Goal: Task Accomplishment & Management: Manage account settings

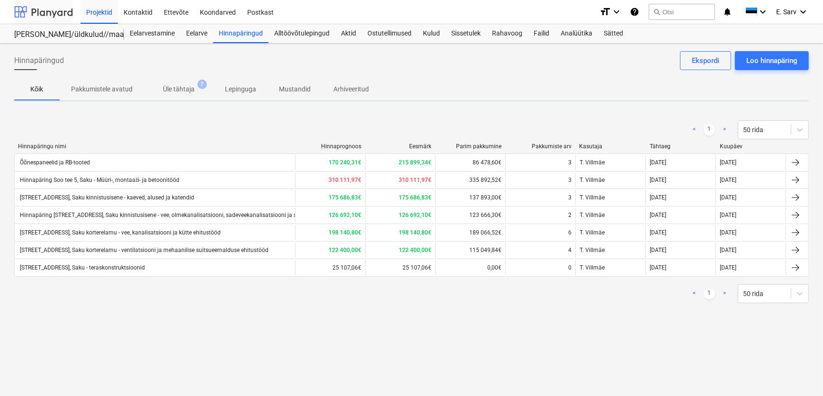
click at [47, 4] on div at bounding box center [43, 12] width 59 height 24
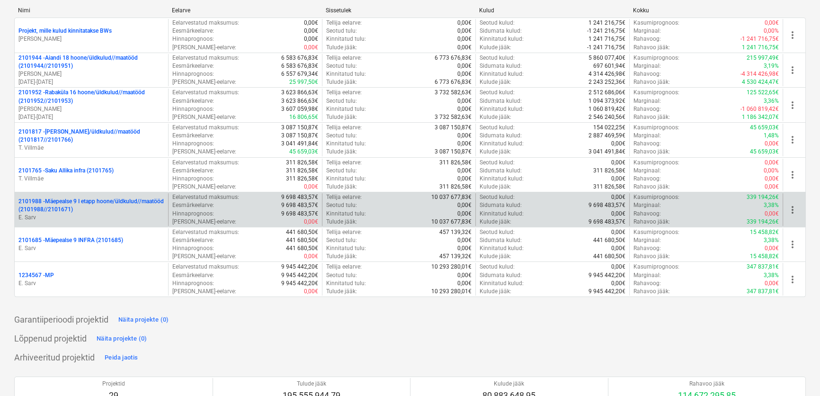
scroll to position [129, 0]
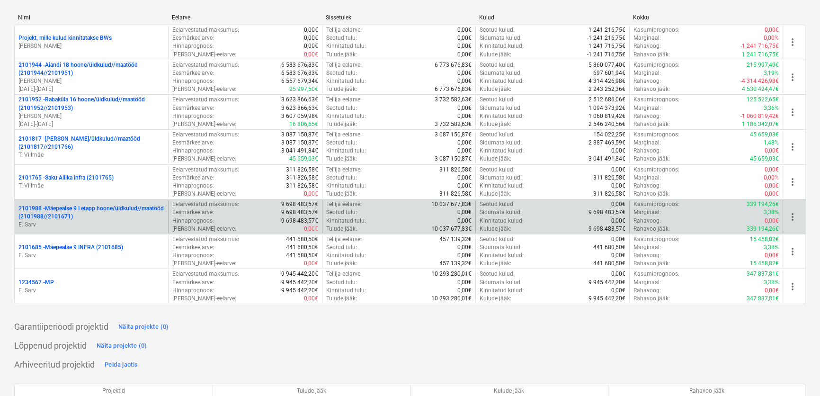
click at [87, 210] on p "2101988 - Mäepealse 9 I etapp hoone/üldkulud//maatööd (2101988//2101671)" at bounding box center [91, 213] width 146 height 16
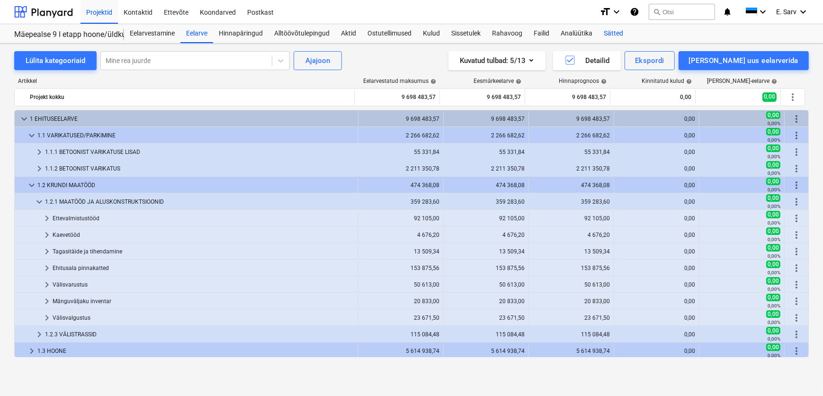
click at [614, 32] on div "Sätted" at bounding box center [613, 33] width 31 height 19
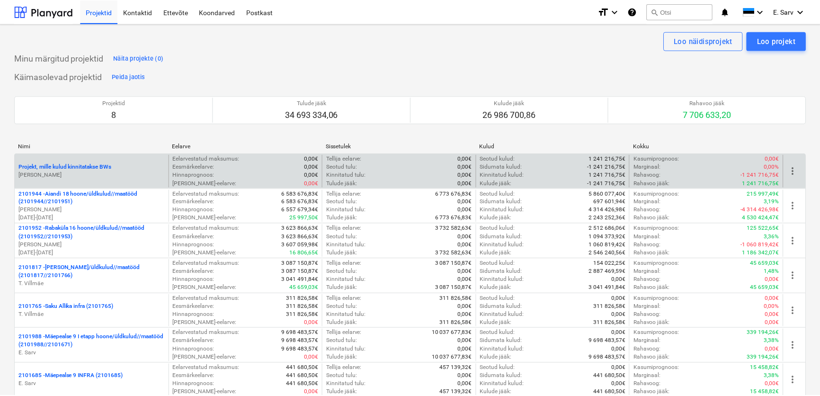
scroll to position [129, 0]
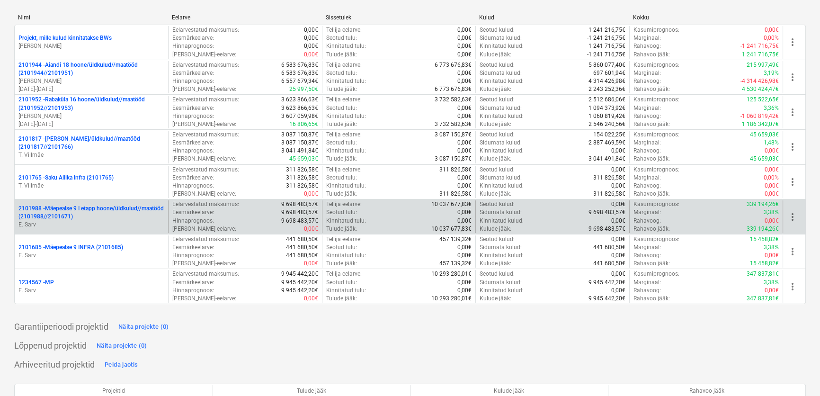
click at [76, 214] on p "2101988 - Mäepealse 9 I etapp hoone/üldkulud//maatööd (2101988//2101671)" at bounding box center [91, 213] width 146 height 16
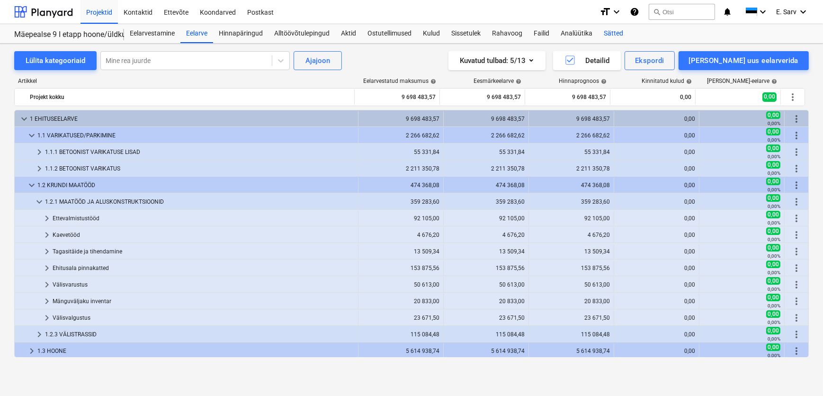
click at [614, 30] on div "Sätted" at bounding box center [613, 33] width 31 height 19
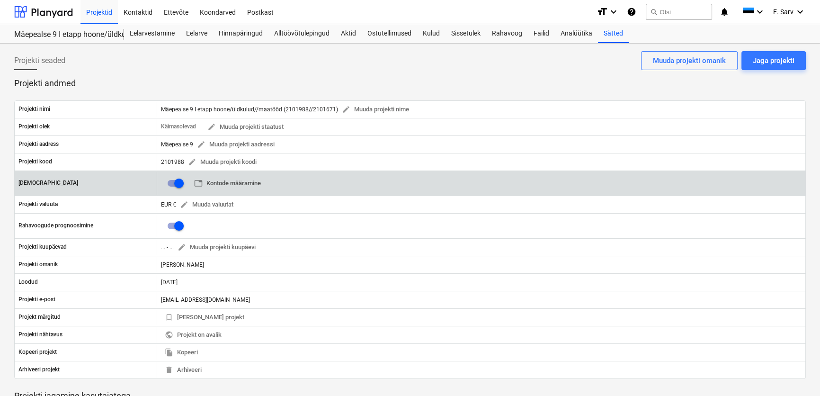
click at [245, 180] on span "table Kontode määramine" at bounding box center [227, 183] width 67 height 11
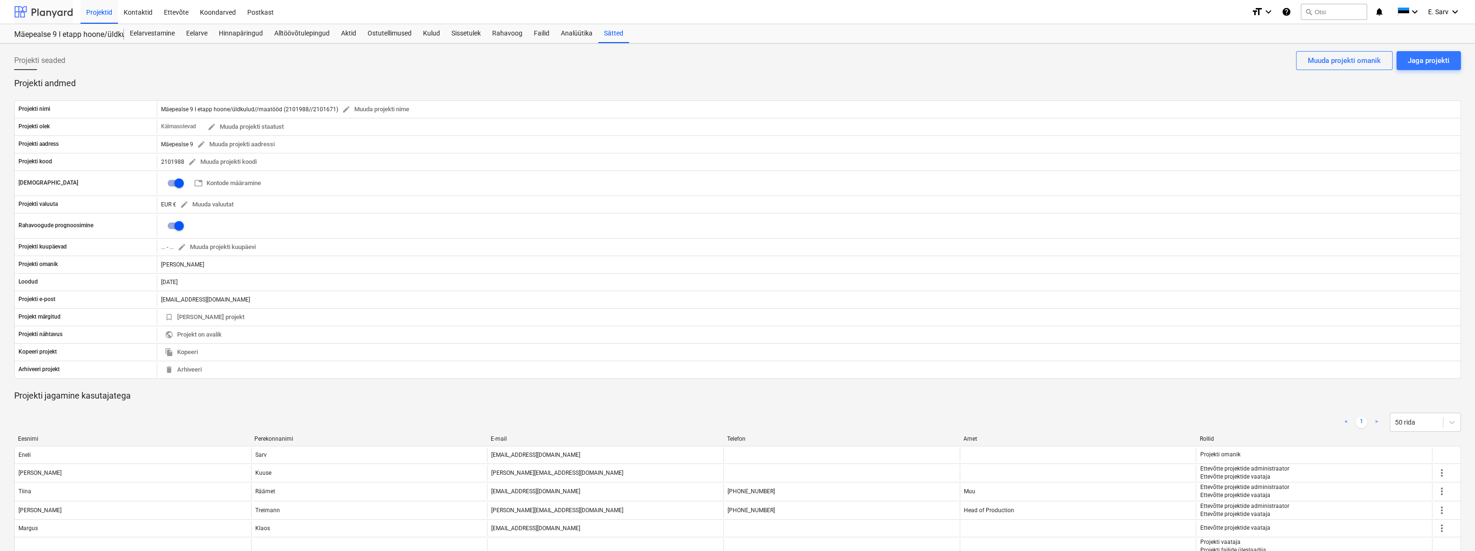
click at [49, 16] on div at bounding box center [43, 12] width 59 height 24
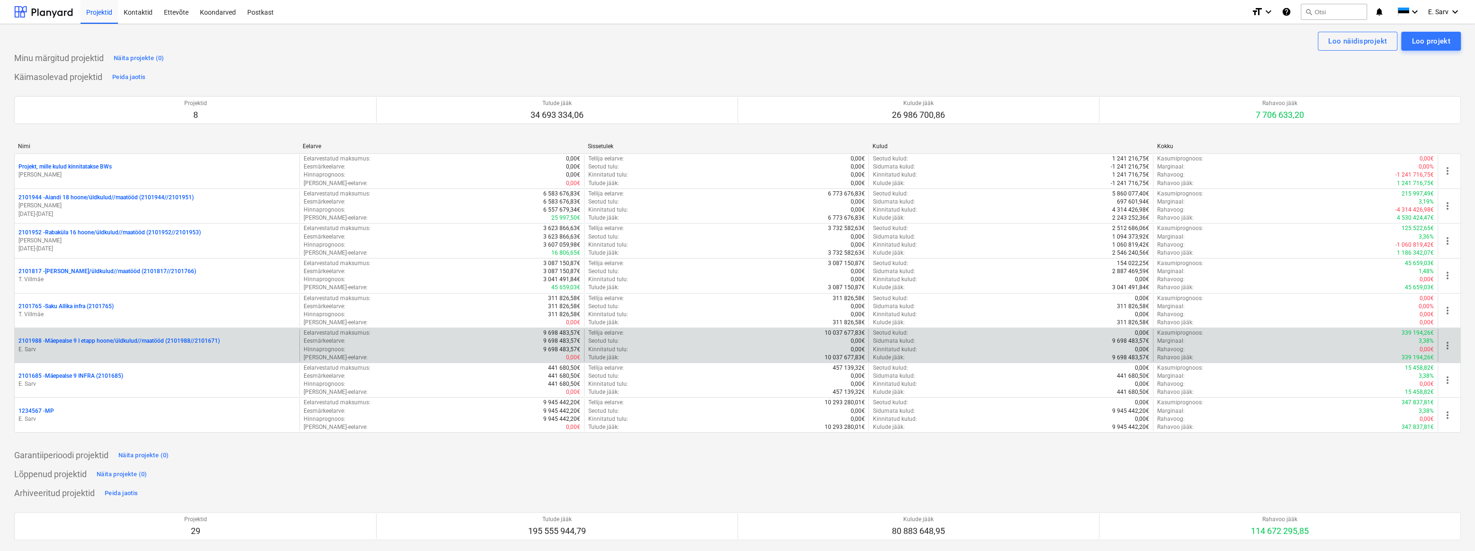
click at [267, 346] on p "E. Sarv" at bounding box center [156, 350] width 277 height 8
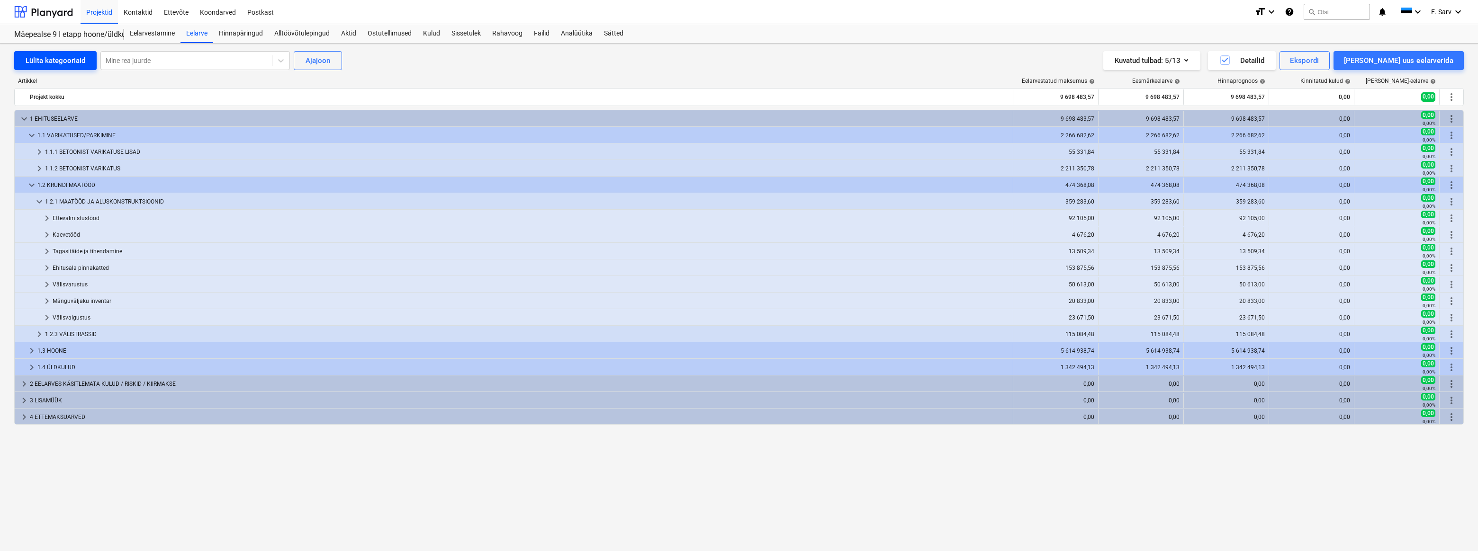
click at [36, 63] on div "Lülita kategooriaid" at bounding box center [56, 60] width 60 height 12
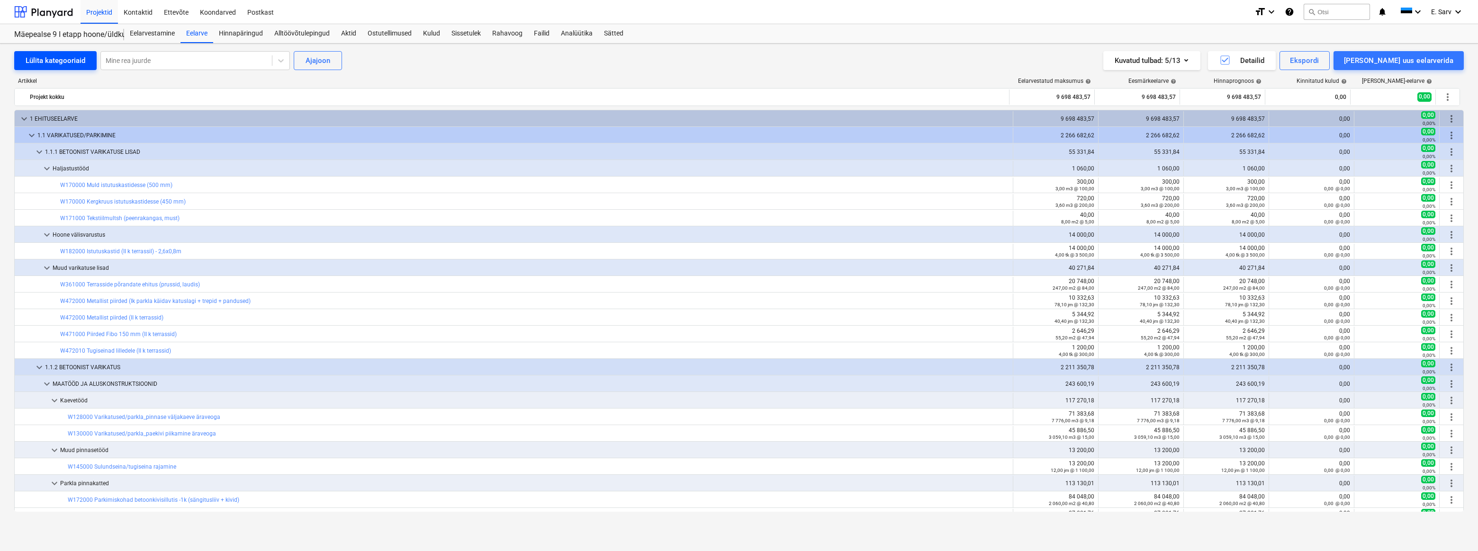
click at [36, 63] on div "Lülita kategooriaid" at bounding box center [56, 60] width 60 height 12
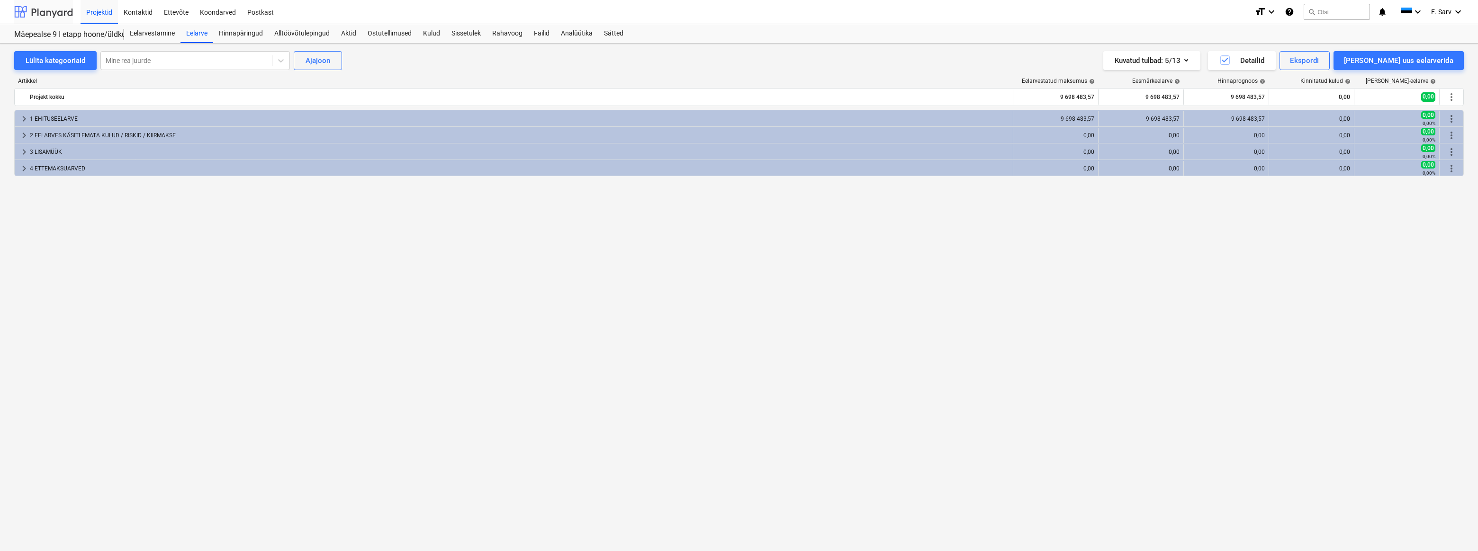
drag, startPoint x: 30, startPoint y: 12, endPoint x: 34, endPoint y: 22, distance: 10.2
click at [30, 12] on div at bounding box center [43, 12] width 59 height 24
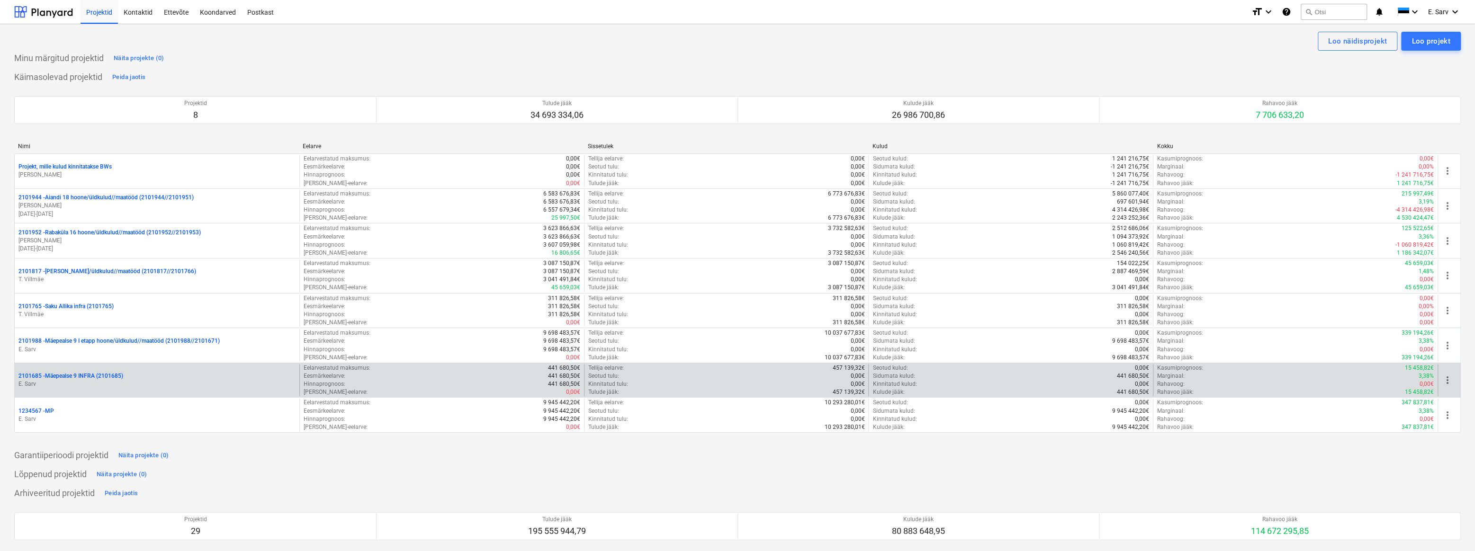
click at [85, 379] on p "2101685 - Mäepealse 9 INFRA (2101685)" at bounding box center [70, 376] width 105 height 8
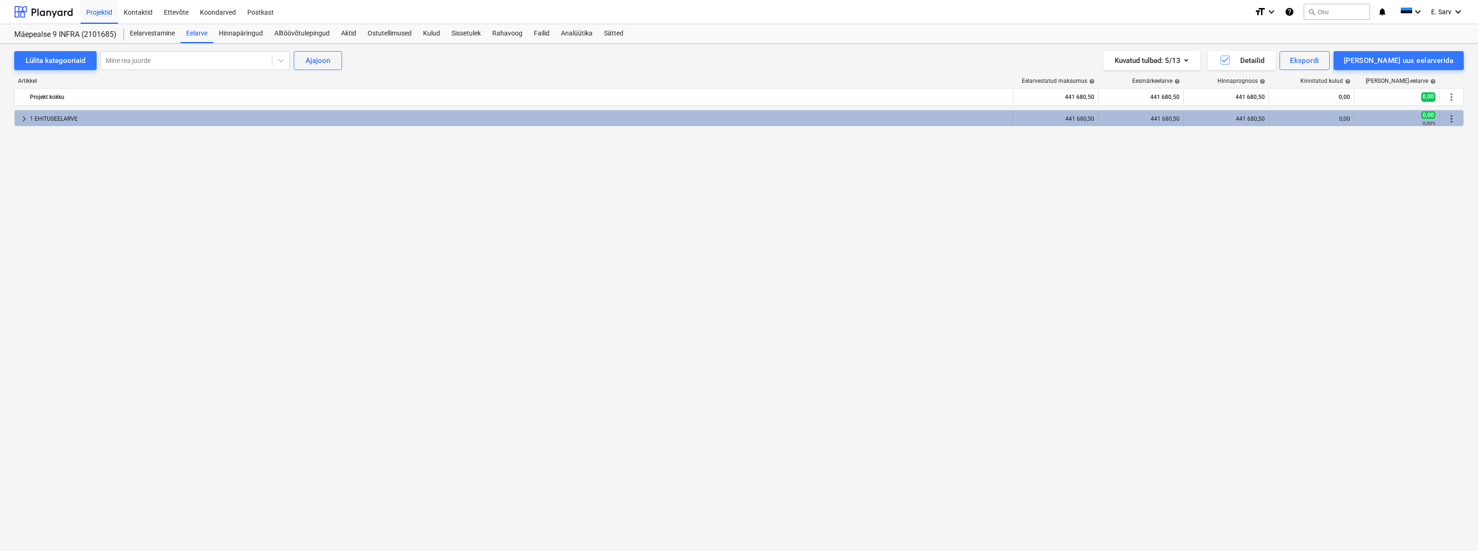
click at [25, 117] on span "keyboard_arrow_right" at bounding box center [23, 118] width 11 height 11
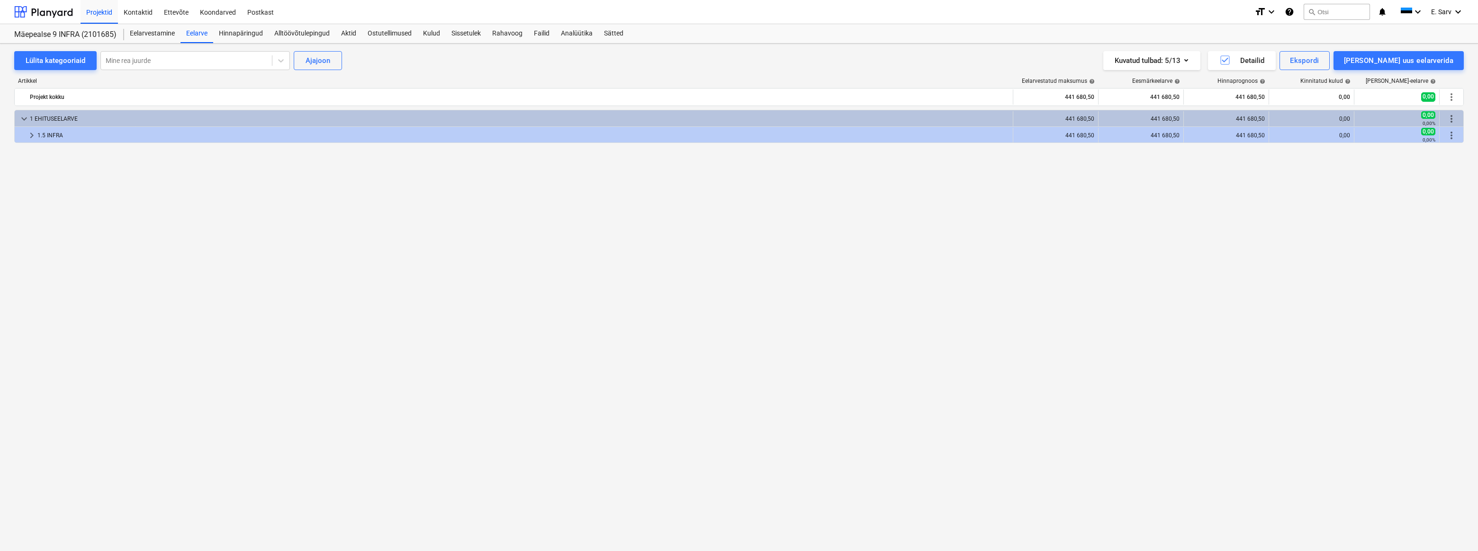
click at [25, 117] on span "keyboard_arrow_down" at bounding box center [23, 118] width 11 height 11
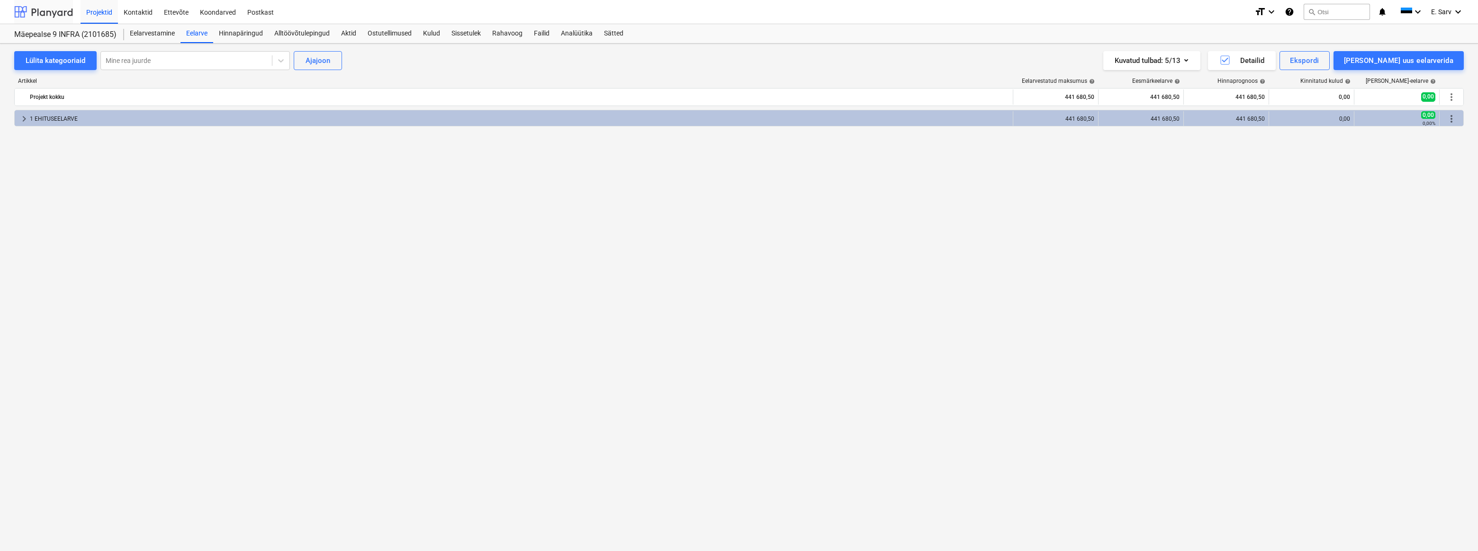
click at [36, 11] on div at bounding box center [43, 12] width 59 height 24
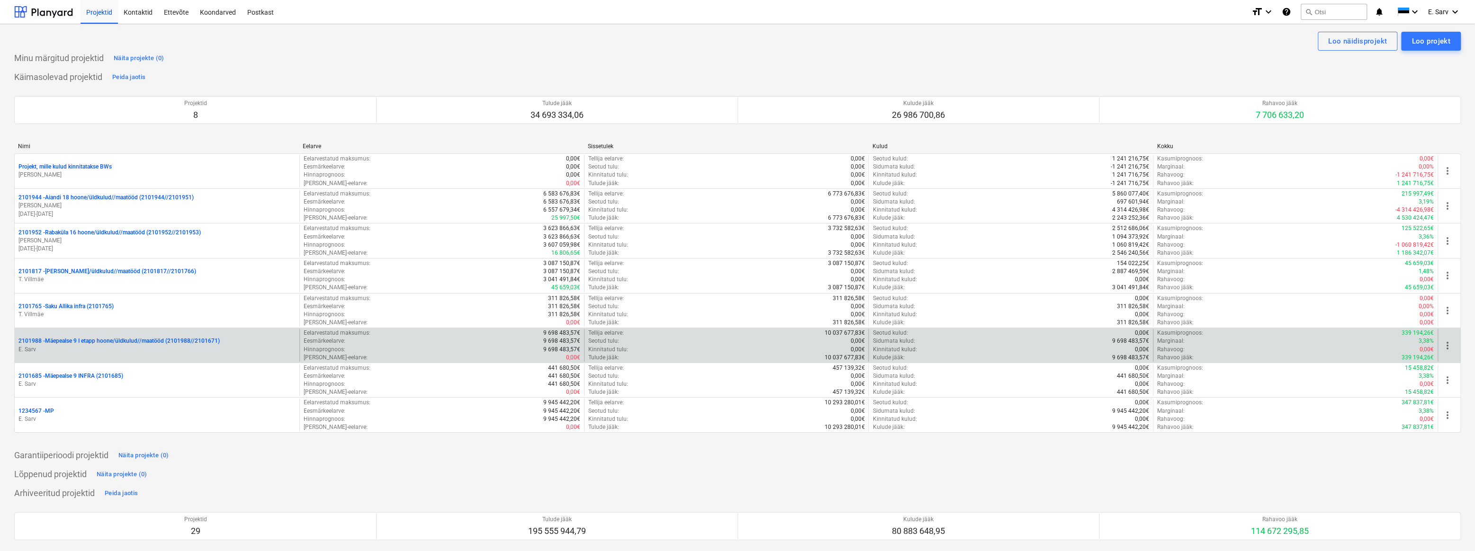
click at [71, 340] on p "2101988 - Mäepealse 9 I etapp hoone/üldkulud//maatööd (2101988//2101671)" at bounding box center [118, 341] width 201 height 8
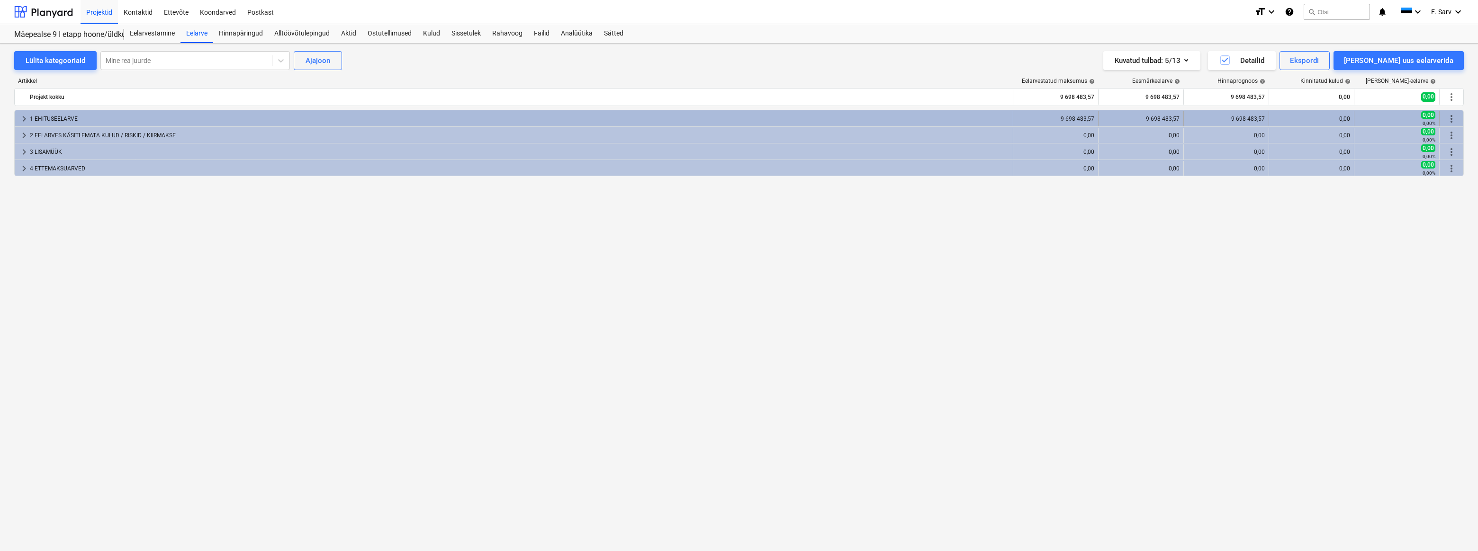
click at [23, 117] on span "keyboard_arrow_right" at bounding box center [23, 118] width 11 height 11
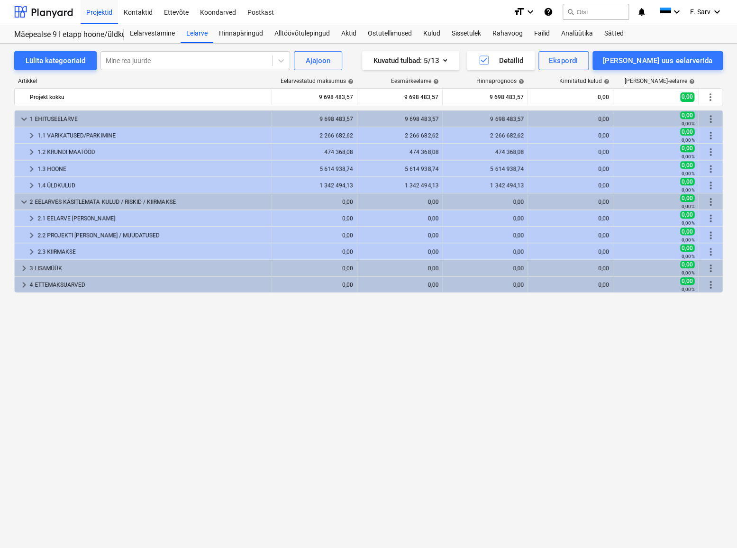
click at [359, 396] on div "keyboard_arrow_down 1 EHITUSEELARVE 9 698 483,57 9 698 483,57 9 698 483,57 0,00…" at bounding box center [368, 309] width 708 height 399
click at [45, 11] on div at bounding box center [43, 12] width 59 height 24
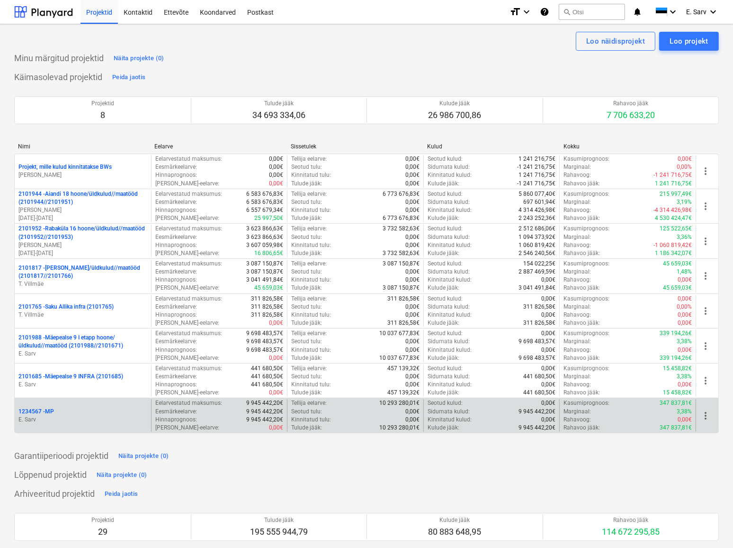
click at [707, 396] on span "more_vert" at bounding box center [705, 415] width 11 height 11
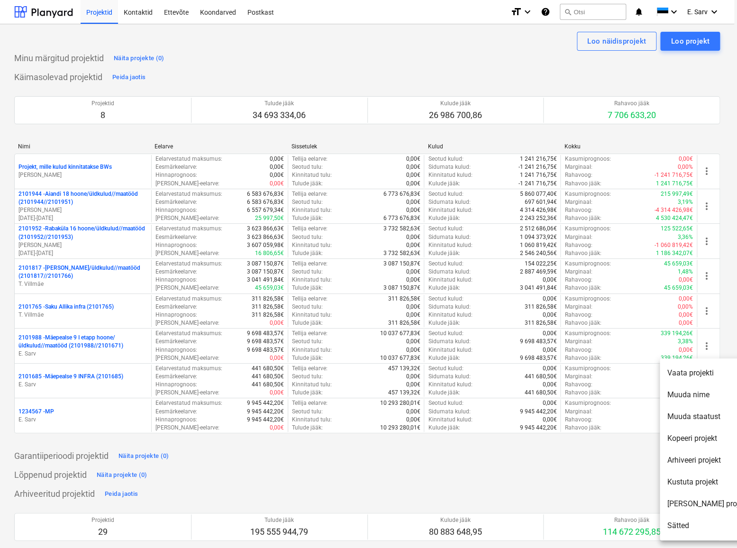
click at [678, 396] on li "Kustuta projekt" at bounding box center [707, 482] width 97 height 22
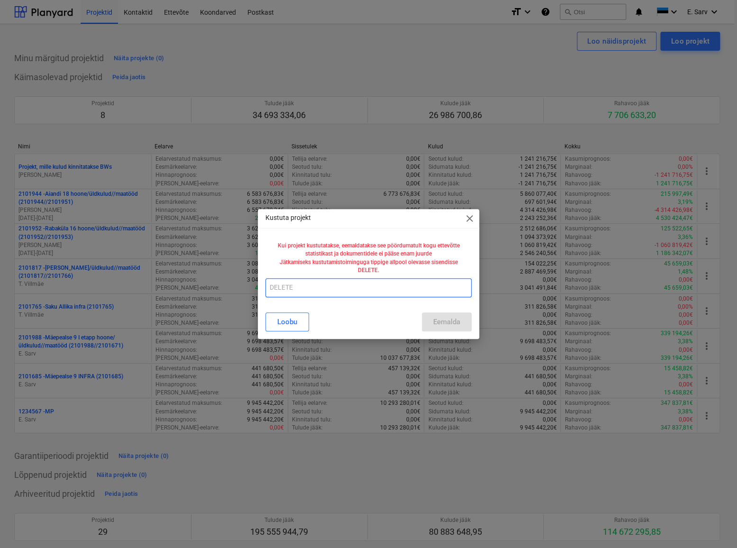
click at [311, 288] on input "text" at bounding box center [368, 287] width 206 height 19
drag, startPoint x: 273, startPoint y: 286, endPoint x: 245, endPoint y: 287, distance: 28.4
click at [245, 287] on div "Kustuta projekt close Kui projekt kustutatakse, eemaldatakse see pöördumatult k…" at bounding box center [368, 274] width 737 height 548
type input "DELETE"
click at [456, 324] on div "Eemalda" at bounding box center [446, 321] width 27 height 12
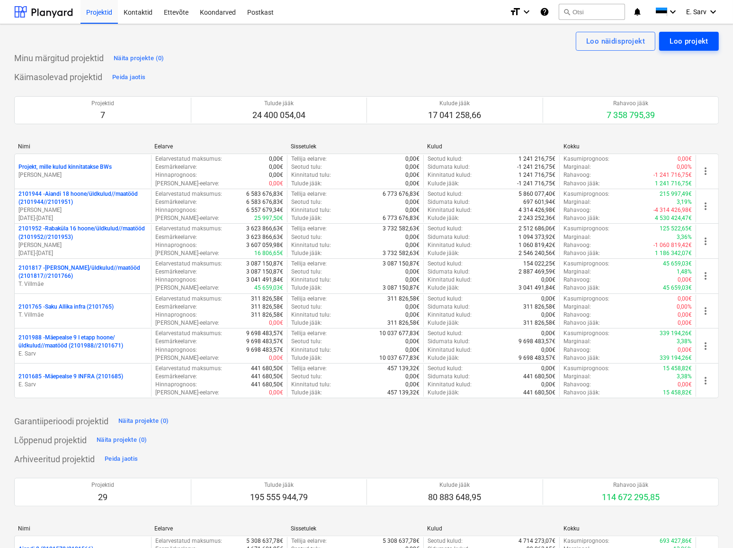
click at [684, 38] on div "Loo projekt" at bounding box center [689, 41] width 39 height 12
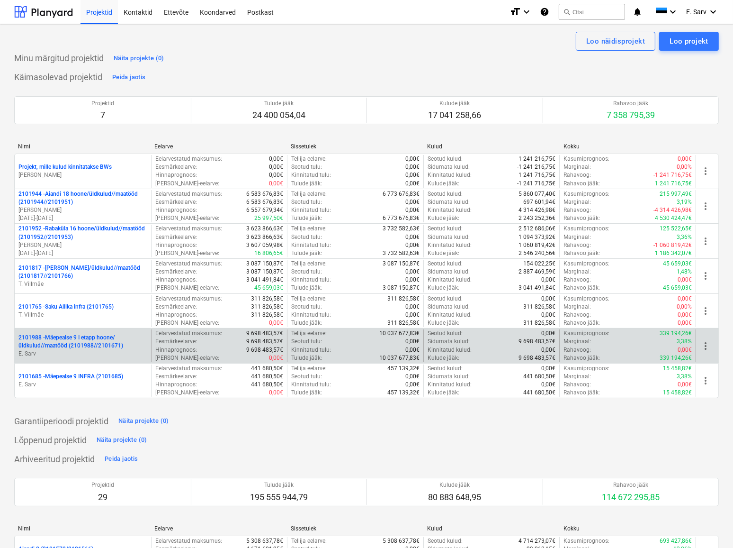
drag, startPoint x: 61, startPoint y: 342, endPoint x: 52, endPoint y: 342, distance: 8.5
click at [52, 342] on p "2101988 - Mäepealse 9 I etapp hoone/üldkulud//maatööd (2101988//2101671)" at bounding box center [82, 341] width 129 height 16
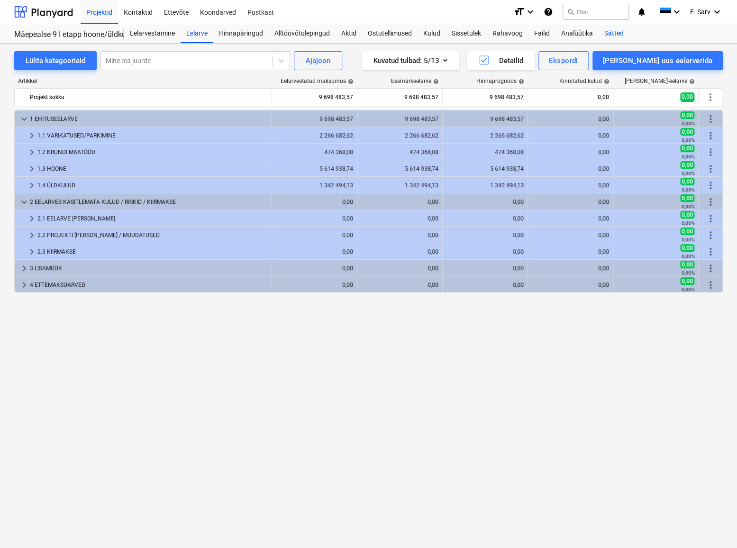
click at [619, 31] on div "Sätted" at bounding box center [613, 33] width 31 height 19
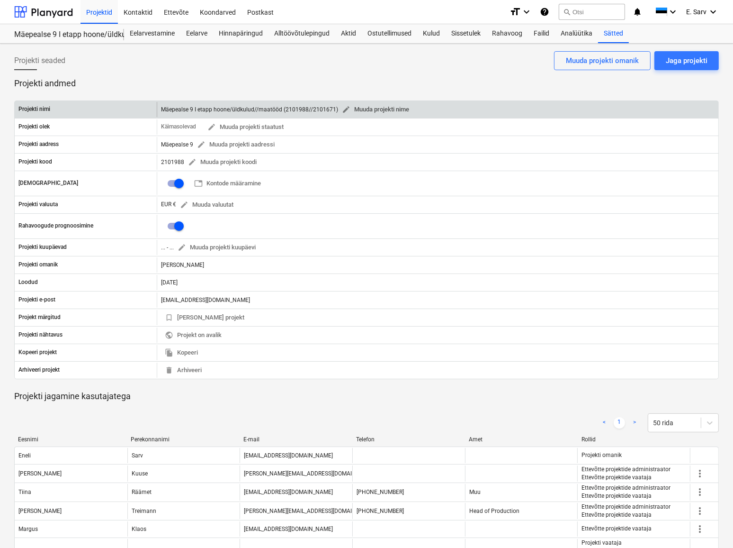
click at [360, 108] on span "edit Muuda projekti nime" at bounding box center [375, 109] width 67 height 11
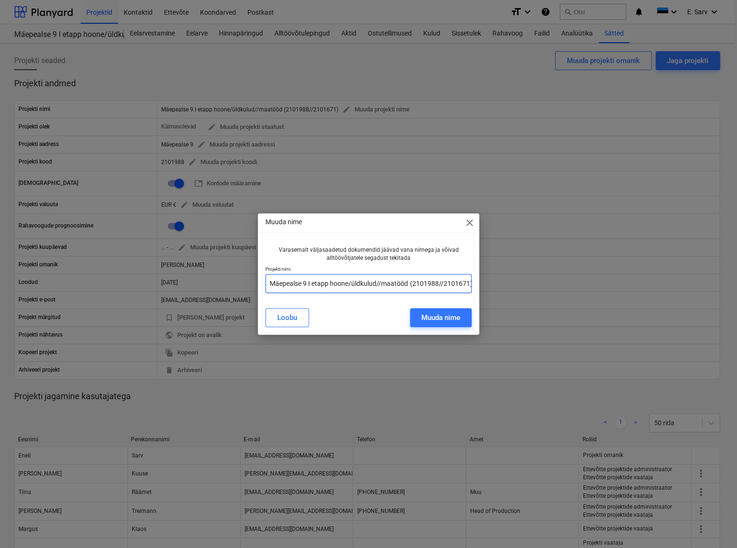
drag, startPoint x: 312, startPoint y: 283, endPoint x: 481, endPoint y: 285, distance: 169.6
click at [481, 285] on div "Muuda nime close Varasemalt väljasaadetud dokumendid jäävad vana nimega ja võiv…" at bounding box center [368, 274] width 737 height 548
type input "Mäepealse 9 I"
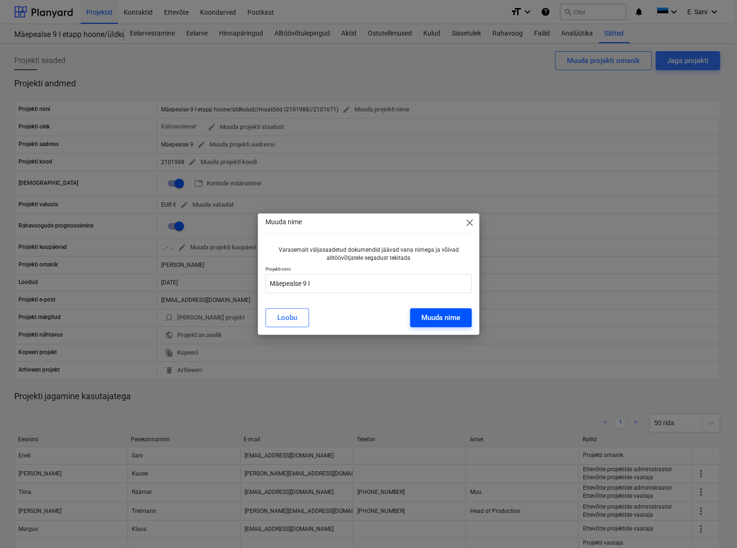
click at [451, 313] on div "Muuda nime" at bounding box center [440, 317] width 39 height 12
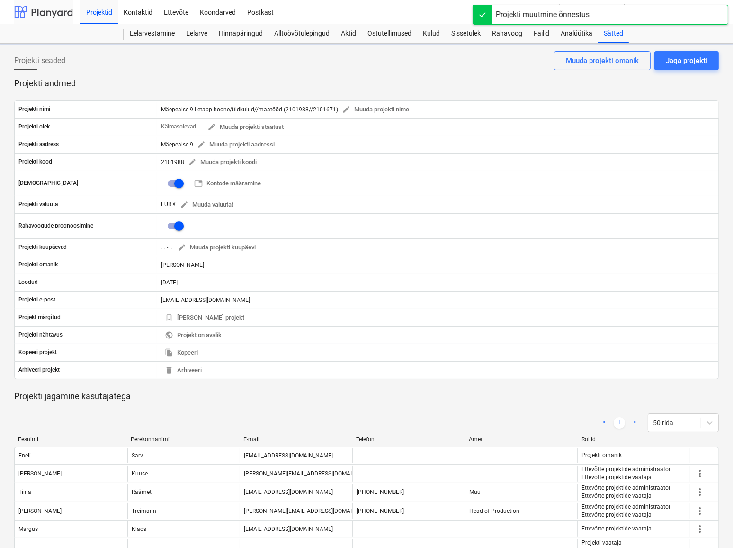
click at [42, 14] on div at bounding box center [43, 12] width 59 height 24
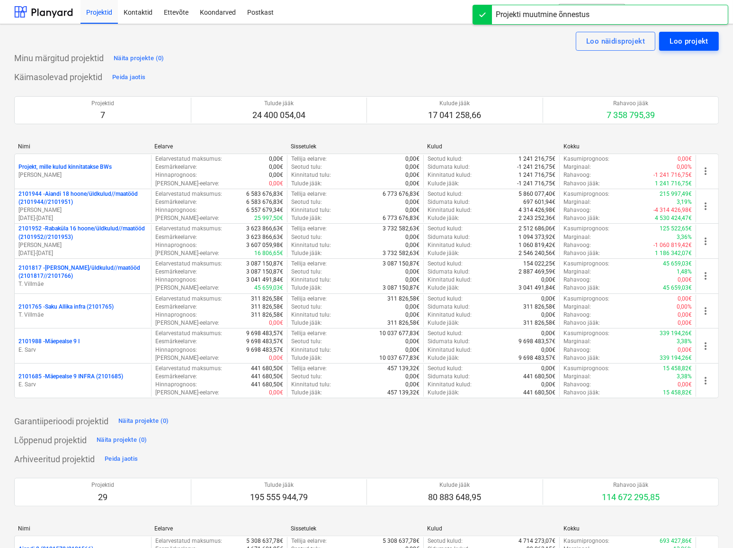
click at [693, 43] on div "Loo projekt" at bounding box center [689, 41] width 39 height 12
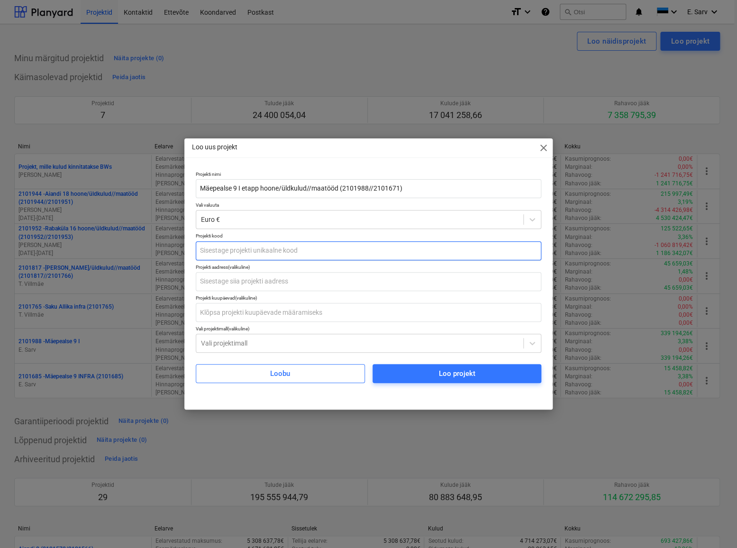
type input "Mäepealse 9 I etapp hoone/üldkulud//maatööd (2101988//2101671)"
click at [288, 248] on input "text" at bounding box center [369, 250] width 346 height 19
type input "2101988"
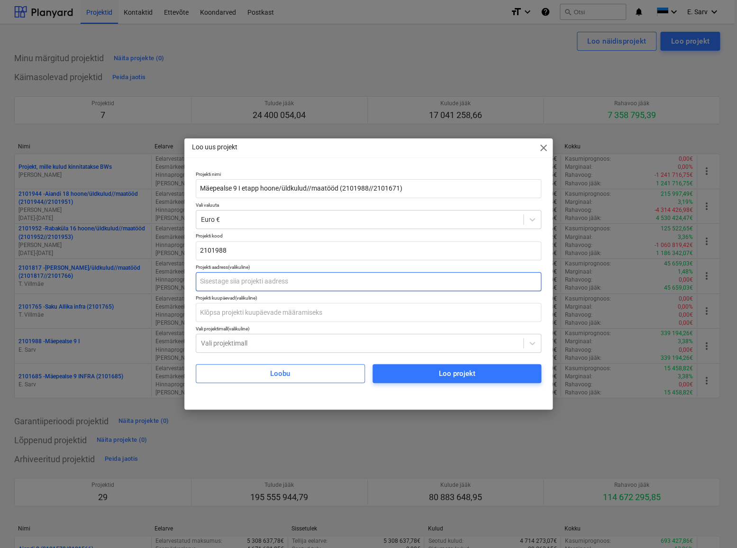
click at [271, 286] on input "text" at bounding box center [369, 281] width 346 height 19
type input "Mäepealse 9"
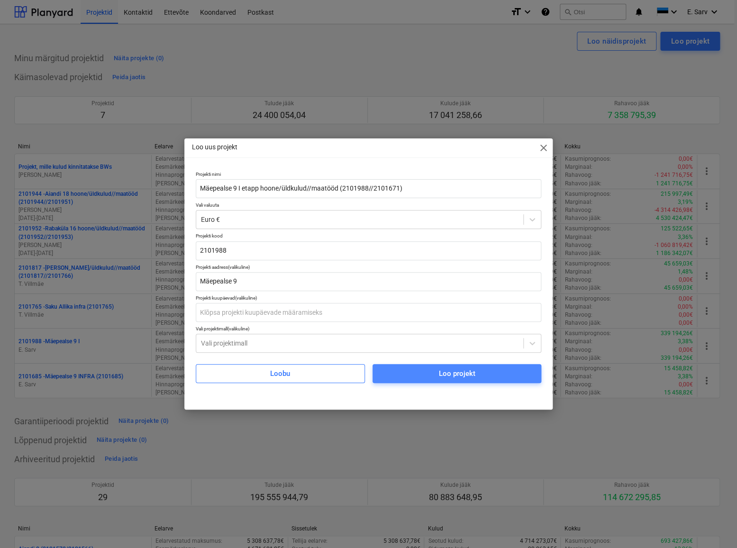
click at [427, 376] on span "Loo projekt" at bounding box center [457, 373] width 146 height 12
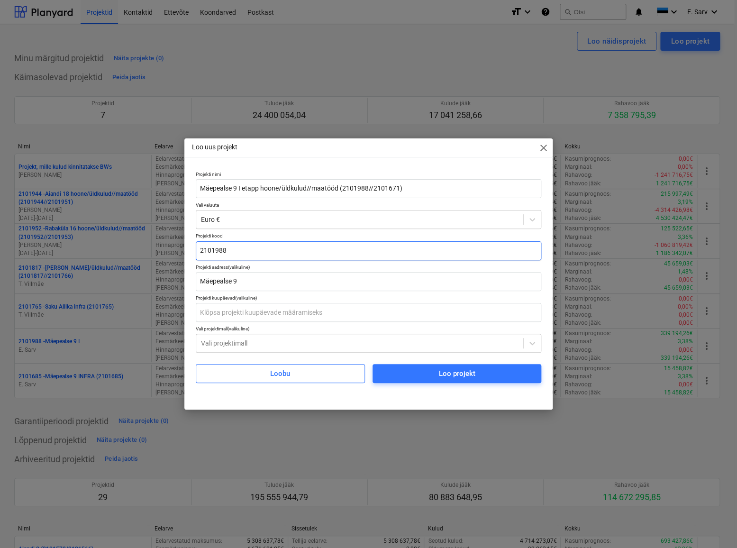
drag, startPoint x: 228, startPoint y: 252, endPoint x: 215, endPoint y: 251, distance: 13.3
click at [215, 251] on input "2101988" at bounding box center [369, 250] width 346 height 19
type input "2101671"
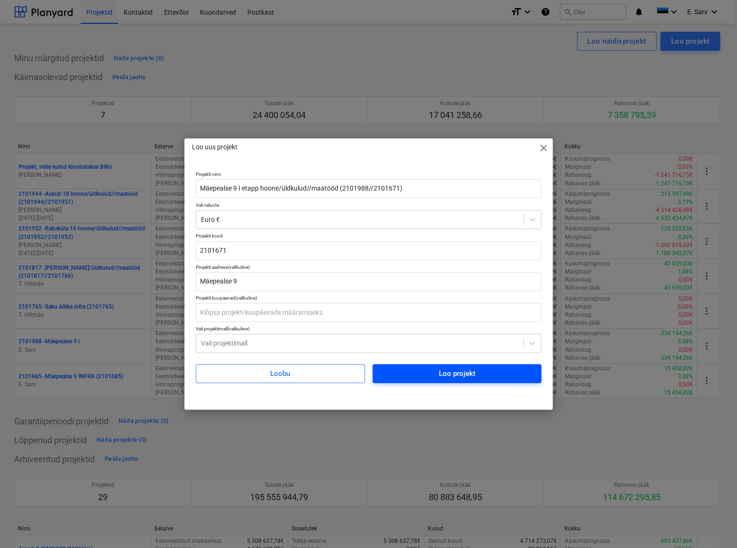
click at [455, 373] on div "Loo projekt" at bounding box center [456, 373] width 36 height 12
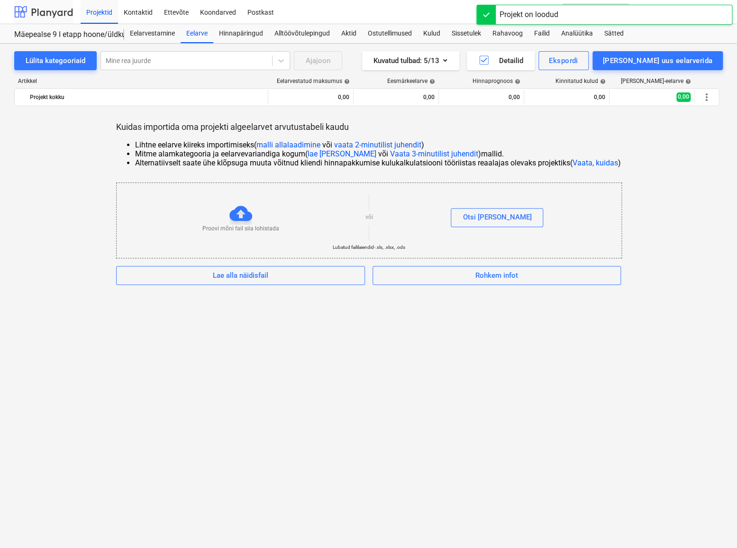
click at [51, 11] on div at bounding box center [43, 12] width 59 height 24
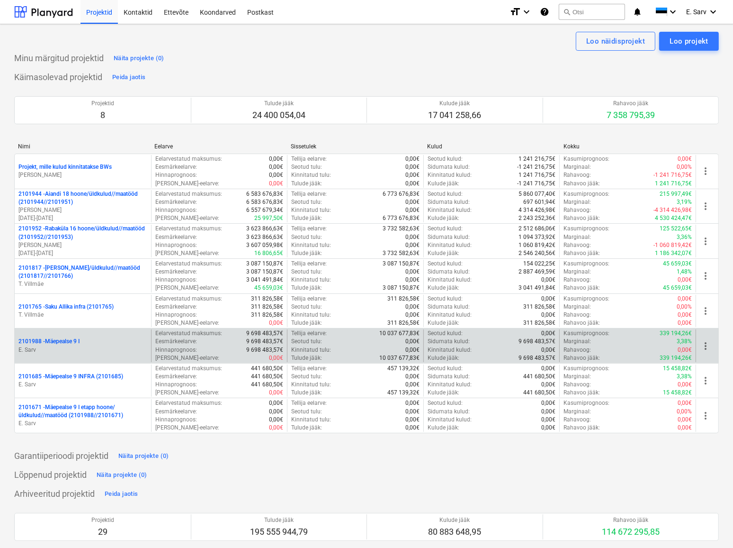
click at [67, 340] on p "2101988 - Mäepealse 9 I" at bounding box center [48, 341] width 61 height 8
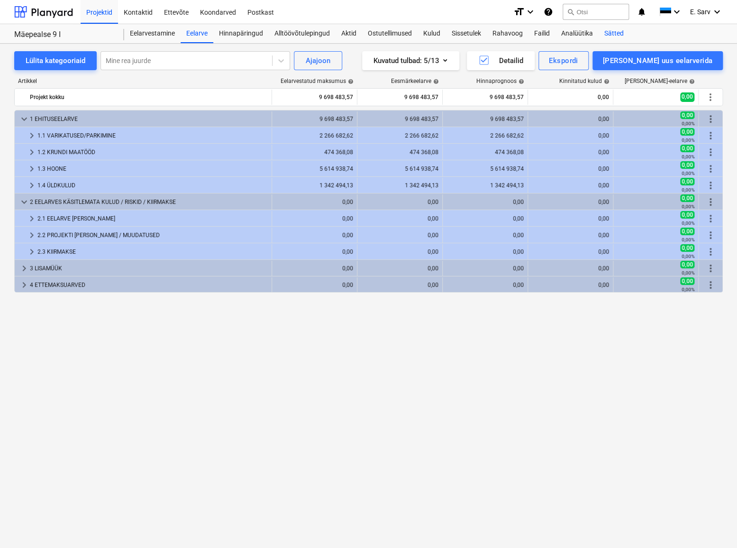
click at [608, 30] on div "Sätted" at bounding box center [613, 33] width 31 height 19
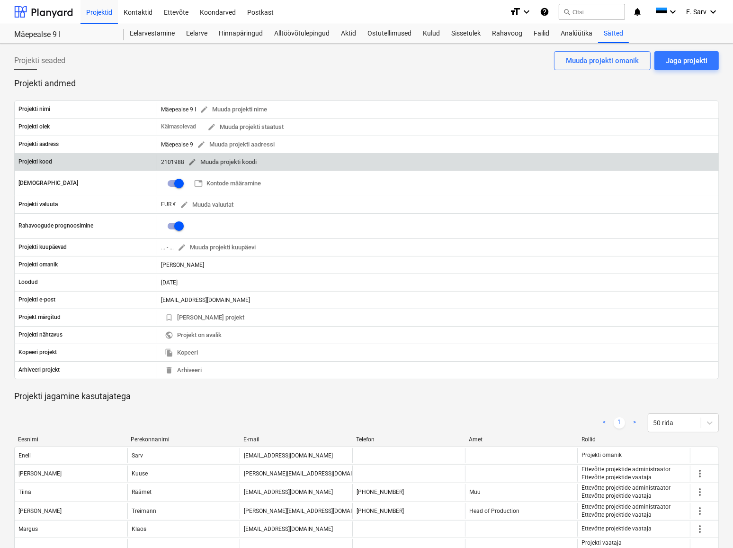
click at [233, 164] on span "edit Muuda projekti koodi" at bounding box center [222, 162] width 69 height 11
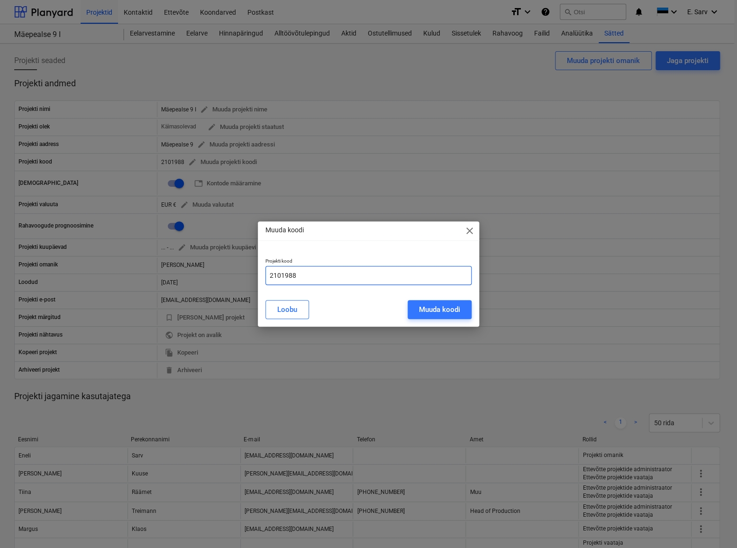
drag, startPoint x: 303, startPoint y: 273, endPoint x: 256, endPoint y: 277, distance: 47.0
click at [256, 277] on div "Muuda koodi close Projekti kood 2101988 Loobu Muuda koodi" at bounding box center [368, 274] width 737 height 548
type input "1111111"
click at [454, 307] on div "Muuda koodi" at bounding box center [439, 309] width 41 height 12
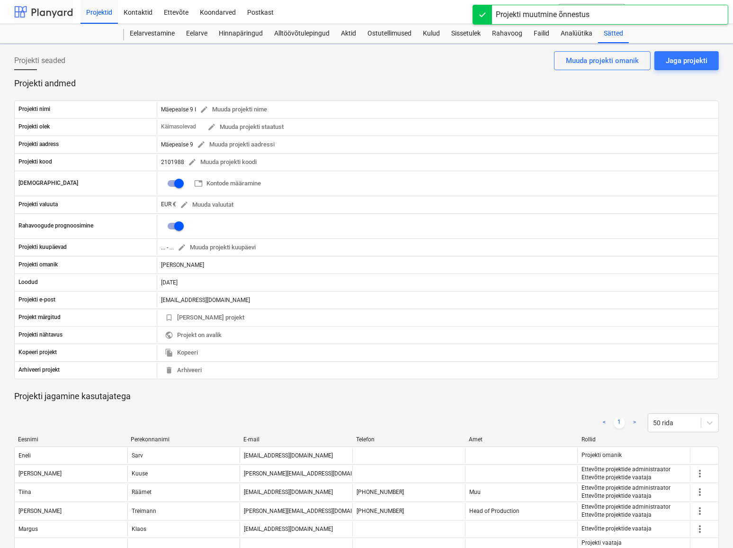
click at [55, 13] on div at bounding box center [43, 12] width 59 height 24
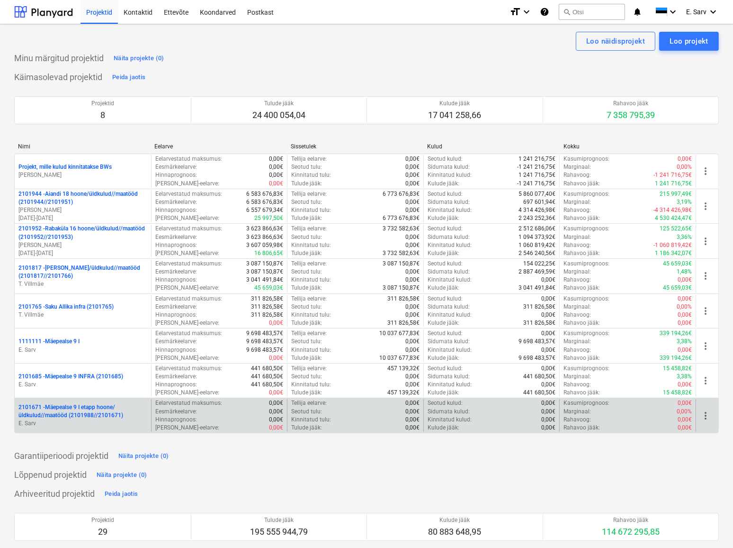
click at [78, 396] on p "2101671 - Mäepealse 9 I etapp hoone/üldkulud//maatööd (2101988//2101671)" at bounding box center [82, 411] width 129 height 16
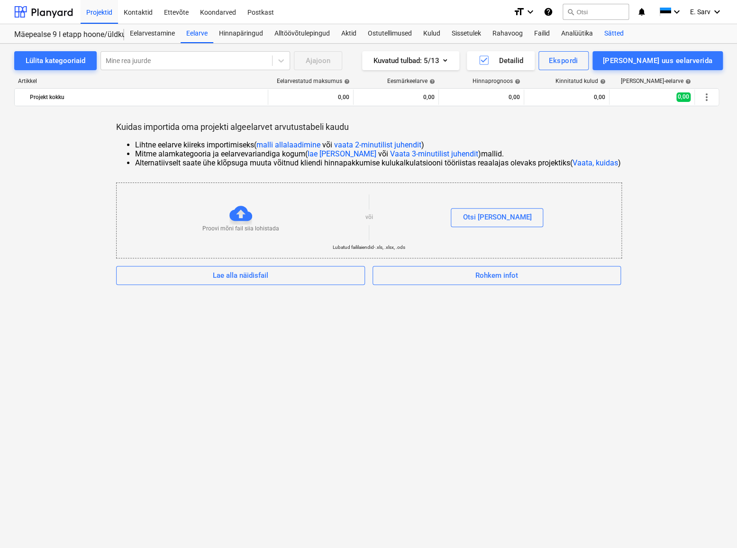
click at [612, 32] on div "Sätted" at bounding box center [613, 33] width 31 height 19
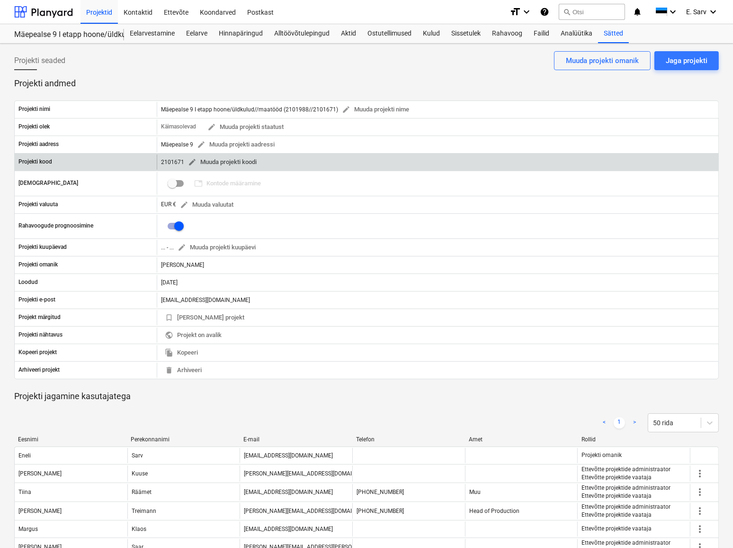
click at [227, 160] on span "edit Muuda projekti koodi" at bounding box center [222, 162] width 69 height 11
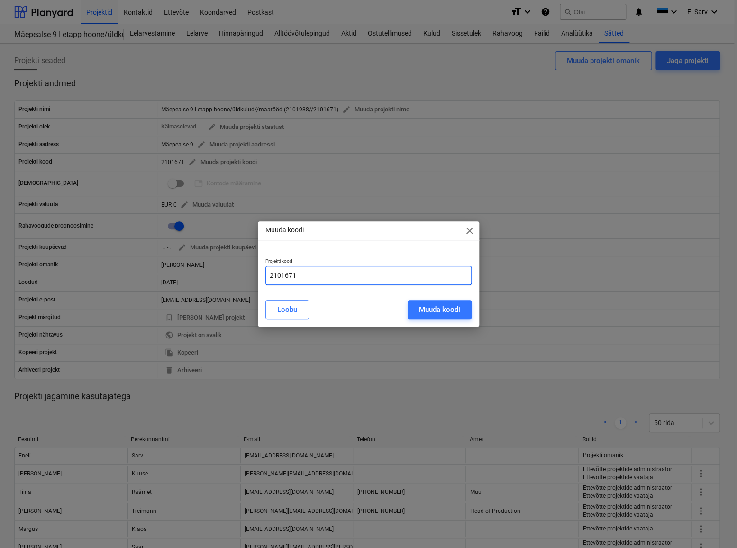
drag, startPoint x: 296, startPoint y: 276, endPoint x: 283, endPoint y: 279, distance: 13.5
click at [283, 279] on input "2101671" at bounding box center [368, 275] width 206 height 19
type input "2101988"
click at [453, 304] on div "Muuda koodi" at bounding box center [439, 309] width 41 height 12
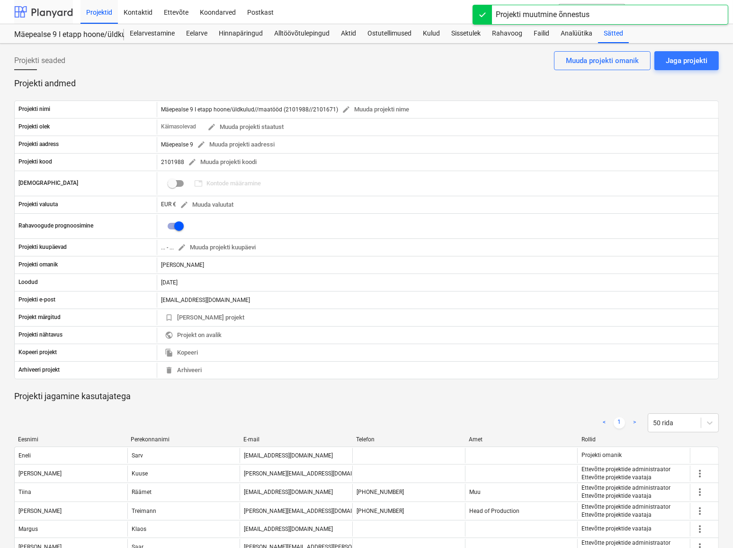
click at [35, 14] on div at bounding box center [43, 12] width 59 height 24
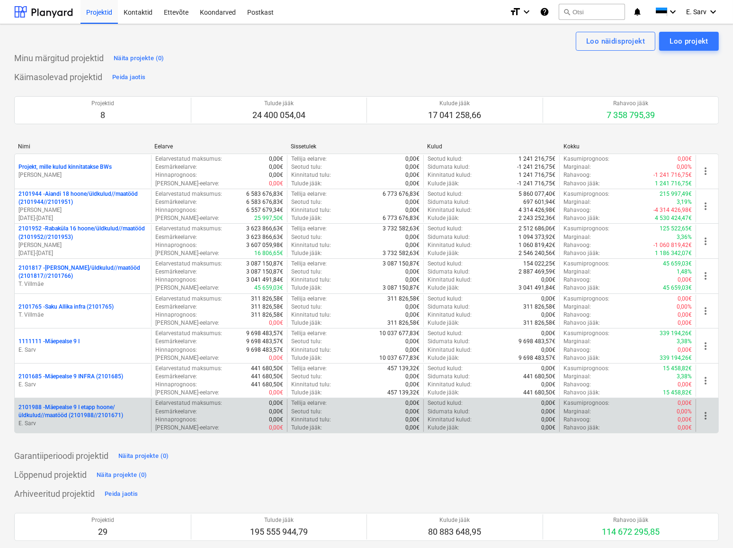
click at [73, 396] on p "2101988 - Mäepealse 9 I etapp hoone/üldkulud//maatööd (2101988//2101671)" at bounding box center [82, 411] width 129 height 16
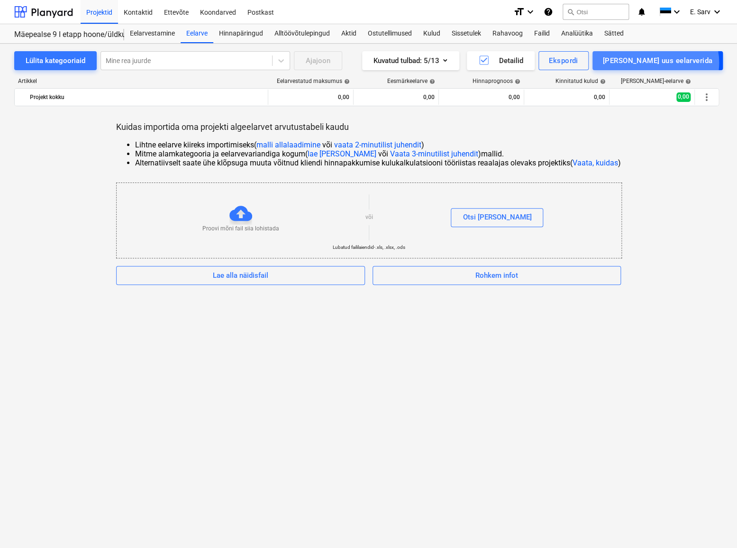
click at [696, 63] on div "[PERSON_NAME] uus eelarverida" at bounding box center [657, 60] width 109 height 12
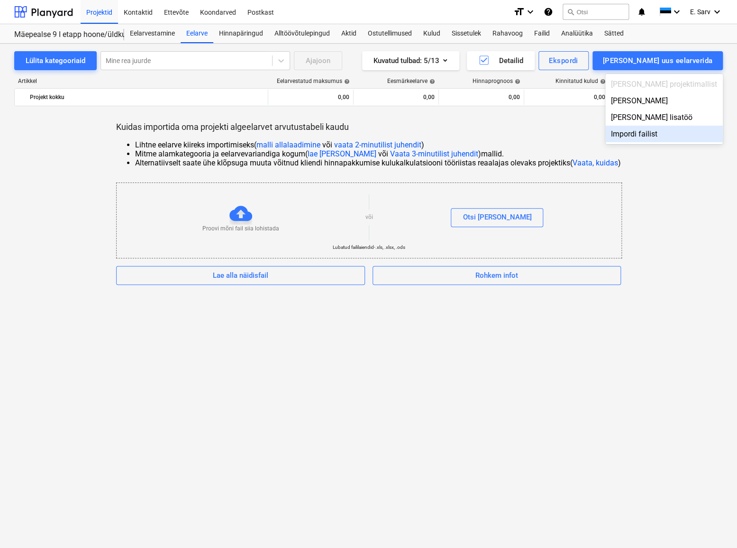
click at [667, 234] on div at bounding box center [368, 274] width 737 height 548
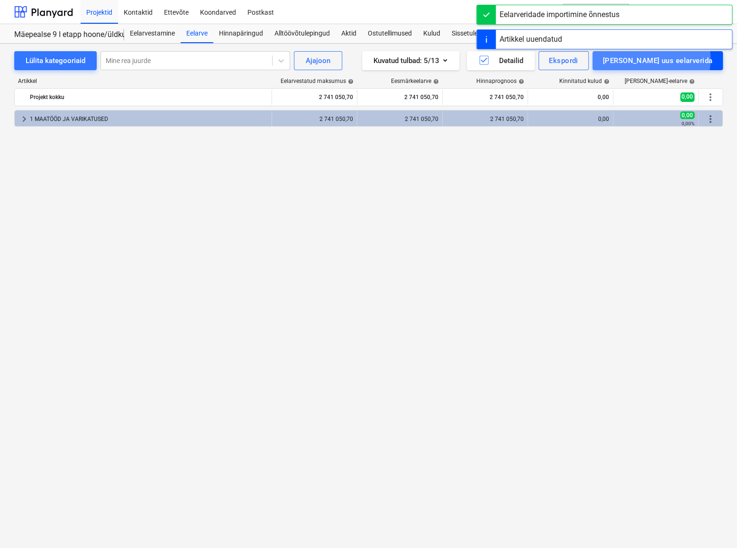
click at [692, 59] on div "[PERSON_NAME] uus eelarverida" at bounding box center [657, 60] width 109 height 12
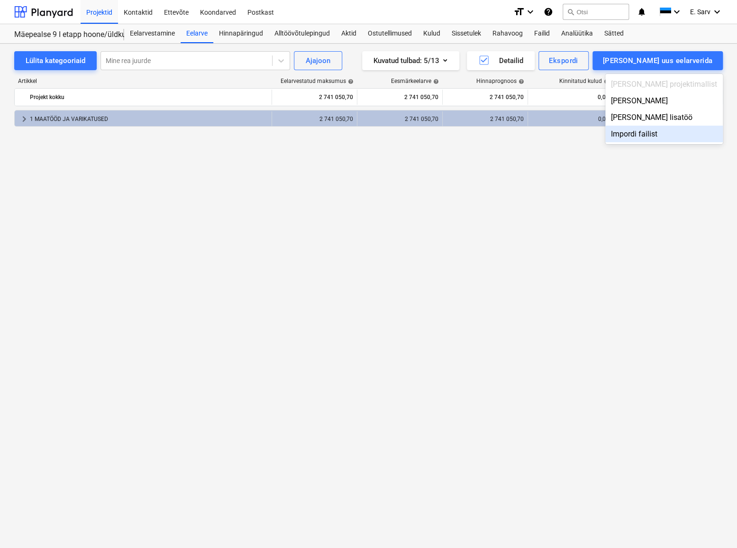
click at [675, 134] on div "Impordi failist" at bounding box center [663, 134] width 117 height 17
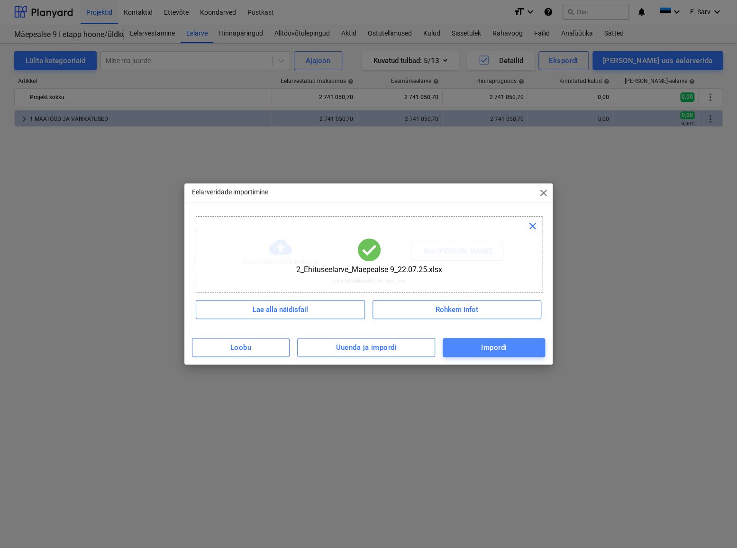
click at [490, 342] on div "Impordi" at bounding box center [494, 347] width 26 height 12
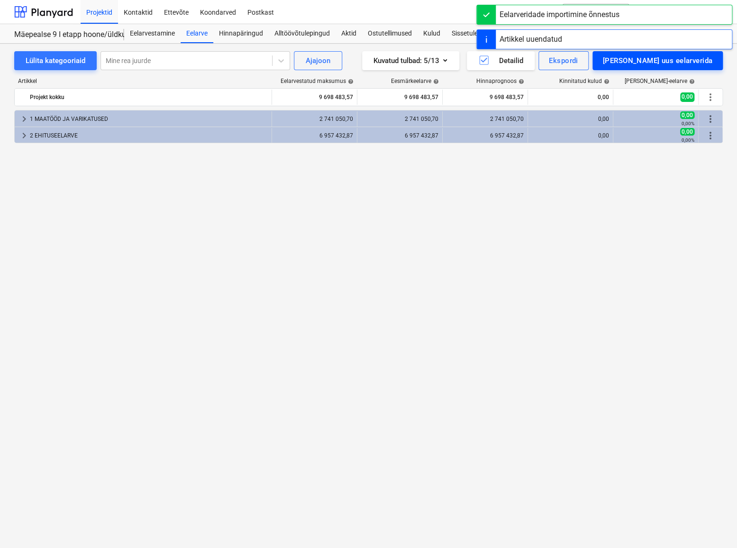
click at [692, 64] on div "[PERSON_NAME] uus eelarverida" at bounding box center [657, 60] width 109 height 12
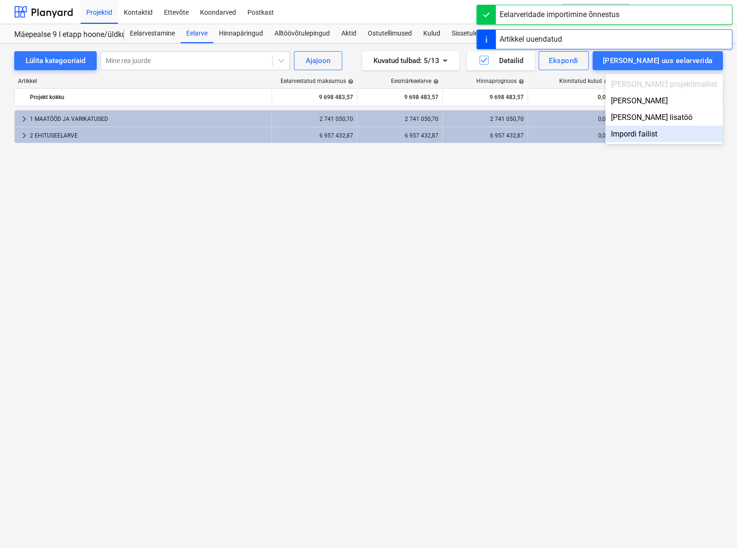
click at [693, 134] on div "Impordi failist" at bounding box center [663, 134] width 117 height 17
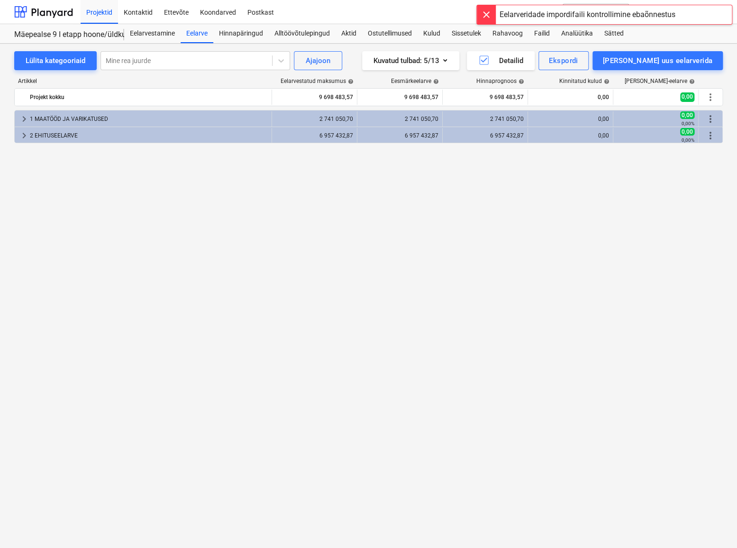
click at [672, 209] on div "keyboard_arrow_right 1 MAATÖÖD JA VARIKATUSED 2 741 050,70 2 741 050,70 2 741 0…" at bounding box center [368, 309] width 708 height 399
click at [679, 56] on div "[PERSON_NAME] uus eelarverida" at bounding box center [657, 60] width 109 height 12
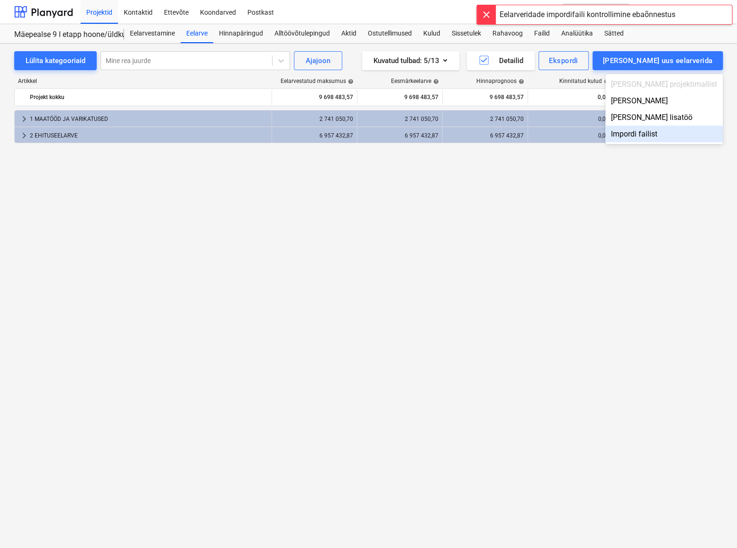
click at [672, 138] on div "Impordi failist" at bounding box center [663, 134] width 117 height 17
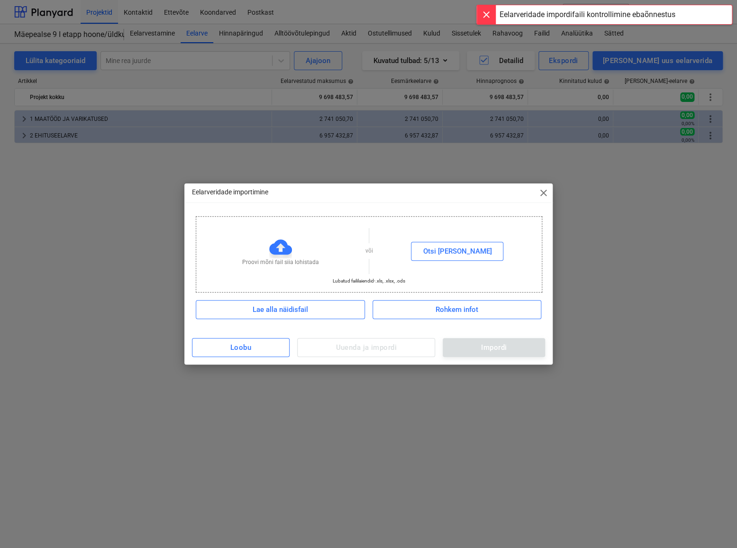
click at [486, 14] on div at bounding box center [486, 14] width 19 height 19
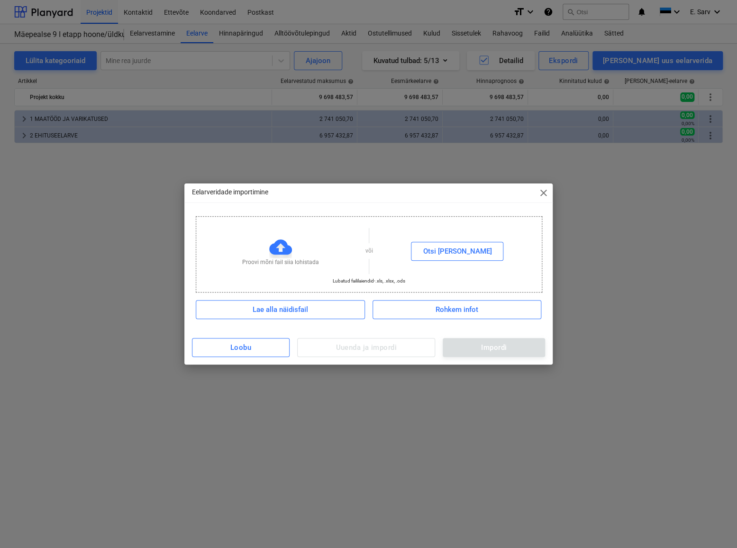
click at [540, 193] on span "close" at bounding box center [542, 192] width 11 height 11
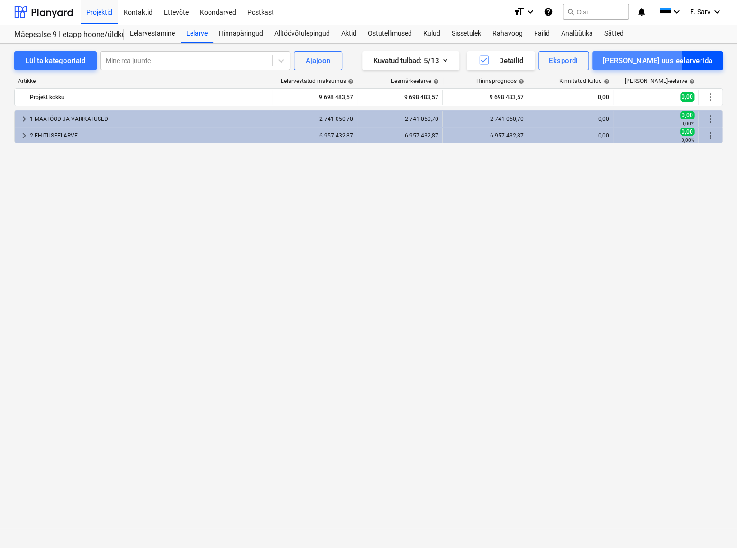
click at [658, 59] on div "[PERSON_NAME] uus eelarverida" at bounding box center [657, 60] width 109 height 12
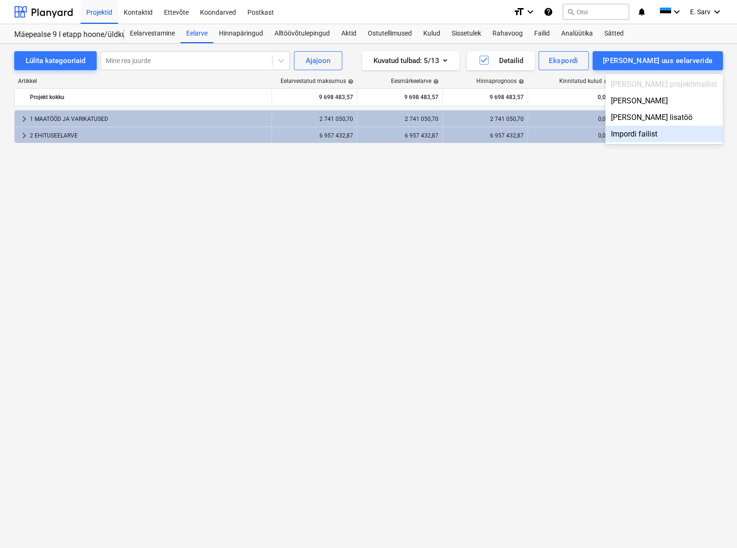
click at [673, 129] on div "Impordi failist" at bounding box center [663, 134] width 117 height 17
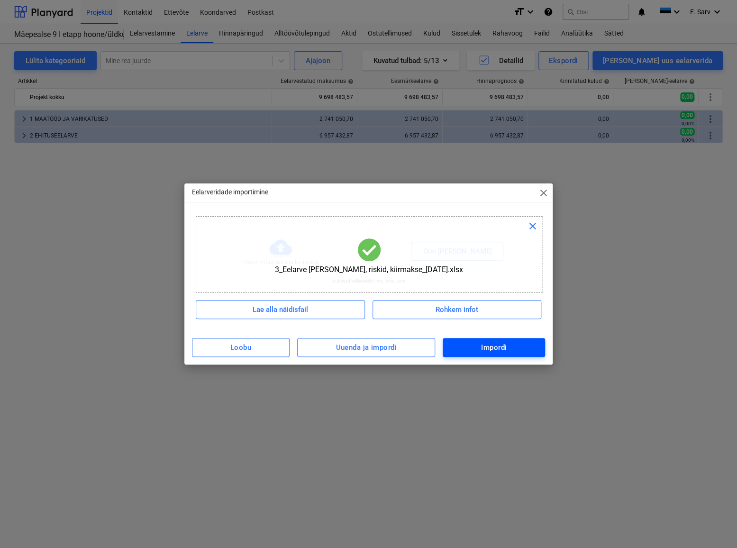
click at [493, 347] on div "Impordi" at bounding box center [494, 347] width 26 height 12
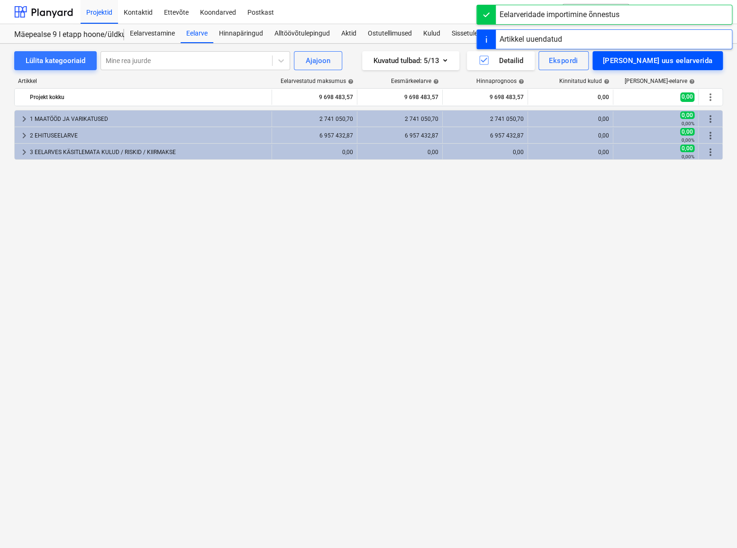
click at [667, 62] on div "[PERSON_NAME] uus eelarverida" at bounding box center [657, 60] width 109 height 12
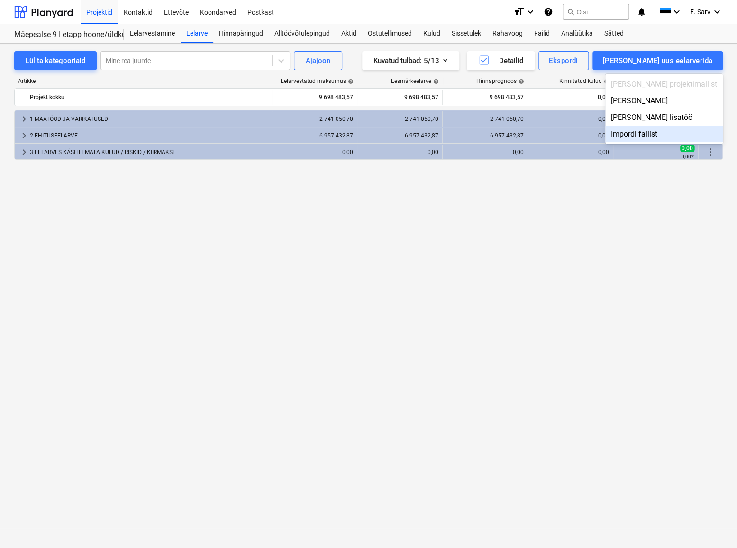
click at [672, 131] on div "Impordi failist" at bounding box center [663, 134] width 117 height 17
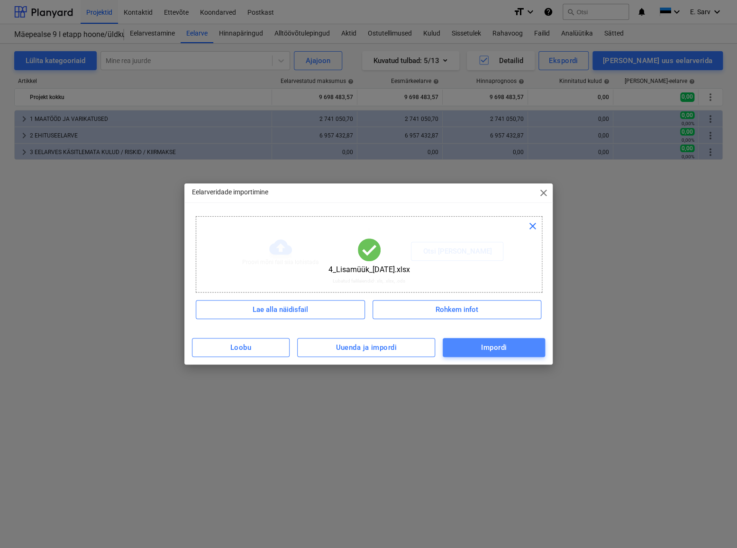
click at [486, 354] on button "Impordi" at bounding box center [493, 347] width 102 height 19
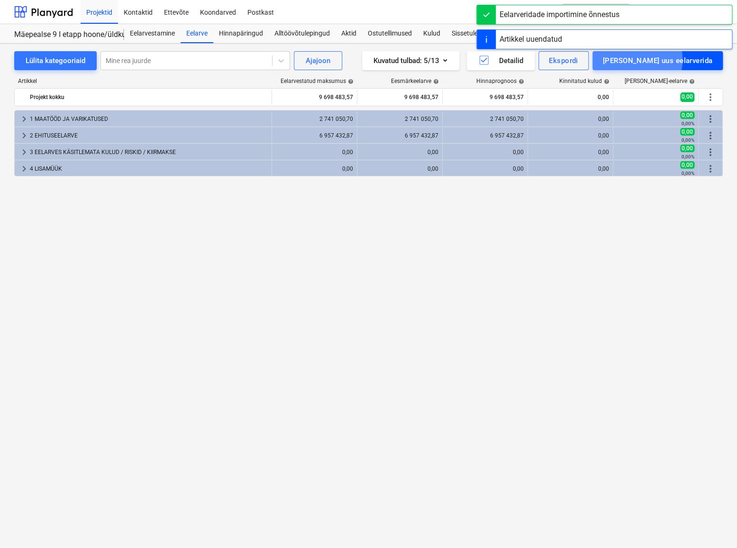
click at [677, 60] on div "[PERSON_NAME] uus eelarverida" at bounding box center [657, 60] width 109 height 12
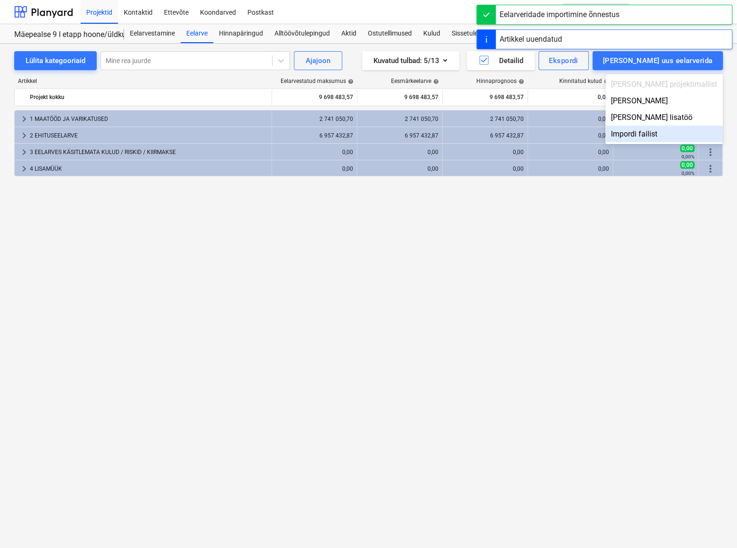
click at [664, 134] on div "Impordi failist" at bounding box center [663, 134] width 117 height 17
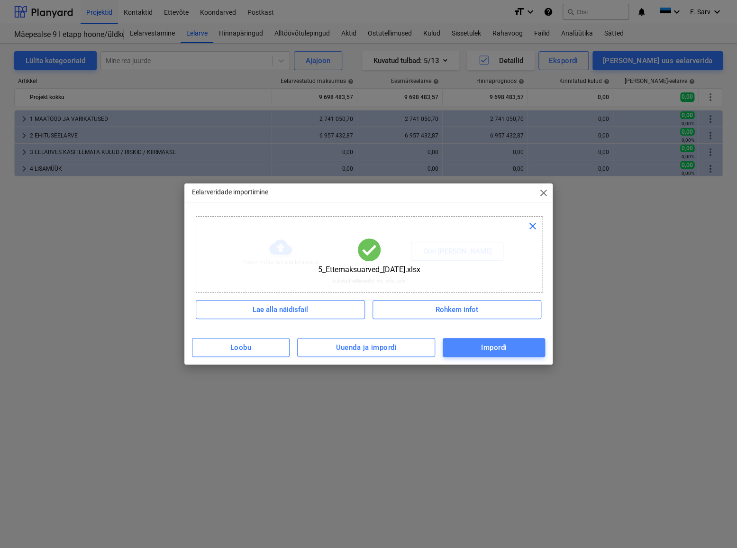
click at [474, 351] on span "Impordi" at bounding box center [493, 347] width 81 height 12
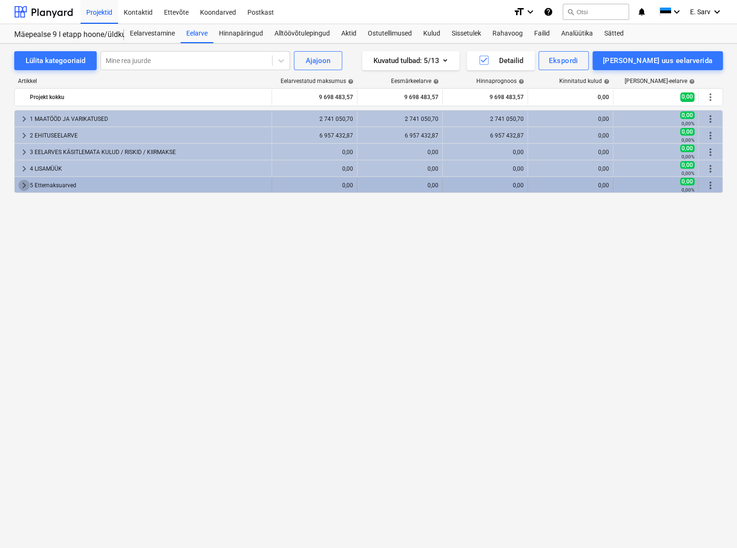
click at [24, 185] on span "keyboard_arrow_right" at bounding box center [23, 185] width 11 height 11
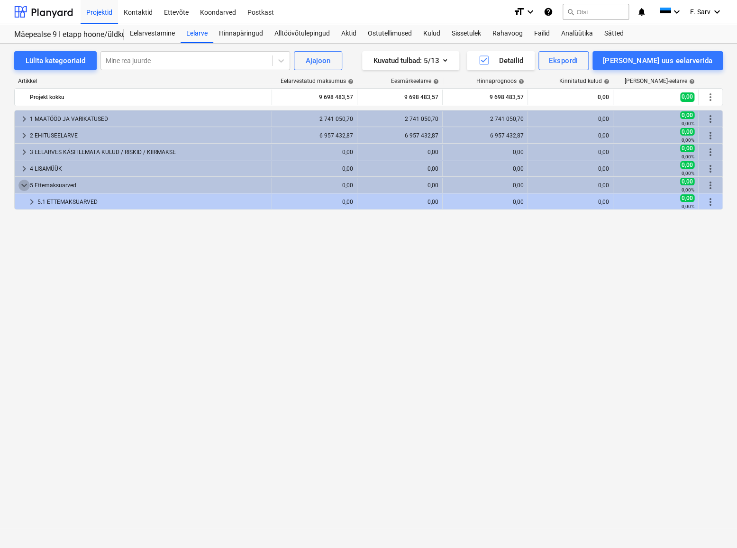
click at [24, 185] on span "keyboard_arrow_down" at bounding box center [23, 185] width 11 height 11
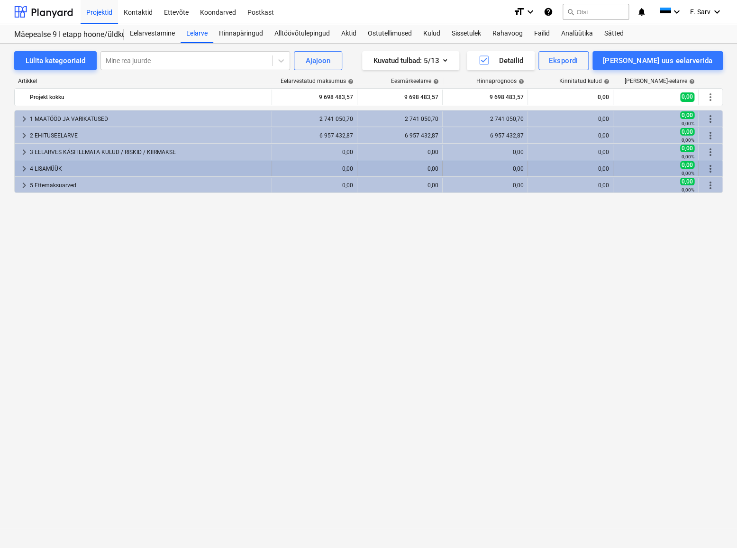
click at [25, 166] on span "keyboard_arrow_right" at bounding box center [23, 168] width 11 height 11
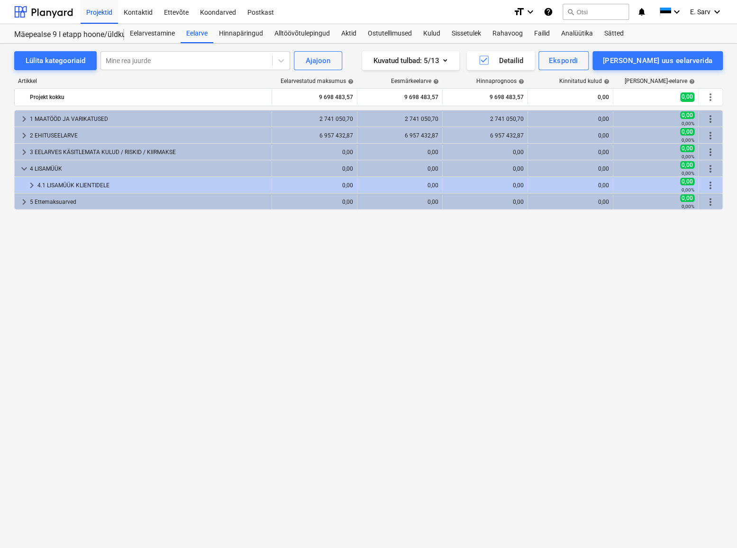
click at [25, 166] on span "keyboard_arrow_down" at bounding box center [23, 168] width 11 height 11
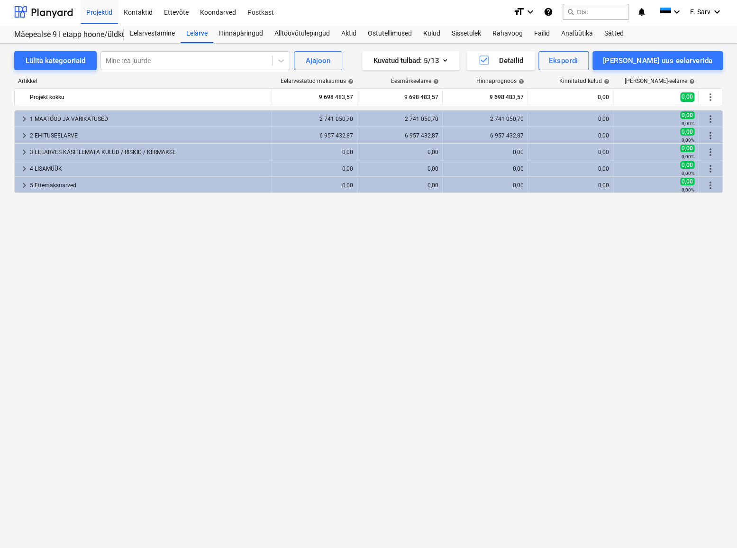
click at [80, 243] on div "keyboard_arrow_right 1 MAATÖÖD JA VARIKATUSED 2 741 050,70 2 741 050,70 2 741 0…" at bounding box center [368, 309] width 708 height 399
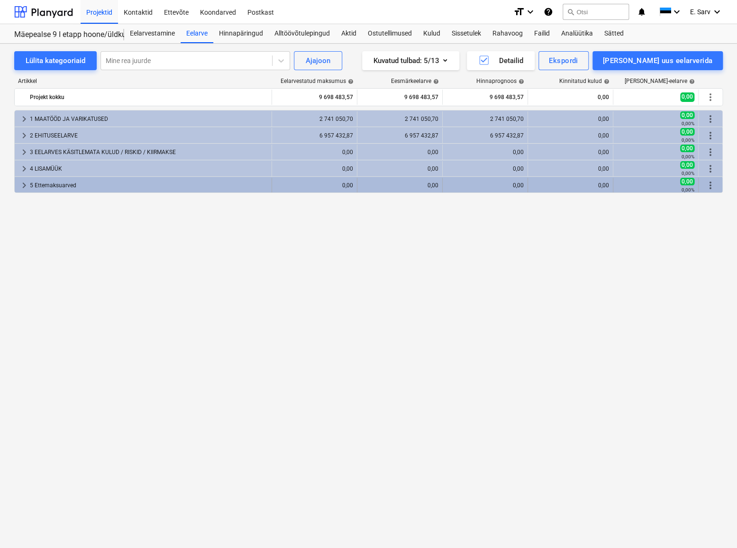
click at [62, 184] on div "5 Ettemaksuarved" at bounding box center [149, 185] width 238 height 15
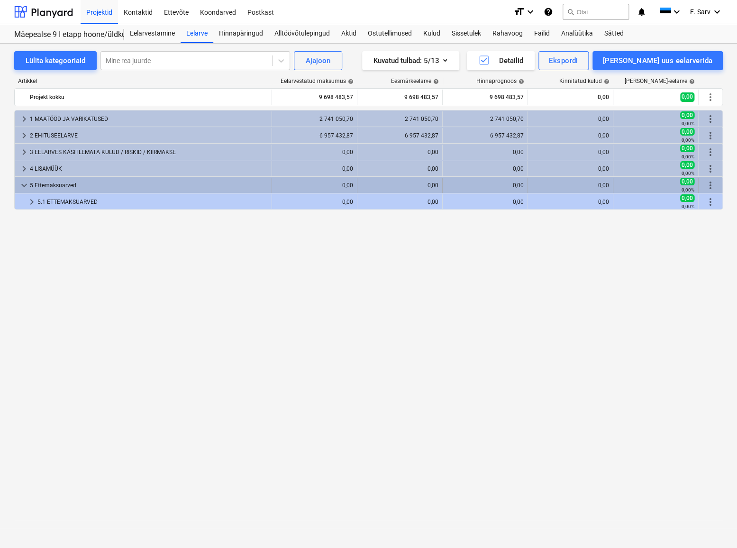
click at [62, 184] on div "5 Ettemaksuarved" at bounding box center [149, 185] width 238 height 15
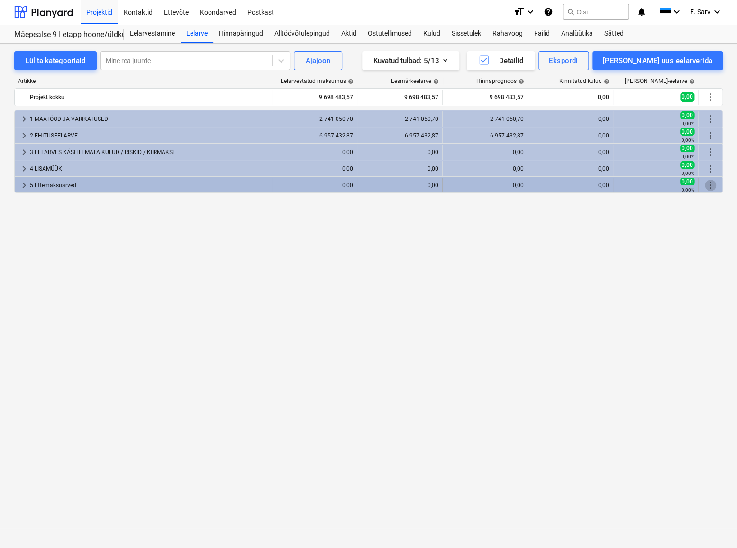
click at [710, 187] on span "more_vert" at bounding box center [709, 185] width 11 height 11
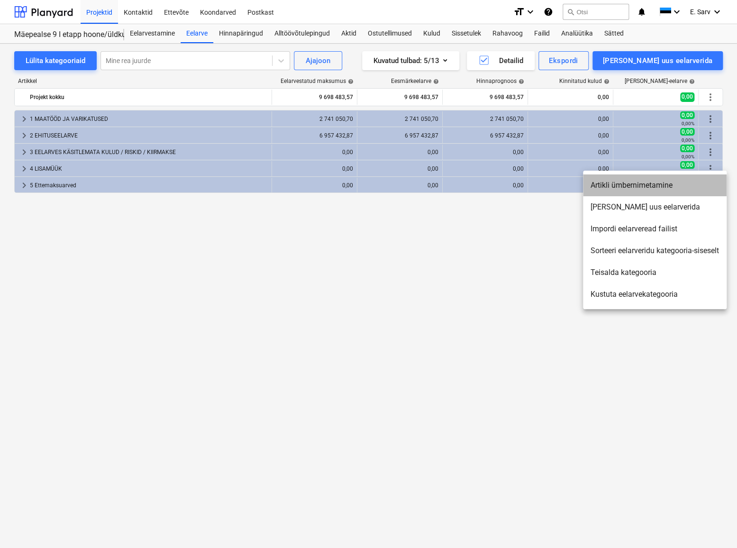
click at [622, 187] on li "Artikli ümbernimetamine" at bounding box center [655, 185] width 144 height 22
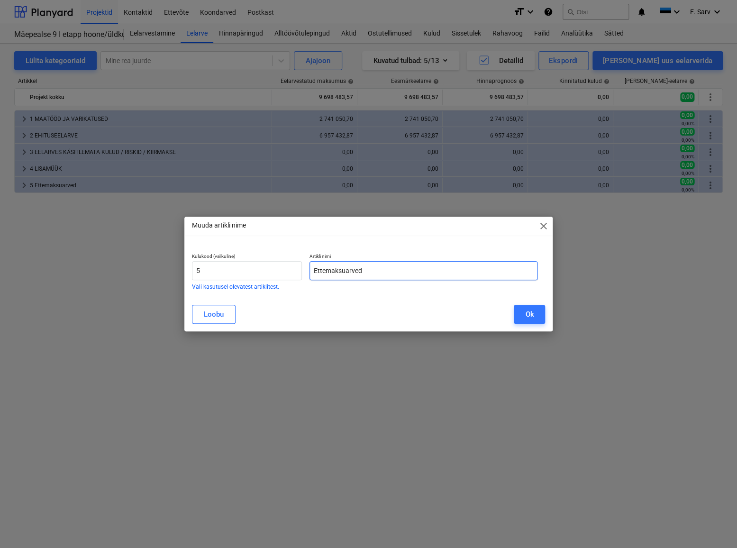
drag, startPoint x: 373, startPoint y: 272, endPoint x: 317, endPoint y: 275, distance: 55.9
click at [317, 275] on input "Ettemaksuarved" at bounding box center [423, 270] width 228 height 19
type input "ETTEMAKSUARVED"
click at [527, 313] on div "Ok" at bounding box center [529, 314] width 9 height 12
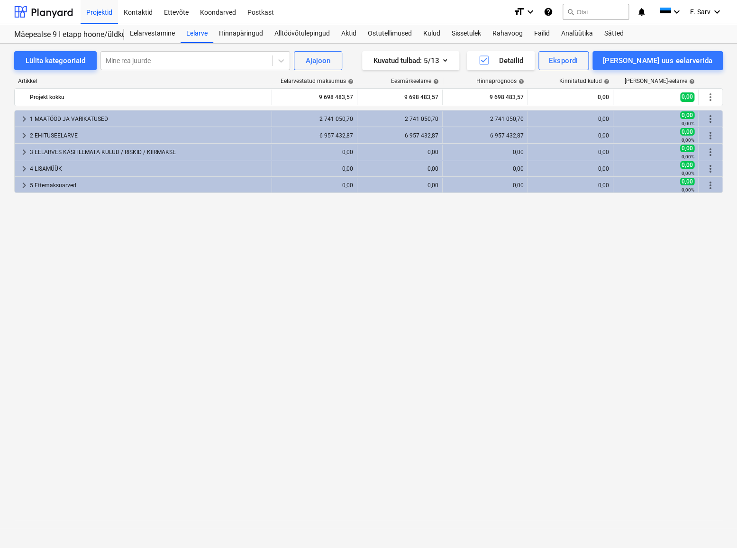
click at [159, 275] on div "keyboard_arrow_right 1 MAATÖÖD JA VARIKATUSED 2 741 050,70 2 741 050,70 2 741 0…" at bounding box center [368, 309] width 708 height 399
click at [44, 117] on div "1 MAATÖÖD JA VARIKATUSED" at bounding box center [149, 118] width 238 height 15
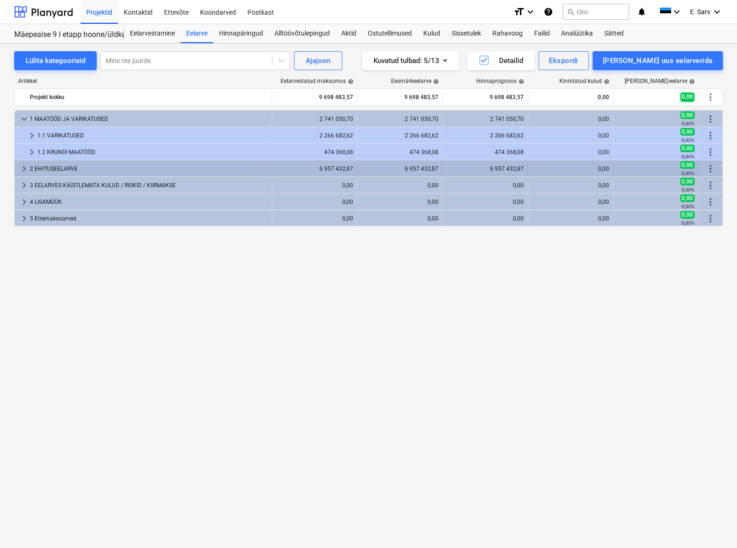
click at [40, 168] on div "2 EHITUSEELARVE" at bounding box center [149, 168] width 238 height 15
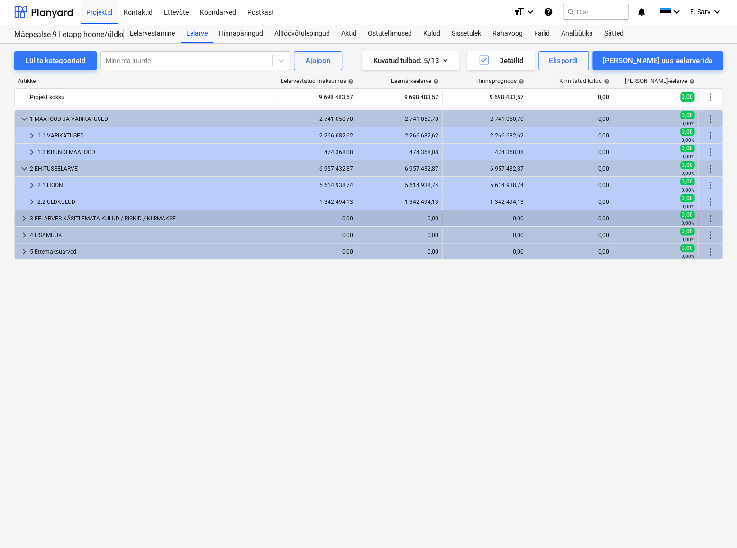
click at [49, 215] on div "3 EELARVES KÄSITLEMATA KULUD / RISKID / KIIRMAKSE" at bounding box center [149, 218] width 238 height 15
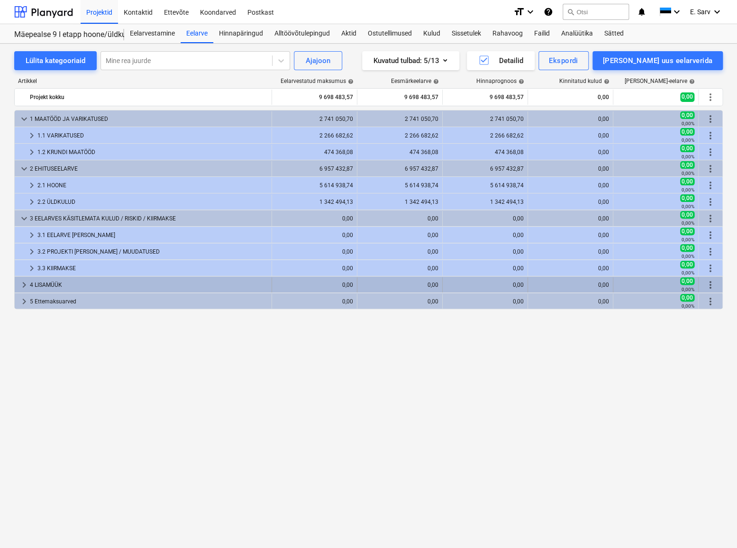
click at [46, 279] on div "4 LISAMÜÜK" at bounding box center [149, 284] width 238 height 15
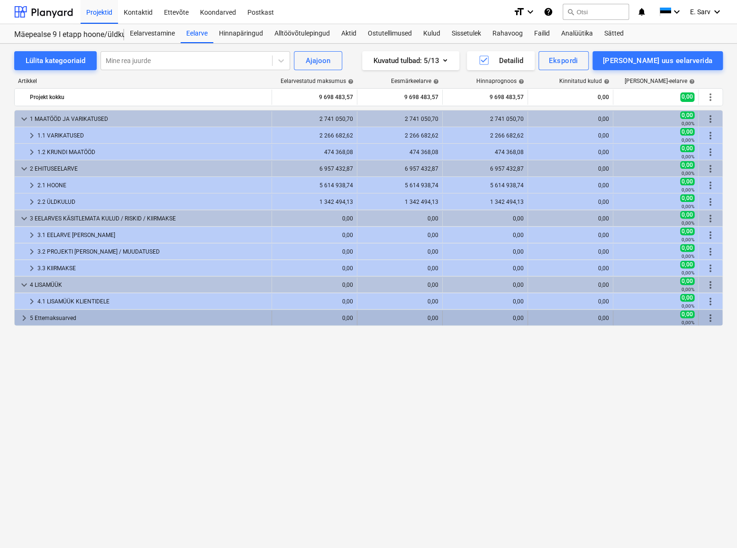
click at [45, 318] on div "5 Ettemaksuarved" at bounding box center [149, 317] width 238 height 15
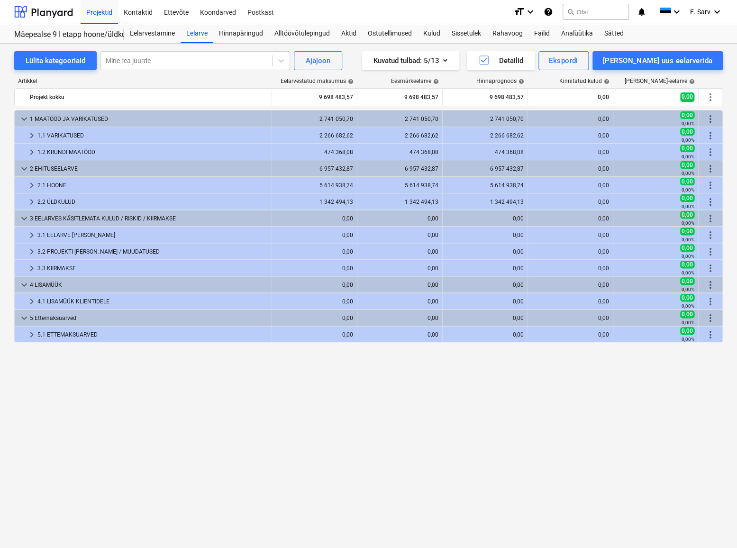
click at [114, 396] on div "keyboard_arrow_down 1 MAATÖÖD JA VARIKATUSED 2 741 050,70 2 741 050,70 2 741 05…" at bounding box center [368, 309] width 708 height 399
click at [431, 396] on div "keyboard_arrow_down 1 MAATÖÖD JA VARIKATUSED 2 741 050,70 2 741 050,70 2 741 05…" at bounding box center [368, 309] width 708 height 399
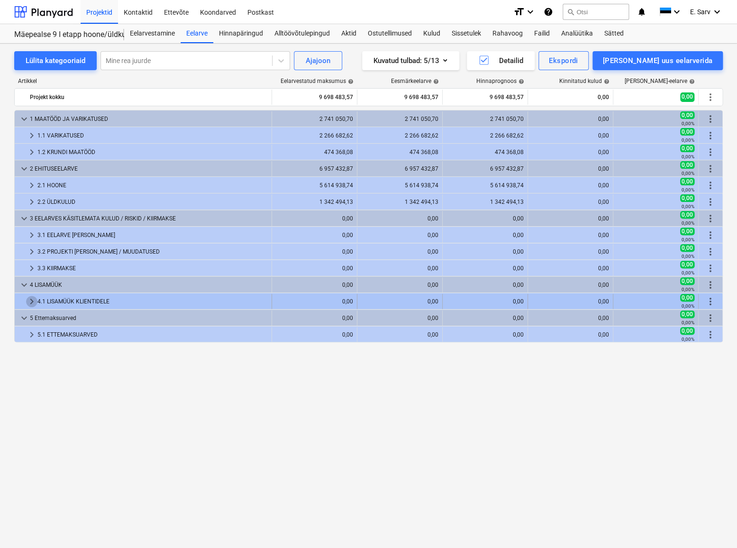
click at [30, 301] on span "keyboard_arrow_right" at bounding box center [31, 301] width 11 height 11
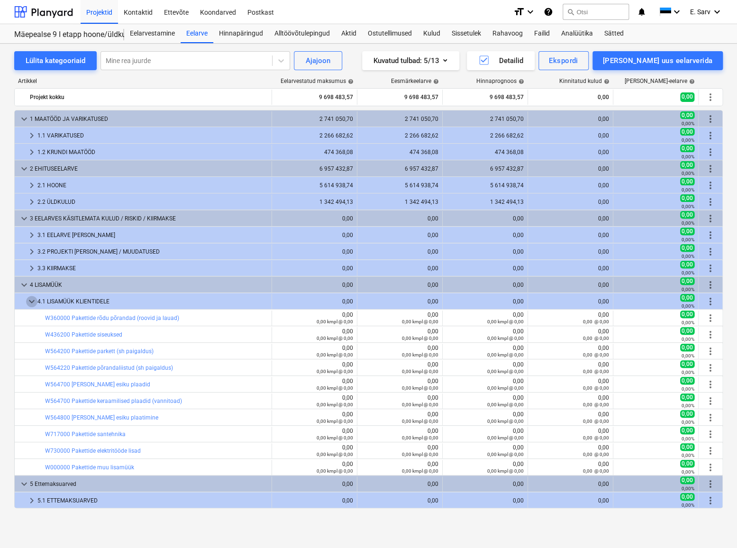
click at [30, 301] on span "keyboard_arrow_down" at bounding box center [31, 301] width 11 height 11
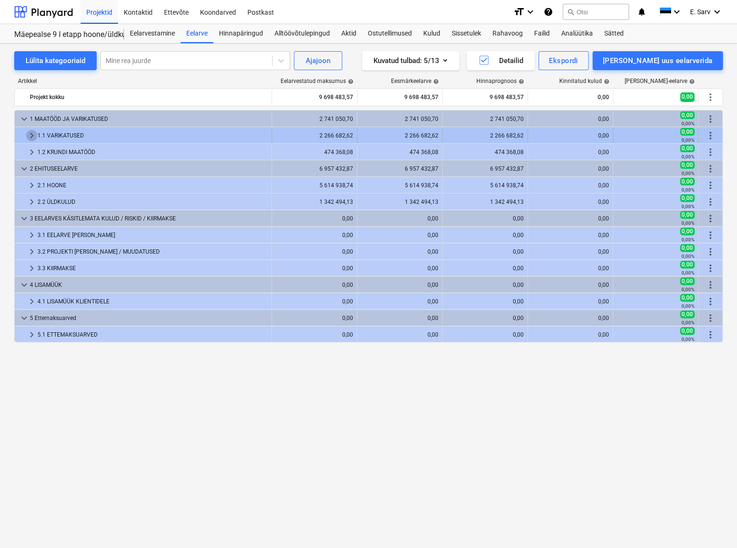
click at [29, 133] on span "keyboard_arrow_right" at bounding box center [31, 135] width 11 height 11
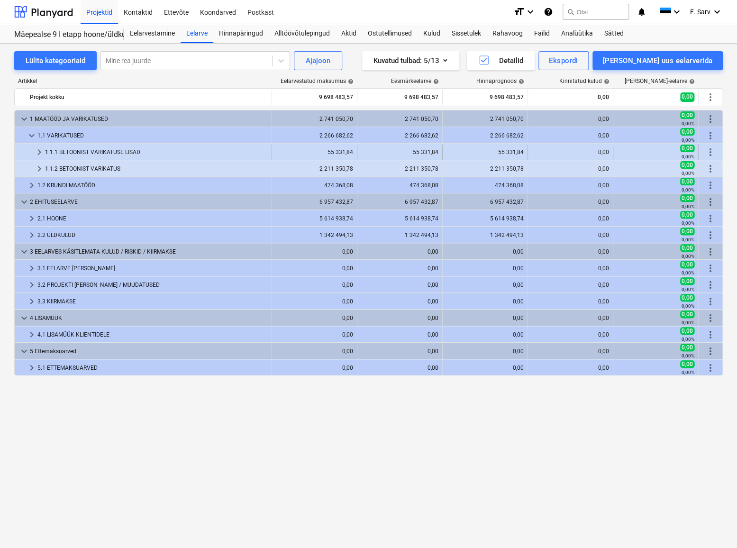
click at [38, 150] on span "keyboard_arrow_right" at bounding box center [39, 151] width 11 height 11
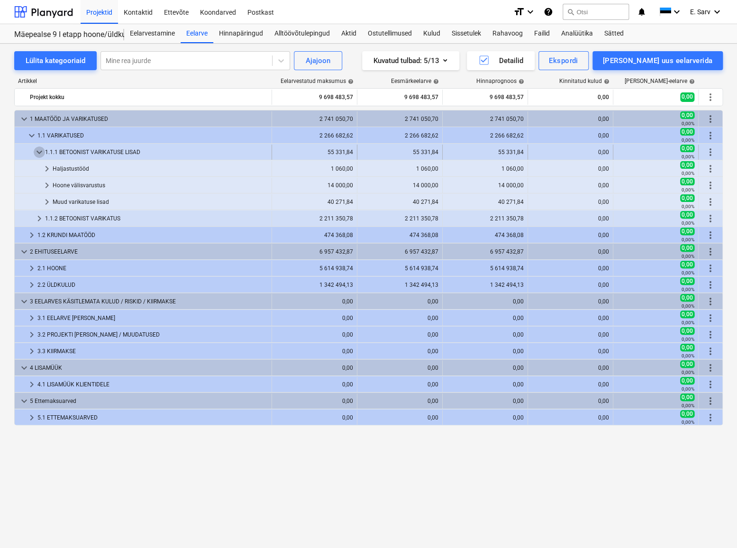
click at [38, 153] on span "keyboard_arrow_down" at bounding box center [39, 151] width 11 height 11
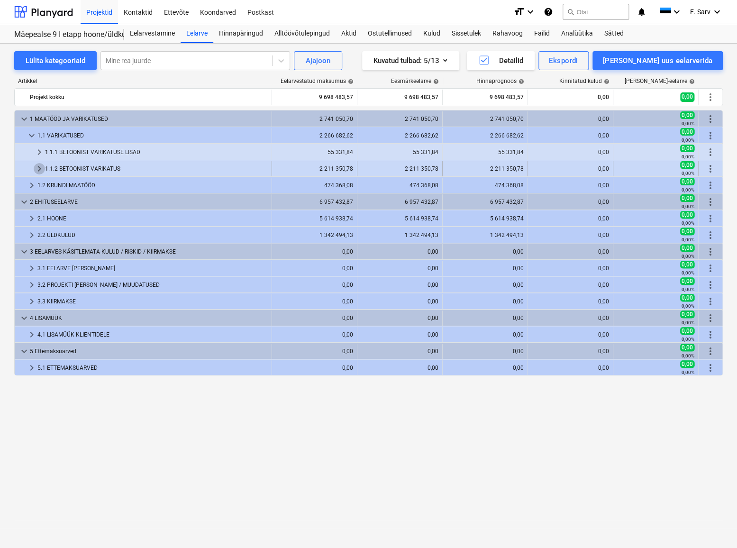
click at [39, 169] on span "keyboard_arrow_right" at bounding box center [39, 168] width 11 height 11
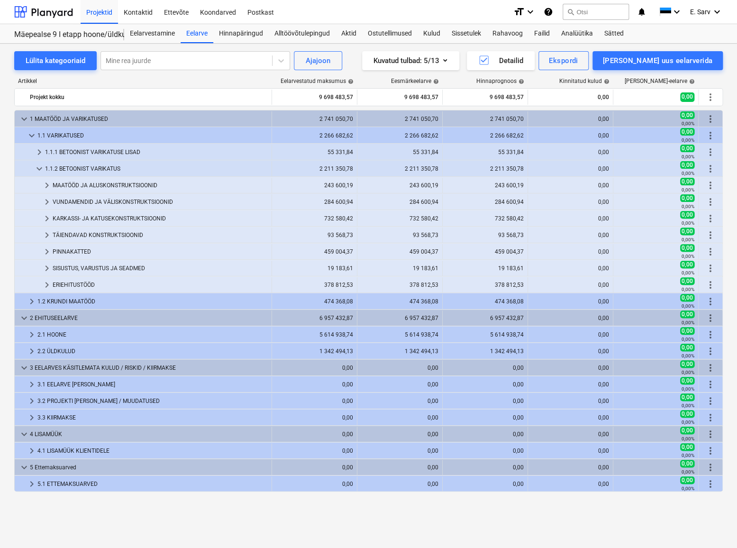
click at [39, 169] on span "keyboard_arrow_down" at bounding box center [39, 168] width 11 height 11
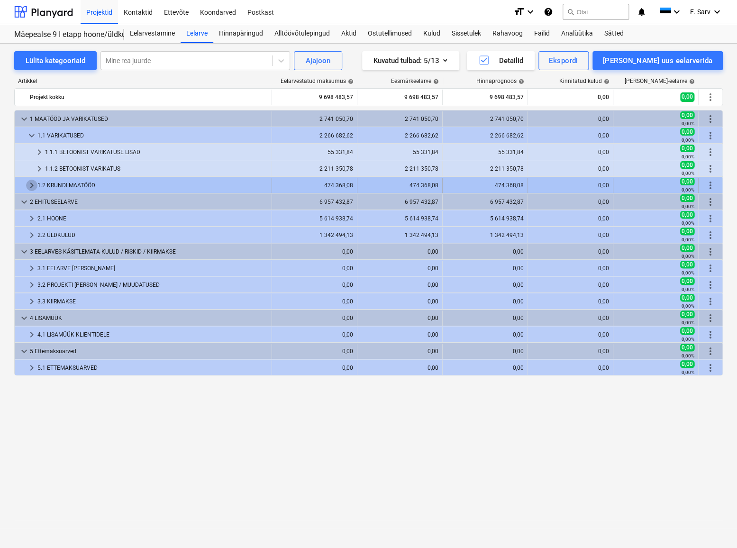
click at [30, 186] on span "keyboard_arrow_right" at bounding box center [31, 185] width 11 height 11
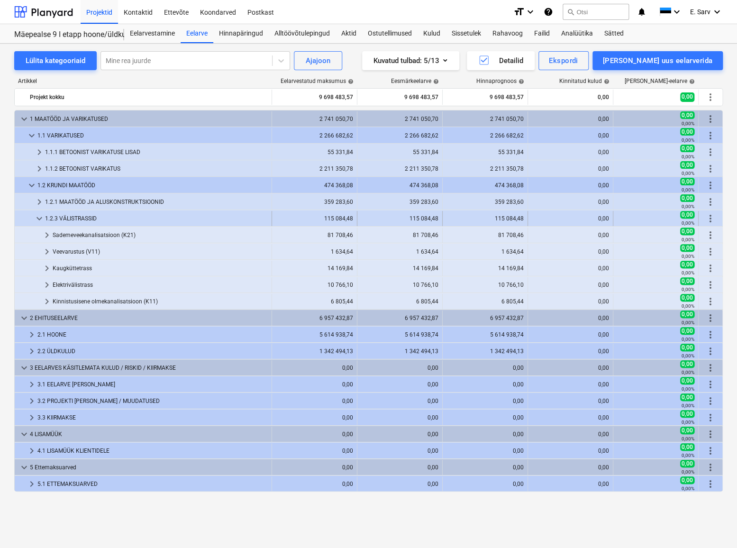
click at [38, 217] on span "keyboard_arrow_down" at bounding box center [39, 218] width 11 height 11
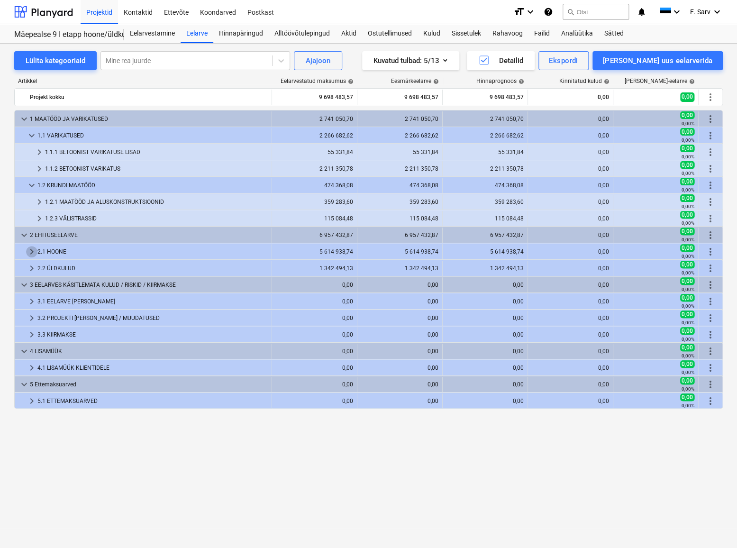
click at [28, 247] on span "keyboard_arrow_right" at bounding box center [31, 251] width 11 height 11
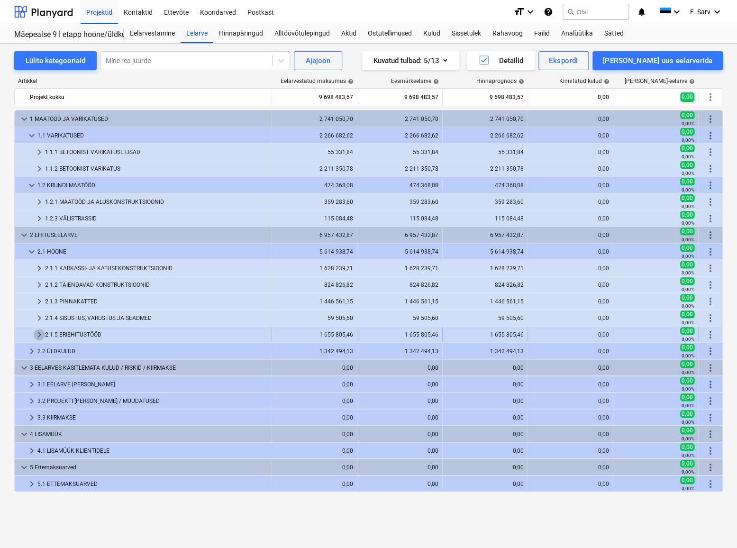
click at [41, 333] on span "keyboard_arrow_right" at bounding box center [39, 334] width 11 height 11
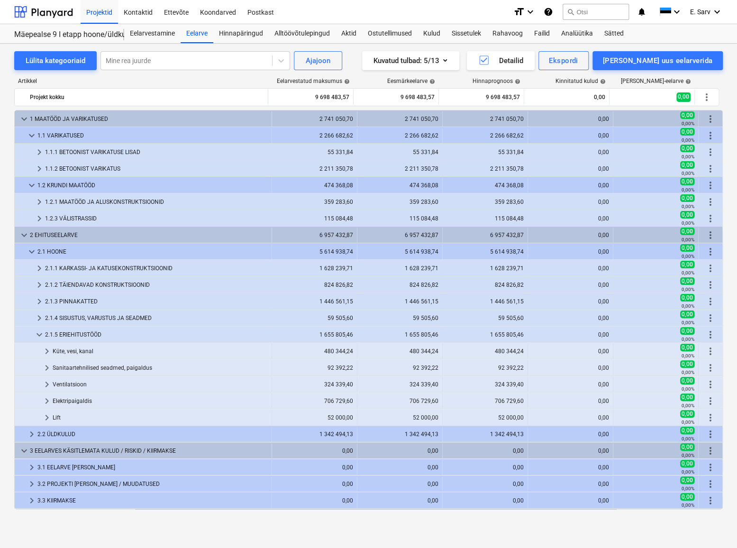
click at [41, 333] on span "keyboard_arrow_down" at bounding box center [39, 334] width 11 height 11
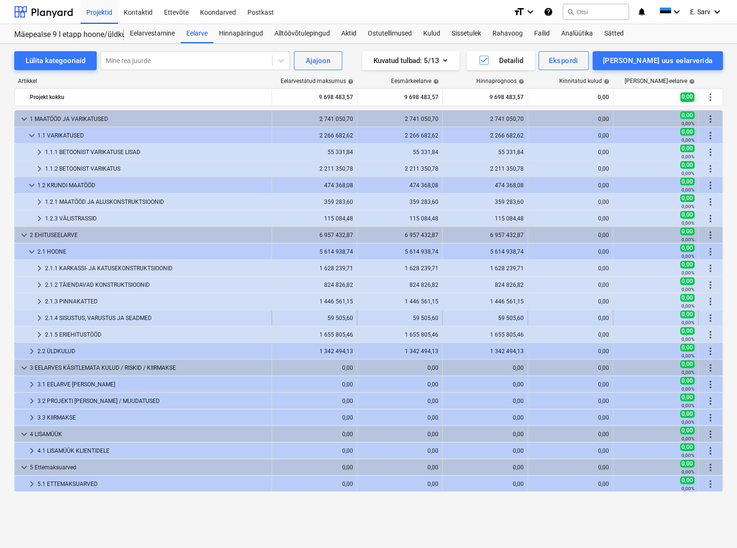
click at [41, 317] on span "keyboard_arrow_right" at bounding box center [39, 317] width 11 height 11
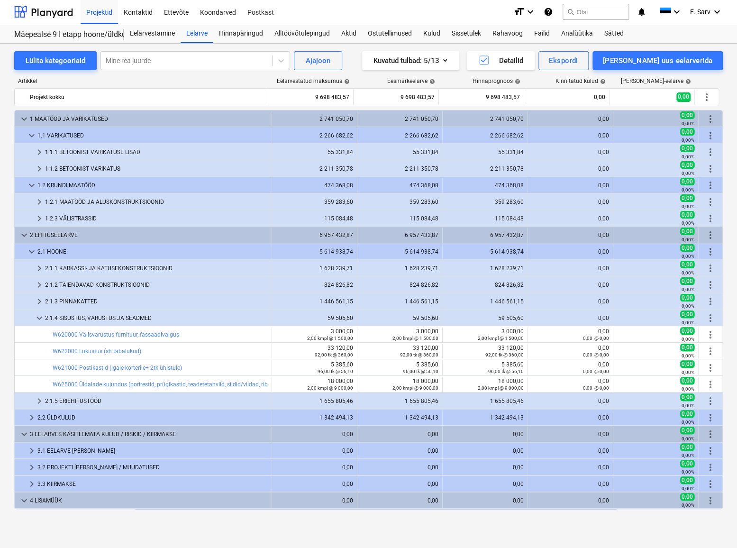
click at [41, 317] on span "keyboard_arrow_down" at bounding box center [39, 317] width 11 height 11
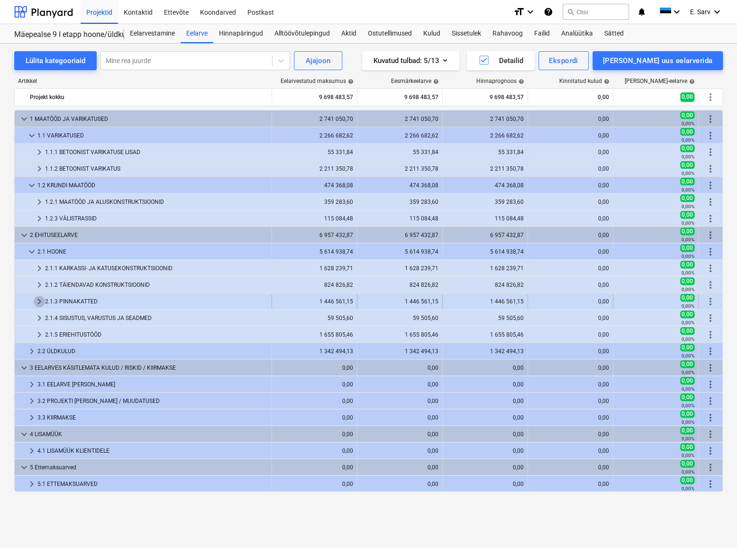
click at [38, 302] on span "keyboard_arrow_right" at bounding box center [39, 301] width 11 height 11
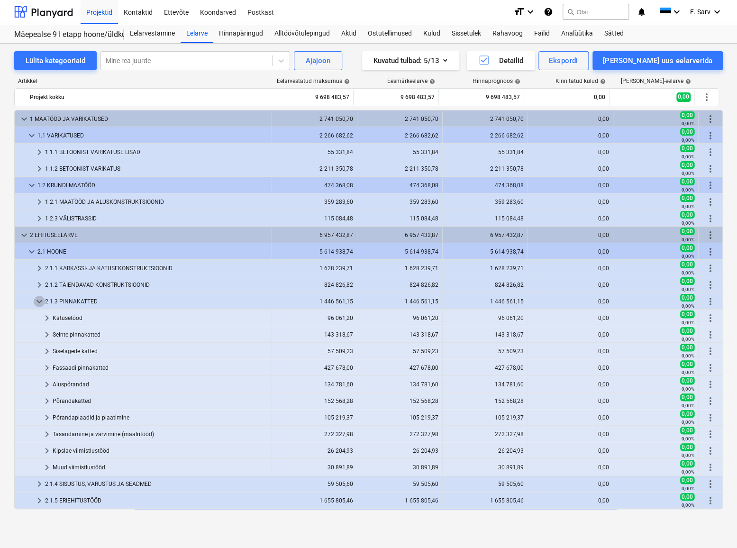
click at [38, 302] on span "keyboard_arrow_down" at bounding box center [39, 301] width 11 height 11
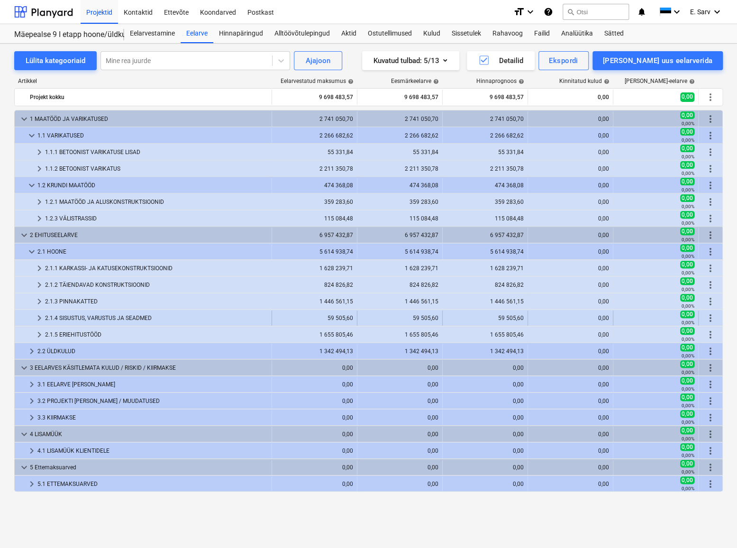
click at [41, 315] on span "keyboard_arrow_right" at bounding box center [39, 317] width 11 height 11
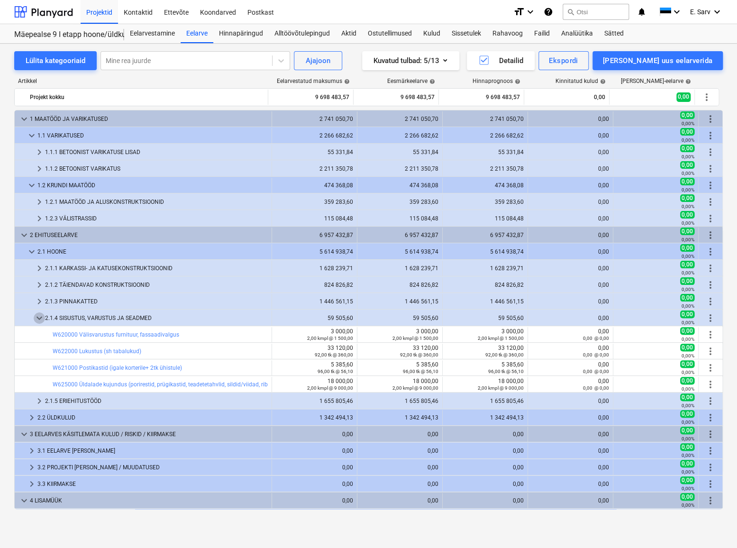
click at [41, 315] on span "keyboard_arrow_down" at bounding box center [39, 317] width 11 height 11
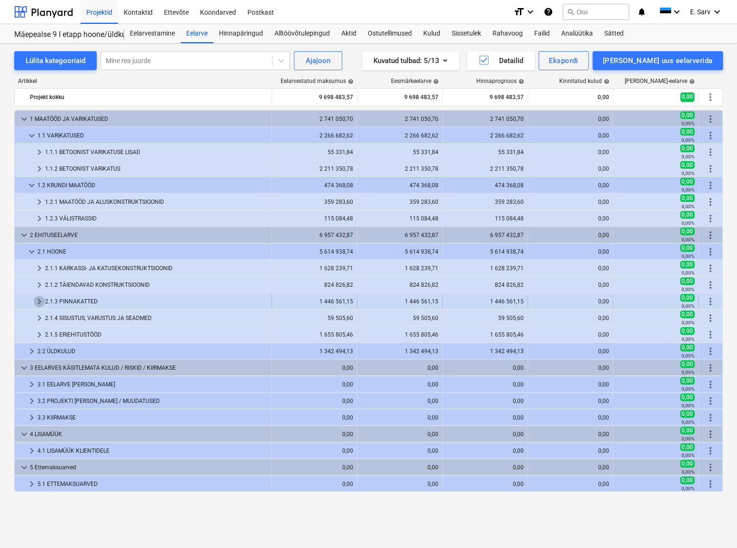
click at [37, 301] on span "keyboard_arrow_right" at bounding box center [39, 301] width 11 height 11
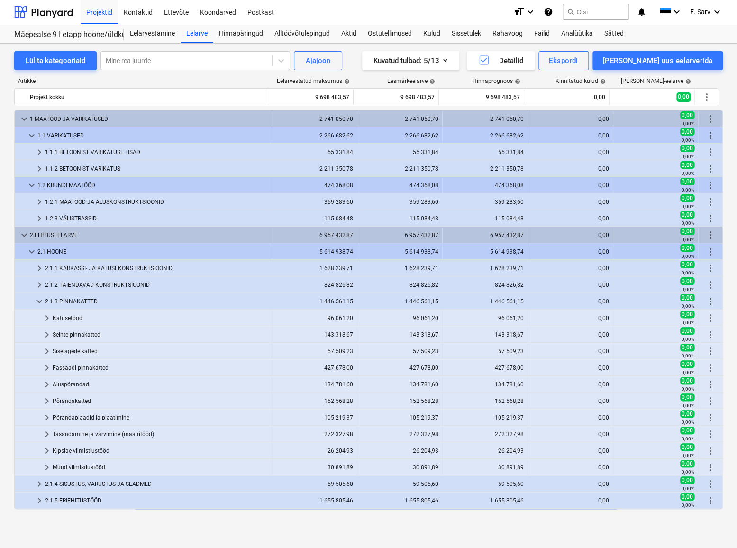
click at [37, 301] on span "keyboard_arrow_down" at bounding box center [39, 301] width 11 height 11
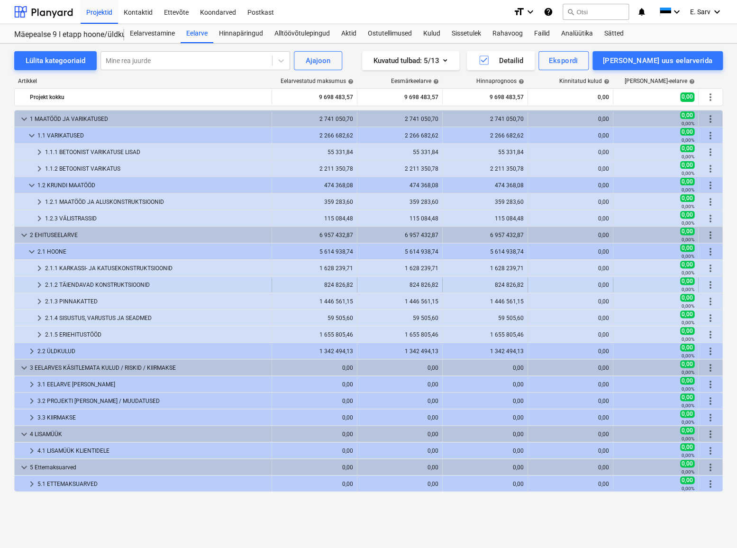
click at [37, 283] on span "keyboard_arrow_right" at bounding box center [39, 284] width 11 height 11
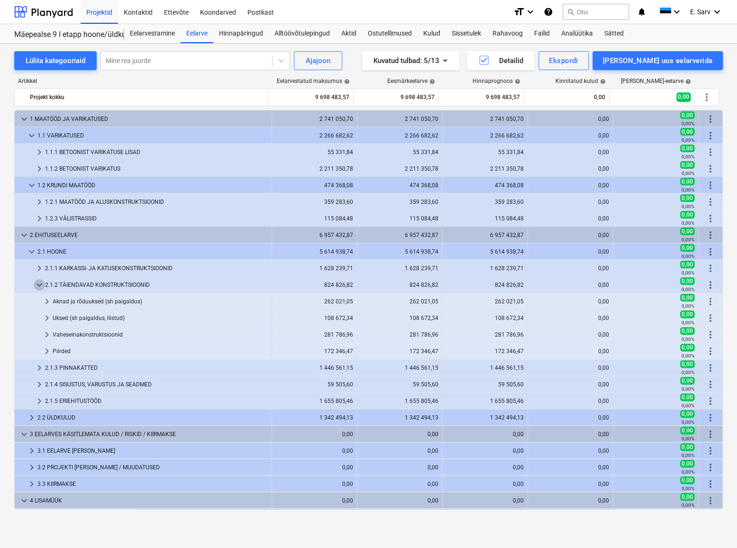
click at [37, 283] on span "keyboard_arrow_down" at bounding box center [39, 284] width 11 height 11
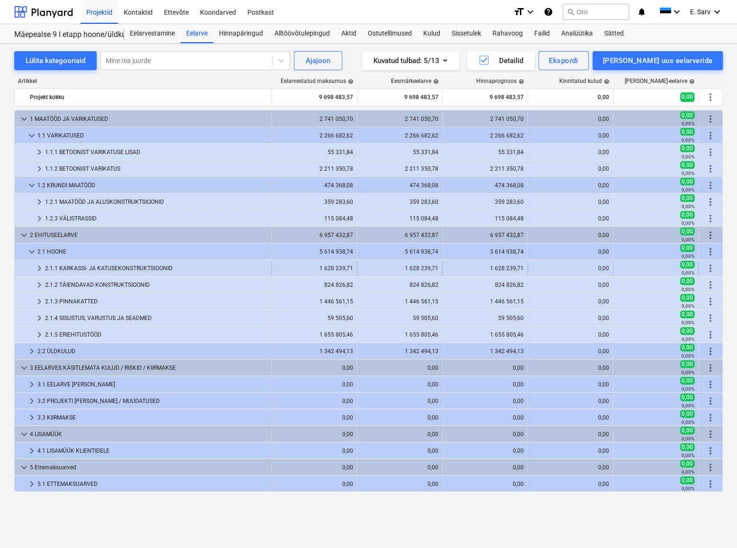
click at [39, 267] on span "keyboard_arrow_right" at bounding box center [39, 267] width 11 height 11
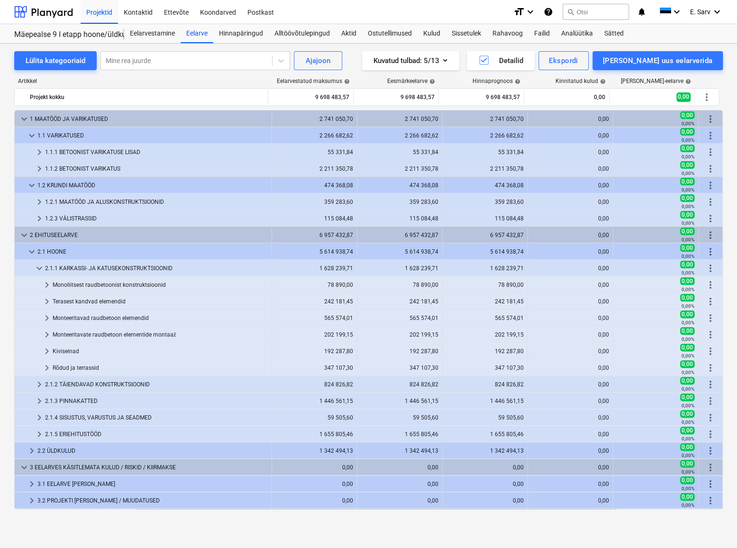
click at [39, 267] on span "keyboard_arrow_down" at bounding box center [39, 267] width 11 height 11
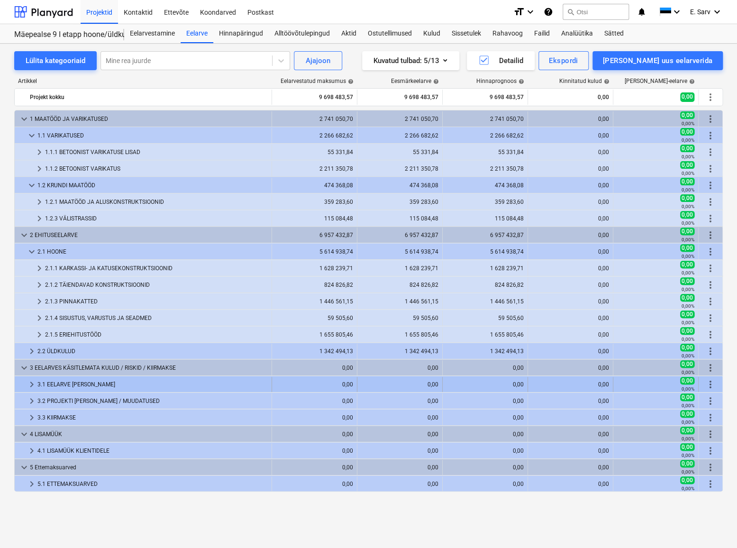
click at [31, 386] on span "keyboard_arrow_right" at bounding box center [31, 383] width 11 height 11
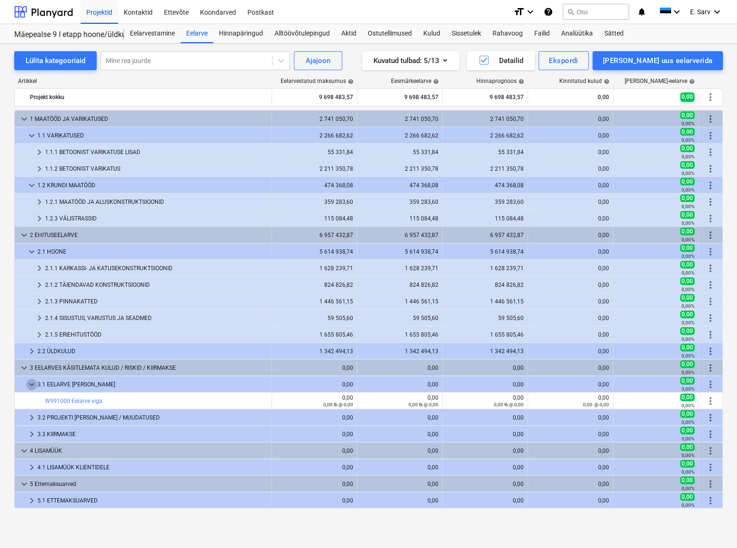
click at [31, 386] on span "keyboard_arrow_down" at bounding box center [31, 383] width 11 height 11
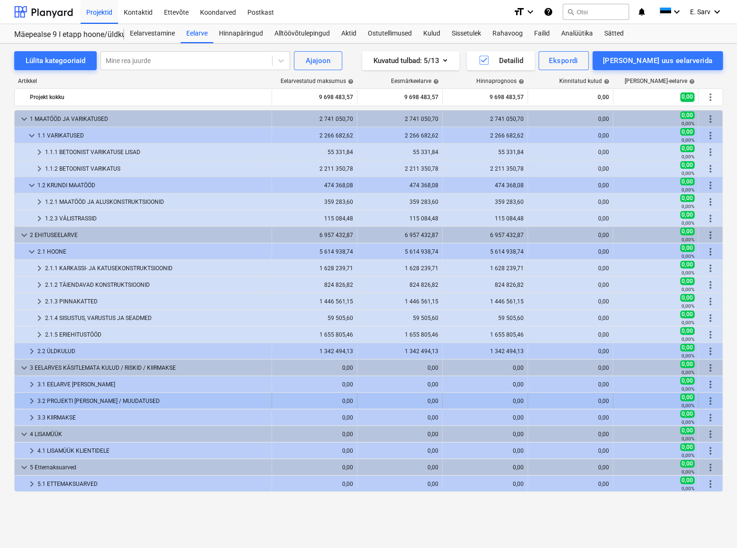
click at [32, 396] on span "keyboard_arrow_right" at bounding box center [31, 400] width 11 height 11
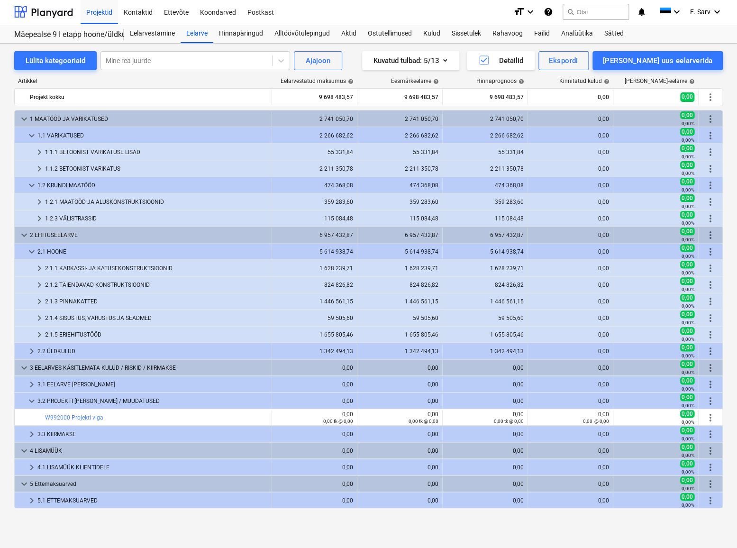
click at [32, 396] on span "keyboard_arrow_down" at bounding box center [31, 400] width 11 height 11
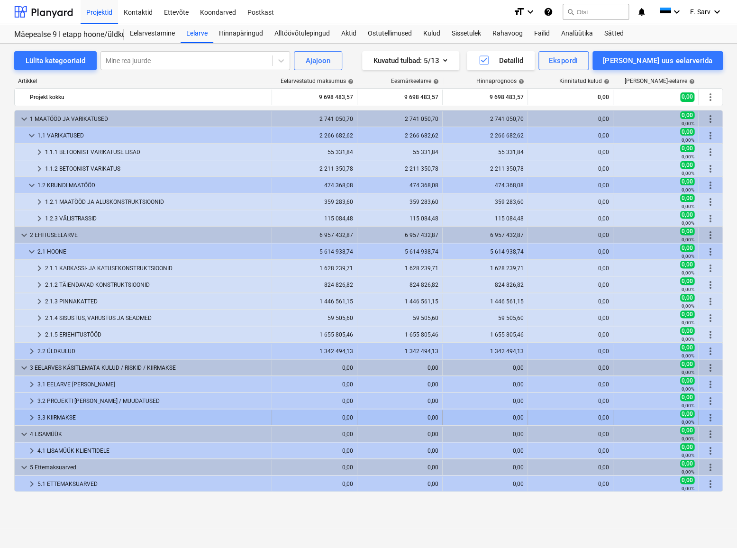
click at [30, 396] on span "keyboard_arrow_right" at bounding box center [31, 417] width 11 height 11
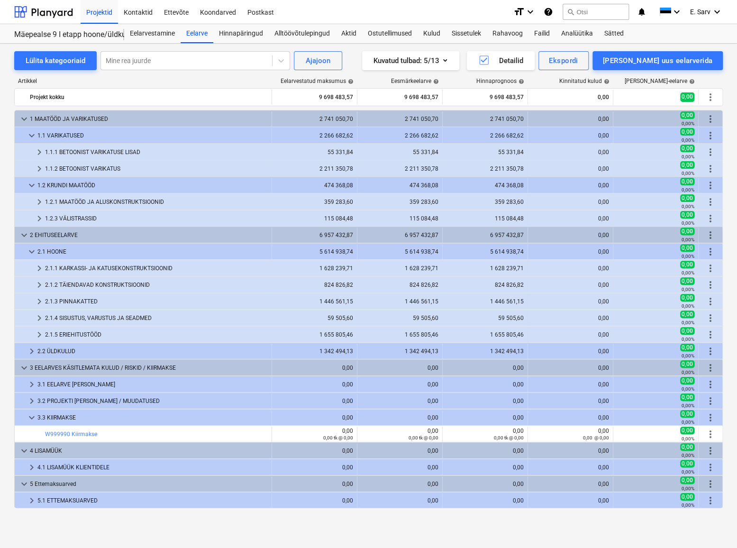
click at [30, 396] on span "keyboard_arrow_down" at bounding box center [31, 417] width 11 height 11
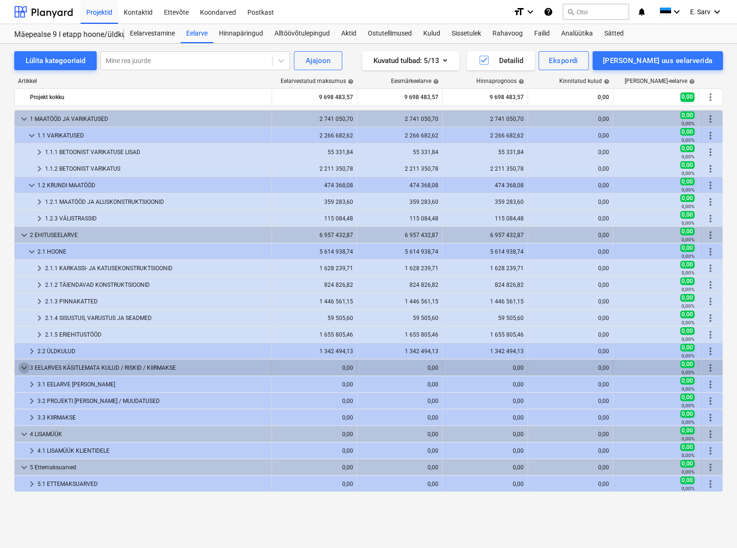
click at [24, 364] on span "keyboard_arrow_down" at bounding box center [23, 367] width 11 height 11
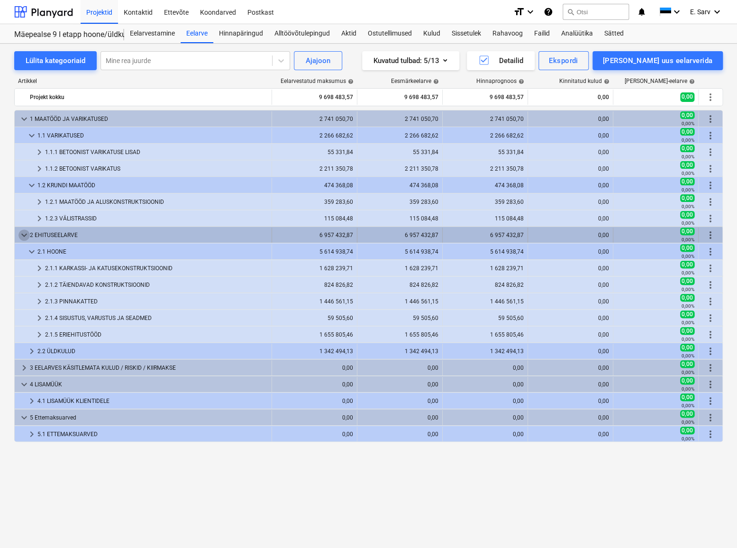
click at [27, 234] on span "keyboard_arrow_down" at bounding box center [23, 234] width 11 height 11
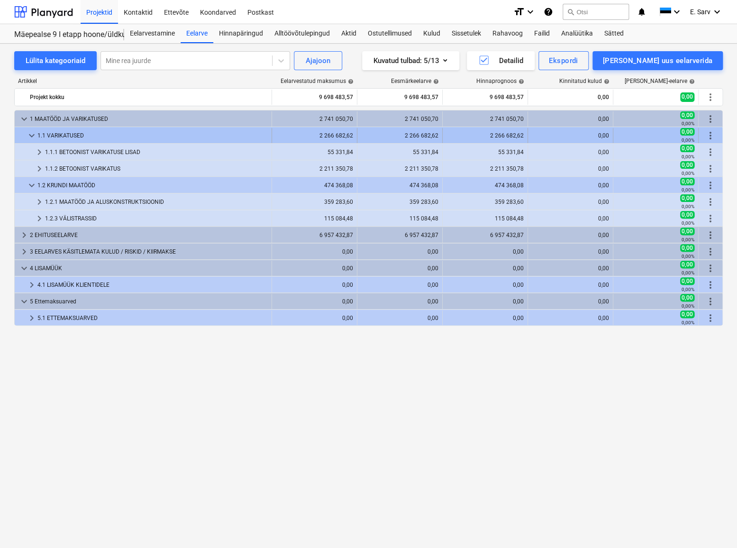
click at [29, 133] on span "keyboard_arrow_down" at bounding box center [31, 135] width 11 height 11
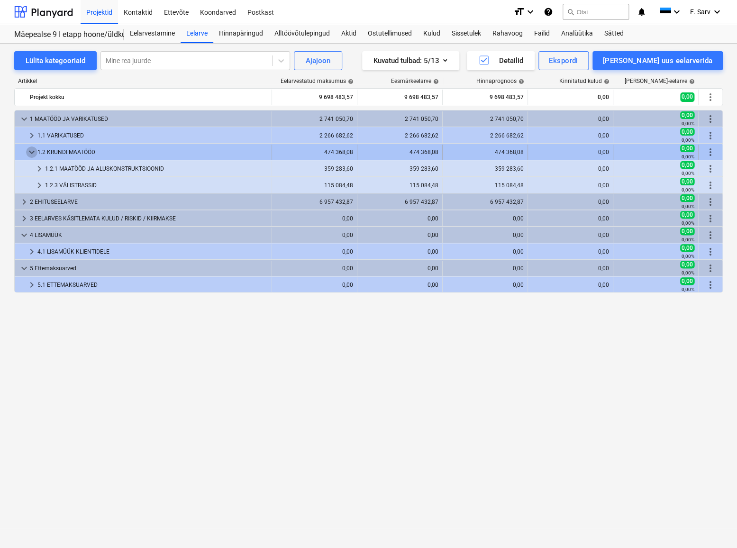
click at [31, 152] on span "keyboard_arrow_down" at bounding box center [31, 151] width 11 height 11
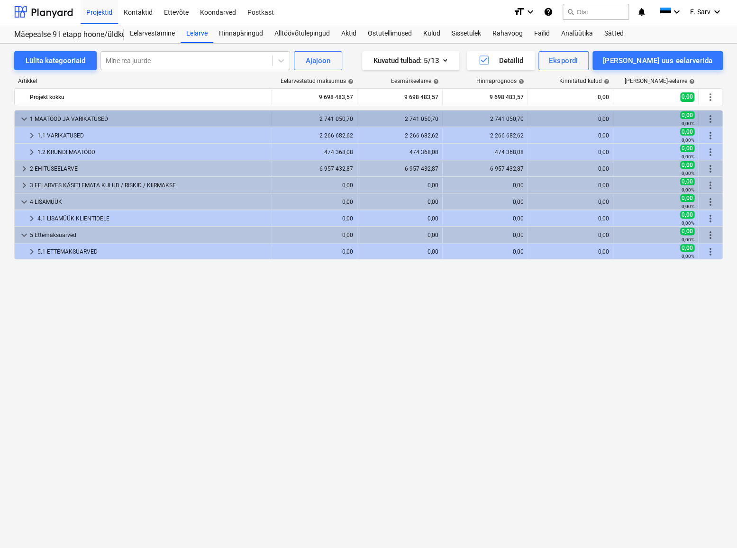
click at [21, 114] on span "keyboard_arrow_down" at bounding box center [23, 118] width 11 height 11
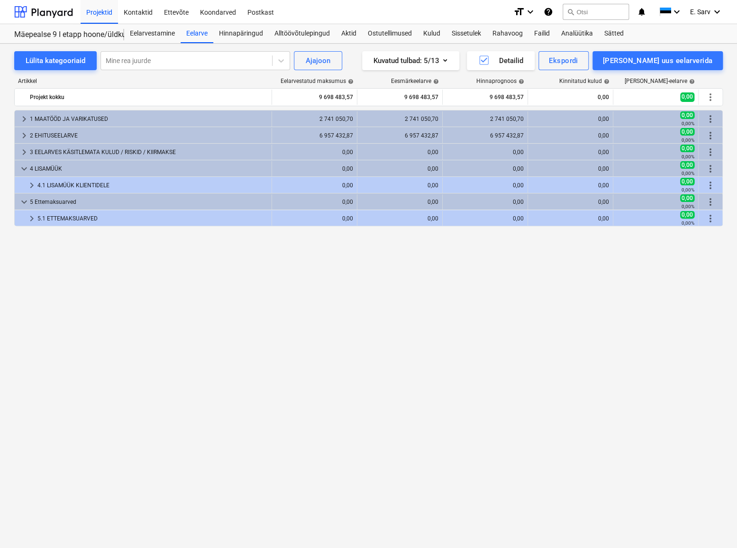
click at [133, 302] on div "keyboard_arrow_right 1 MAATÖÖD JA VARIKATUSED 2 741 050,70 2 741 050,70 2 741 0…" at bounding box center [368, 309] width 708 height 399
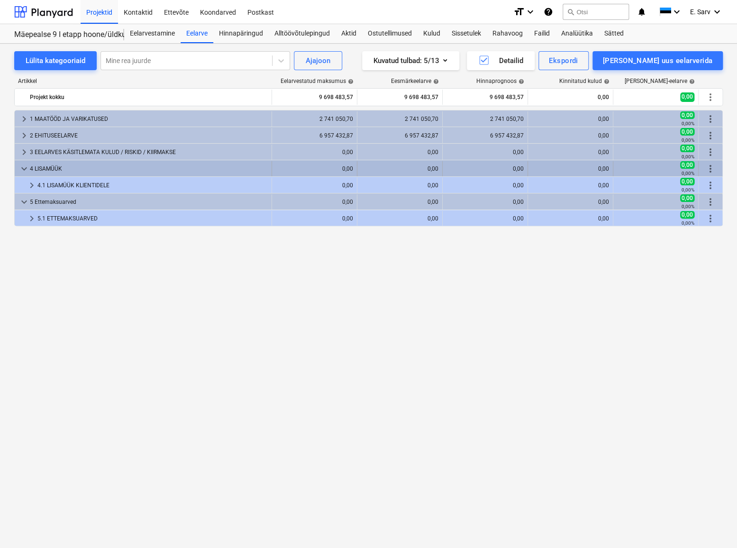
click at [24, 166] on span "keyboard_arrow_down" at bounding box center [23, 168] width 11 height 11
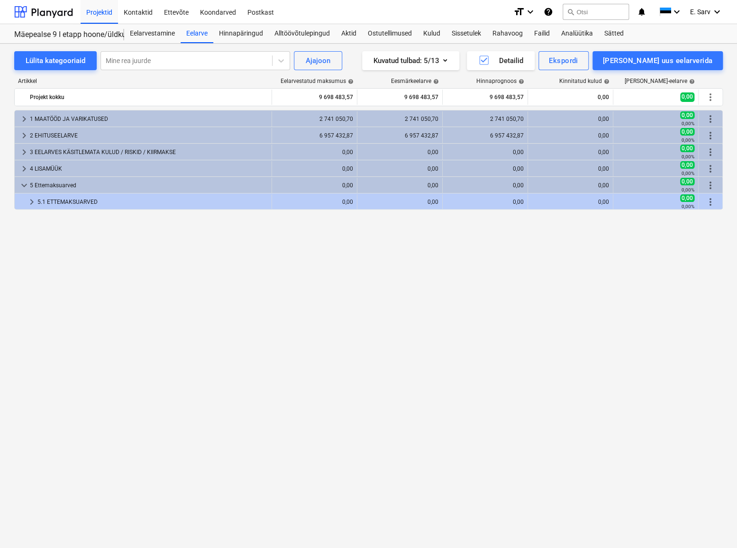
click at [64, 284] on div "keyboard_arrow_right 1 MAATÖÖD JA VARIKATUSED 2 741 050,70 2 741 050,70 2 741 0…" at bounding box center [368, 309] width 708 height 399
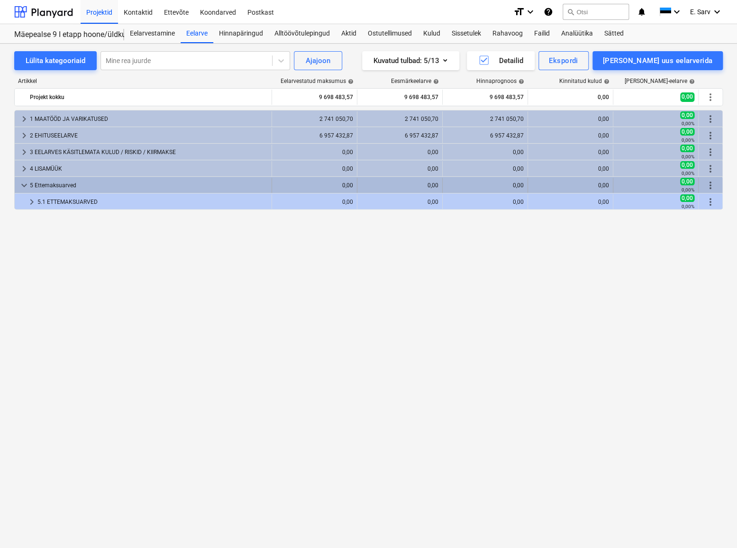
click at [24, 186] on span "keyboard_arrow_down" at bounding box center [23, 185] width 11 height 11
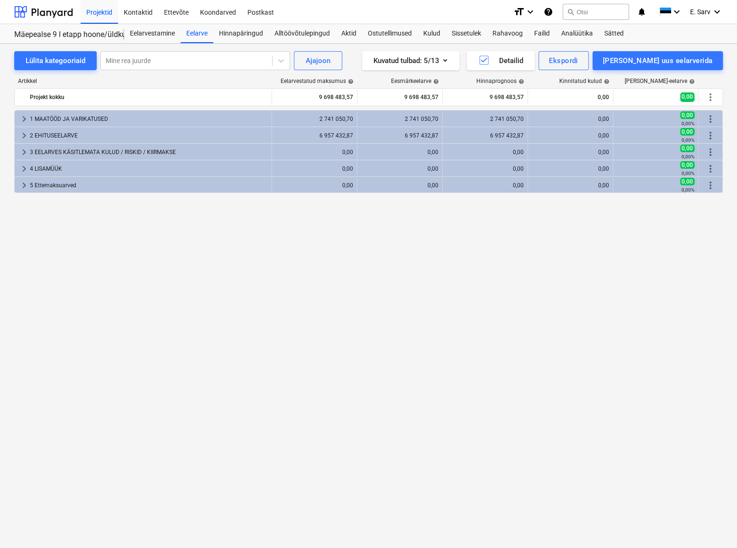
click at [108, 327] on div "keyboard_arrow_right 1 MAATÖÖD JA VARIKATUSED 2 741 050,70 2 741 050,70 2 741 0…" at bounding box center [368, 309] width 708 height 399
click at [22, 116] on span "keyboard_arrow_right" at bounding box center [23, 118] width 11 height 11
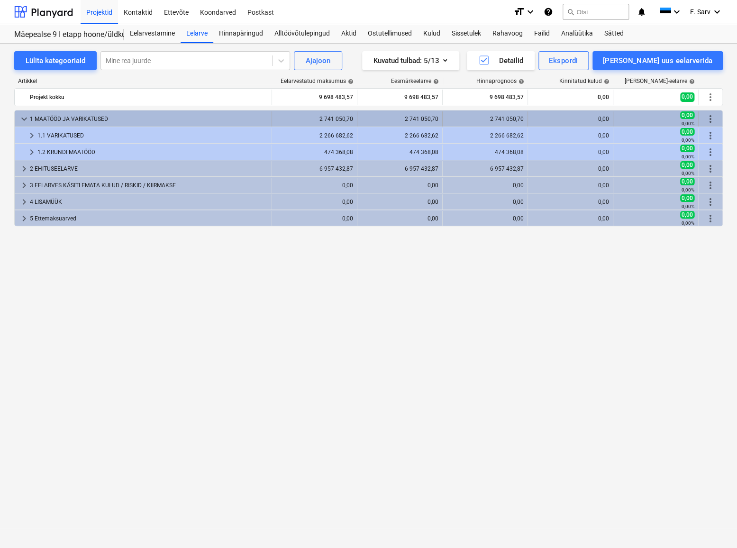
click at [710, 118] on span "more_vert" at bounding box center [709, 118] width 11 height 11
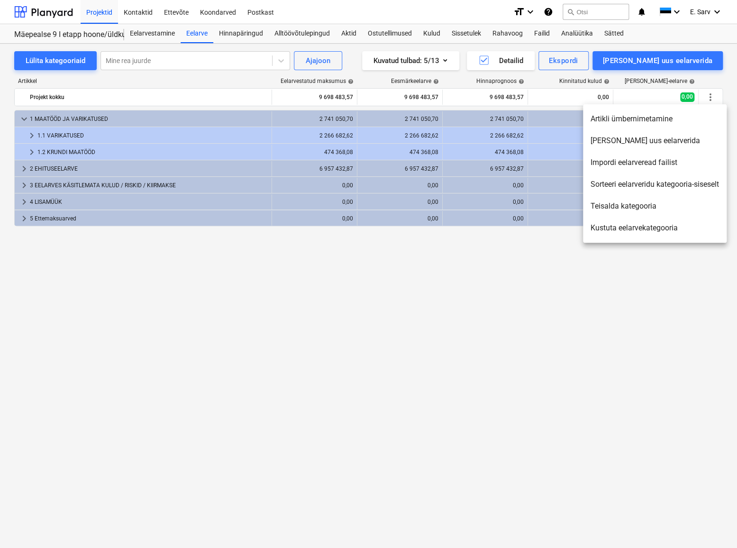
click at [641, 226] on li "Kustuta eelarvekategooria" at bounding box center [655, 228] width 144 height 22
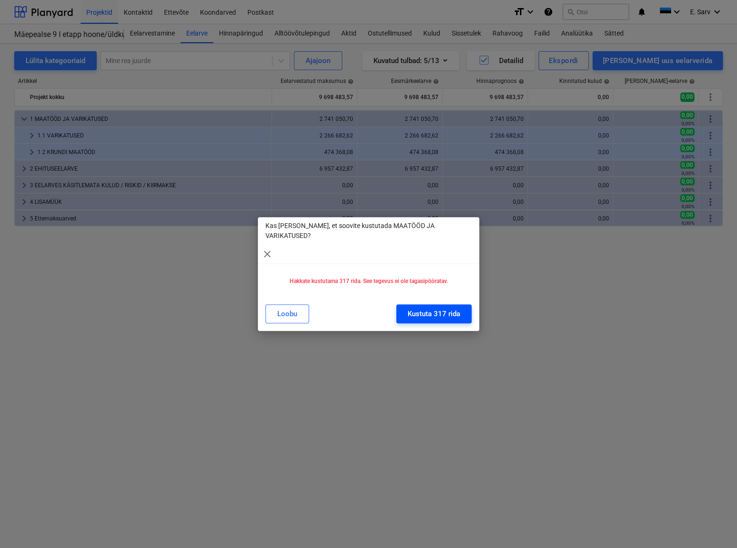
click at [425, 308] on div "Kustuta 317 rida" at bounding box center [433, 313] width 53 height 12
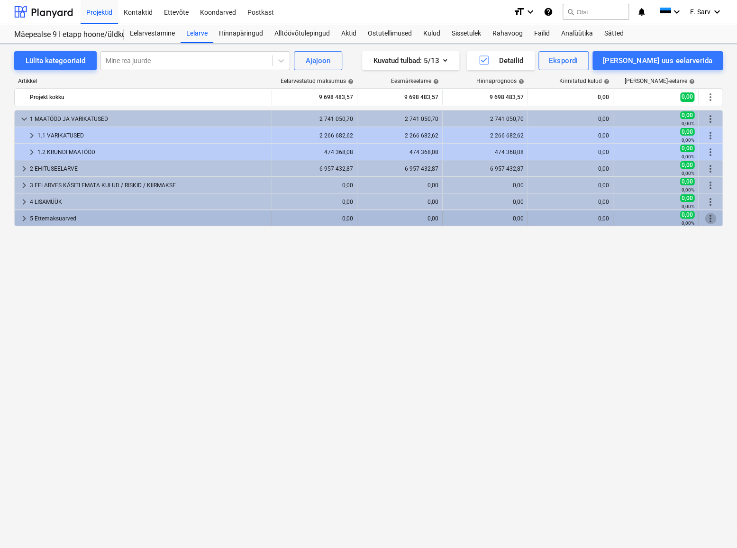
click at [711, 217] on span "more_vert" at bounding box center [709, 218] width 11 height 11
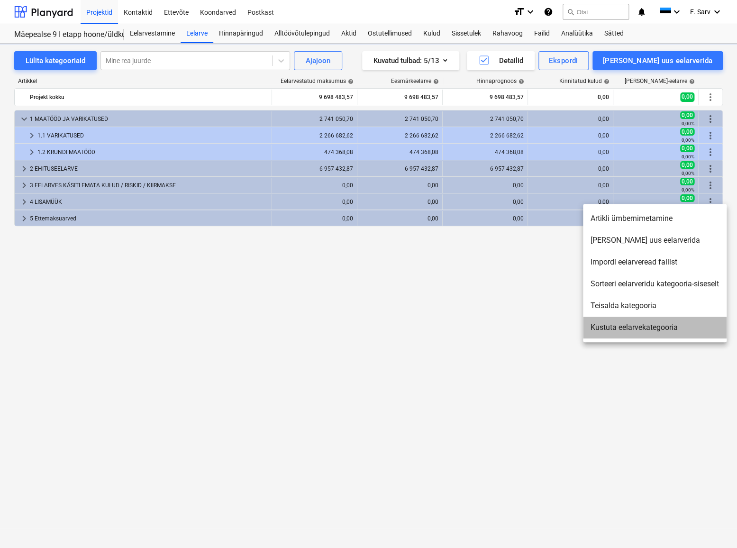
click at [624, 330] on li "Kustuta eelarvekategooria" at bounding box center [655, 327] width 144 height 22
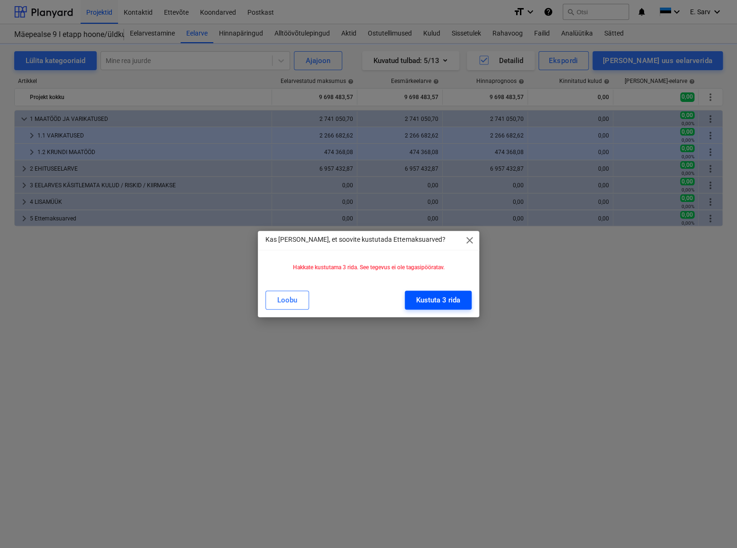
click at [426, 302] on div "Kustuta 3 rida" at bounding box center [438, 300] width 44 height 12
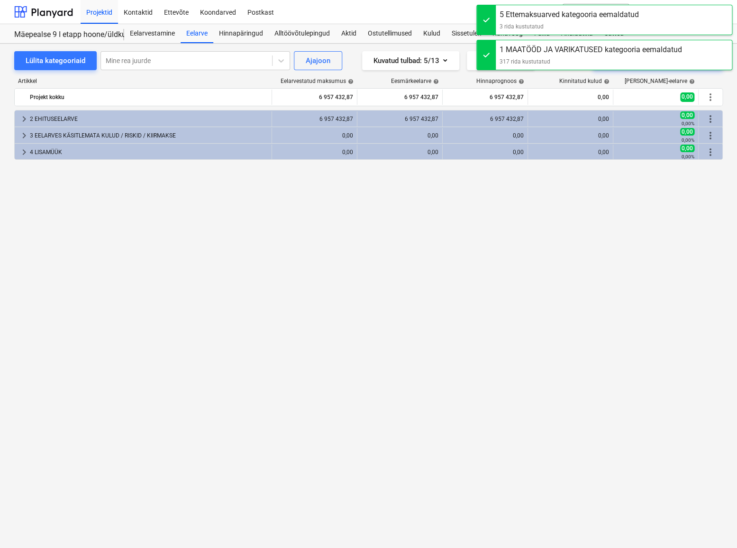
click at [659, 190] on div "keyboard_arrow_right 2 EHITUSEELARVE 6 957 432,87 6 957 432,87 6 957 432,87 0,0…" at bounding box center [368, 309] width 708 height 399
click at [483, 53] on div at bounding box center [486, 54] width 19 height 29
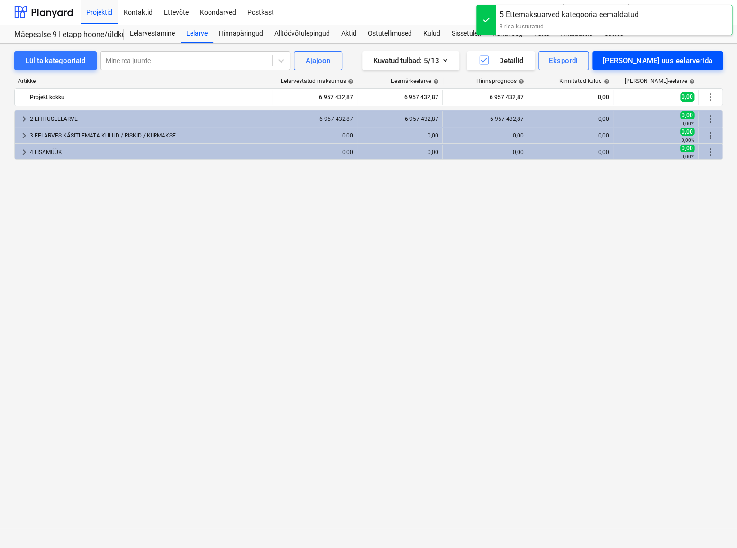
click at [662, 58] on div "[PERSON_NAME] uus eelarverida" at bounding box center [657, 60] width 109 height 12
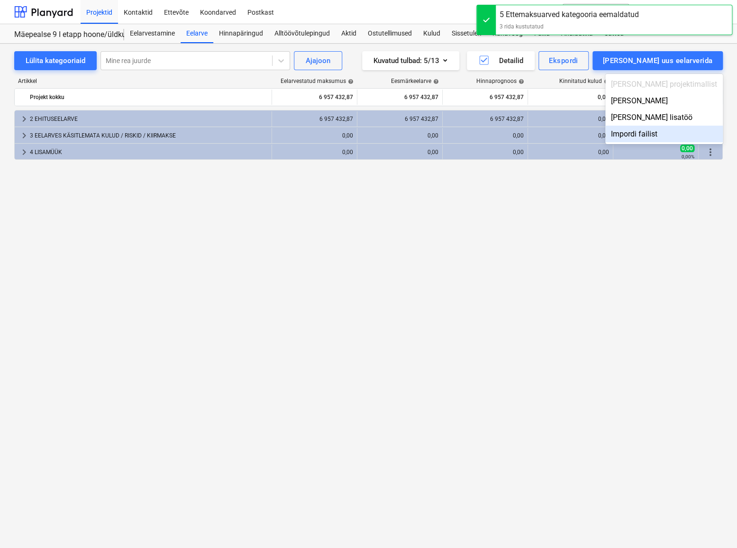
click at [687, 134] on div "Impordi failist" at bounding box center [663, 134] width 117 height 17
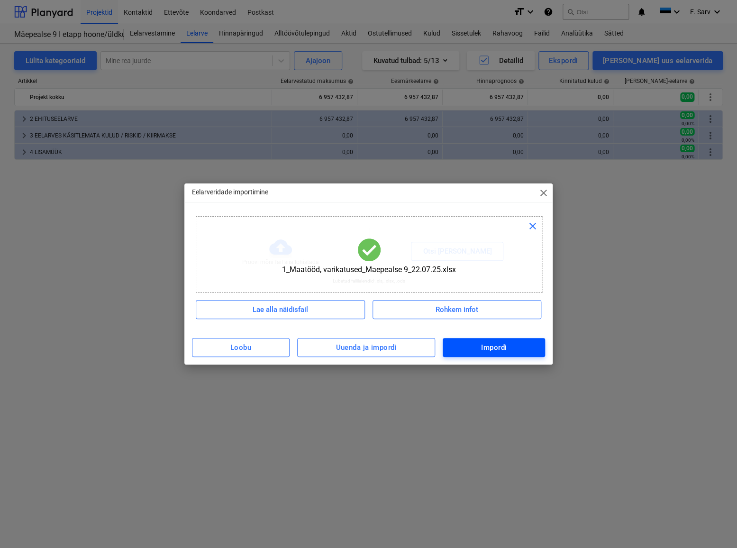
click at [477, 349] on span "Impordi" at bounding box center [493, 347] width 81 height 12
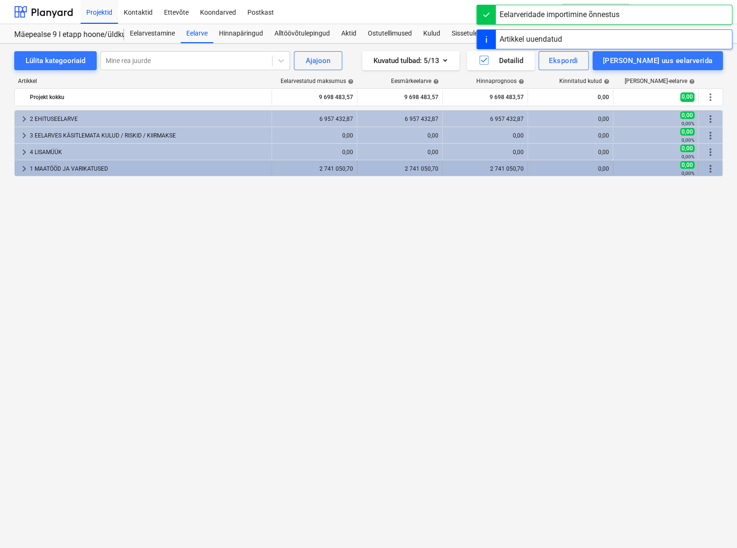
click at [711, 168] on span "more_vert" at bounding box center [709, 168] width 11 height 11
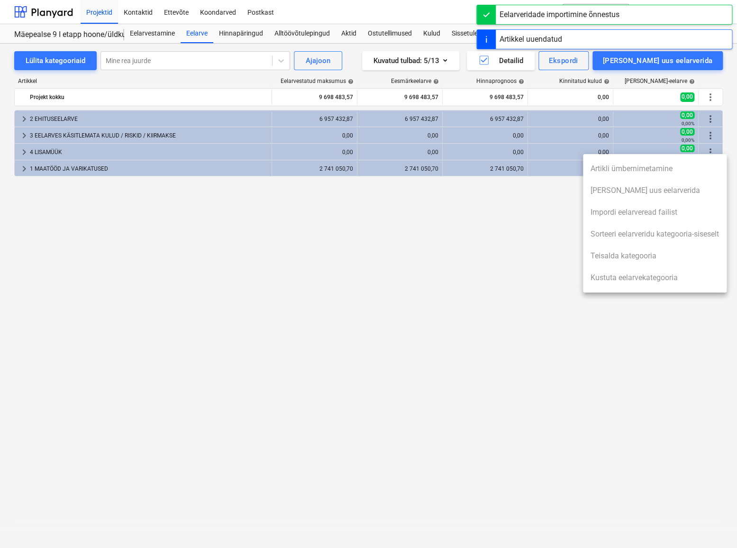
click at [711, 169] on ul "Artikli ümbernimetamine Lisa uus eelarverida Impordi eelarveread failist Sortee…" at bounding box center [655, 223] width 144 height 138
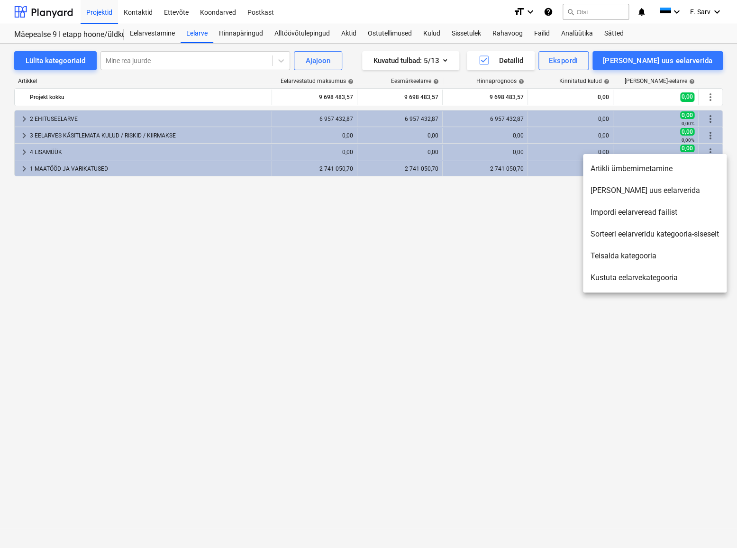
click at [515, 254] on div at bounding box center [368, 274] width 737 height 548
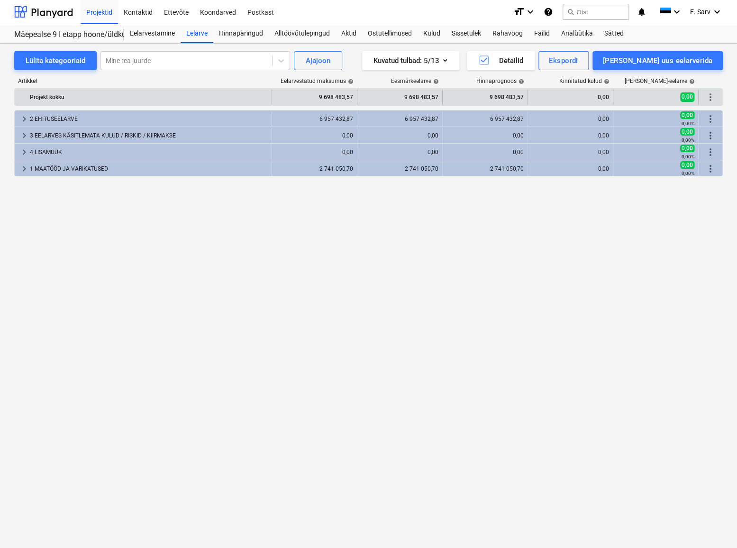
click at [710, 96] on span "more_vert" at bounding box center [709, 96] width 11 height 11
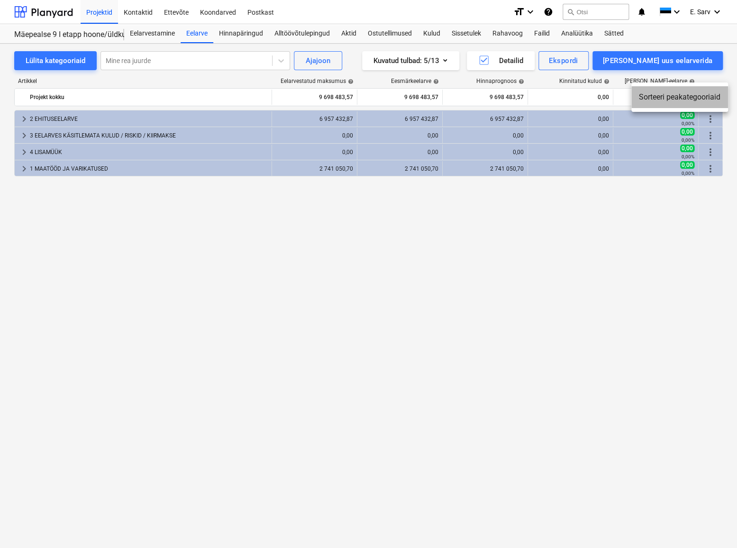
click at [692, 98] on li "Sorteeri peakategooriaid" at bounding box center [679, 97] width 97 height 22
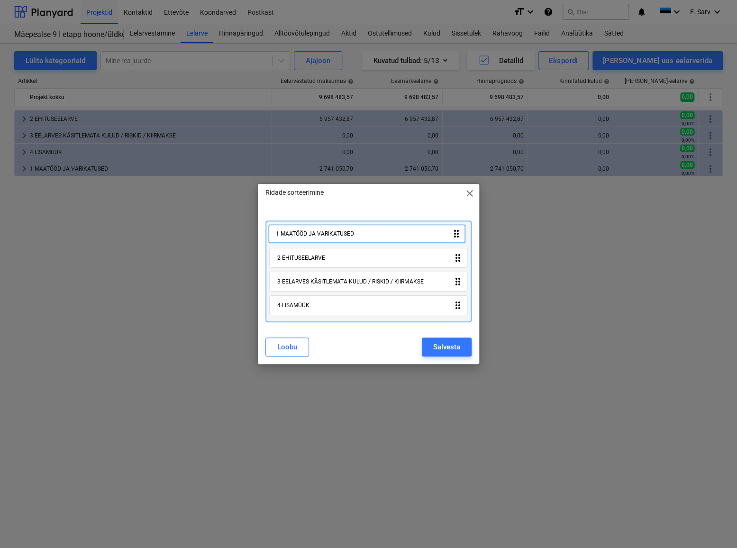
drag, startPoint x: 319, startPoint y: 307, endPoint x: 316, endPoint y: 234, distance: 73.5
click at [316, 234] on div "2 EHITUSEELARVE drag_indicator 3 EELARVES KÄSITLEMATA KULUD / RISKID / KIIRMAKS…" at bounding box center [368, 271] width 206 height 102
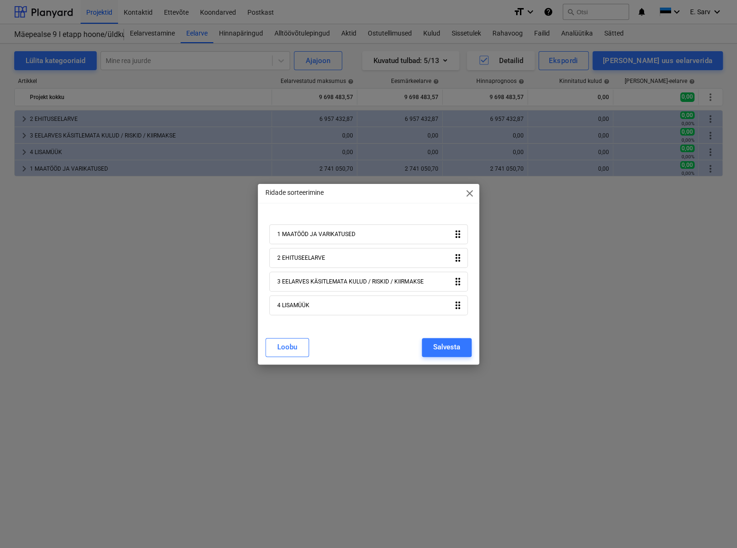
click at [529, 269] on div "Ridade sorteerimine close 1 MAATÖÖD JA VARIKATUSED drag_indicator 2 EHITUSEELAR…" at bounding box center [368, 274] width 737 height 548
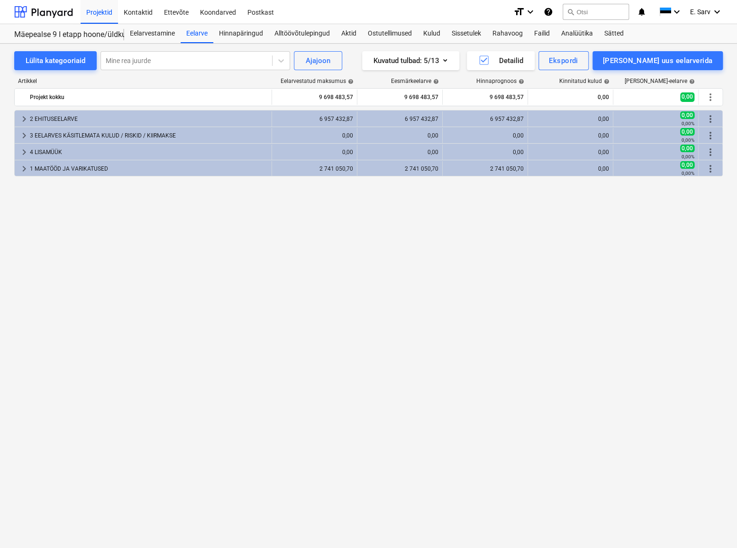
click at [389, 355] on div "keyboard_arrow_right 2 EHITUSEELARVE 6 957 432,87 6 957 432,87 6 957 432,87 0,0…" at bounding box center [368, 309] width 708 height 399
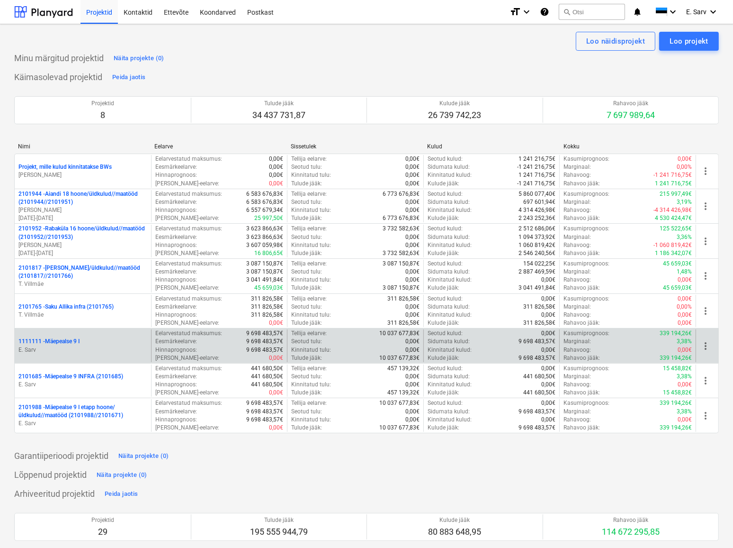
click at [57, 348] on p "E. Sarv" at bounding box center [82, 350] width 129 height 8
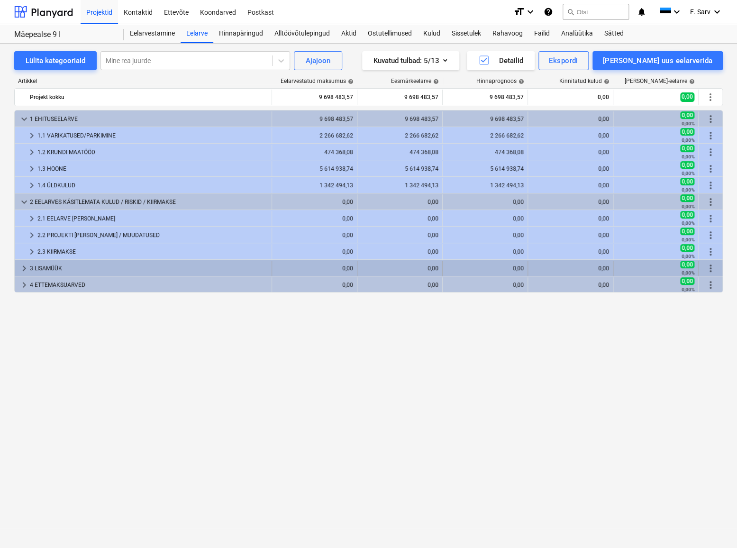
click at [23, 265] on span "keyboard_arrow_right" at bounding box center [23, 267] width 11 height 11
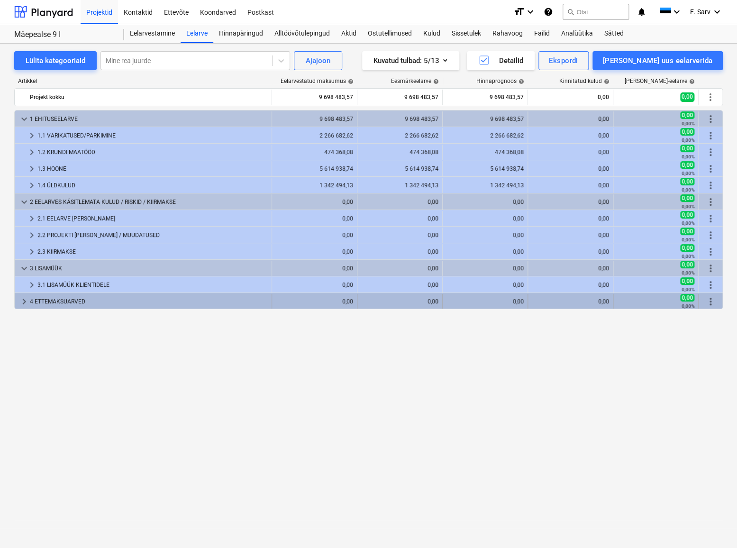
click at [24, 297] on span "keyboard_arrow_right" at bounding box center [23, 301] width 11 height 11
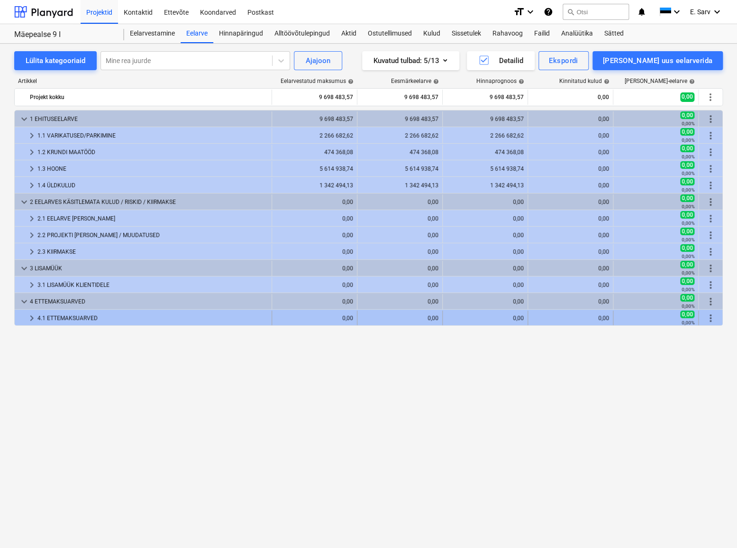
click at [33, 322] on span "keyboard_arrow_right" at bounding box center [31, 317] width 11 height 11
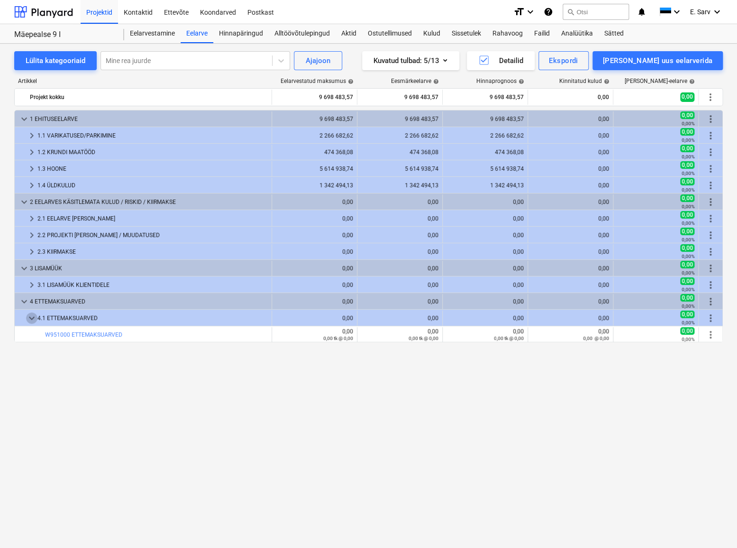
click at [33, 322] on span "keyboard_arrow_down" at bounding box center [31, 317] width 11 height 11
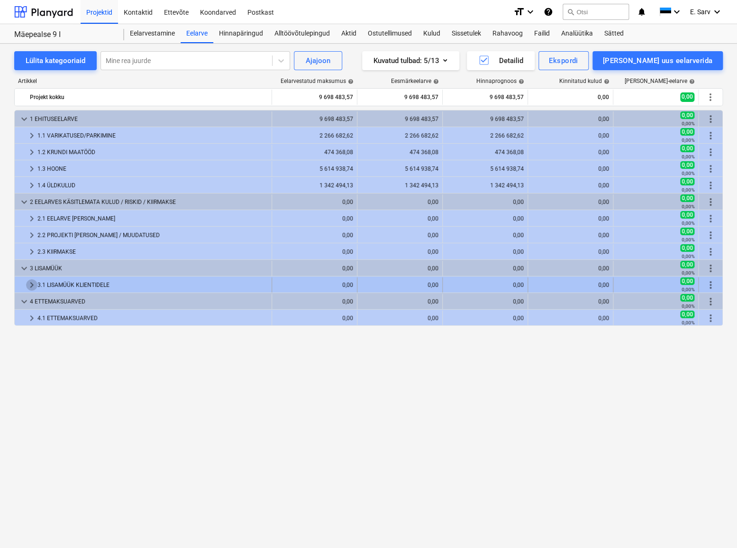
click at [32, 284] on span "keyboard_arrow_right" at bounding box center [31, 284] width 11 height 11
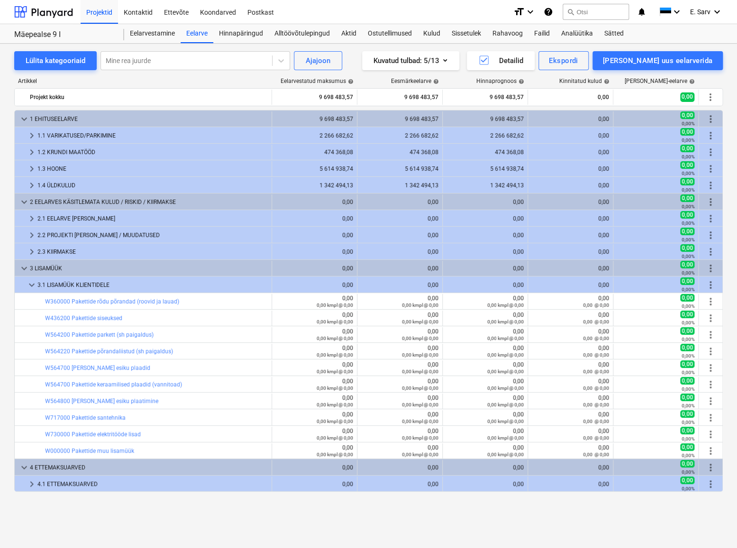
click at [32, 284] on span "keyboard_arrow_down" at bounding box center [31, 284] width 11 height 11
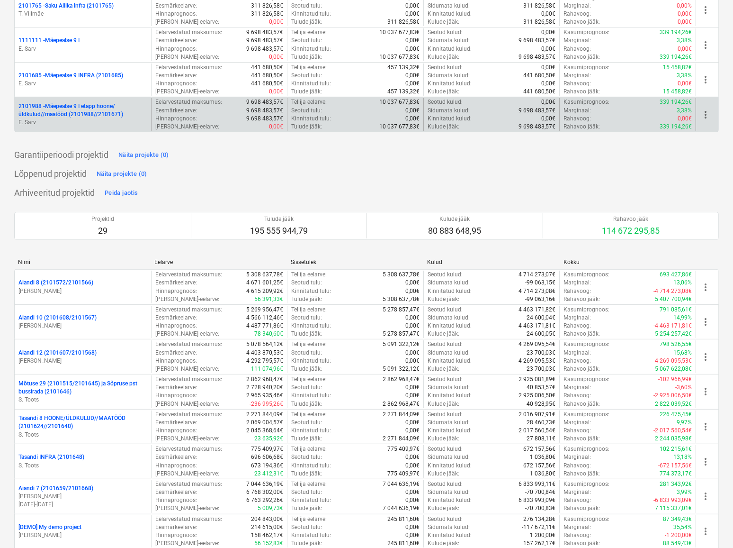
scroll to position [301, 0]
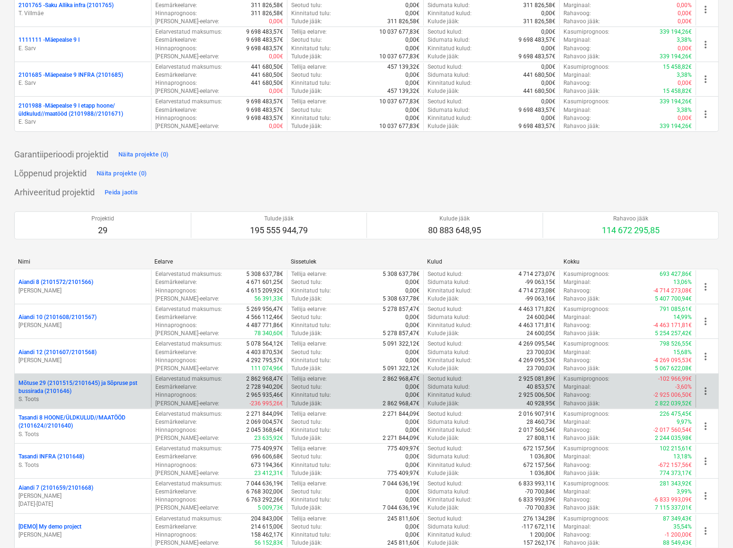
click at [83, 383] on p "Mõtuse 29 (2101515/2101645) ja Sõpruse pst bussirada (2101646)" at bounding box center [82, 387] width 129 height 16
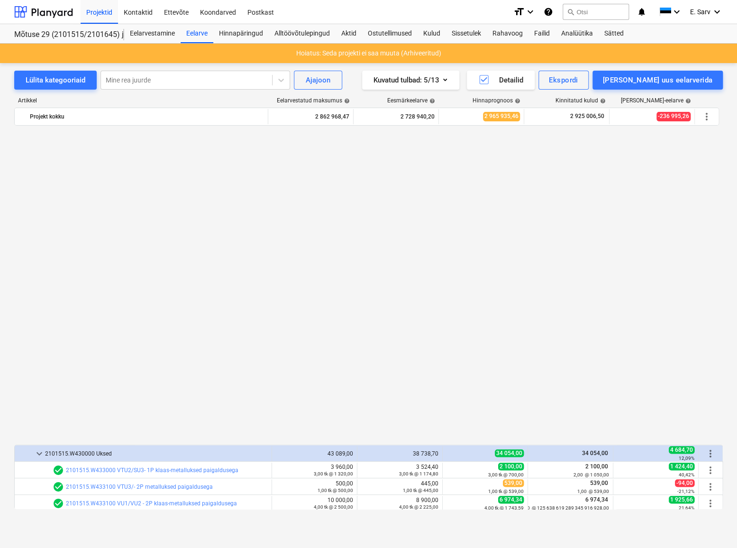
scroll to position [648, 0]
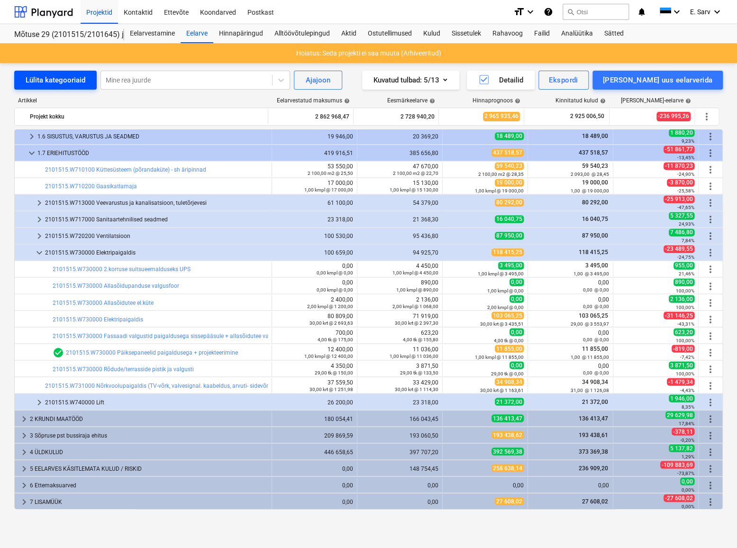
click at [40, 75] on div "Lülita kategooriaid" at bounding box center [56, 80] width 60 height 12
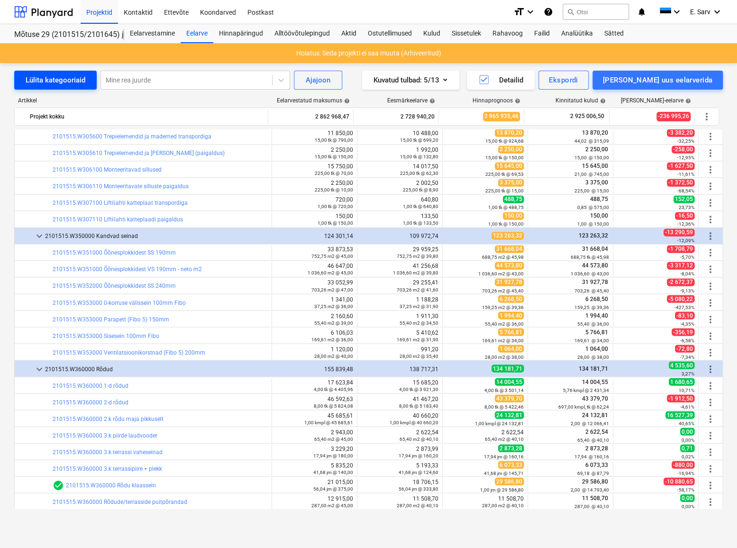
click at [40, 75] on div "Lülita kategooriaid" at bounding box center [56, 80] width 60 height 12
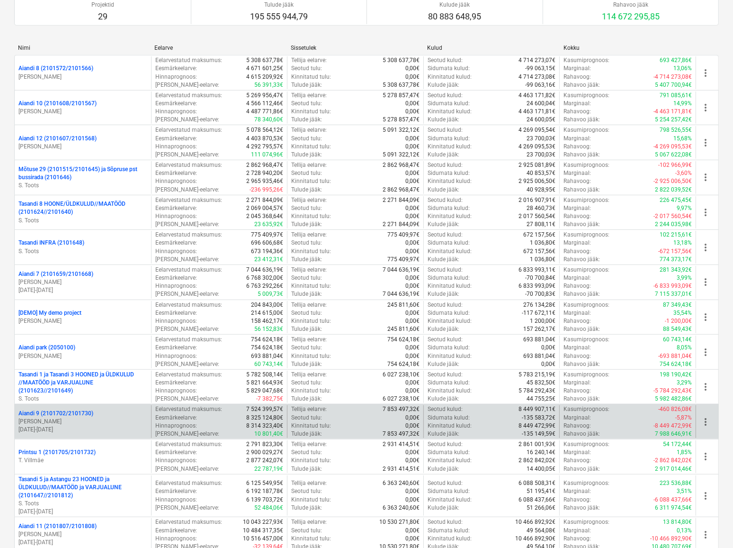
scroll to position [516, 0]
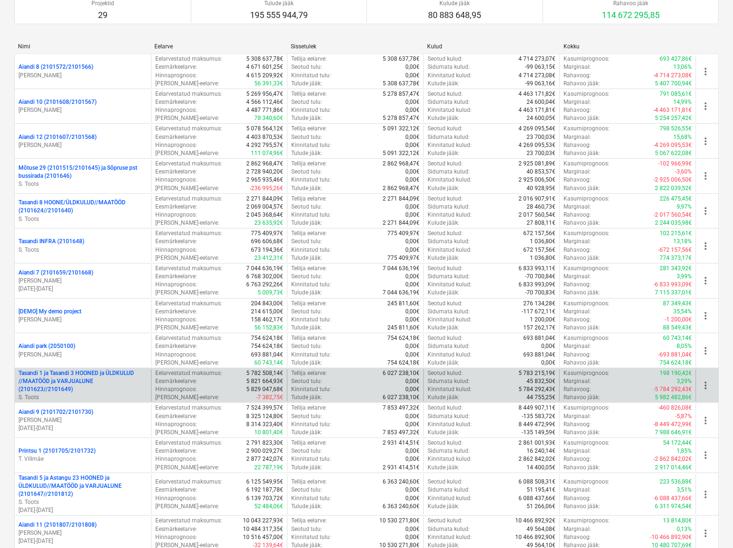
click at [101, 376] on p "Tasandi 1 ja Tasandi 3 HOONED ja ÜLDKULUD //MAATÖÖD ja VARJUALUNE (2101623//210…" at bounding box center [82, 381] width 129 height 24
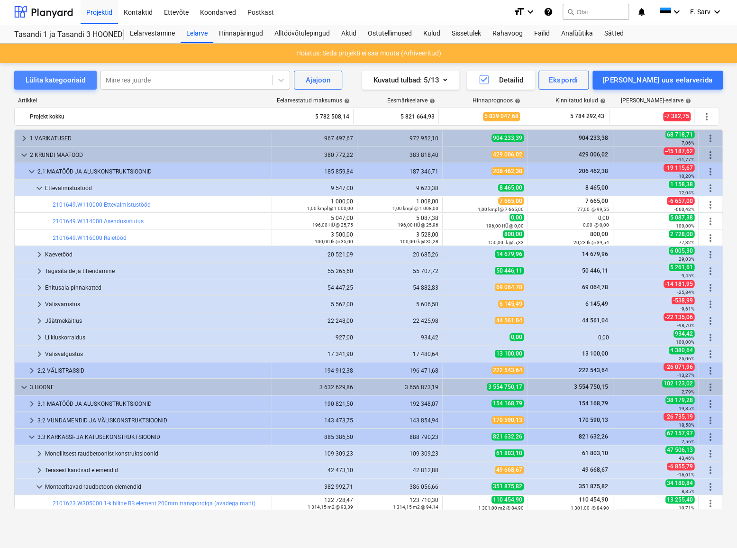
click at [72, 81] on div "Lülita kategooriaid" at bounding box center [56, 80] width 60 height 12
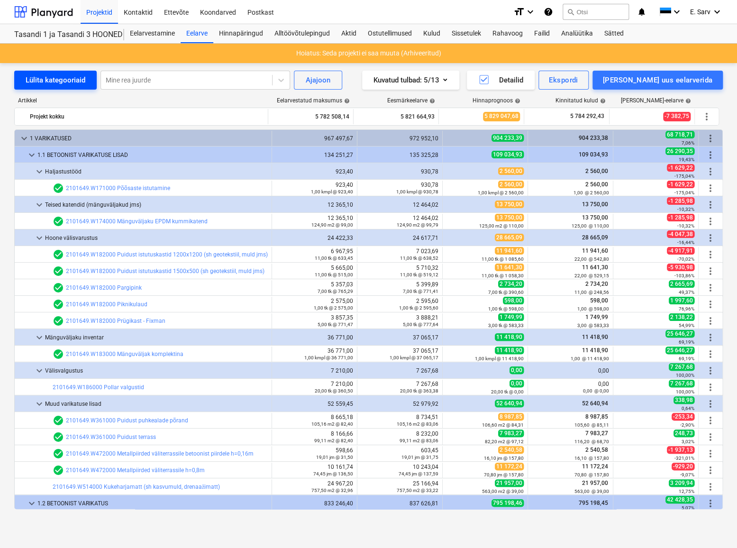
click at [72, 81] on div "Lülita kategooriaid" at bounding box center [56, 80] width 60 height 12
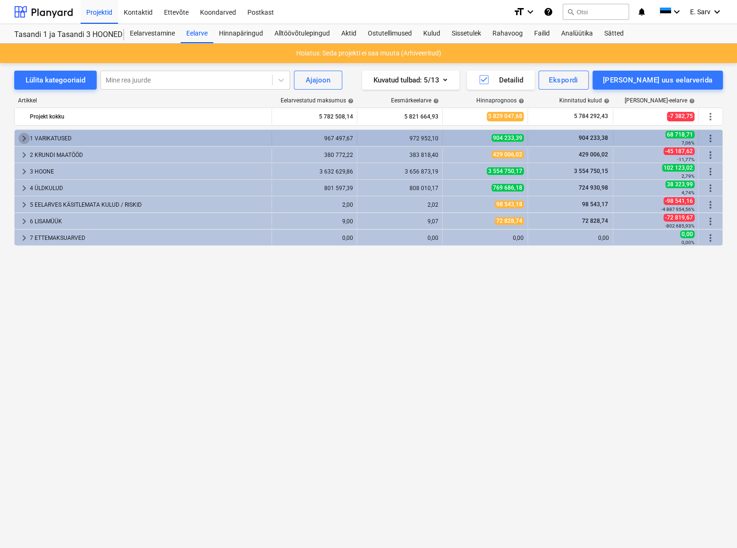
click at [22, 137] on span "keyboard_arrow_right" at bounding box center [23, 138] width 11 height 11
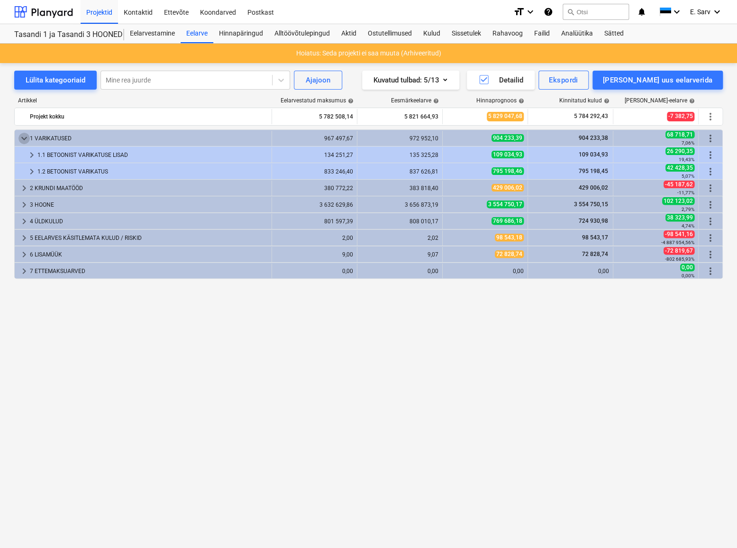
click at [22, 137] on span "keyboard_arrow_down" at bounding box center [23, 138] width 11 height 11
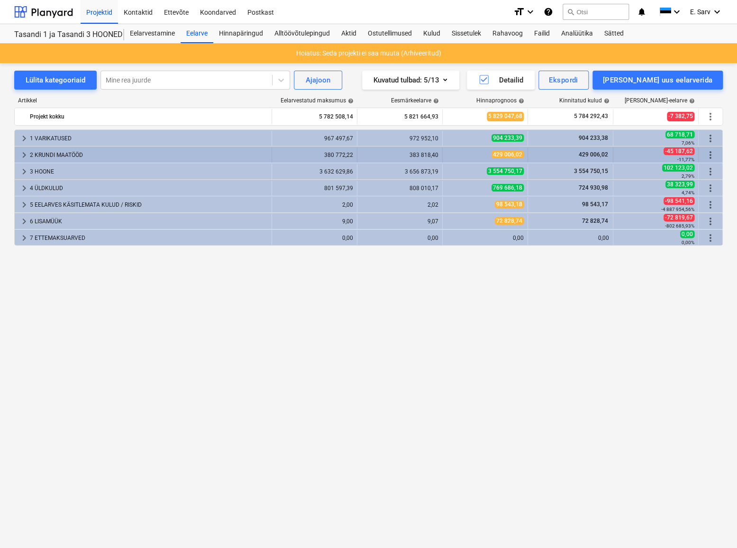
click at [24, 154] on span "keyboard_arrow_right" at bounding box center [23, 154] width 11 height 11
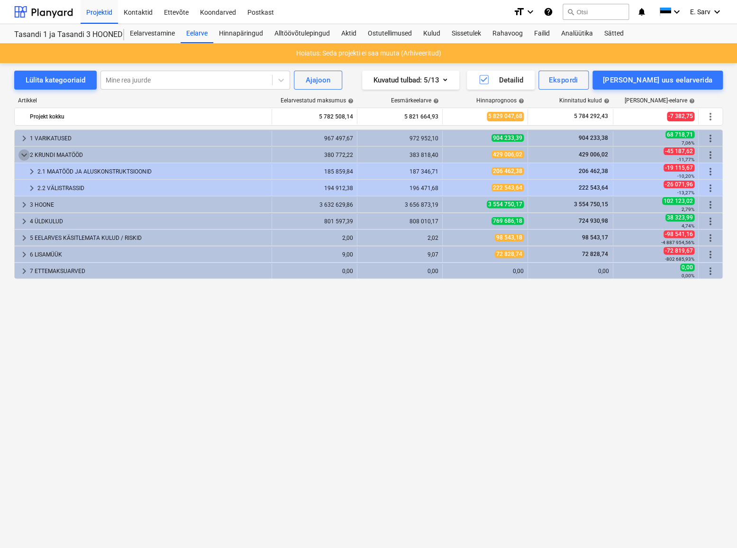
click at [24, 154] on span "keyboard_arrow_down" at bounding box center [23, 154] width 11 height 11
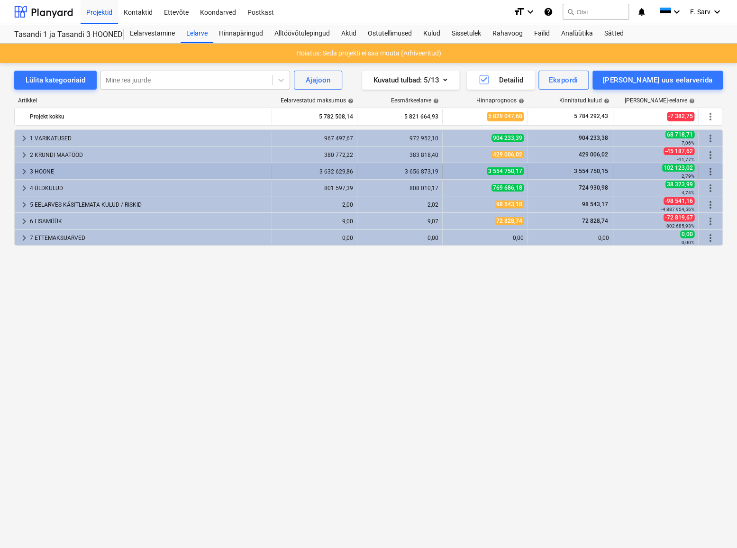
click at [24, 174] on span "keyboard_arrow_right" at bounding box center [23, 171] width 11 height 11
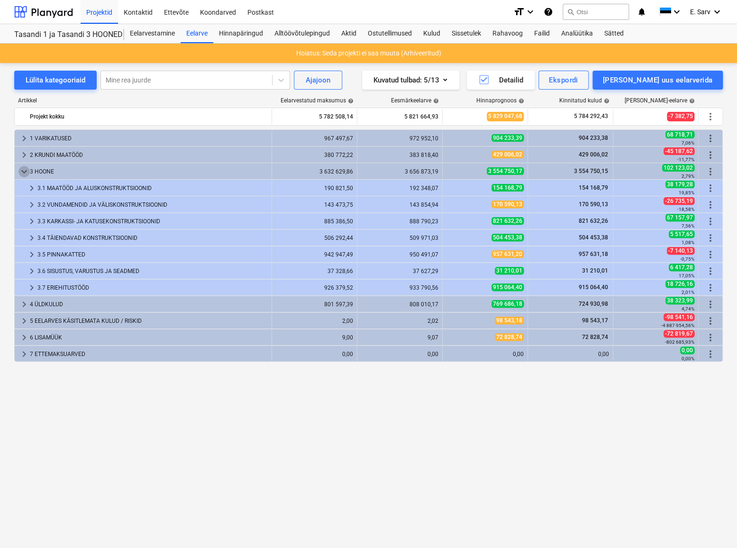
click at [24, 174] on span "keyboard_arrow_down" at bounding box center [23, 171] width 11 height 11
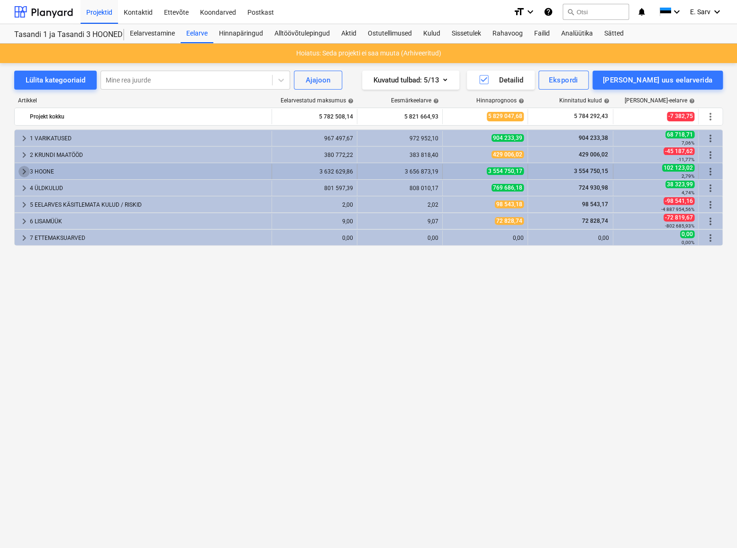
click at [26, 171] on span "keyboard_arrow_right" at bounding box center [23, 171] width 11 height 11
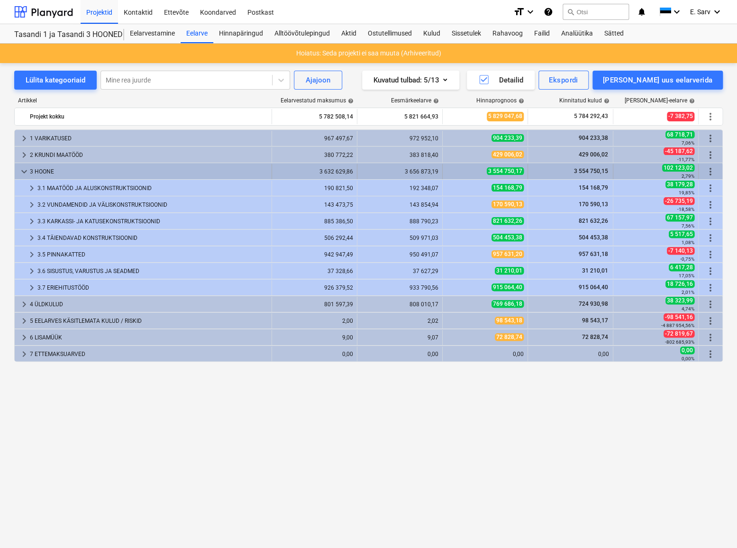
click at [27, 170] on span "keyboard_arrow_down" at bounding box center [23, 171] width 11 height 11
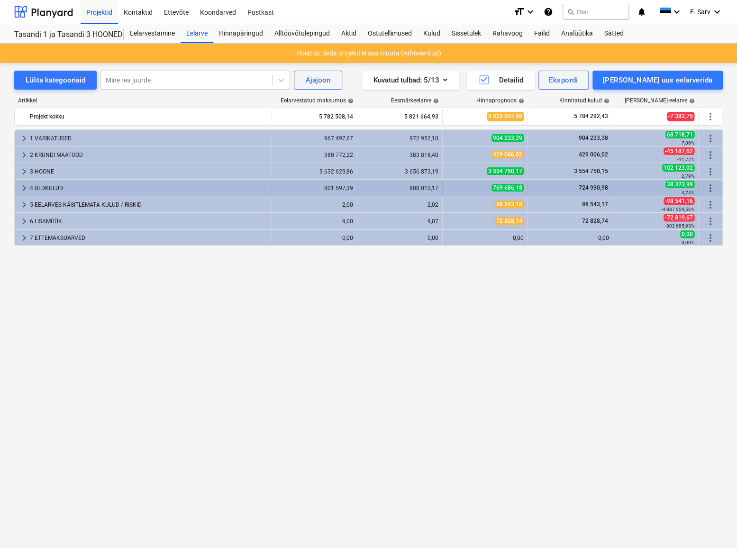
click at [28, 184] on span "keyboard_arrow_right" at bounding box center [23, 187] width 11 height 11
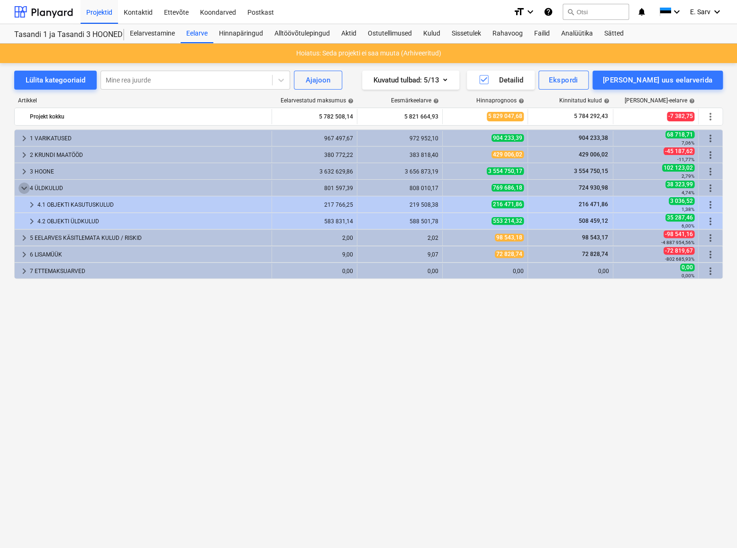
click at [28, 184] on span "keyboard_arrow_down" at bounding box center [23, 187] width 11 height 11
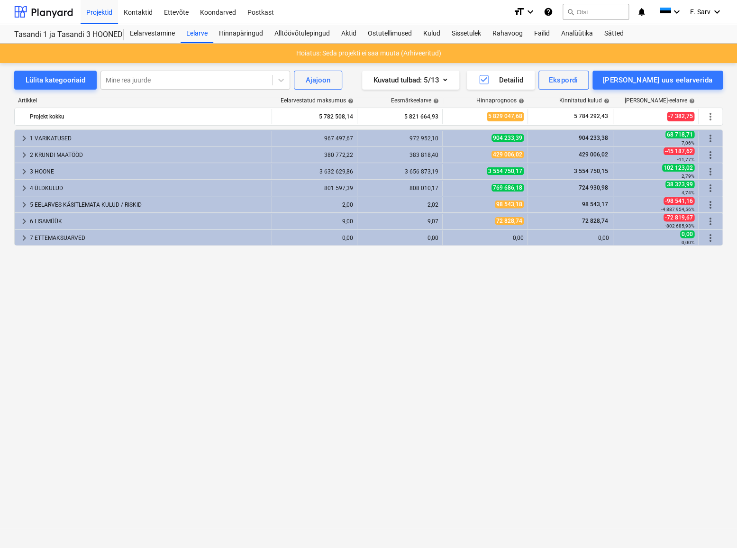
click at [137, 323] on div "keyboard_arrow_right 1 VARIKATUSED 967 497,67 972 952,10 904 233,39 904 233,38 …" at bounding box center [368, 318] width 708 height 379
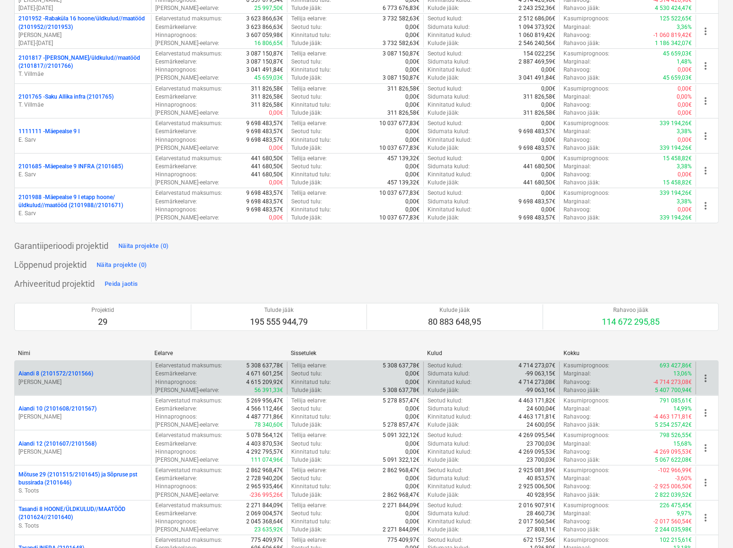
scroll to position [129, 0]
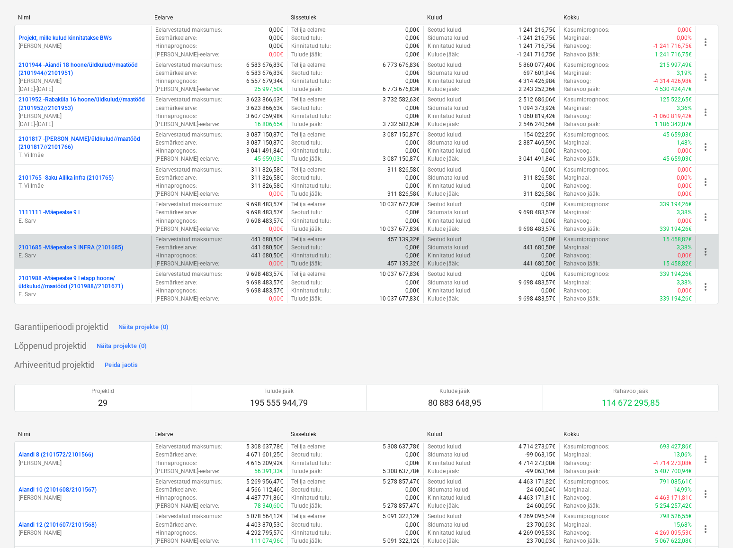
click at [98, 254] on p "E. Sarv" at bounding box center [82, 256] width 129 height 8
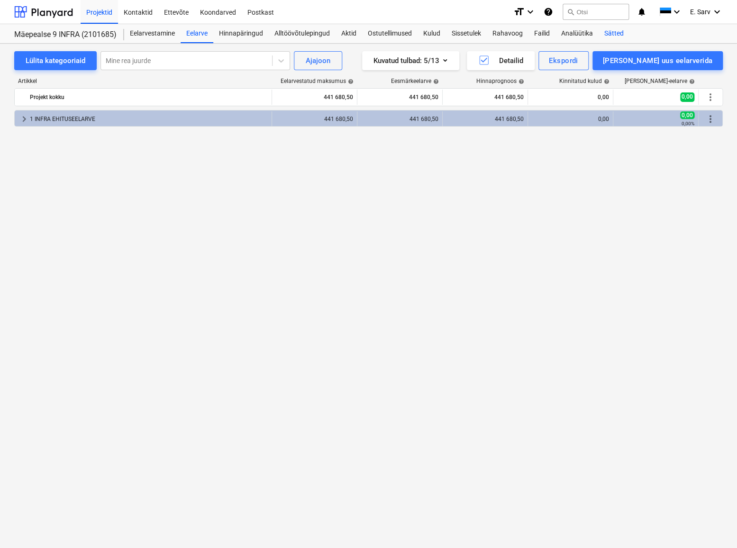
click at [623, 33] on div "Sätted" at bounding box center [613, 33] width 31 height 19
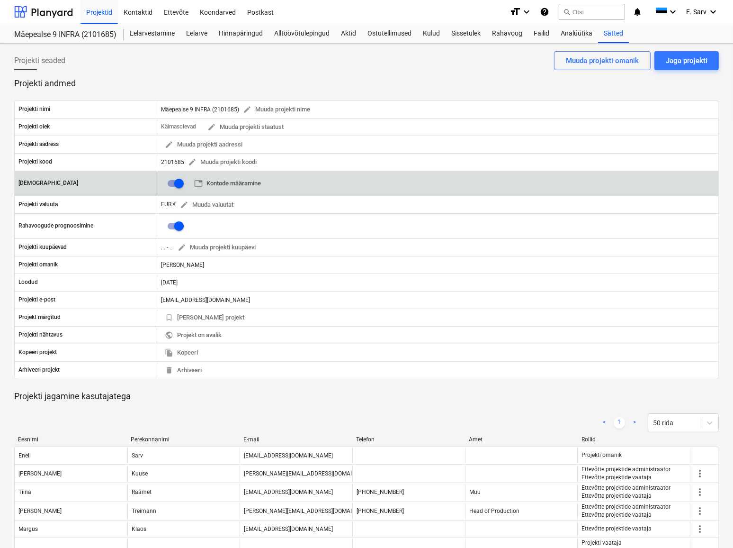
click at [242, 181] on span "table Kontode määramine" at bounding box center [227, 183] width 67 height 11
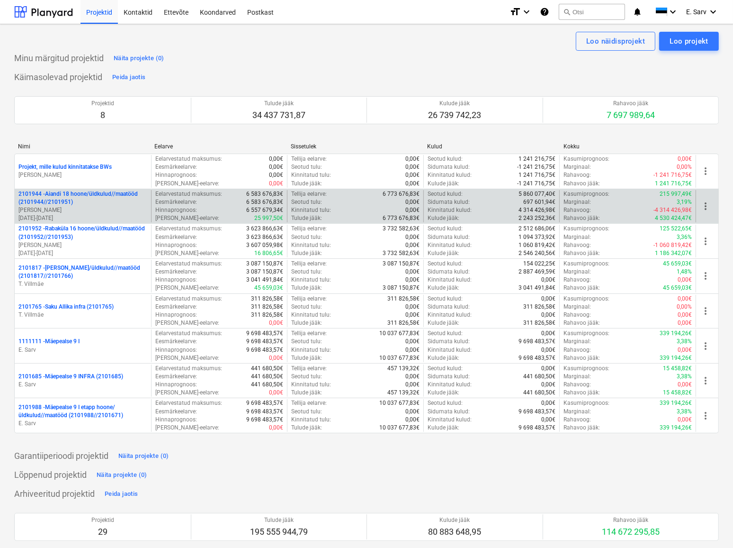
click at [76, 189] on div "2101944 - Aiandi 18 hoone/üldkulud//maatööd (2101944//2101951) M. Hanson 10.10.…" at bounding box center [366, 206] width 705 height 35
click at [86, 201] on p "2101944 - Aiandi 18 hoone/üldkulud//maatööd (2101944//2101951)" at bounding box center [82, 198] width 129 height 16
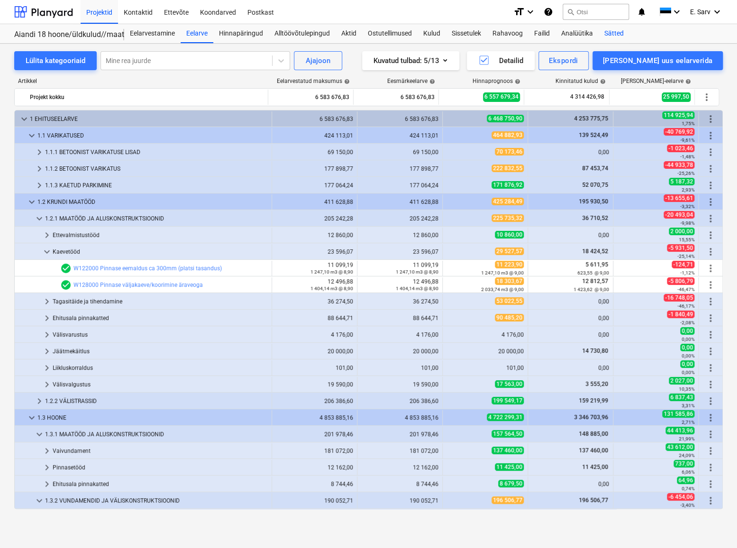
click at [612, 34] on div "Sätted" at bounding box center [613, 33] width 31 height 19
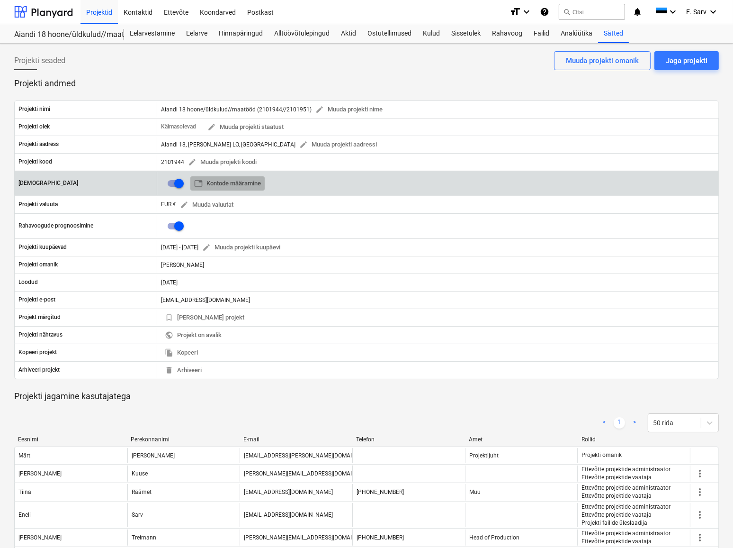
click at [242, 182] on span "table Kontode määramine" at bounding box center [227, 183] width 67 height 11
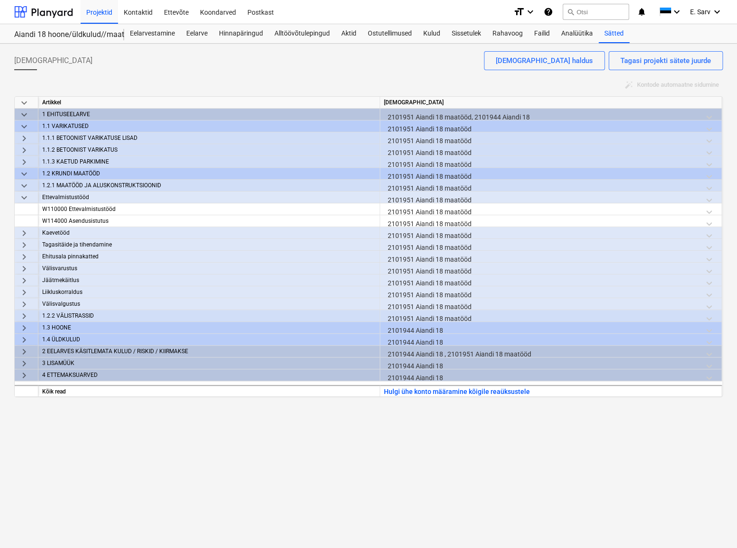
click at [24, 126] on span "keyboard_arrow_down" at bounding box center [23, 126] width 11 height 11
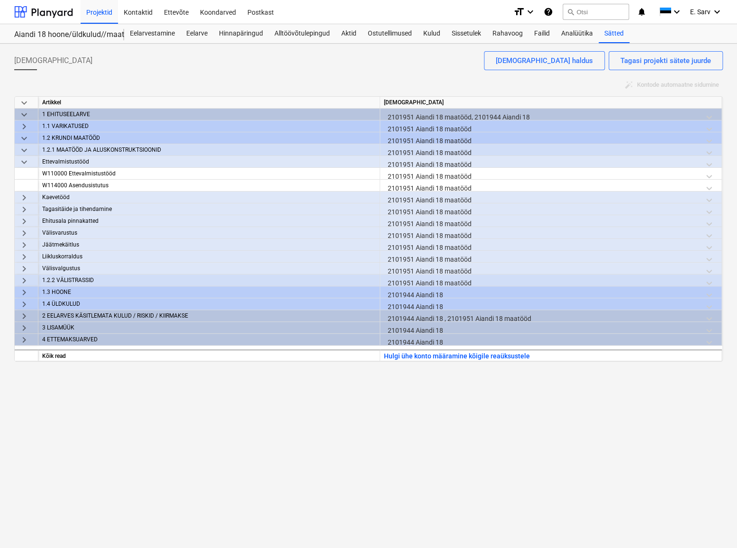
click at [23, 136] on span "keyboard_arrow_down" at bounding box center [23, 138] width 11 height 11
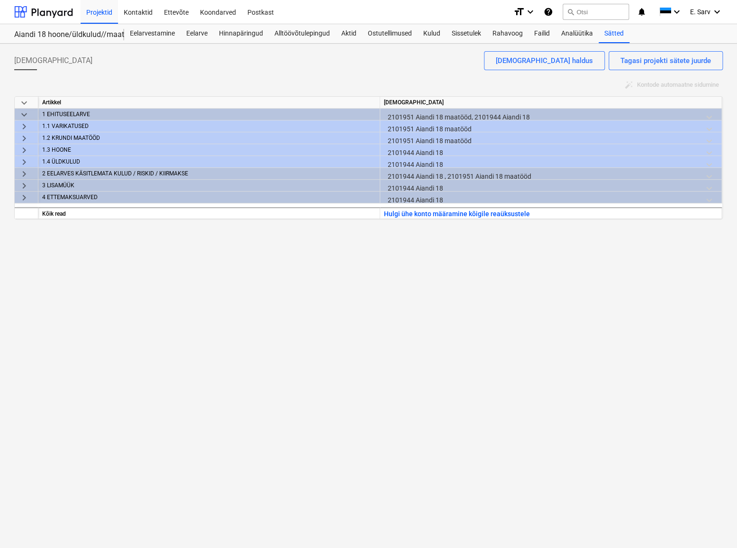
click at [25, 171] on span "keyboard_arrow_right" at bounding box center [23, 173] width 11 height 11
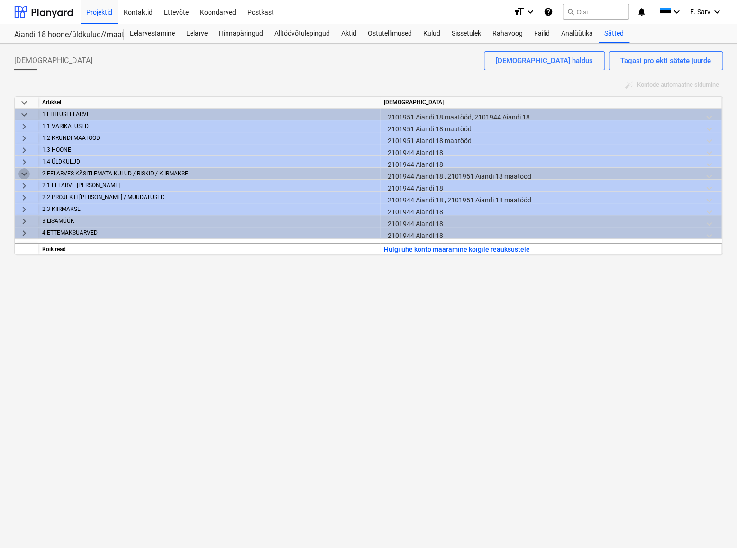
click at [25, 171] on span "keyboard_arrow_down" at bounding box center [23, 173] width 11 height 11
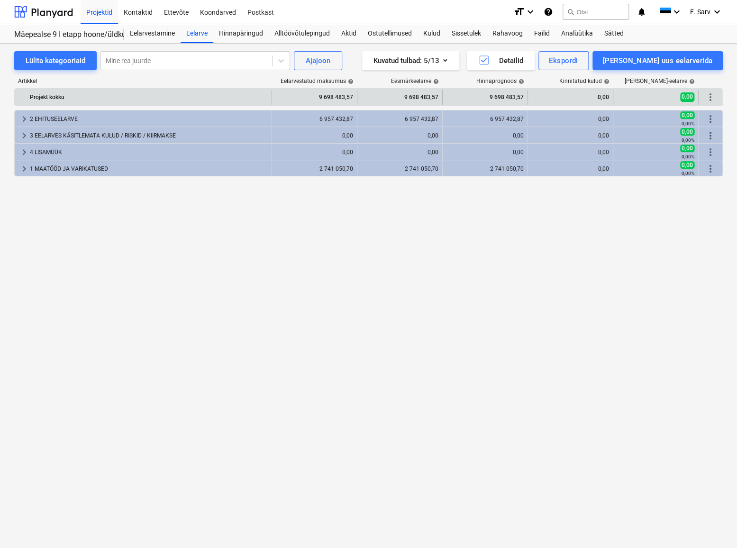
click at [708, 99] on span "more_vert" at bounding box center [709, 96] width 11 height 11
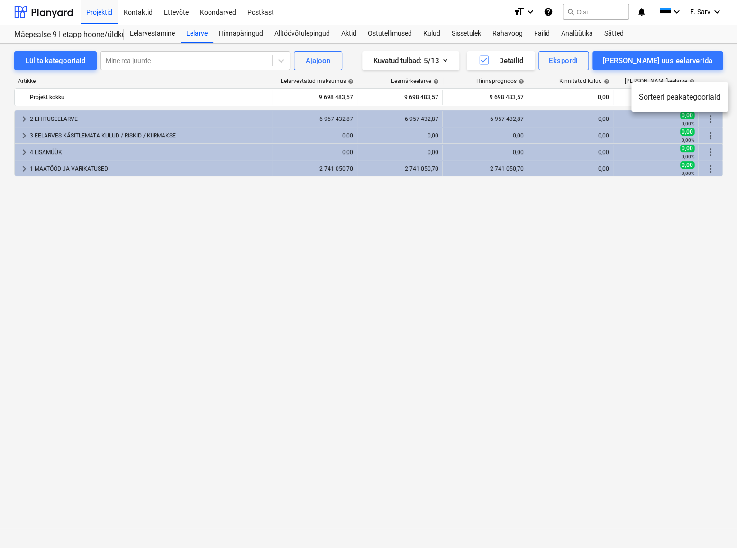
click at [681, 97] on li "Sorteeri peakategooriaid" at bounding box center [679, 97] width 97 height 22
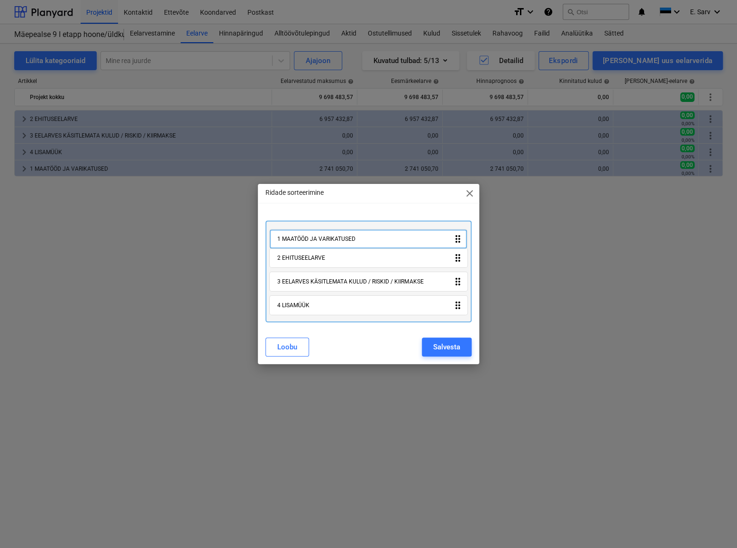
drag, startPoint x: 456, startPoint y: 308, endPoint x: 455, endPoint y: 236, distance: 72.0
click at [455, 236] on div "2 EHITUSEELARVE drag_indicator 3 EELARVES KÄSITLEMATA KULUD / RISKID / KIIRMAKS…" at bounding box center [368, 271] width 206 height 102
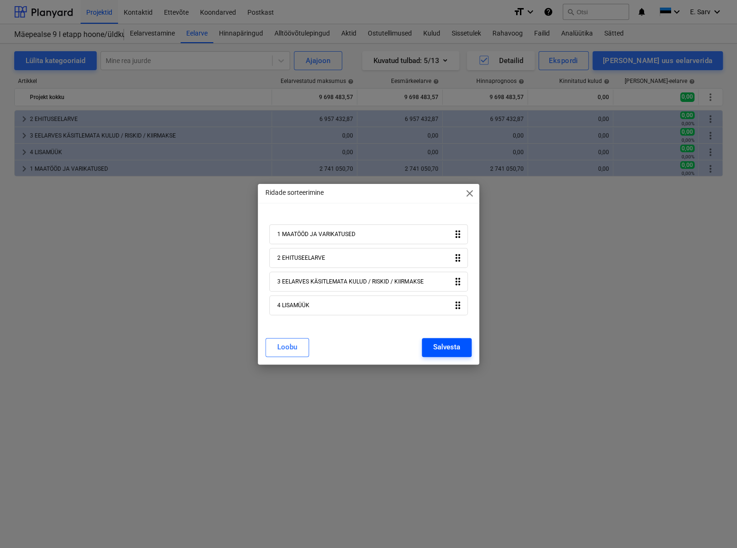
click at [457, 346] on div "Salvesta" at bounding box center [446, 347] width 27 height 12
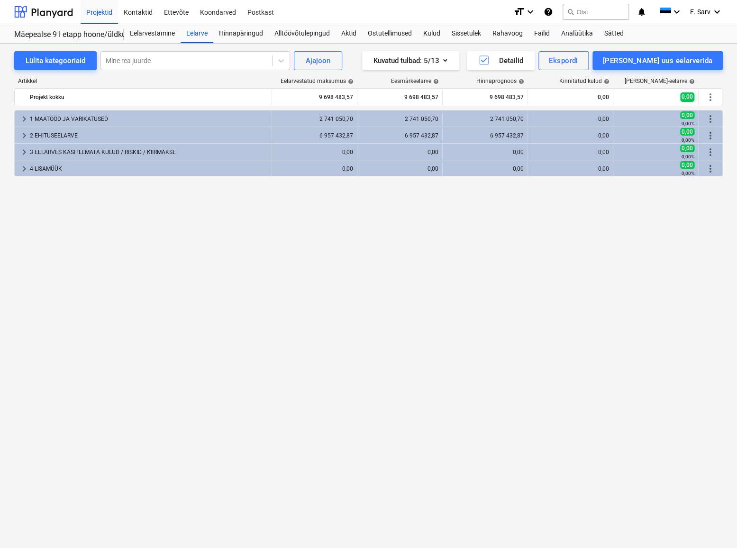
click at [526, 292] on div "keyboard_arrow_right 1 MAATÖÖD JA VARIKATUSED 2 741 050,70 2 741 050,70 2 741 0…" at bounding box center [368, 309] width 708 height 399
click at [673, 60] on div "[PERSON_NAME] uus eelarverida" at bounding box center [657, 60] width 109 height 12
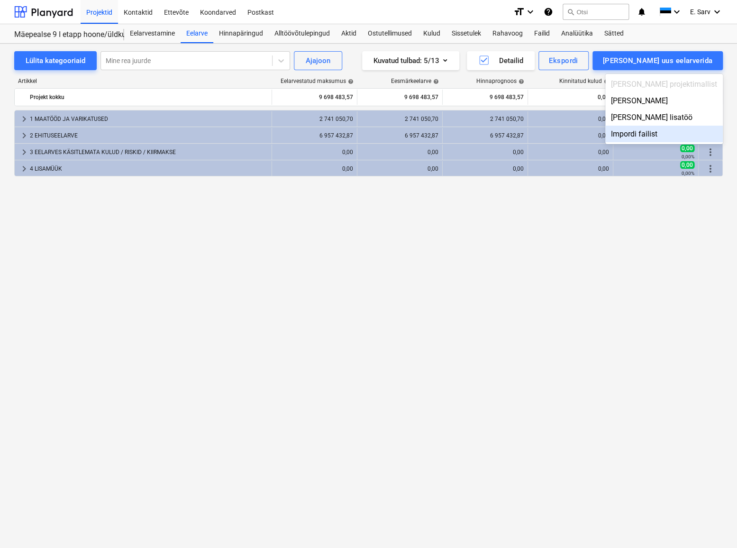
click at [671, 134] on div "Impordi failist" at bounding box center [663, 134] width 117 height 17
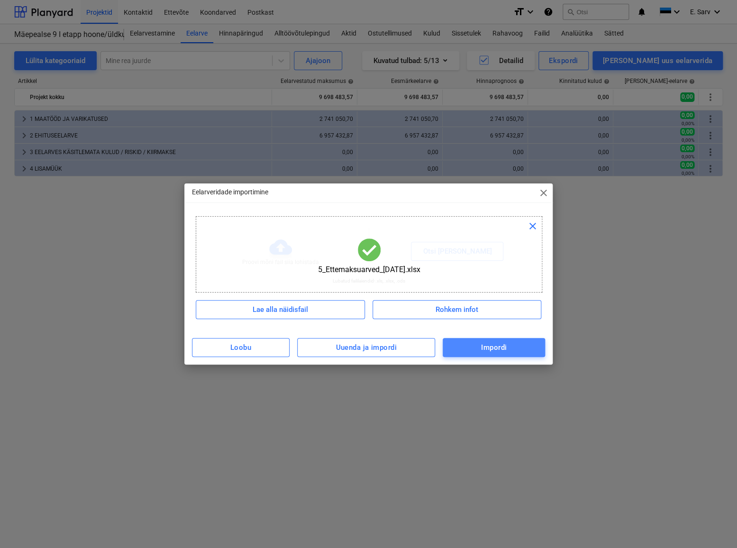
click at [469, 353] on button "Impordi" at bounding box center [493, 347] width 102 height 19
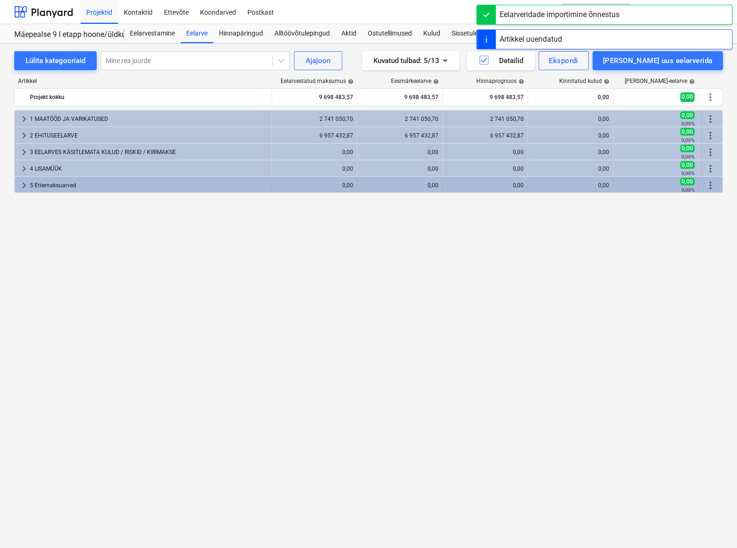
click at [708, 184] on span "more_vert" at bounding box center [709, 185] width 11 height 11
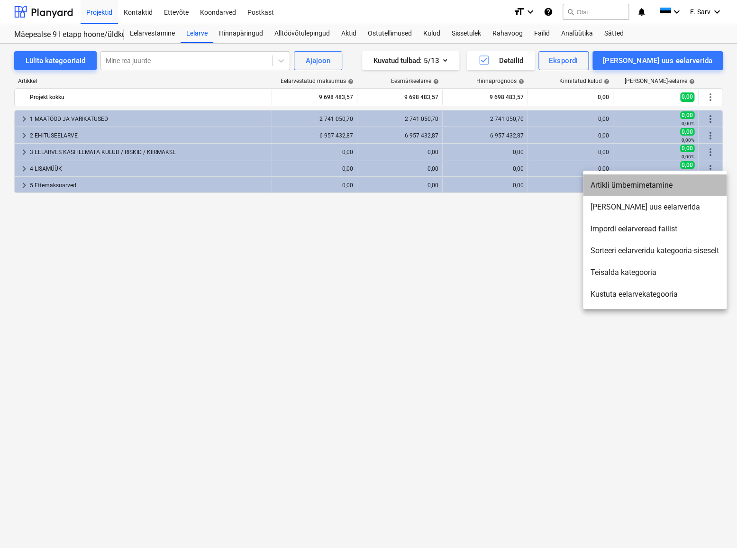
click at [641, 188] on li "Artikli ümbernimetamine" at bounding box center [655, 185] width 144 height 22
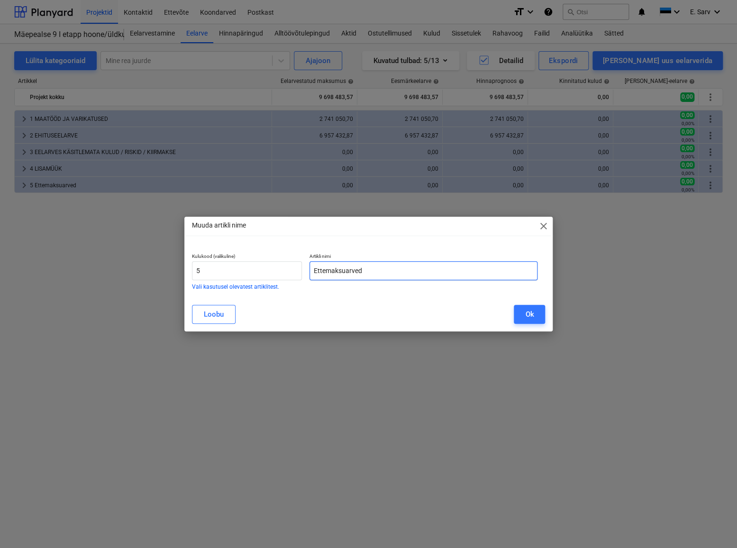
drag, startPoint x: 316, startPoint y: 271, endPoint x: 380, endPoint y: 271, distance: 63.5
click at [380, 271] on input "Ettemaksuarved" at bounding box center [423, 270] width 228 height 19
type input "ETTEMAKSUARVED"
click at [376, 303] on div "Loobu Ok" at bounding box center [368, 314] width 365 height 27
click at [530, 317] on div "Ok" at bounding box center [529, 314] width 9 height 12
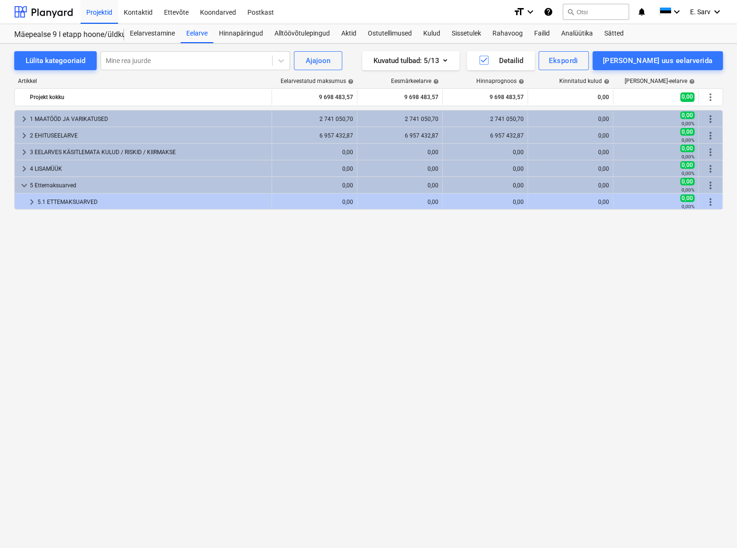
click at [50, 183] on div "5 Ettemaksuarved" at bounding box center [149, 185] width 238 height 15
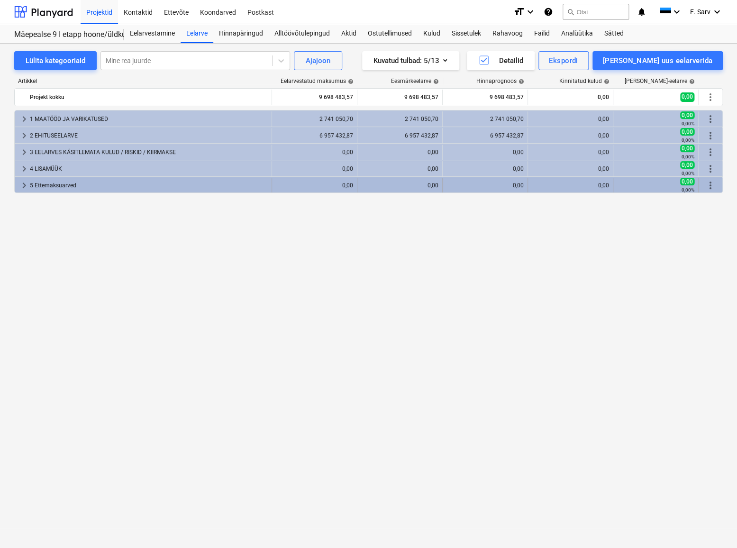
click at [711, 185] on span "more_vert" at bounding box center [709, 185] width 11 height 11
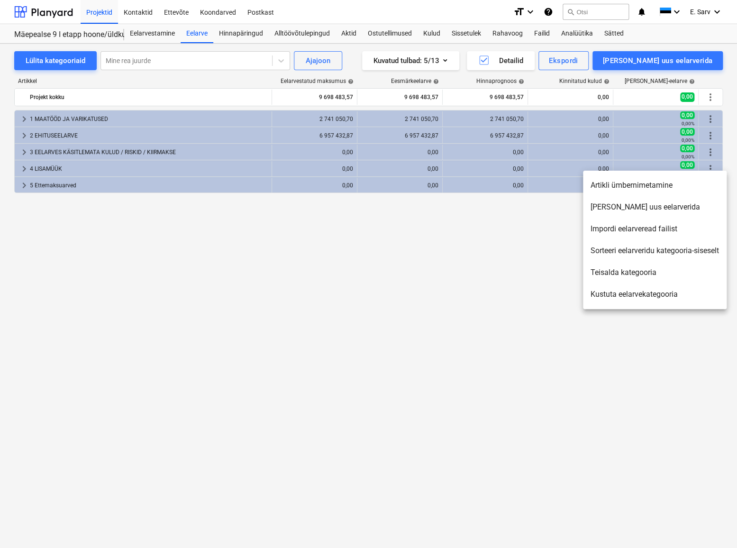
click at [641, 184] on li "Artikli ümbernimetamine" at bounding box center [655, 185] width 144 height 22
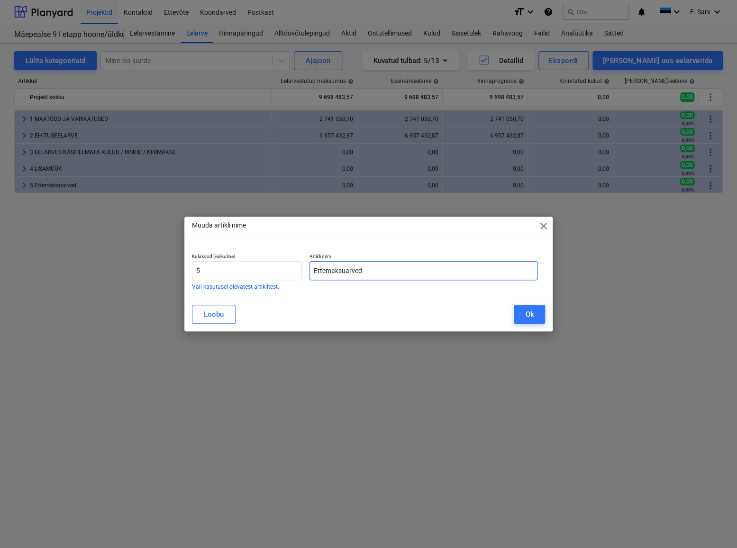
drag, startPoint x: 315, startPoint y: 271, endPoint x: 431, endPoint y: 275, distance: 115.6
click at [431, 275] on input "Ettemaksuarved" at bounding box center [423, 270] width 228 height 19
type input "e"
type input "ETTEMAKSUARVED"
click at [528, 317] on div "Ok" at bounding box center [529, 314] width 9 height 12
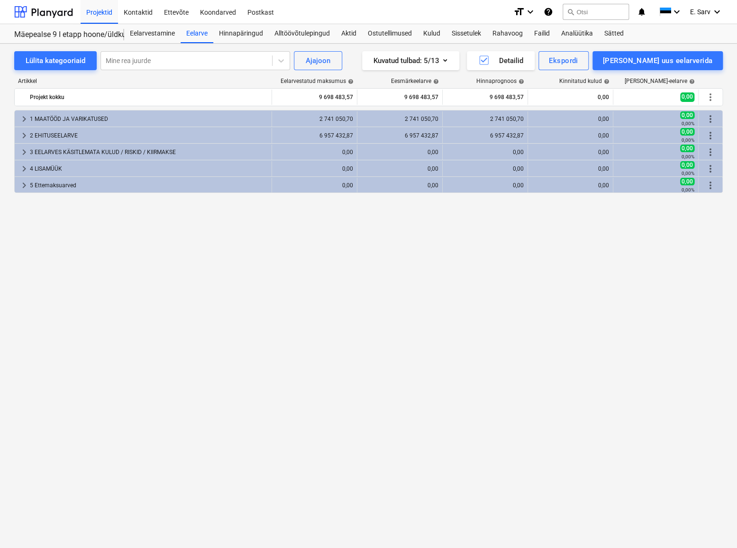
click at [484, 248] on div "keyboard_arrow_right 1 MAATÖÖD JA VARIKATUSED 2 741 050,70 2 741 050,70 2 741 0…" at bounding box center [368, 309] width 708 height 399
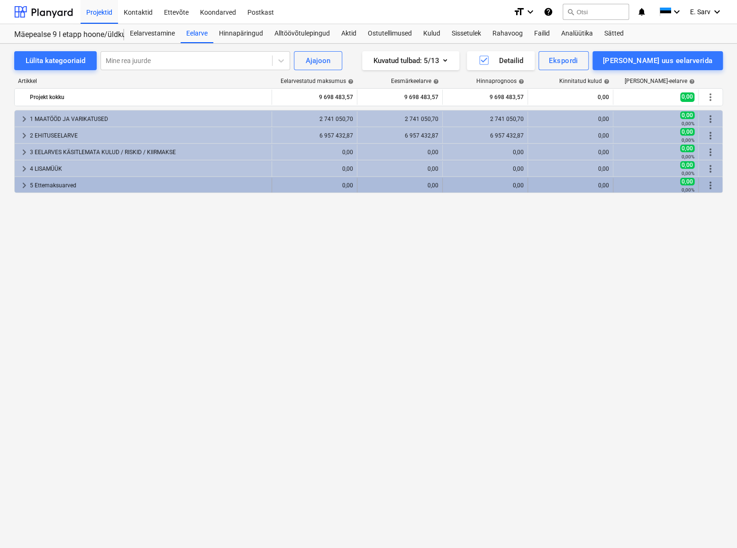
click at [709, 186] on span "more_vert" at bounding box center [709, 185] width 11 height 11
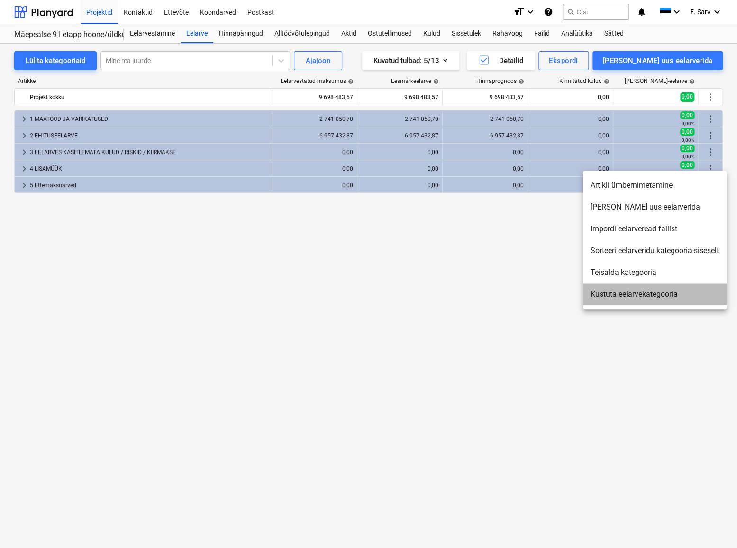
click at [623, 299] on li "Kustuta eelarvekategooria" at bounding box center [655, 294] width 144 height 22
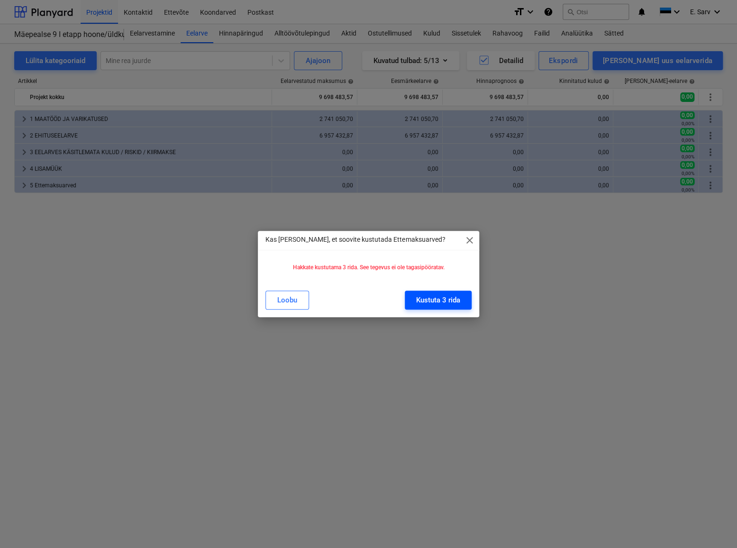
click at [442, 297] on div "Kustuta 3 rida" at bounding box center [438, 300] width 44 height 12
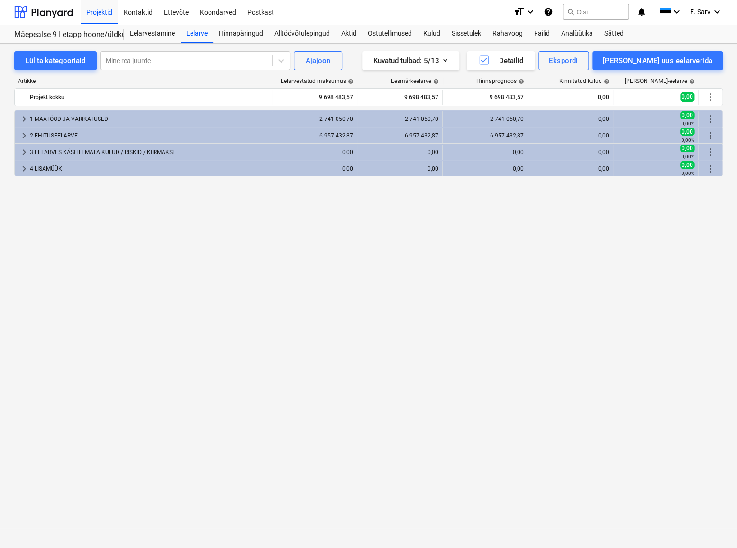
click at [197, 426] on div "keyboard_arrow_right 1 MAATÖÖD JA VARIKATUSED 2 741 050,70 2 741 050,70 2 741 0…" at bounding box center [368, 309] width 708 height 399
click at [693, 53] on button "[PERSON_NAME] uus eelarverida" at bounding box center [657, 60] width 130 height 19
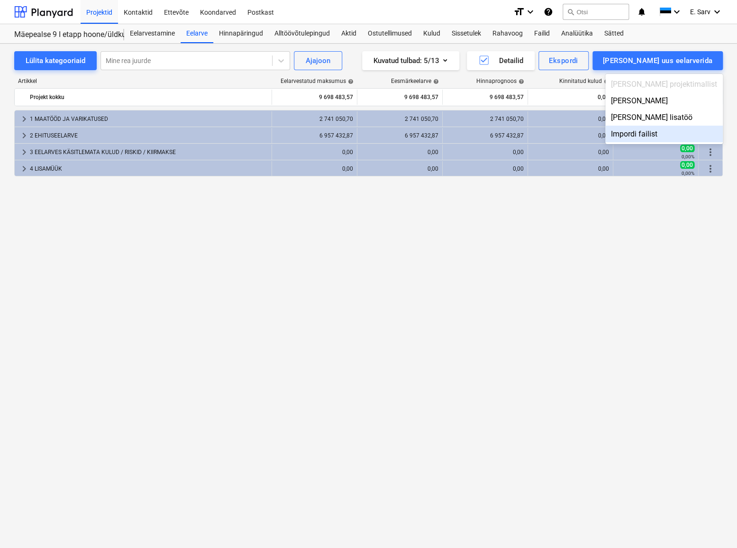
click at [687, 133] on div "Impordi failist" at bounding box center [663, 134] width 117 height 17
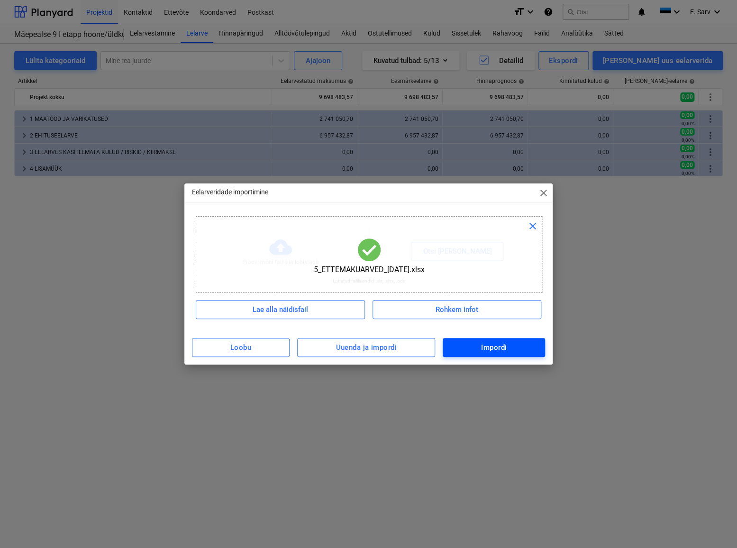
click at [484, 347] on div "Impordi" at bounding box center [494, 347] width 26 height 12
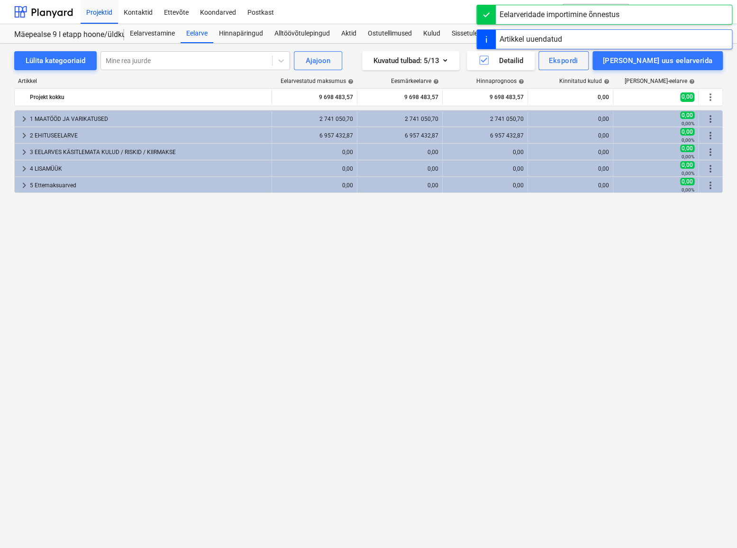
click at [489, 351] on div "keyboard_arrow_right 1 MAATÖÖD JA VARIKATUSED 2 741 050,70 2 741 050,70 2 741 0…" at bounding box center [368, 309] width 708 height 399
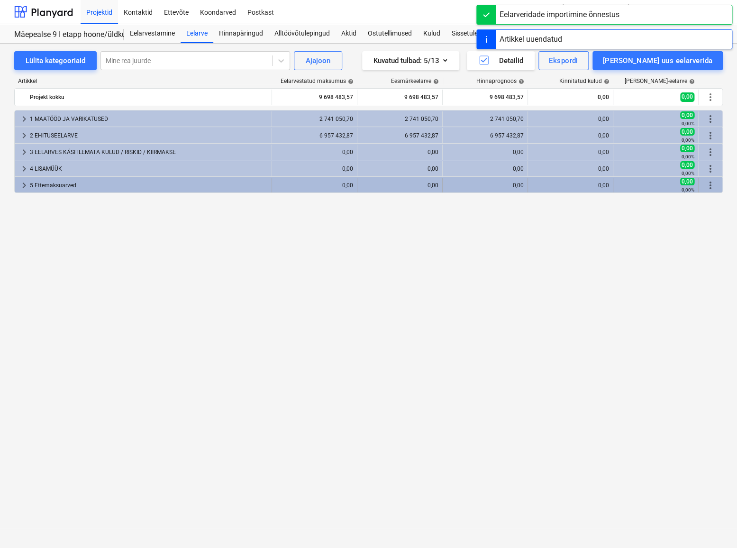
click at [23, 183] on span "keyboard_arrow_right" at bounding box center [23, 185] width 11 height 11
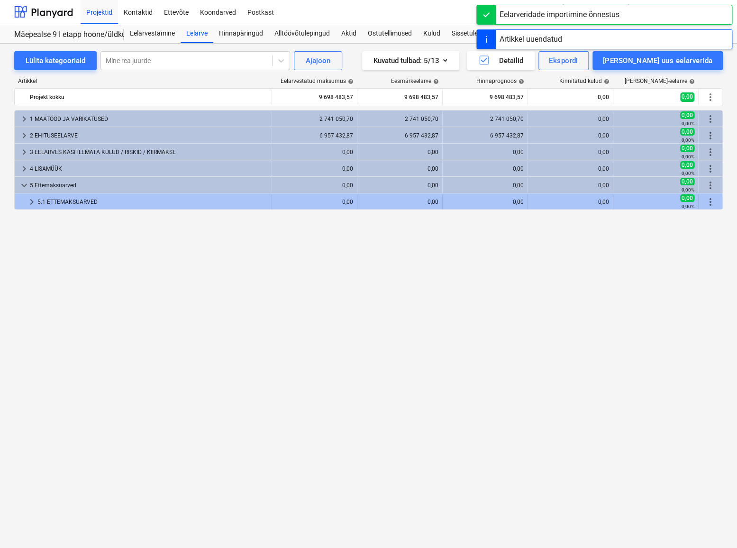
click at [30, 201] on span "keyboard_arrow_right" at bounding box center [31, 201] width 11 height 11
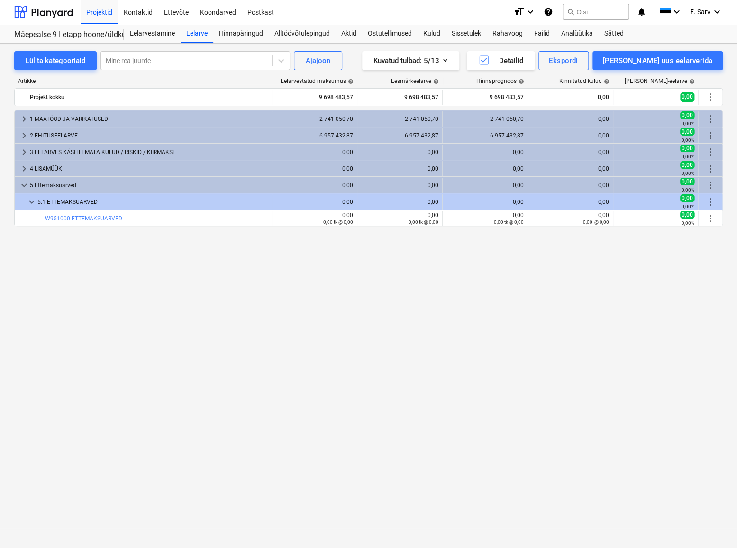
click at [30, 201] on span "keyboard_arrow_down" at bounding box center [31, 201] width 11 height 11
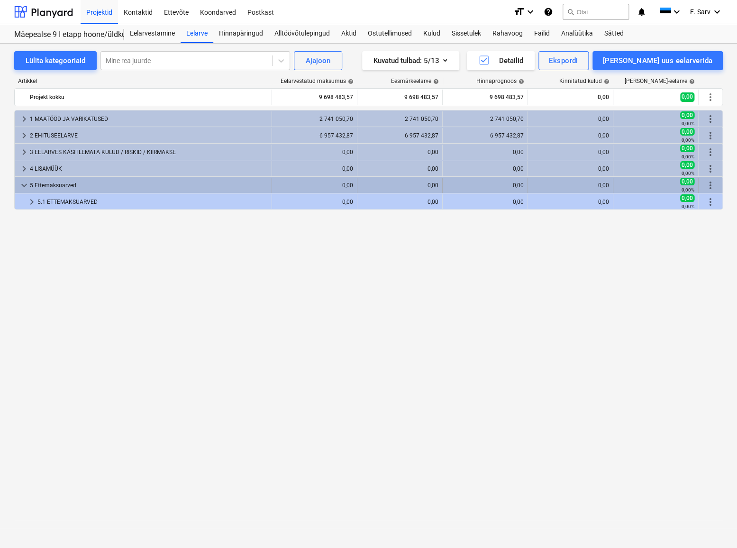
click at [23, 185] on span "keyboard_arrow_down" at bounding box center [23, 185] width 11 height 11
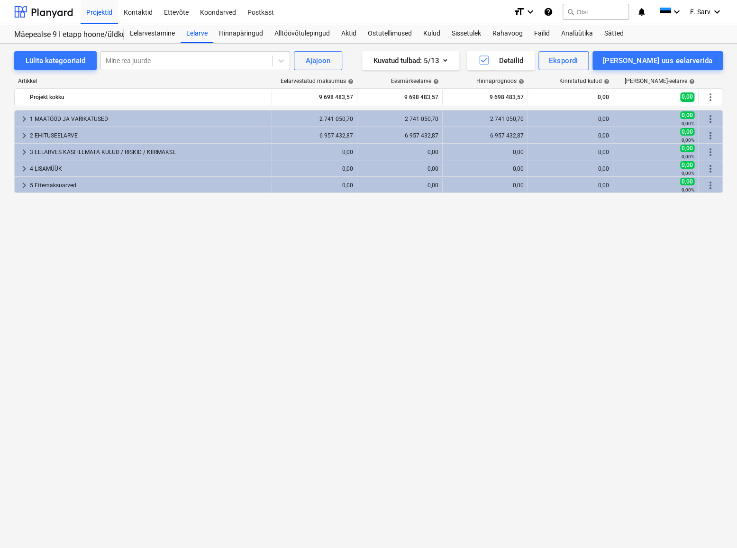
click at [96, 275] on div "keyboard_arrow_right 1 MAATÖÖD JA VARIKATUSED 2 741 050,70 2 741 050,70 2 741 0…" at bounding box center [368, 309] width 708 height 399
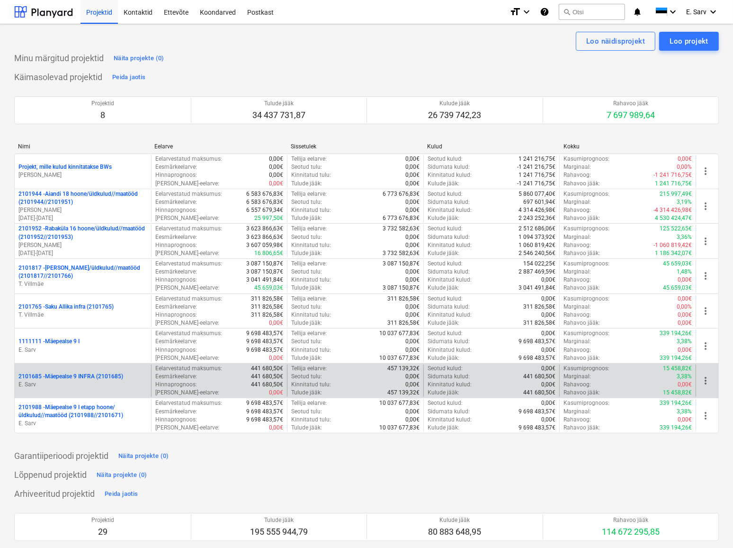
click at [100, 378] on p "2101685 - Mäepealse 9 INFRA (2101685)" at bounding box center [70, 376] width 105 height 8
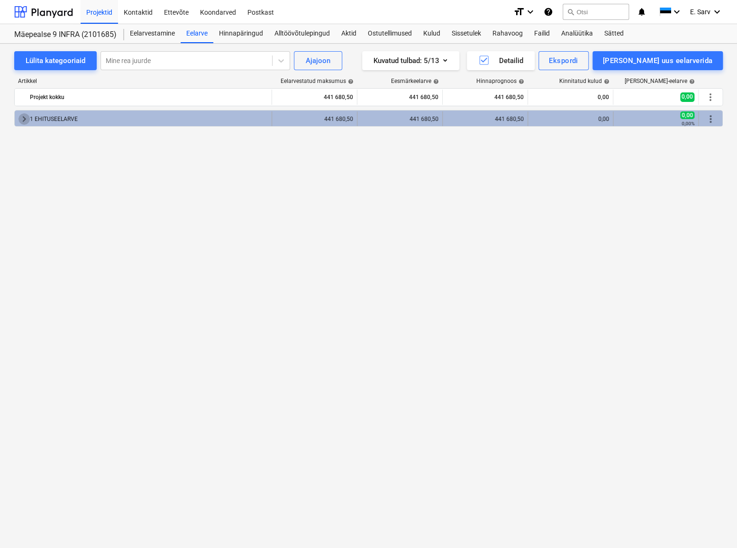
click at [23, 117] on span "keyboard_arrow_right" at bounding box center [23, 118] width 11 height 11
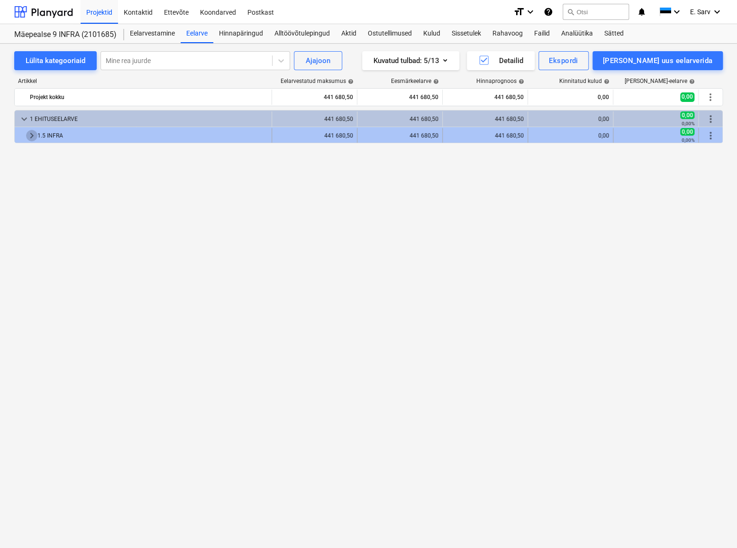
click at [35, 141] on span "keyboard_arrow_right" at bounding box center [31, 135] width 11 height 11
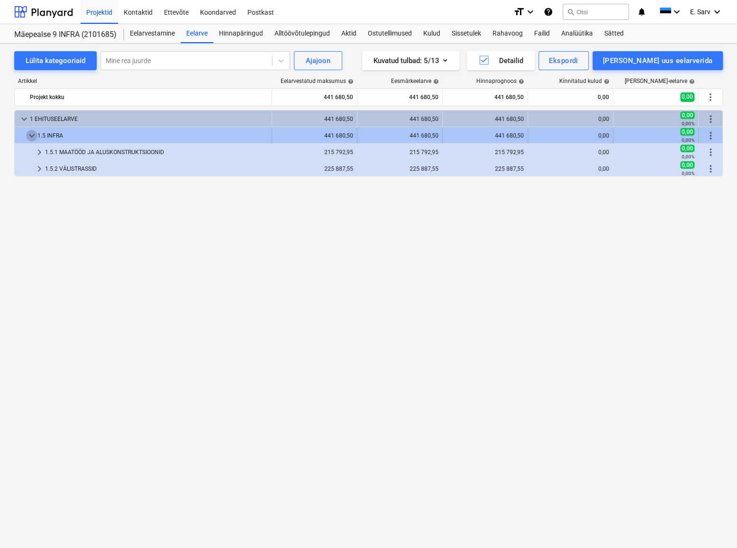
click at [27, 135] on span "keyboard_arrow_down" at bounding box center [31, 135] width 11 height 11
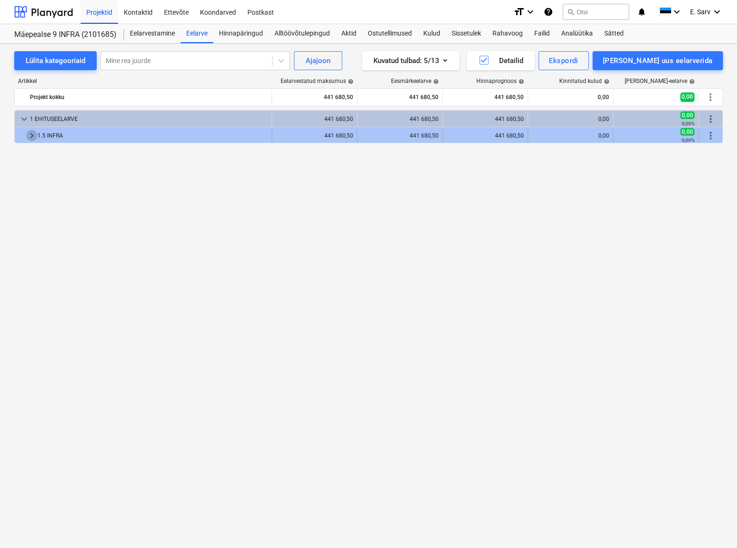
click at [29, 135] on span "keyboard_arrow_right" at bounding box center [31, 135] width 11 height 11
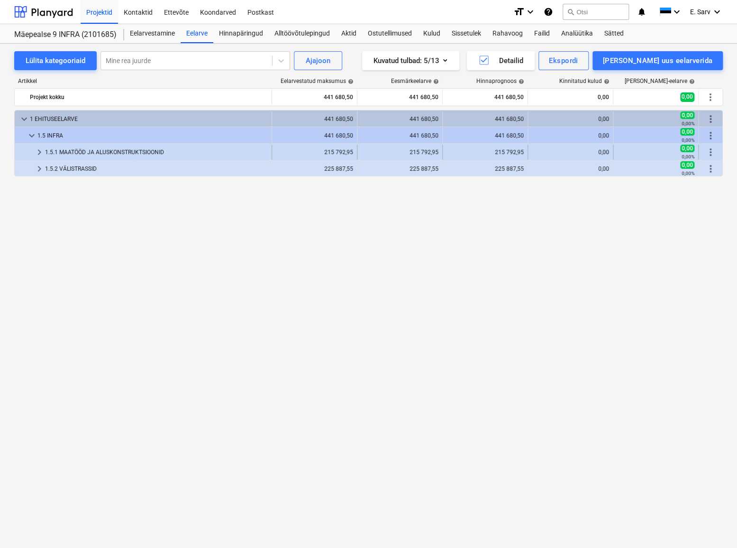
click at [39, 147] on span "keyboard_arrow_right" at bounding box center [39, 151] width 11 height 11
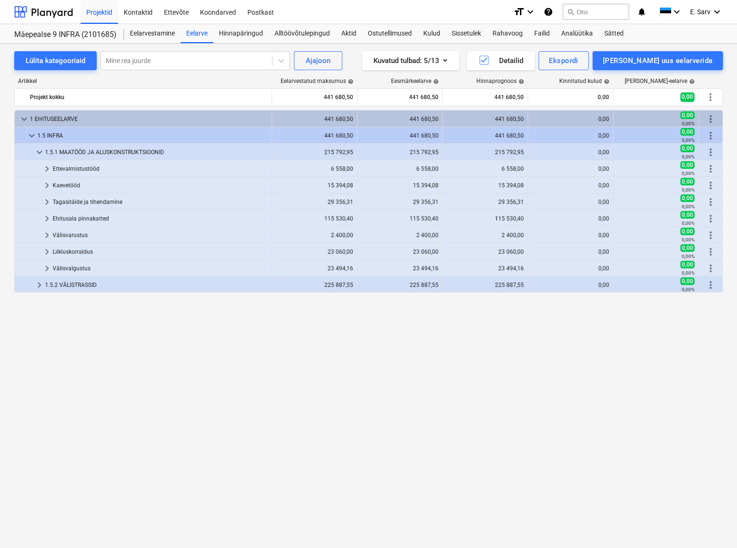
click at [39, 147] on span "keyboard_arrow_down" at bounding box center [39, 151] width 11 height 11
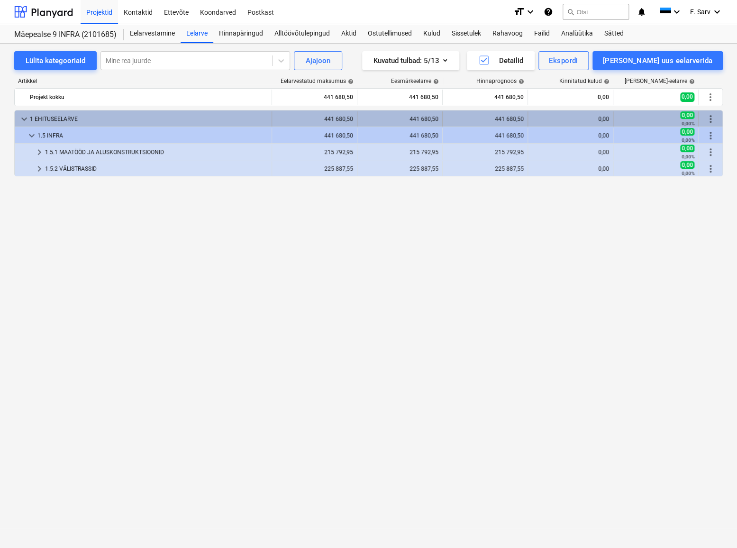
click at [25, 120] on span "keyboard_arrow_down" at bounding box center [23, 118] width 11 height 11
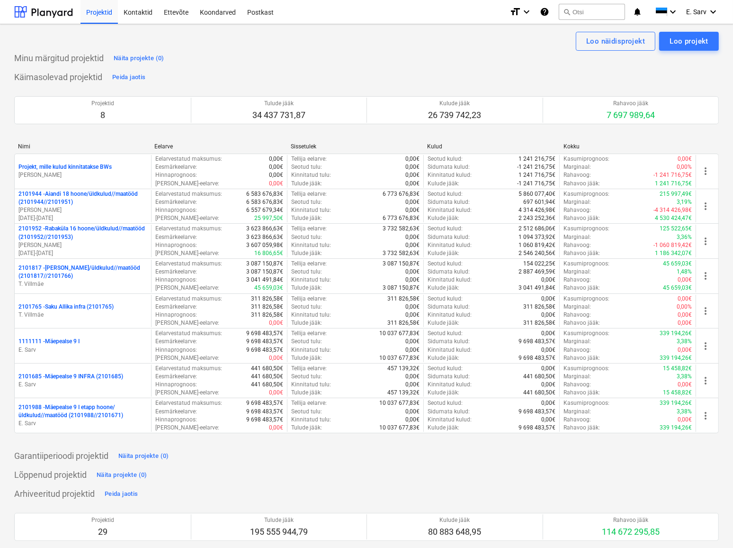
click at [309, 460] on div "Garantiiperioodi projektid Näita projekte (0)" at bounding box center [366, 455] width 705 height 15
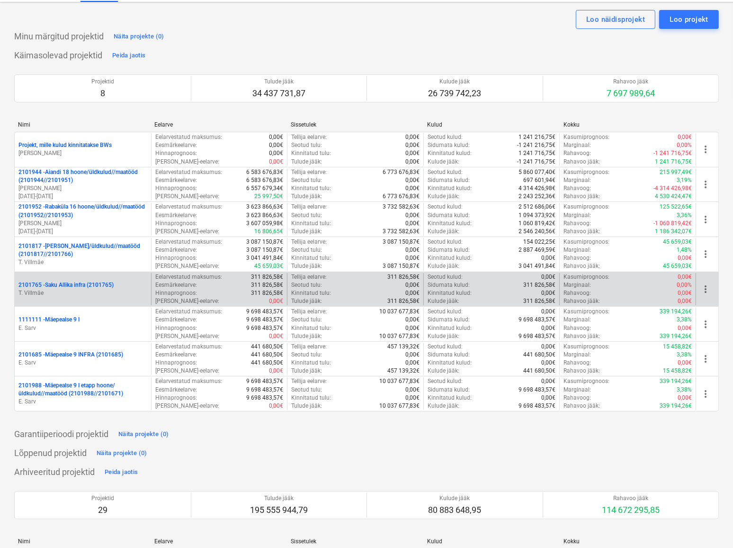
scroll to position [43, 0]
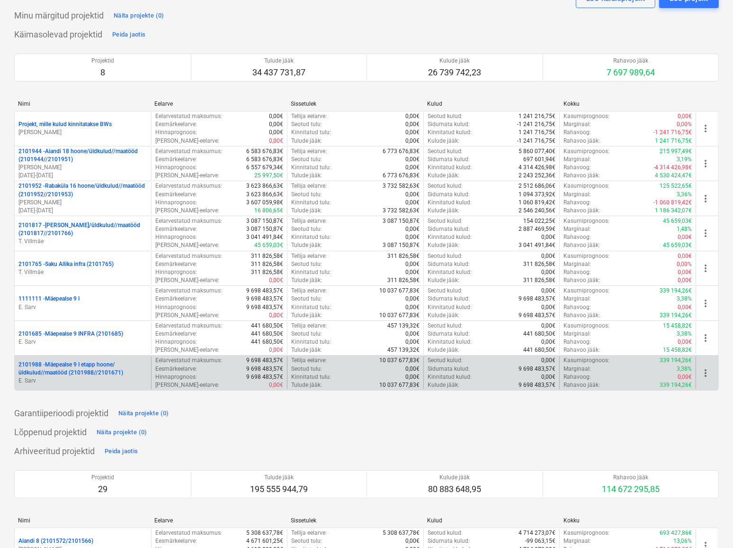
click at [91, 370] on p "2101988 - Mäepealse 9 I etapp hoone/üldkulud//maatööd (2101988//2101671)" at bounding box center [82, 368] width 129 height 16
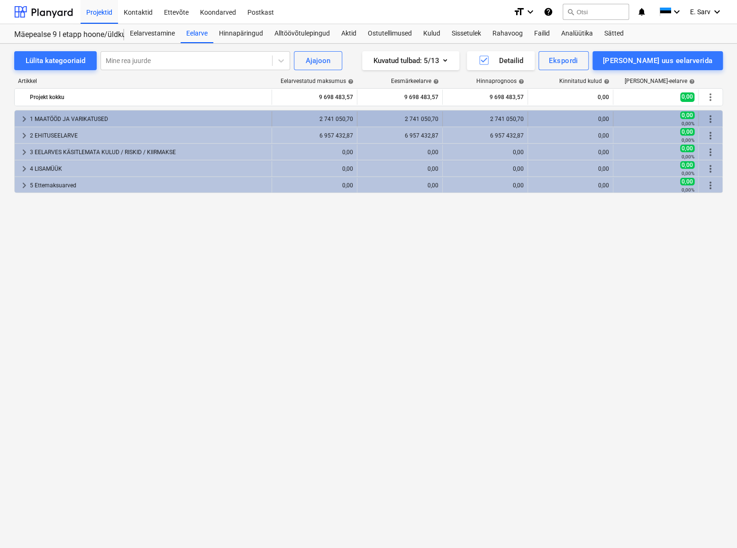
click at [58, 122] on div "1 MAATÖÖD JA VARIKATUSED" at bounding box center [149, 118] width 238 height 15
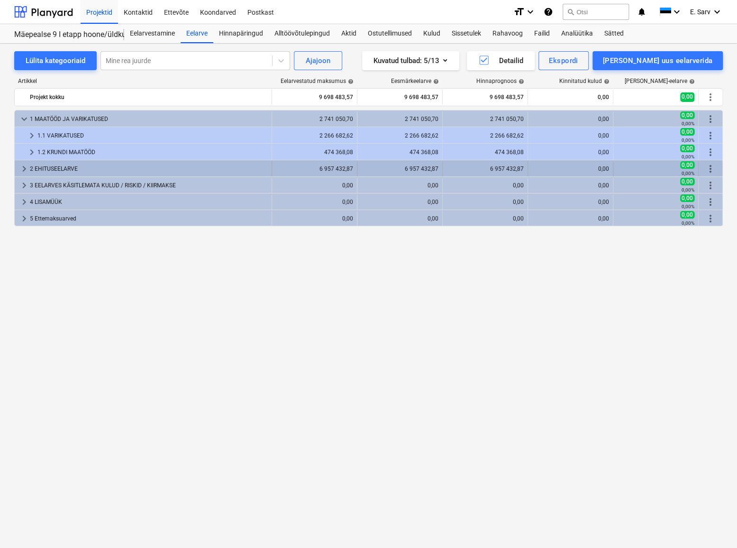
click at [24, 169] on span "keyboard_arrow_right" at bounding box center [23, 168] width 11 height 11
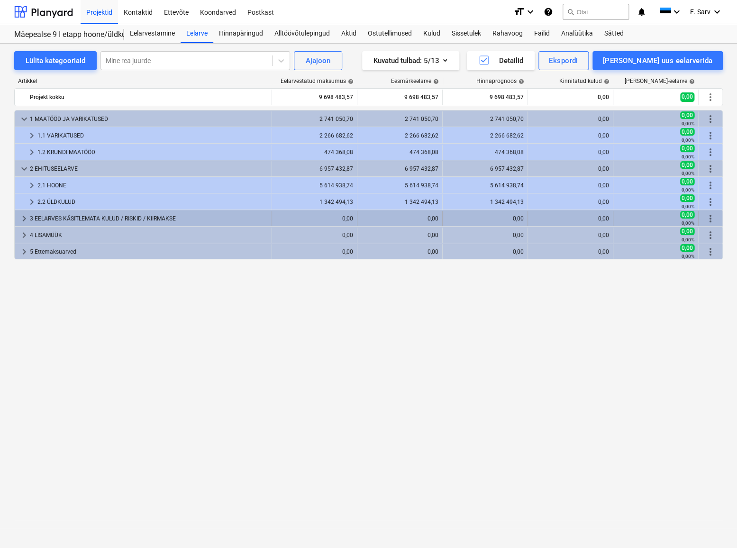
click at [25, 219] on span "keyboard_arrow_right" at bounding box center [23, 218] width 11 height 11
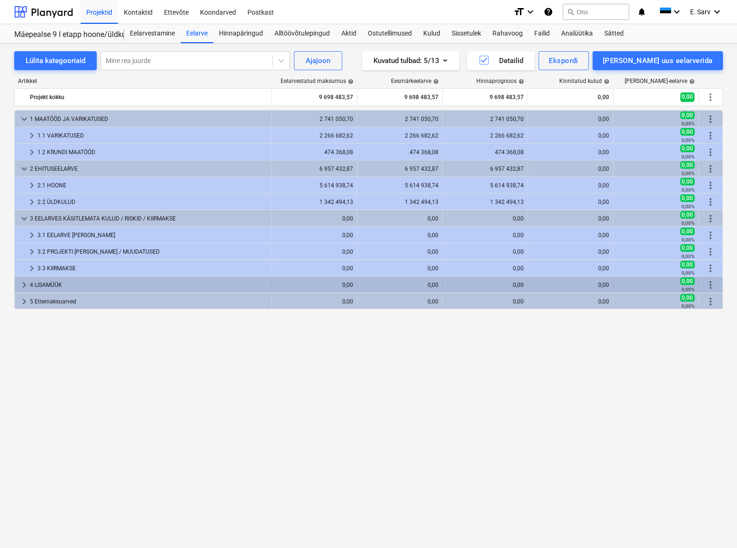
click at [27, 283] on span "keyboard_arrow_right" at bounding box center [23, 284] width 11 height 11
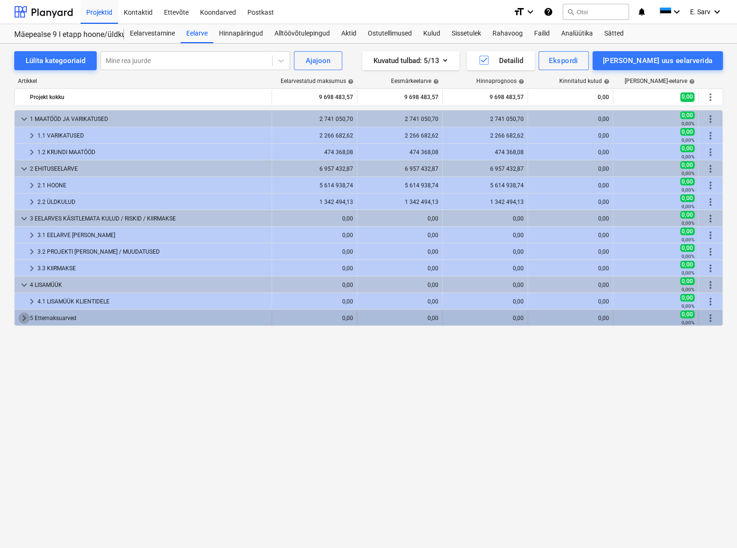
click at [24, 317] on span "keyboard_arrow_right" at bounding box center [23, 317] width 11 height 11
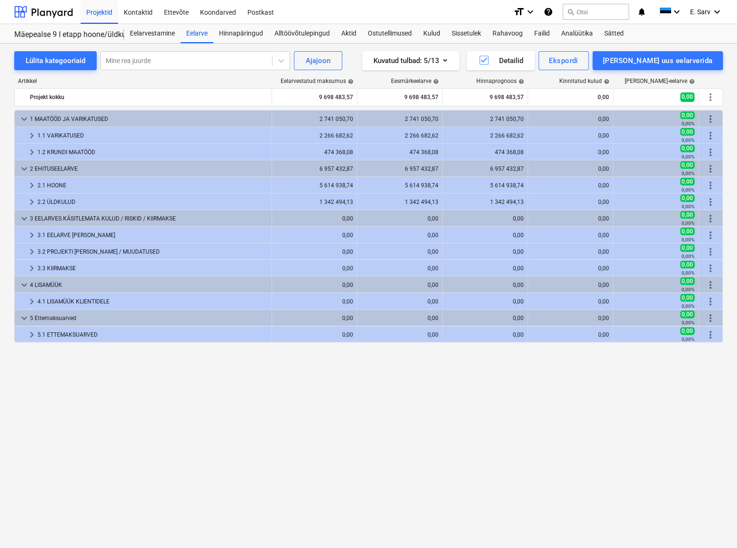
click at [79, 429] on div "keyboard_arrow_down 1 MAATÖÖD JA VARIKATUSED 2 741 050,70 2 741 050,70 2 741 05…" at bounding box center [368, 309] width 708 height 399
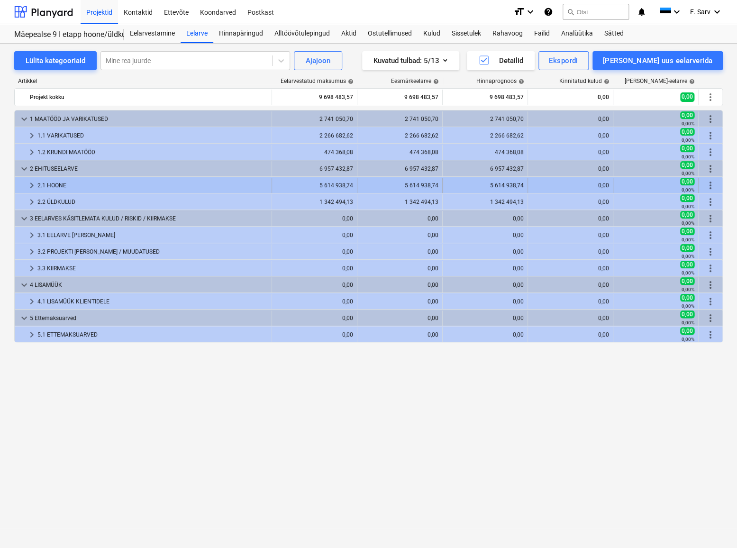
click at [32, 185] on span "keyboard_arrow_right" at bounding box center [31, 185] width 11 height 11
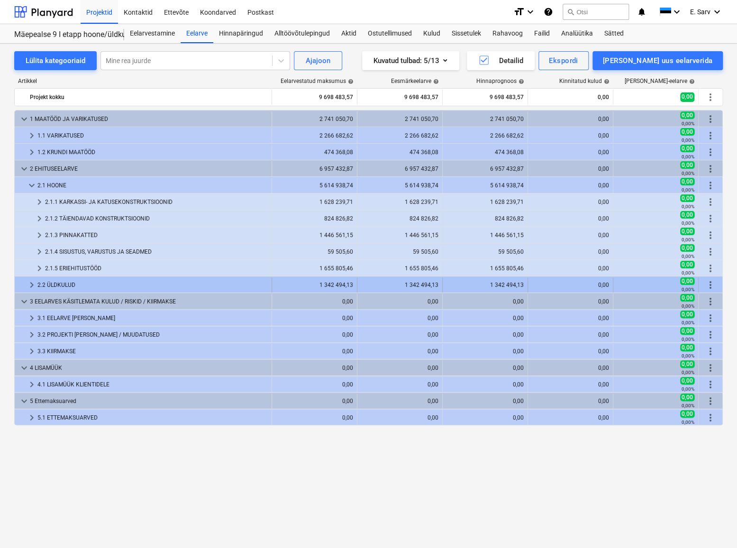
click at [30, 283] on span "keyboard_arrow_right" at bounding box center [31, 284] width 11 height 11
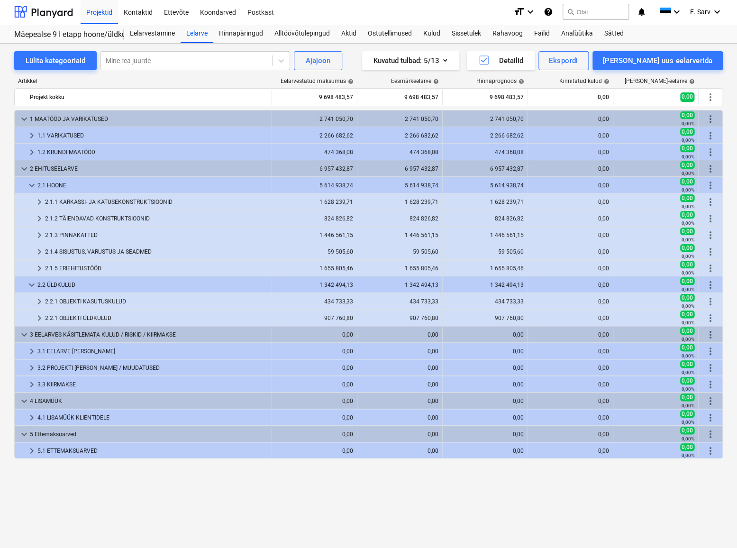
click at [185, 471] on div "keyboard_arrow_down 1 MAATÖÖD JA VARIKATUSED 2 741 050,70 2 741 050,70 2 741 05…" at bounding box center [368, 309] width 708 height 399
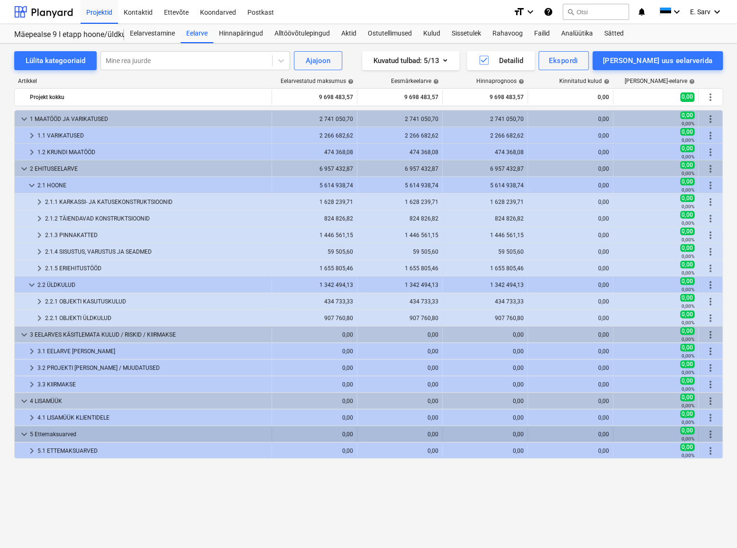
click at [51, 433] on div "5 Ettemaksuarved" at bounding box center [149, 433] width 238 height 15
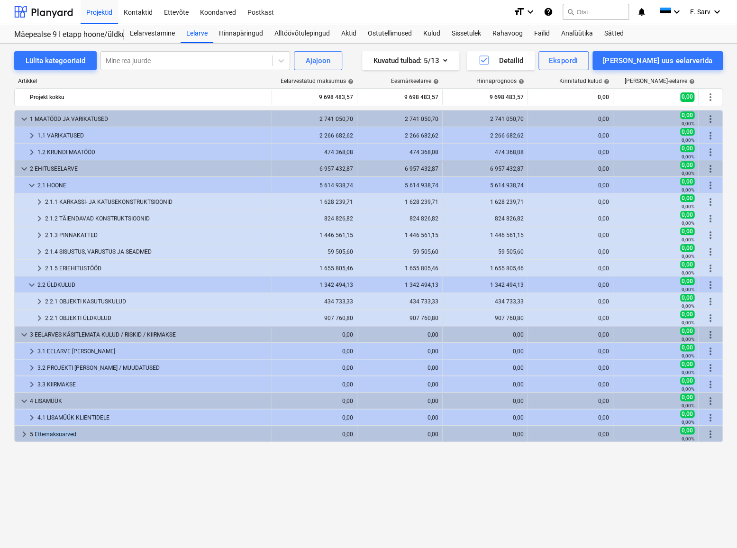
click at [51, 433] on div "5 Ettemaksuarved" at bounding box center [149, 433] width 238 height 15
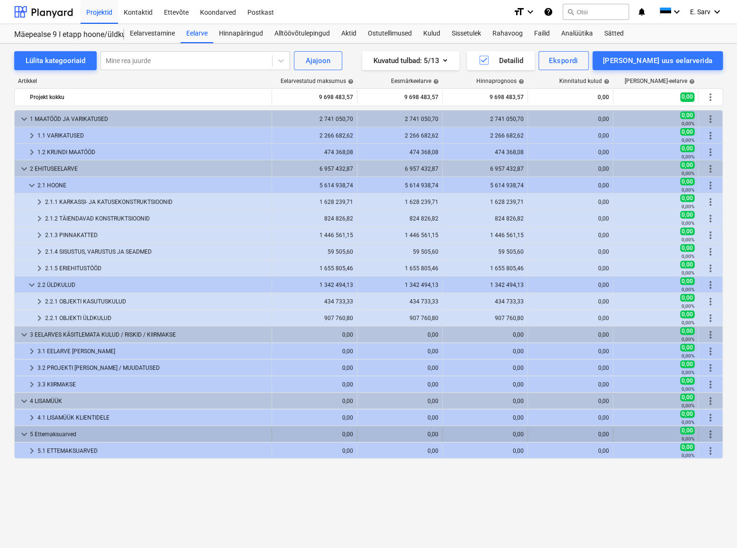
click at [717, 435] on div "more_vert" at bounding box center [710, 433] width 16 height 15
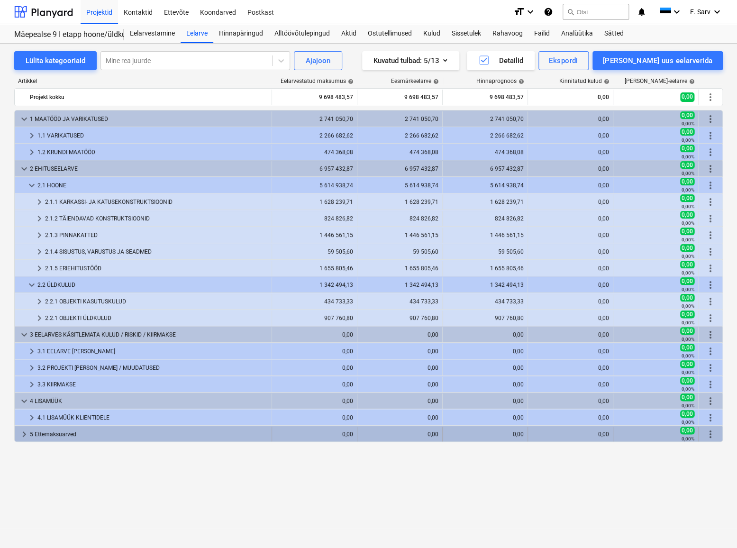
click at [711, 434] on span "more_vert" at bounding box center [709, 433] width 11 height 11
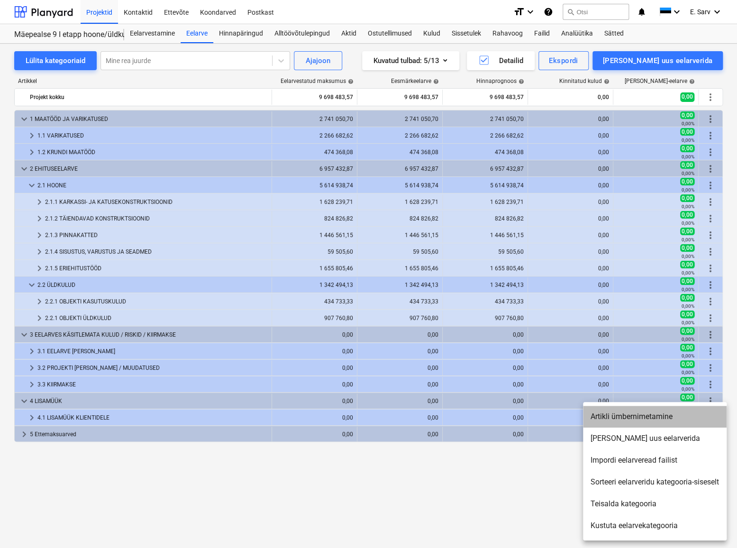
click at [622, 419] on li "Artikli ümbernimetamine" at bounding box center [655, 416] width 144 height 22
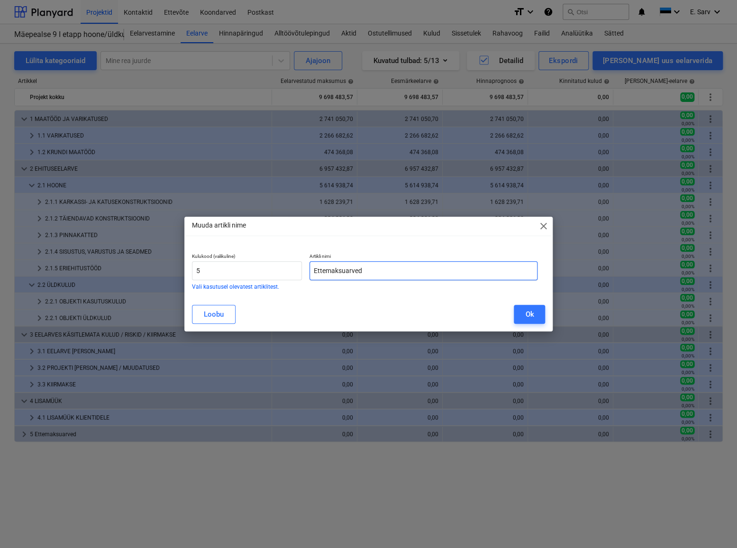
drag, startPoint x: 316, startPoint y: 271, endPoint x: 471, endPoint y: 266, distance: 154.5
click at [468, 266] on input "Ettemaksuarved" at bounding box center [423, 270] width 228 height 19
type input "ETTEMAKSUARVED"
click at [525, 316] on div "Ok" at bounding box center [529, 314] width 9 height 12
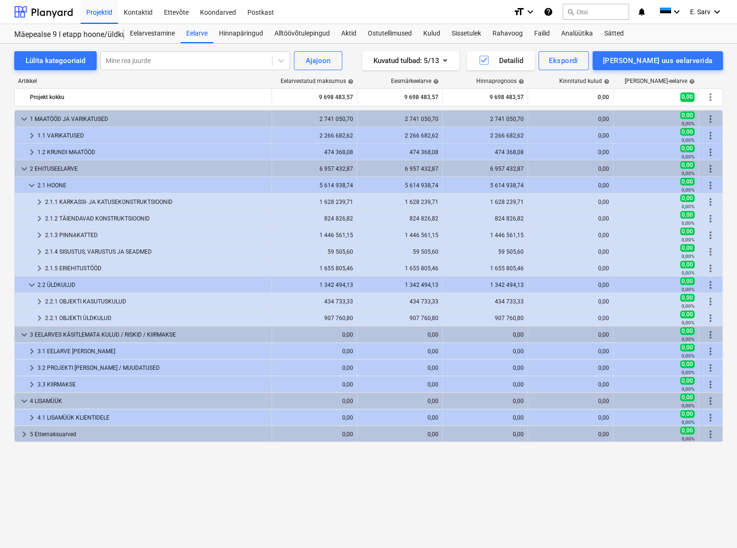
click at [128, 479] on div "keyboard_arrow_down 1 MAATÖÖD JA VARIKATUSED 2 741 050,70 2 741 050,70 2 741 05…" at bounding box center [368, 309] width 708 height 399
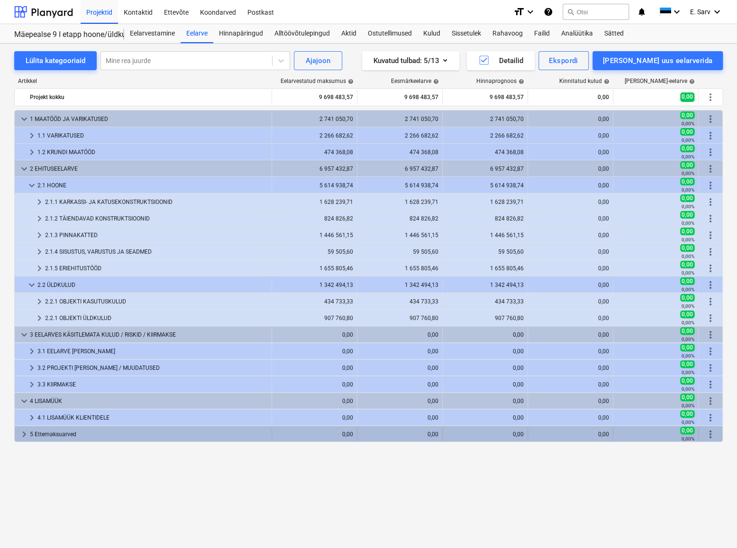
click at [20, 432] on span "keyboard_arrow_right" at bounding box center [23, 433] width 11 height 11
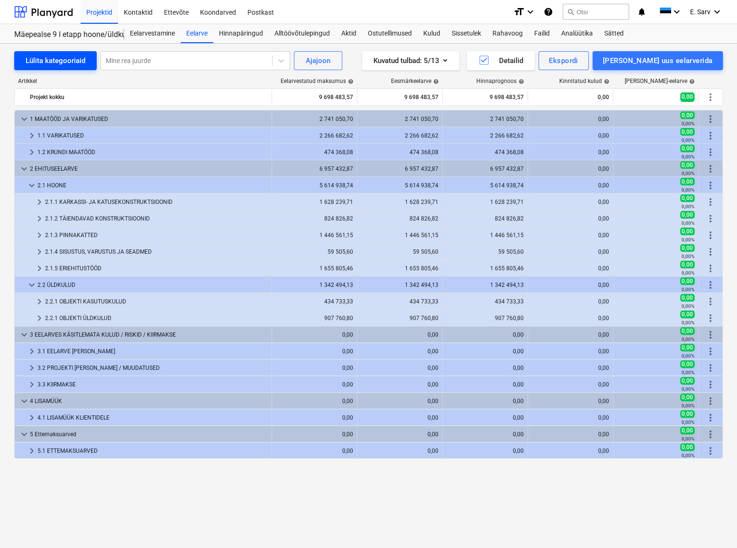
click at [58, 61] on div "Lülita kategooriaid" at bounding box center [56, 60] width 60 height 12
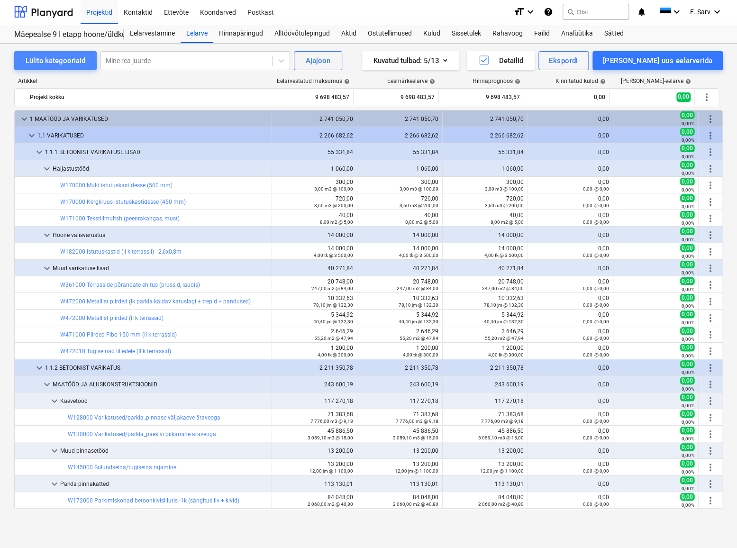
click at [58, 61] on div "Lülita kategooriaid" at bounding box center [56, 60] width 60 height 12
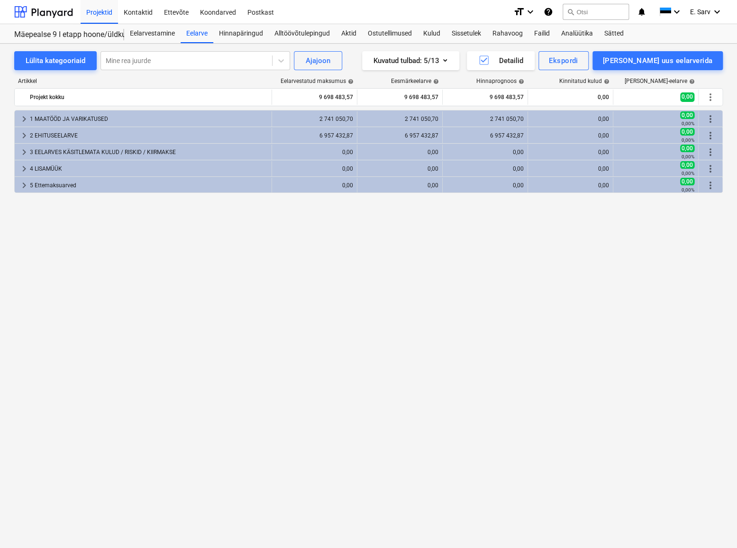
click at [123, 243] on div "keyboard_arrow_right 1 MAATÖÖD JA VARIKATUSED 2 741 050,70 2 741 050,70 2 741 0…" at bounding box center [368, 309] width 708 height 399
click at [24, 117] on span "keyboard_arrow_right" at bounding box center [23, 118] width 11 height 11
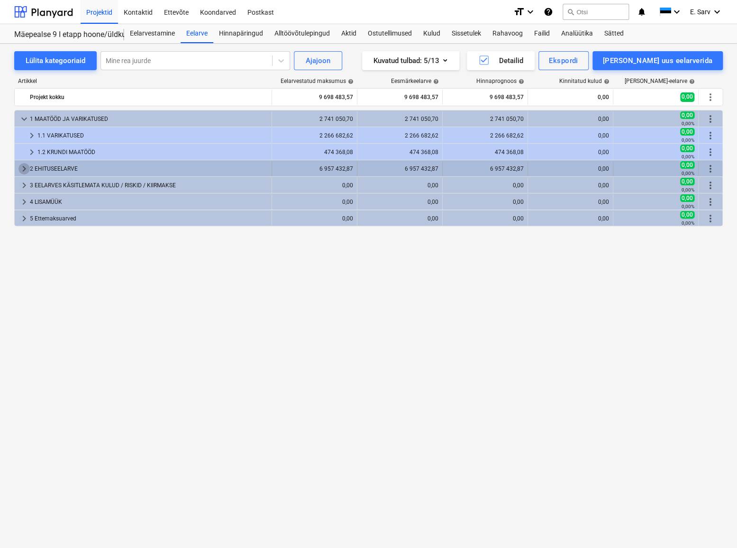
click at [23, 165] on span "keyboard_arrow_right" at bounding box center [23, 168] width 11 height 11
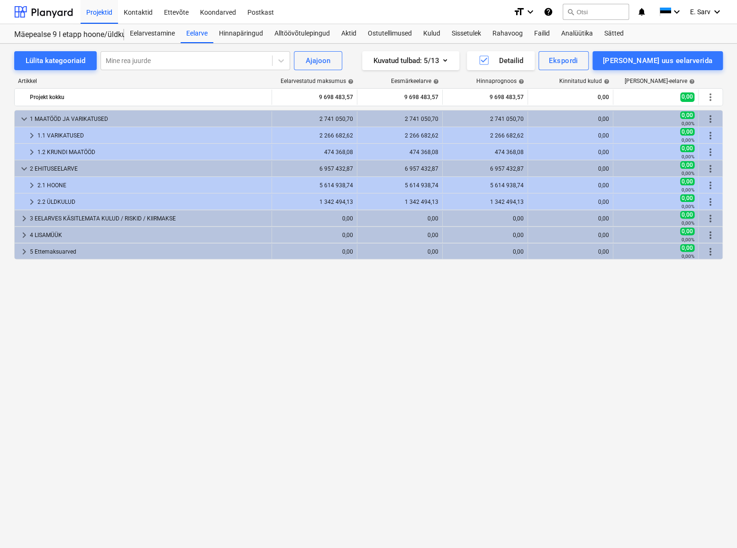
click at [155, 379] on div "keyboard_arrow_down 1 MAATÖÖD JA VARIKATUSED 2 741 050,70 2 741 050,70 2 741 05…" at bounding box center [368, 309] width 708 height 399
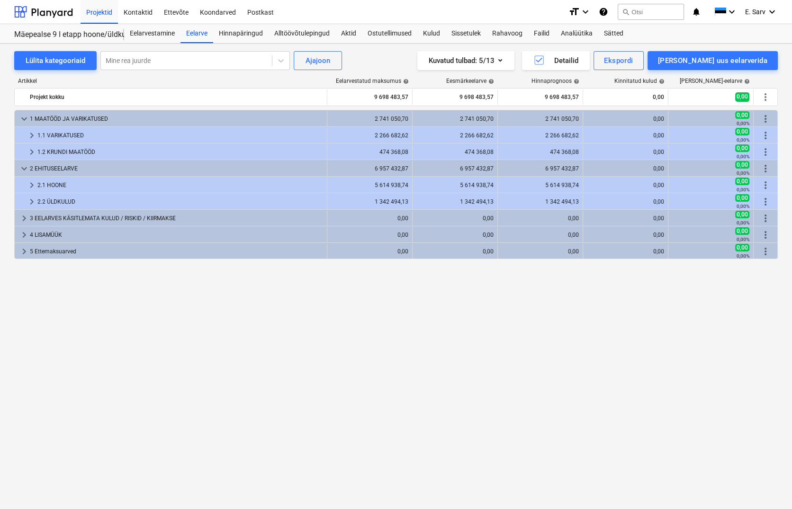
click at [358, 367] on div "keyboard_arrow_down 1 MAATÖÖD JA VARIKATUSED 2 741 050,70 2 741 050,70 2 741 05…" at bounding box center [396, 290] width 764 height 360
click at [42, 12] on div at bounding box center [43, 12] width 59 height 24
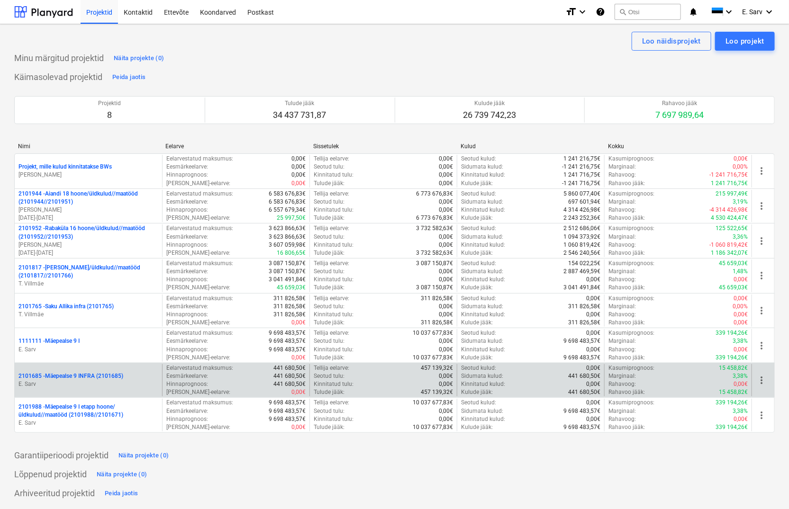
click at [100, 382] on p "E. Sarv" at bounding box center [88, 384] width 140 height 8
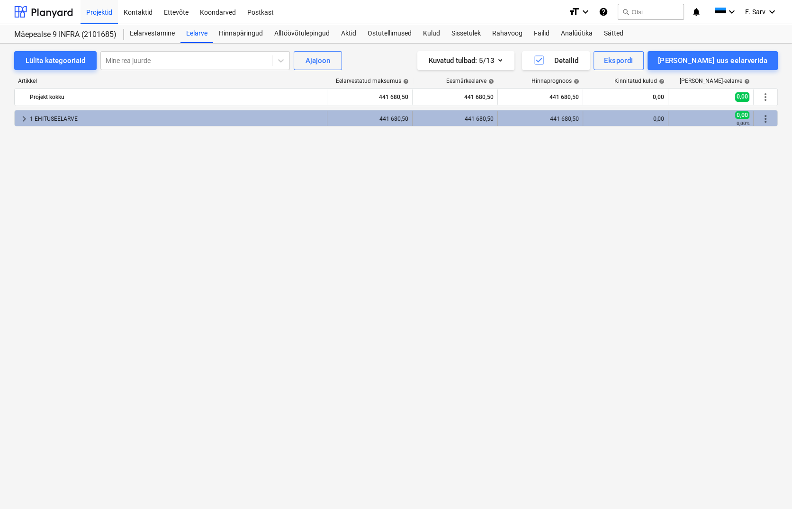
click at [23, 117] on span "keyboard_arrow_right" at bounding box center [23, 118] width 11 height 11
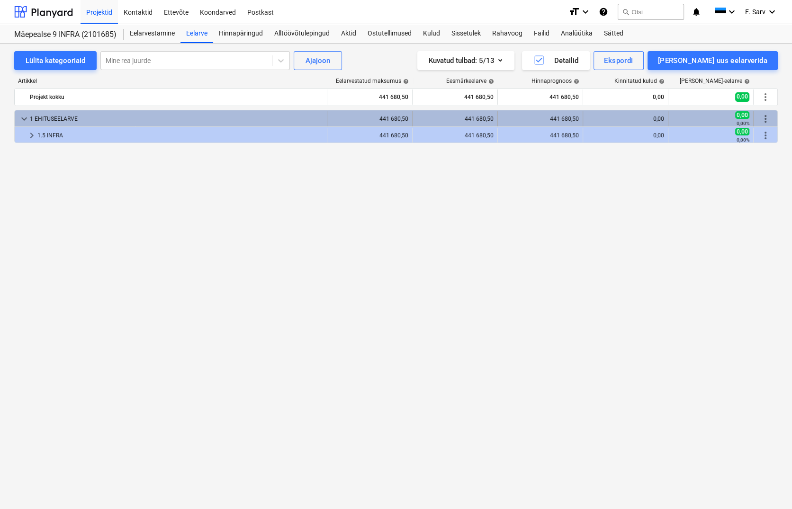
click at [24, 116] on span "keyboard_arrow_down" at bounding box center [23, 118] width 11 height 11
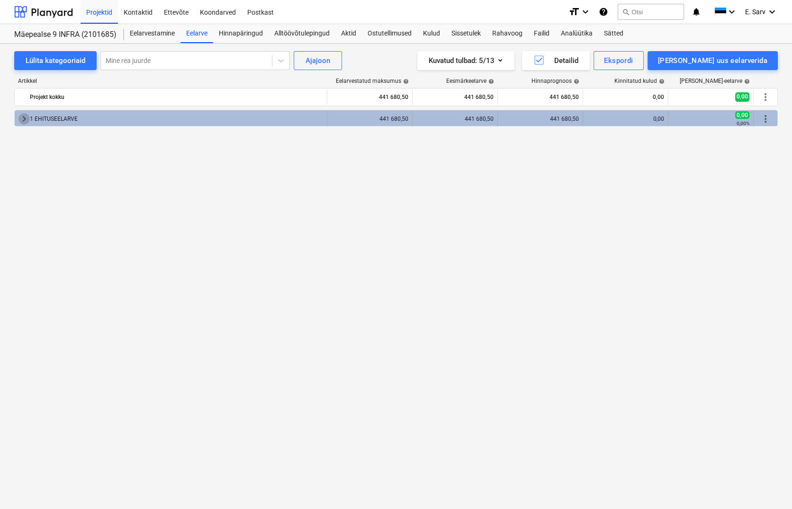
click at [24, 118] on span "keyboard_arrow_right" at bounding box center [23, 118] width 11 height 11
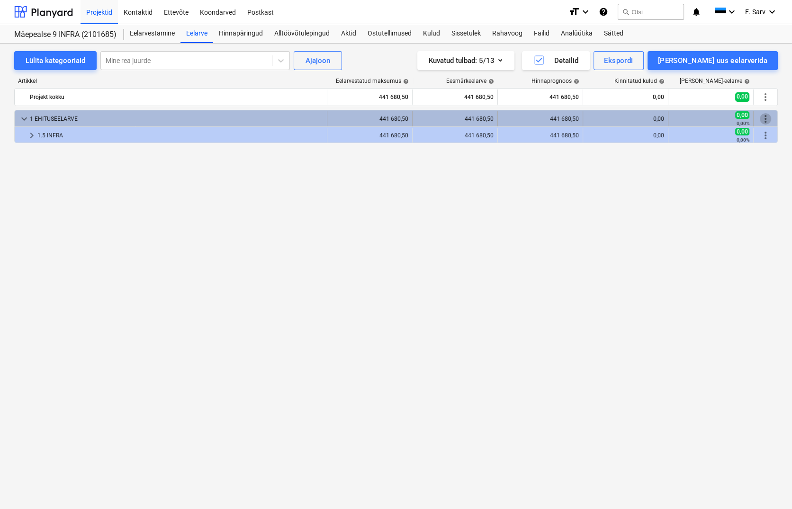
click at [736, 114] on span "more_vert" at bounding box center [765, 118] width 11 height 11
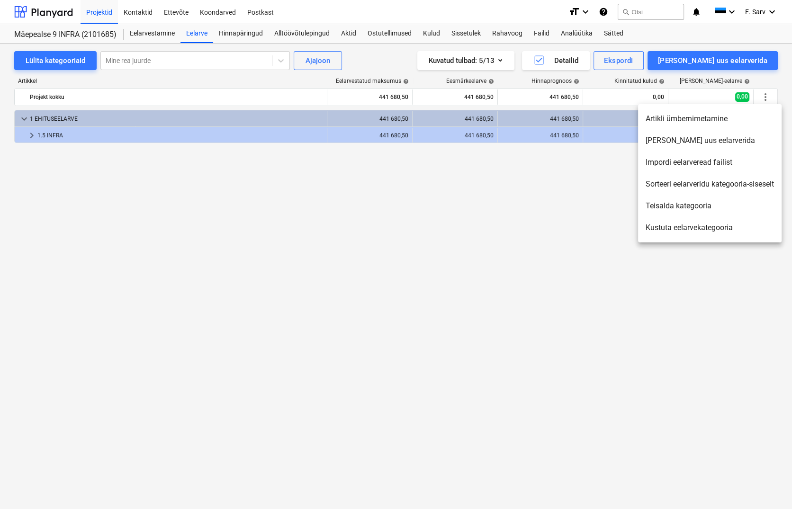
click at [703, 124] on li "Artikli ümbernimetamine" at bounding box center [710, 119] width 144 height 22
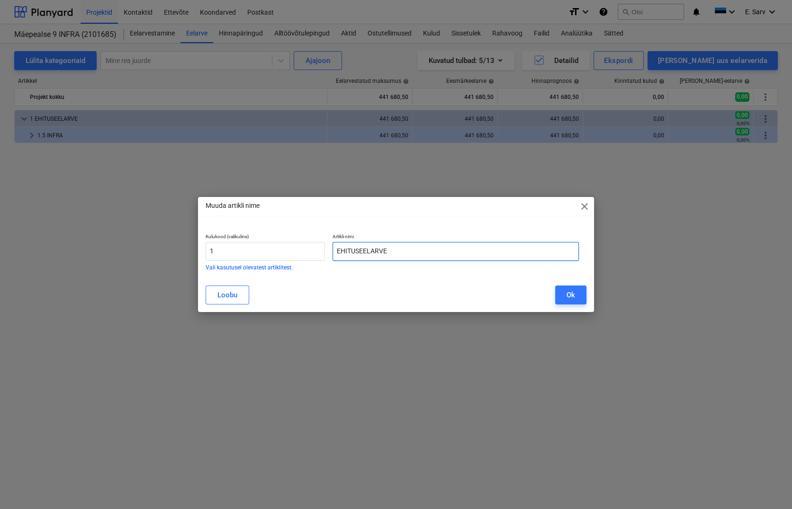
click at [335, 250] on input "EHITUSEELARVE" at bounding box center [456, 251] width 246 height 19
type input "INFRA EHITUSEELARVE"
click at [571, 294] on div "Ok" at bounding box center [571, 295] width 9 height 12
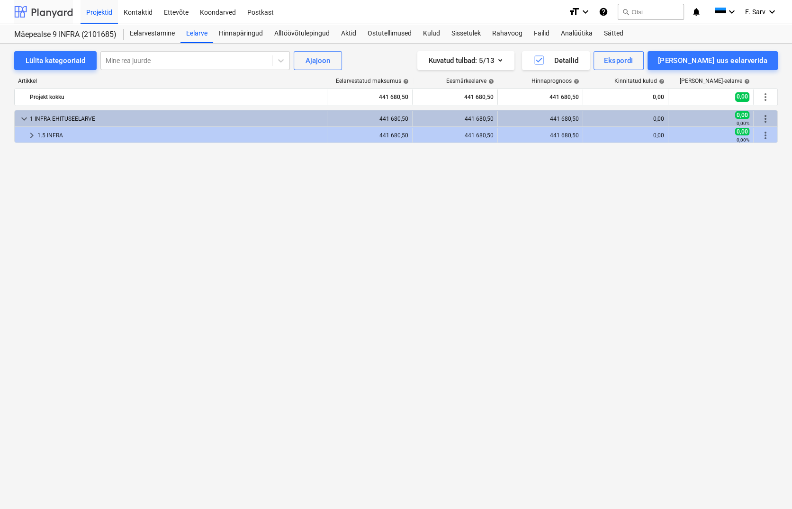
click at [57, 14] on div at bounding box center [43, 12] width 59 height 24
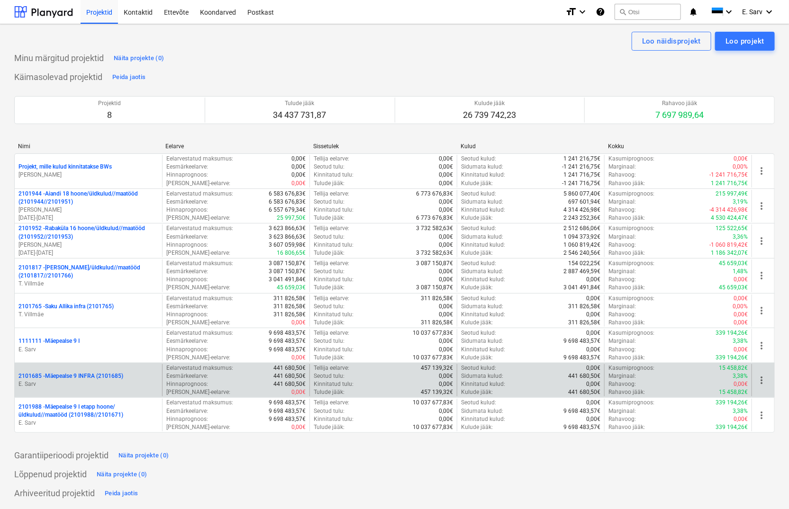
click at [62, 378] on p "2101685 - Mäepealse 9 INFRA (2101685)" at bounding box center [70, 376] width 105 height 8
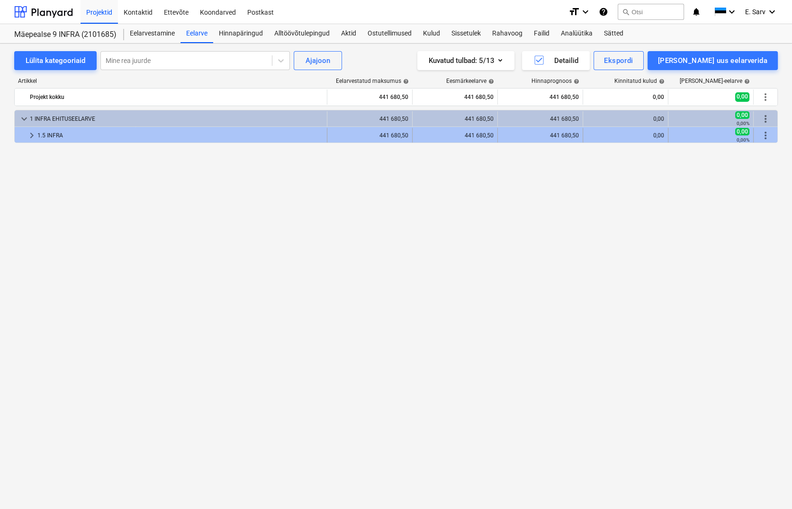
click at [28, 135] on span "keyboard_arrow_right" at bounding box center [31, 135] width 11 height 11
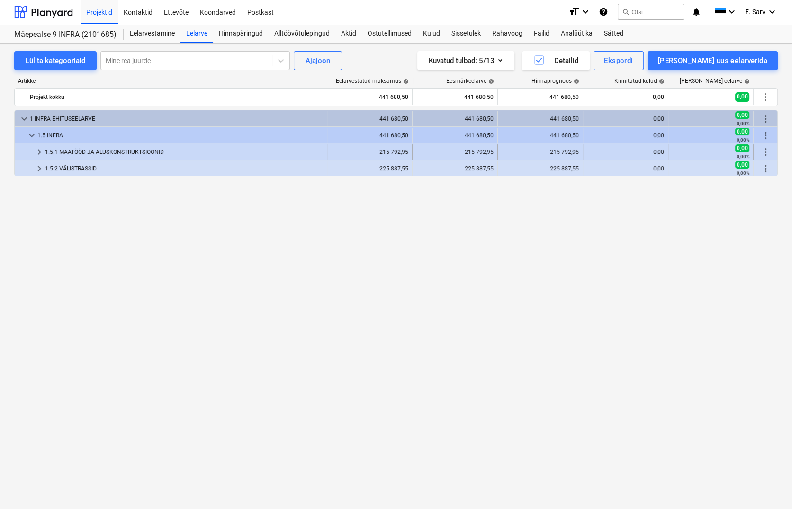
click at [38, 152] on span "keyboard_arrow_right" at bounding box center [39, 151] width 11 height 11
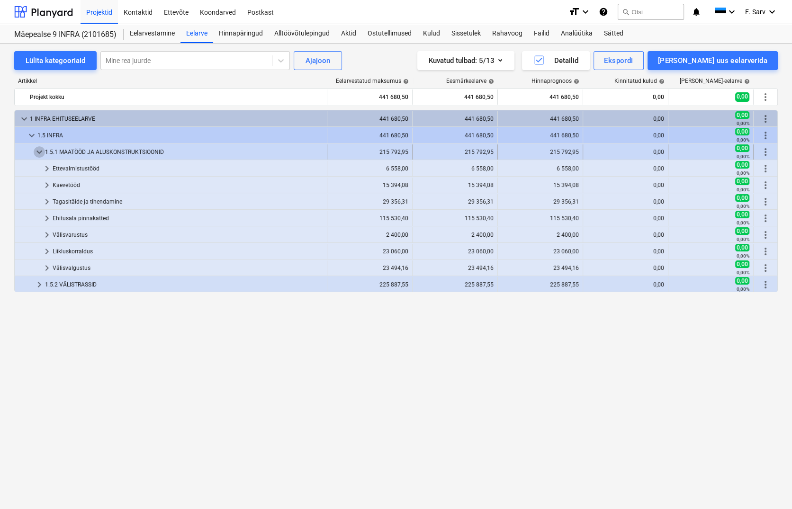
click at [38, 151] on span "keyboard_arrow_down" at bounding box center [39, 151] width 11 height 11
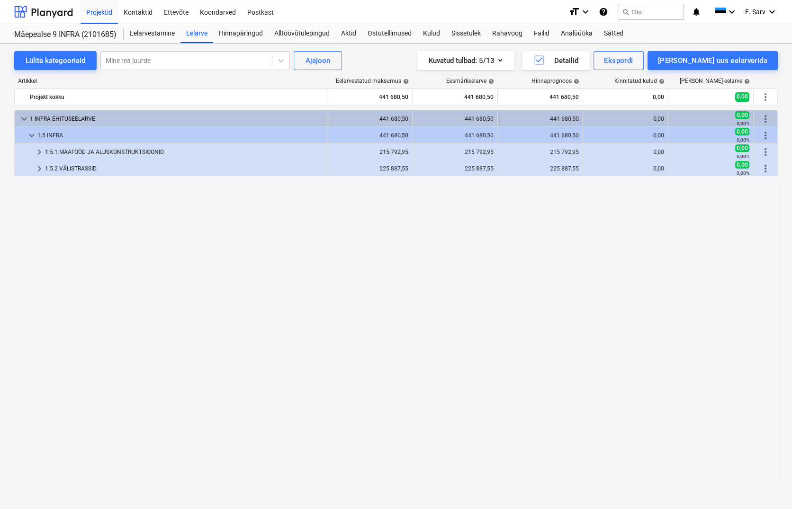
click at [77, 349] on div "keyboard_arrow_down 1 INFRA EHITUSEELARVE 441 680,50 441 680,50 441 680,50 0,00…" at bounding box center [396, 290] width 764 height 360
click at [51, 11] on div at bounding box center [43, 12] width 59 height 24
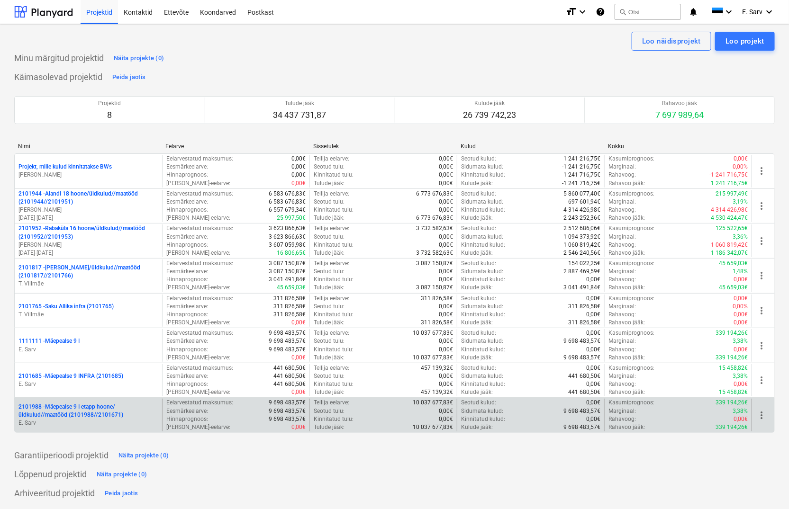
click at [736, 413] on span "more_vert" at bounding box center [760, 415] width 11 height 11
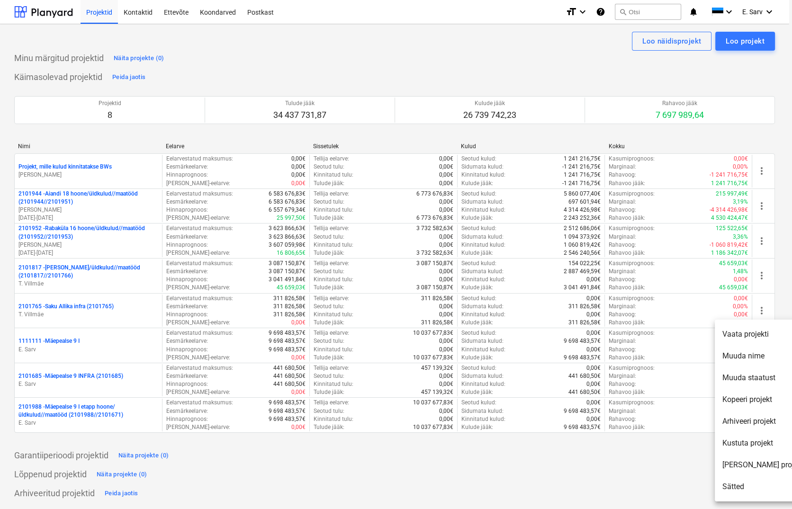
click at [686, 451] on div at bounding box center [396, 254] width 792 height 509
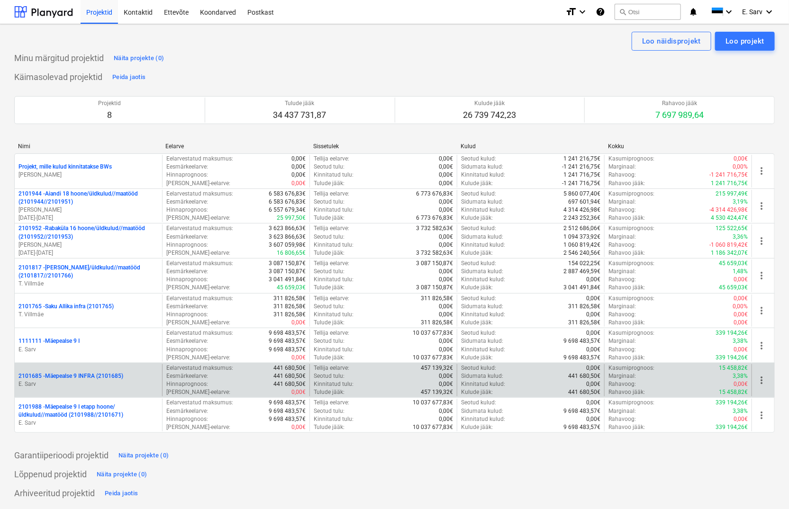
drag, startPoint x: 762, startPoint y: 417, endPoint x: 759, endPoint y: 367, distance: 50.7
click at [736, 367] on div "Projekt, mille kulud kinnitatakse BWs [PERSON_NAME] Eelarvestatud maksumus : 0,…" at bounding box center [394, 292] width 760 height 279
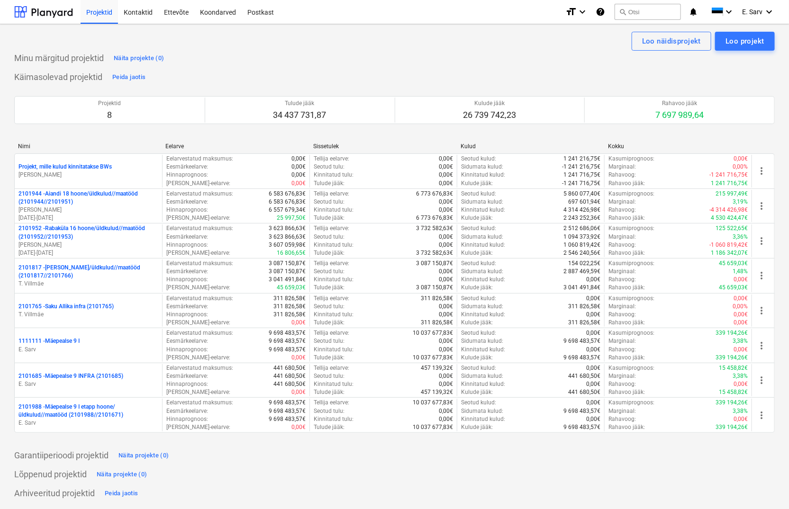
click at [579, 480] on div "Lõppenud projektid Näita projekte (0)" at bounding box center [394, 474] width 760 height 15
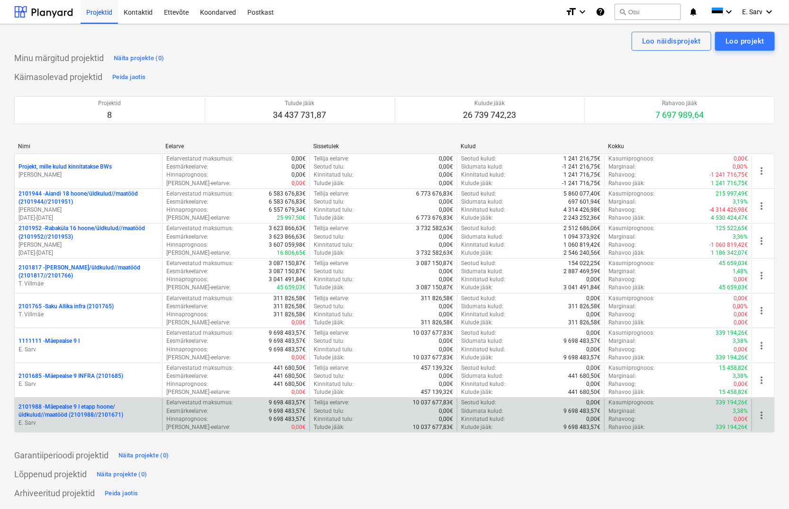
click at [76, 412] on p "2101988 - Mäepealse 9 I etapp hoone/üldkulud//maatööd (2101988//2101671)" at bounding box center [88, 411] width 140 height 16
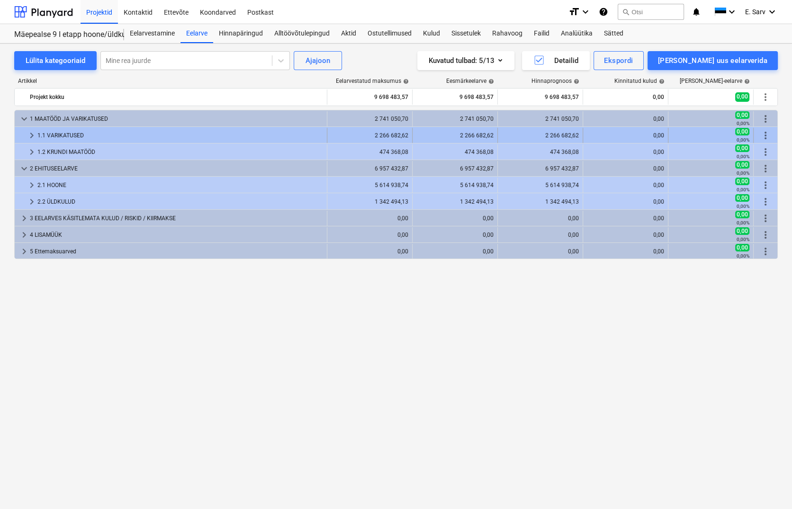
click at [33, 136] on span "keyboard_arrow_right" at bounding box center [31, 135] width 11 height 11
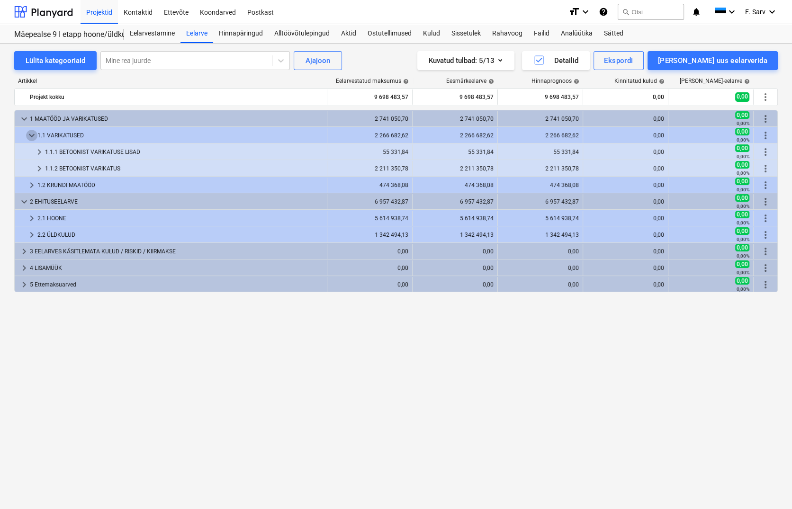
click at [33, 136] on span "keyboard_arrow_down" at bounding box center [31, 135] width 11 height 11
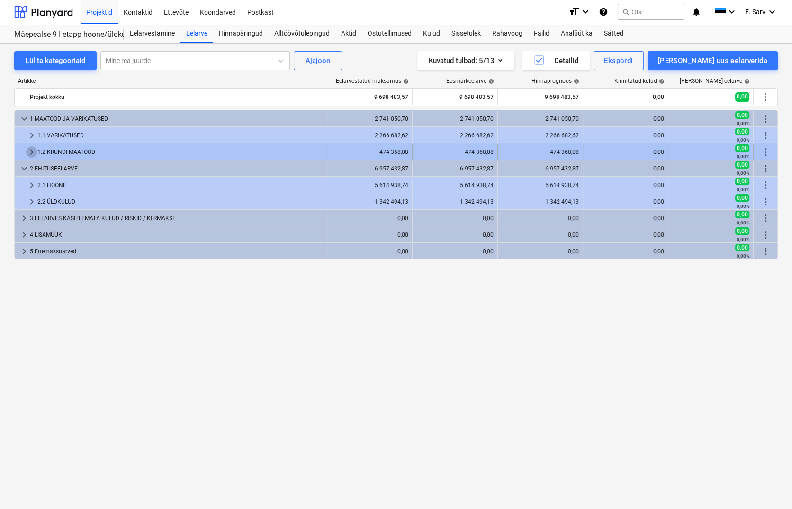
click at [33, 149] on span "keyboard_arrow_right" at bounding box center [31, 151] width 11 height 11
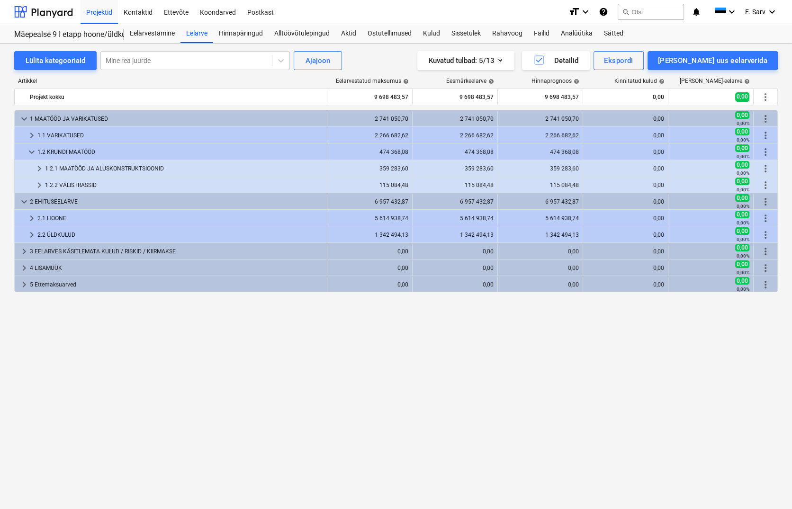
click at [33, 149] on span "keyboard_arrow_down" at bounding box center [31, 151] width 11 height 11
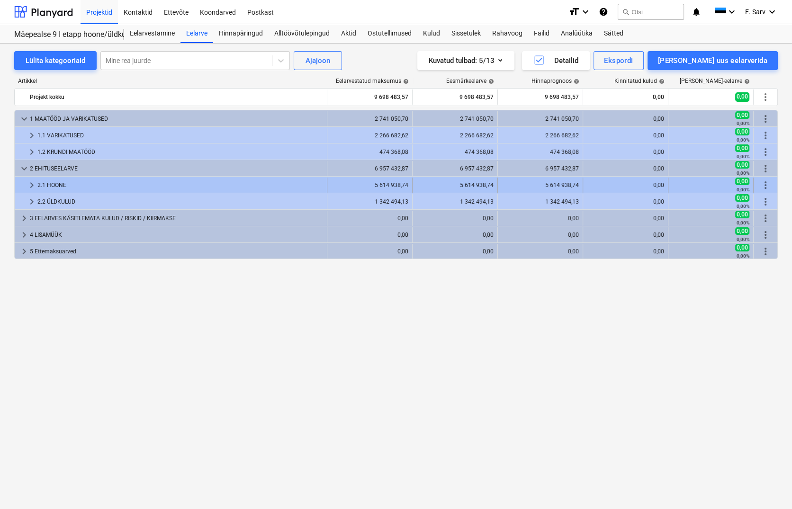
click at [31, 183] on span "keyboard_arrow_right" at bounding box center [31, 185] width 11 height 11
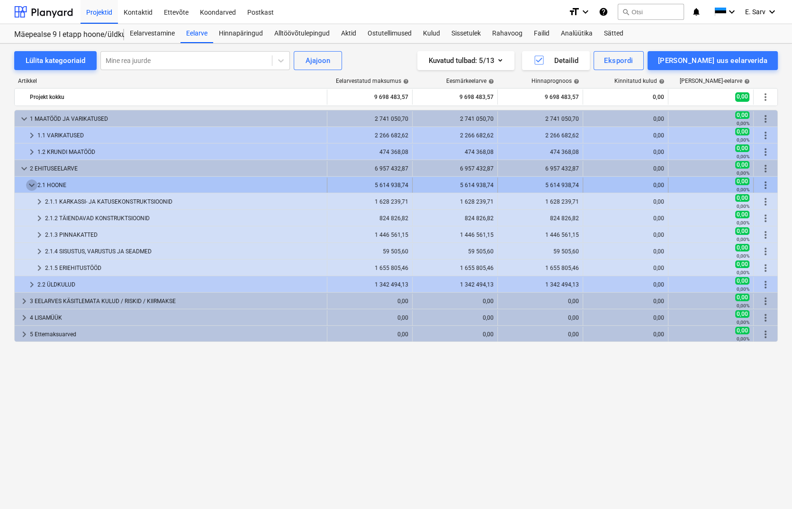
click at [33, 184] on span "keyboard_arrow_down" at bounding box center [31, 185] width 11 height 11
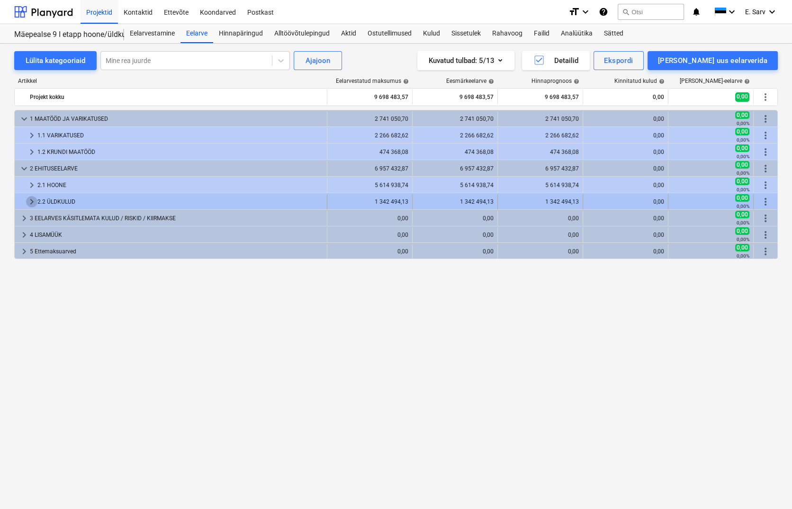
click at [32, 199] on span "keyboard_arrow_right" at bounding box center [31, 201] width 11 height 11
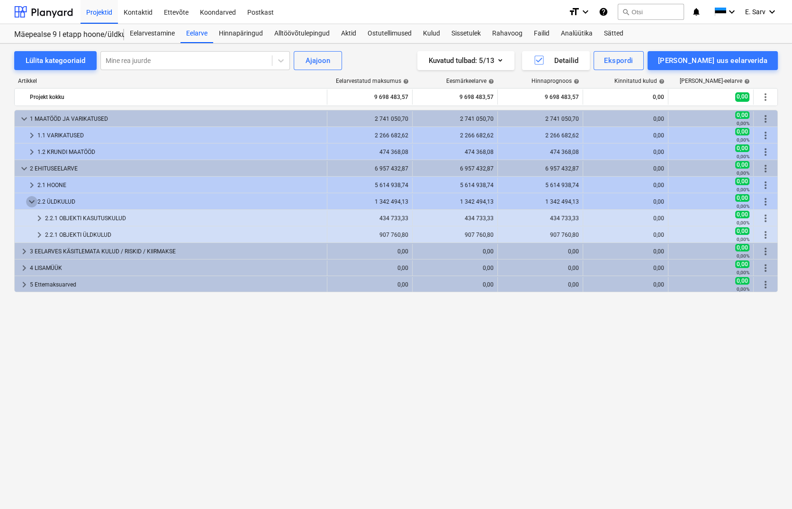
click at [32, 199] on span "keyboard_arrow_down" at bounding box center [31, 201] width 11 height 11
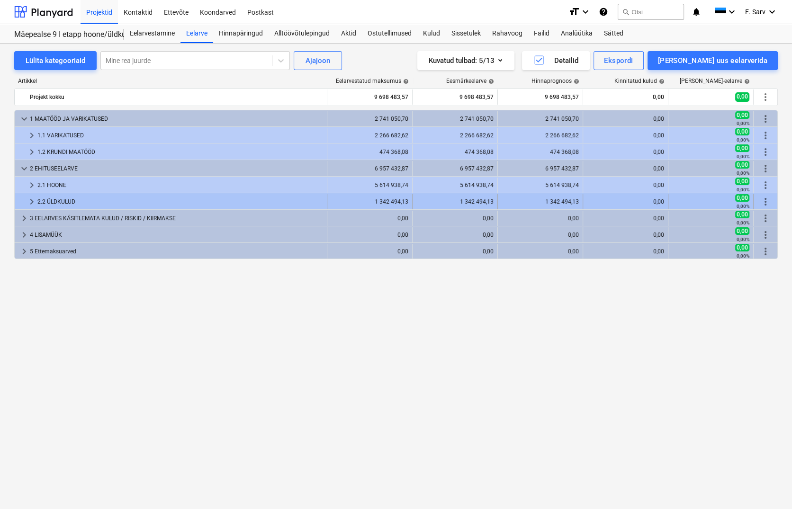
click at [30, 199] on span "keyboard_arrow_right" at bounding box center [31, 201] width 11 height 11
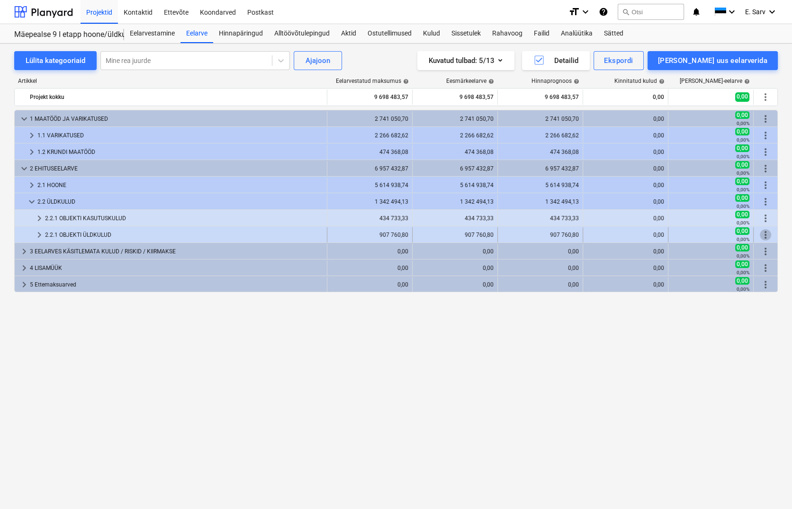
click at [736, 234] on span "more_vert" at bounding box center [765, 234] width 11 height 11
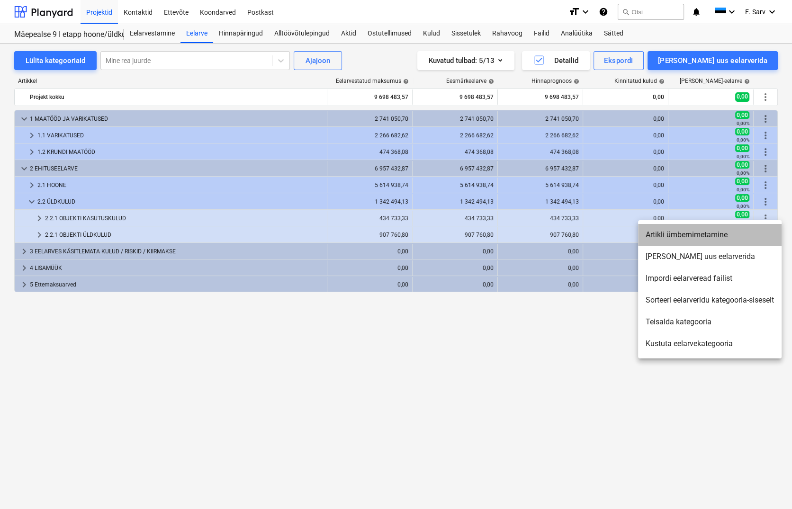
click at [703, 238] on li "Artikli ümbernimetamine" at bounding box center [710, 235] width 144 height 22
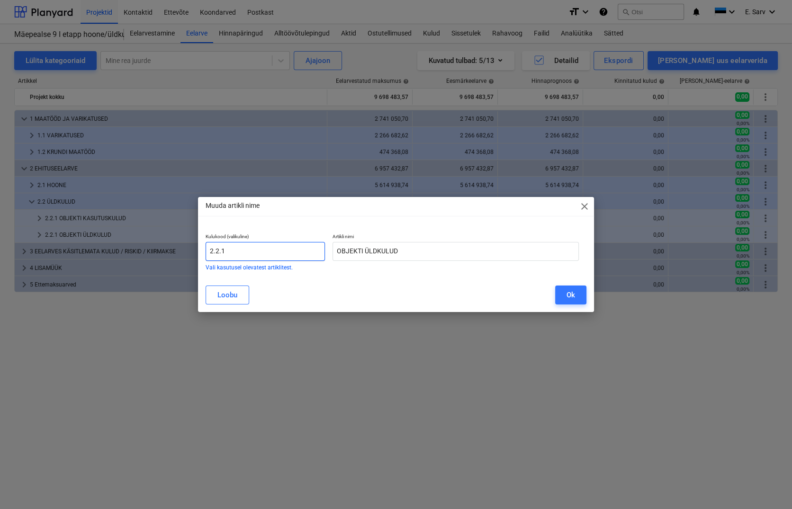
click at [225, 252] on input "2.2.1" at bounding box center [265, 251] width 119 height 19
type input "2.2.2"
click at [281, 364] on div "Muuda artikli nime close Kulukood (valikuline) 2.2.2 Vali kasutusel olevatest a…" at bounding box center [396, 254] width 792 height 509
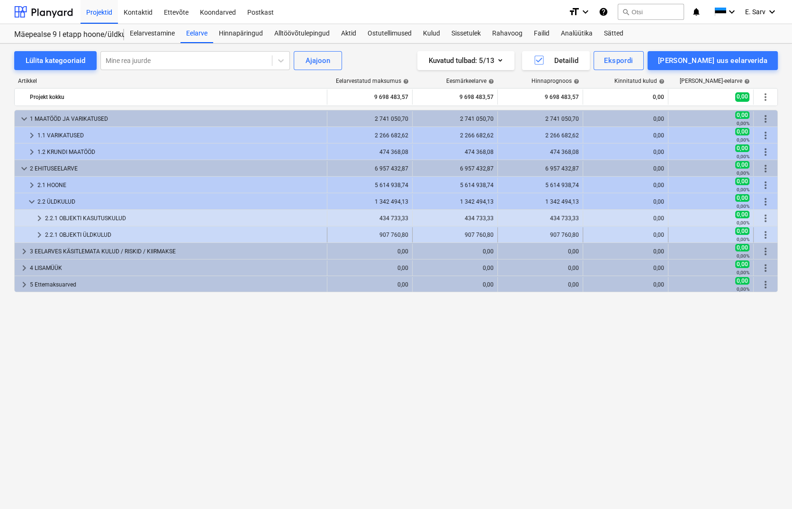
click at [736, 234] on div "more_vert" at bounding box center [766, 234] width 24 height 15
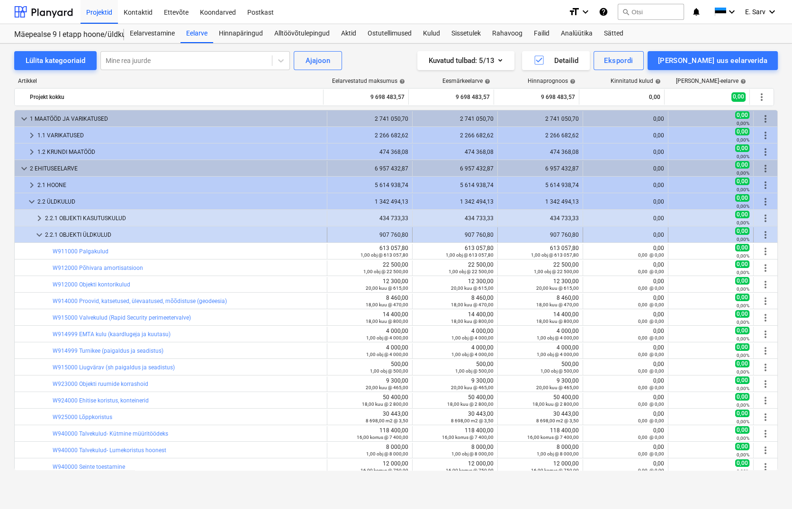
click at [736, 234] on span "more_vert" at bounding box center [765, 234] width 11 height 11
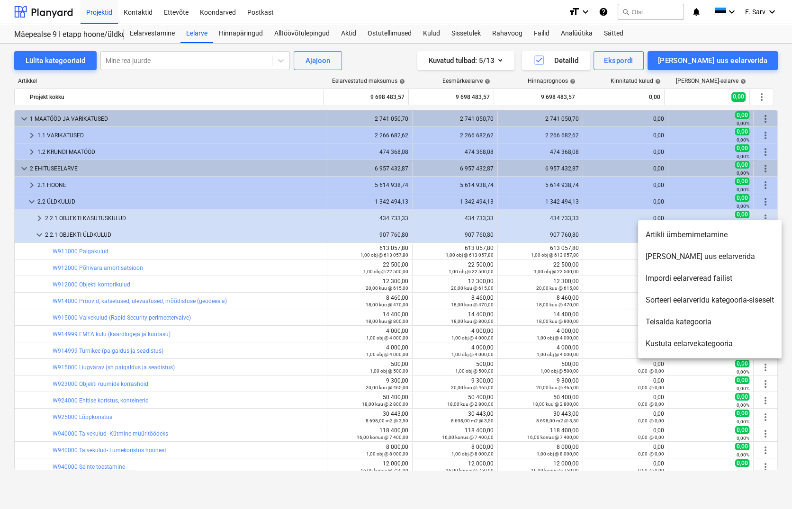
click at [709, 234] on li "Artikli ümbernimetamine" at bounding box center [710, 235] width 144 height 22
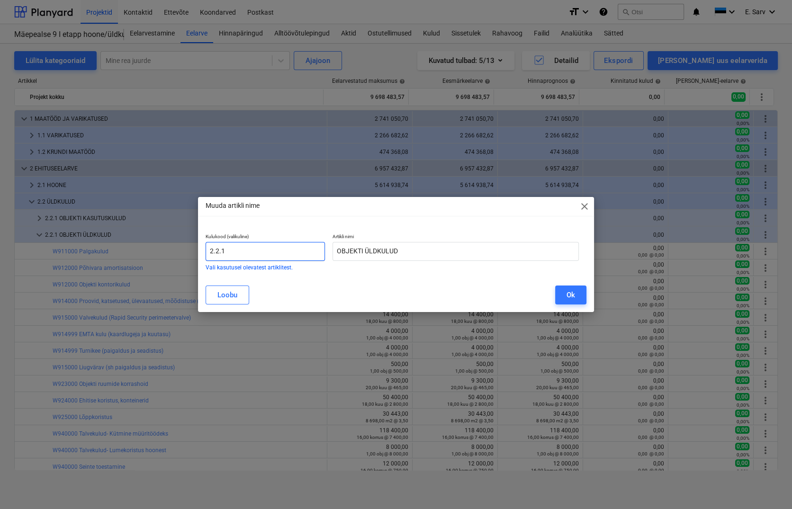
click at [225, 254] on input "2.2.1" at bounding box center [265, 251] width 119 height 19
type input "2.2.2"
click at [564, 297] on button "Ok" at bounding box center [570, 295] width 31 height 19
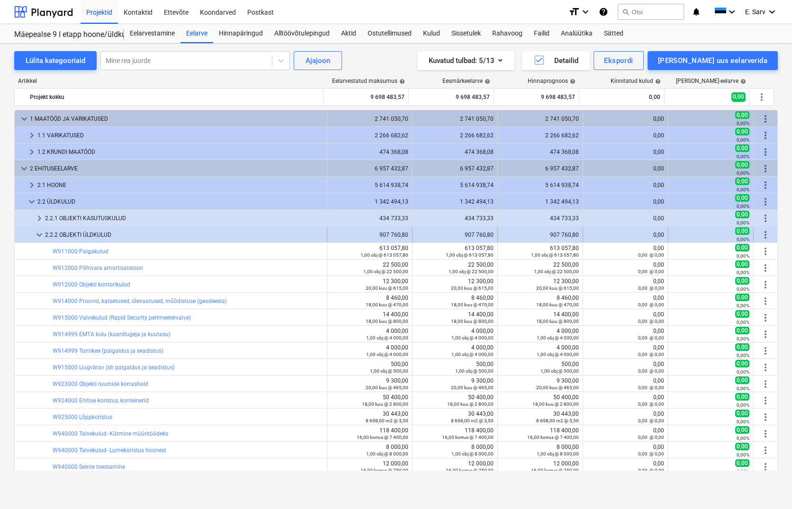
click at [38, 236] on span "keyboard_arrow_down" at bounding box center [39, 234] width 11 height 11
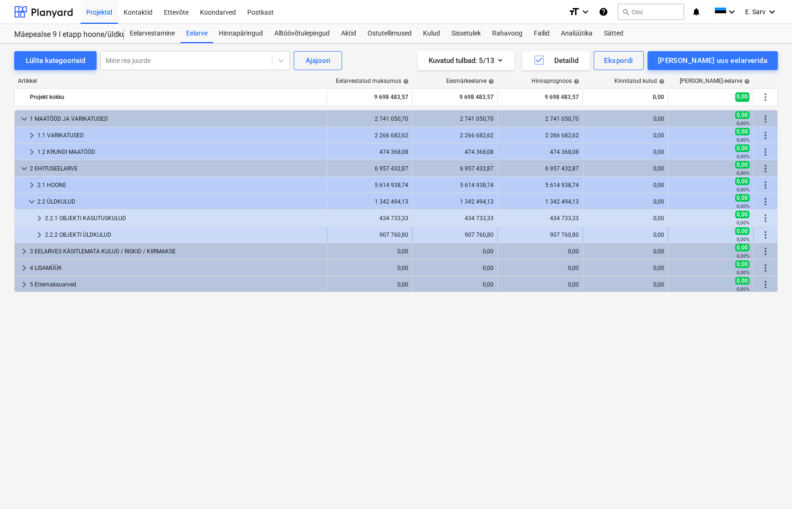
click at [38, 232] on span "keyboard_arrow_right" at bounding box center [39, 234] width 11 height 11
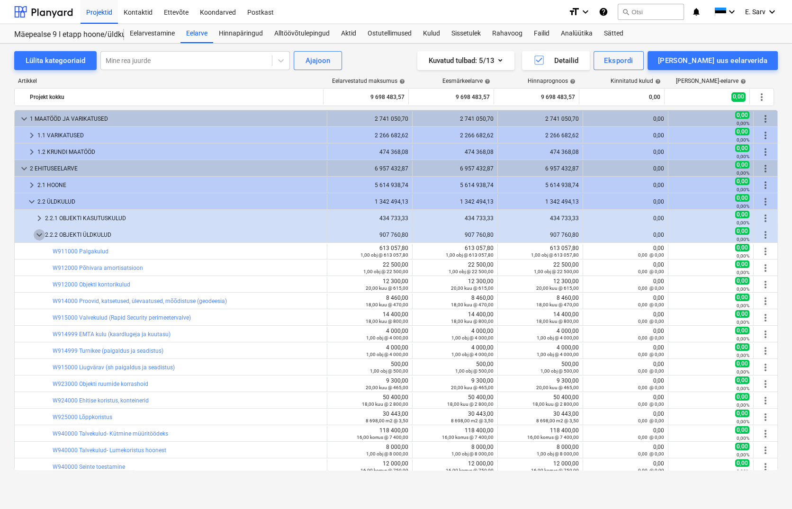
click at [38, 232] on span "keyboard_arrow_down" at bounding box center [39, 234] width 11 height 11
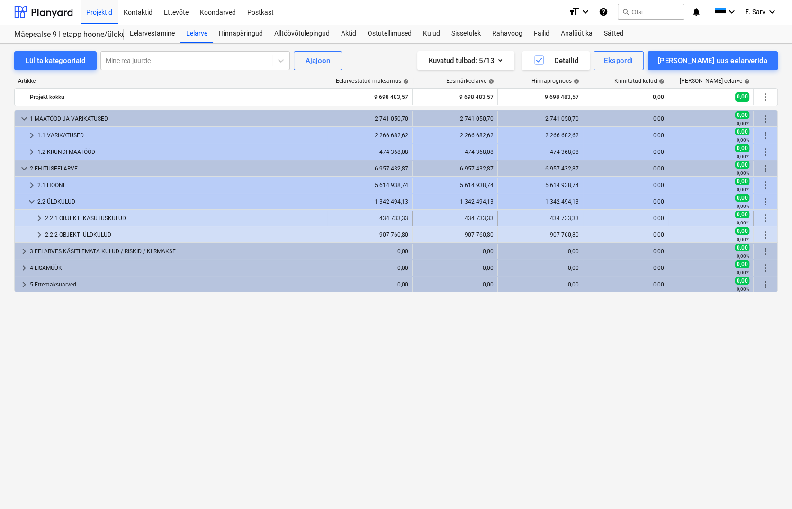
click at [37, 221] on span "keyboard_arrow_right" at bounding box center [39, 218] width 11 height 11
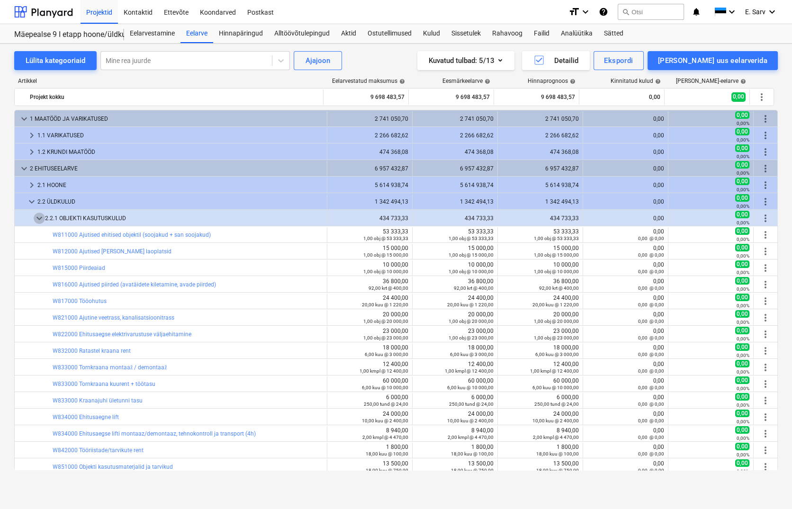
click at [37, 221] on span "keyboard_arrow_down" at bounding box center [39, 218] width 11 height 11
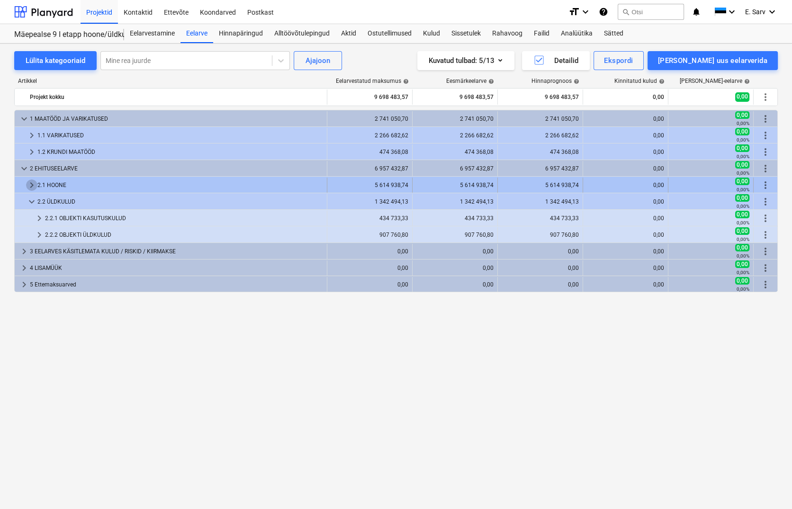
click at [33, 184] on span "keyboard_arrow_right" at bounding box center [31, 185] width 11 height 11
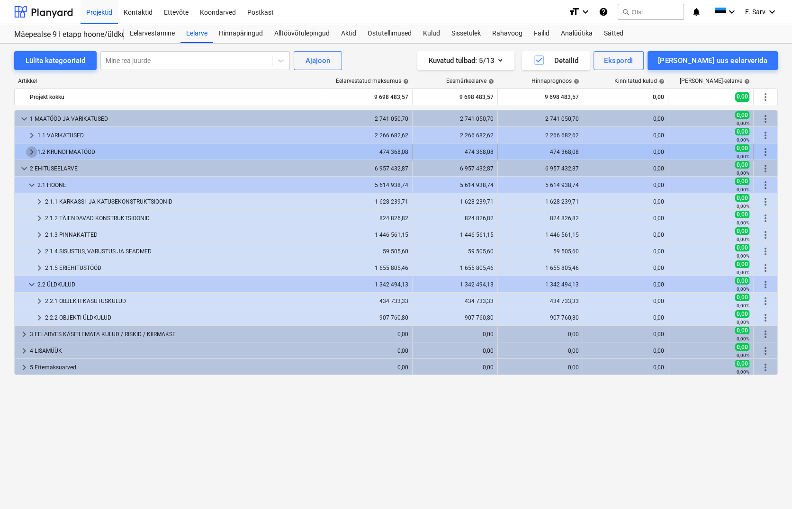
click at [30, 153] on span "keyboard_arrow_right" at bounding box center [31, 151] width 11 height 11
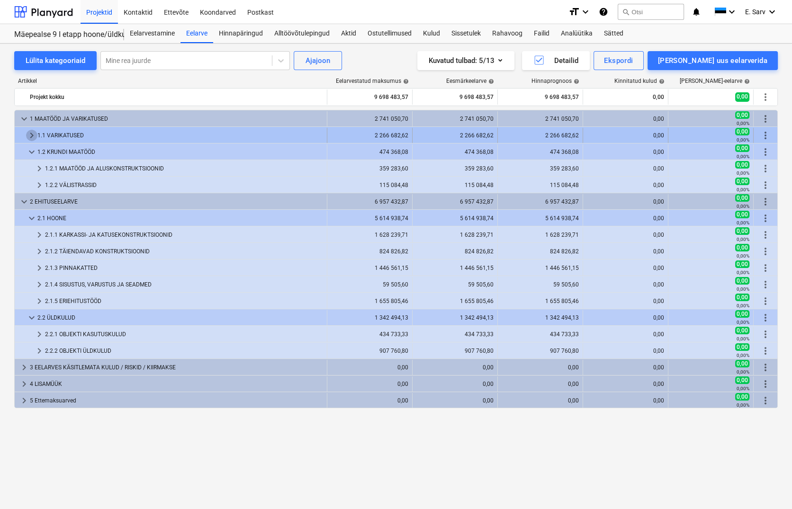
click at [32, 133] on span "keyboard_arrow_right" at bounding box center [31, 135] width 11 height 11
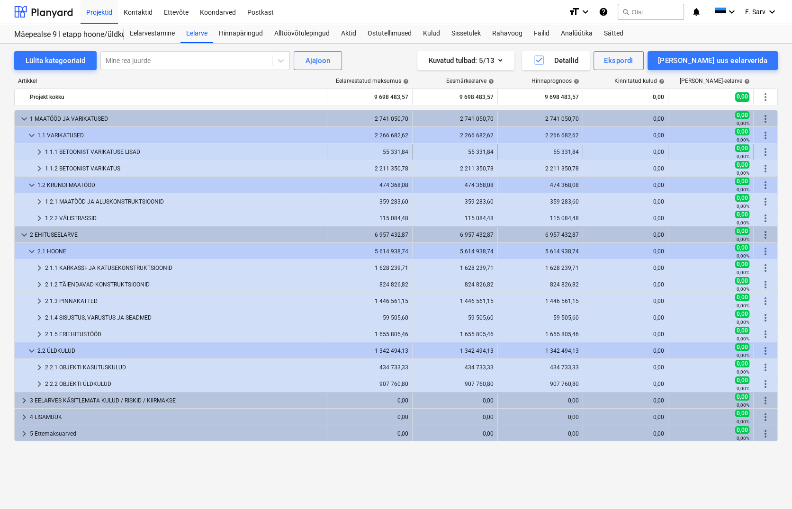
click at [37, 153] on span "keyboard_arrow_right" at bounding box center [39, 151] width 11 height 11
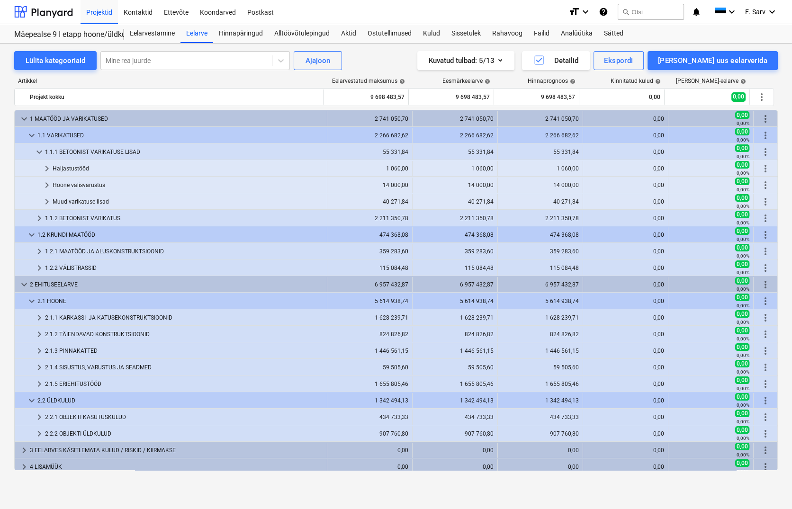
click at [37, 153] on span "keyboard_arrow_down" at bounding box center [39, 151] width 11 height 11
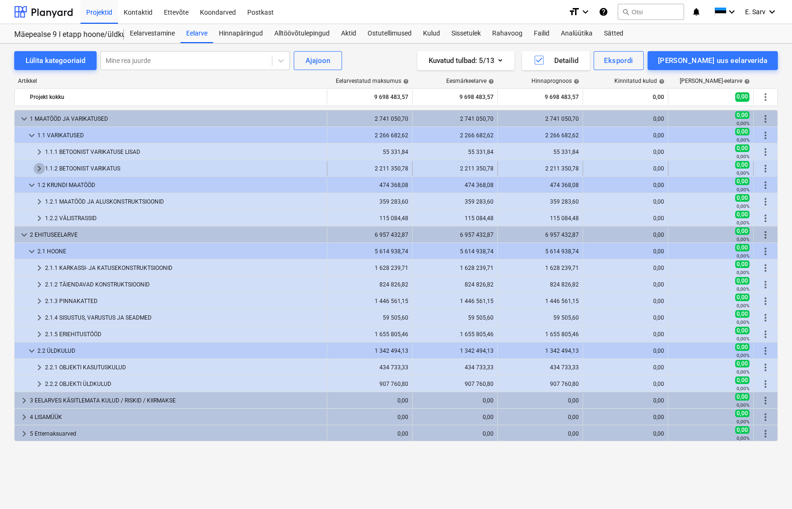
click at [36, 165] on span "keyboard_arrow_right" at bounding box center [39, 168] width 11 height 11
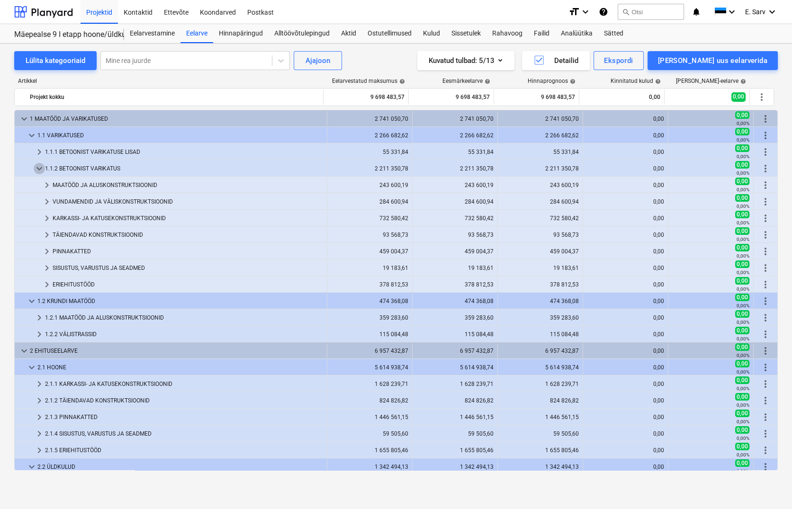
click at [36, 165] on span "keyboard_arrow_down" at bounding box center [39, 168] width 11 height 11
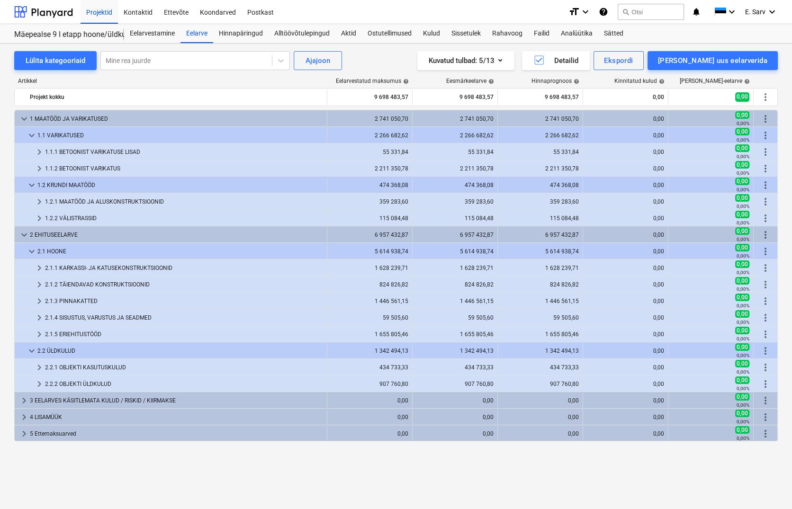
click at [36, 165] on span "keyboard_arrow_right" at bounding box center [39, 168] width 11 height 11
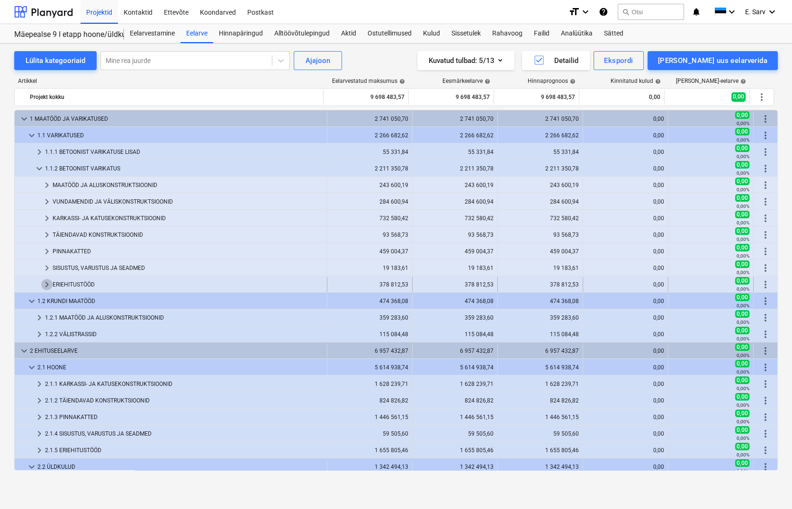
click at [51, 284] on span "keyboard_arrow_right" at bounding box center [46, 284] width 11 height 11
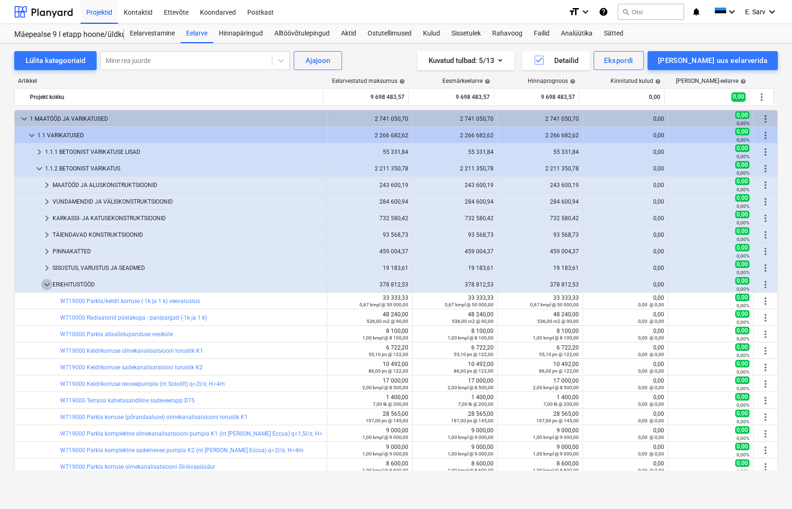
click at [51, 284] on span "keyboard_arrow_down" at bounding box center [46, 284] width 11 height 11
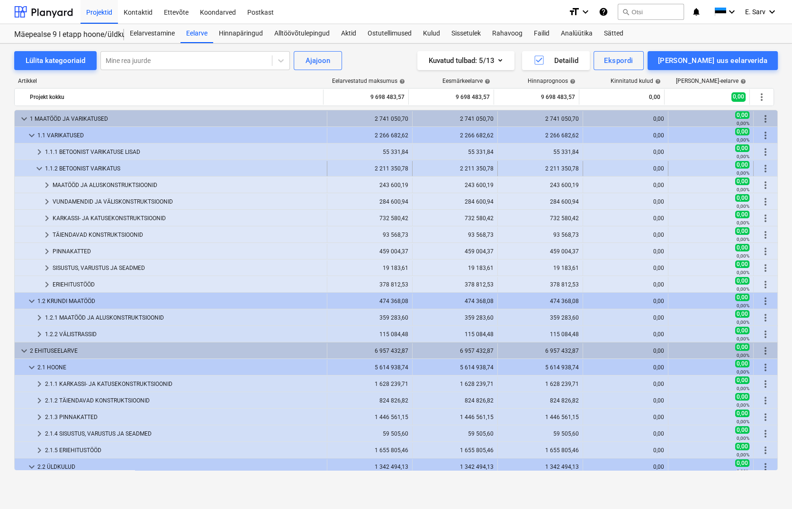
click at [38, 167] on span "keyboard_arrow_down" at bounding box center [39, 168] width 11 height 11
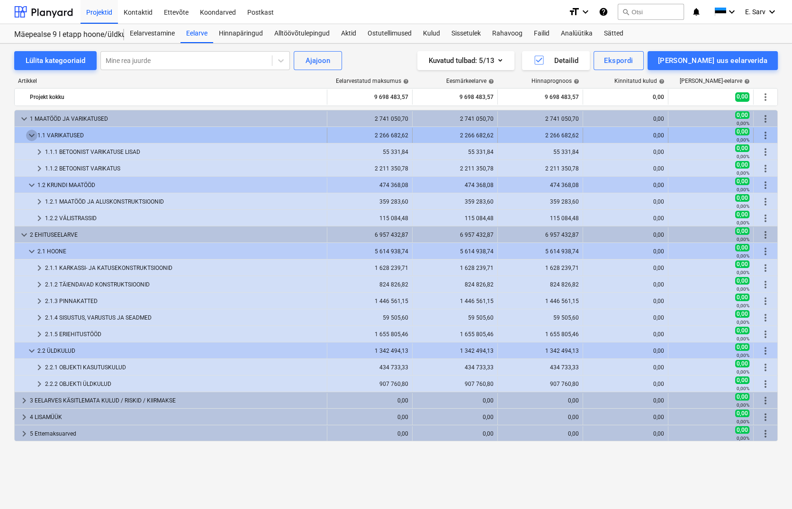
click at [35, 136] on span "keyboard_arrow_down" at bounding box center [31, 135] width 11 height 11
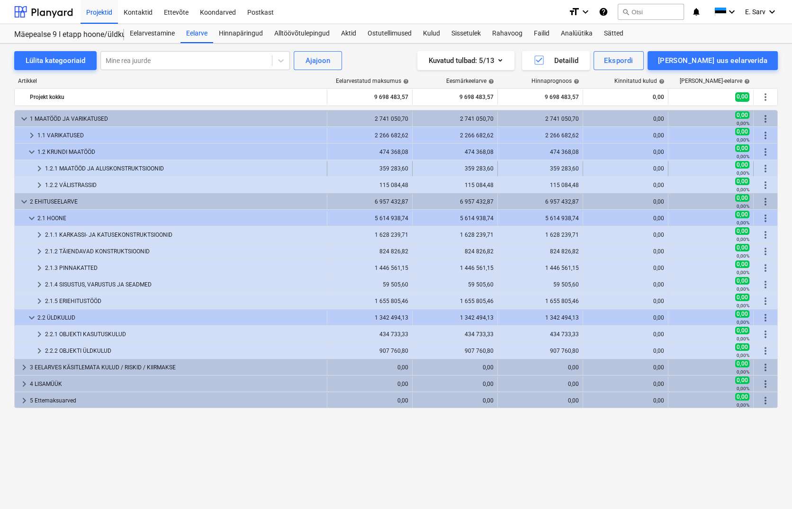
click at [34, 169] on span "keyboard_arrow_right" at bounding box center [39, 168] width 11 height 11
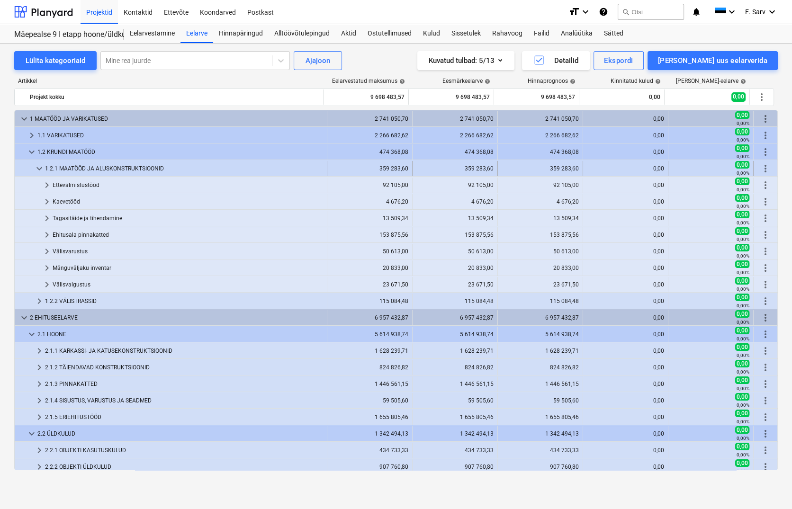
click at [35, 169] on span "keyboard_arrow_down" at bounding box center [39, 168] width 11 height 11
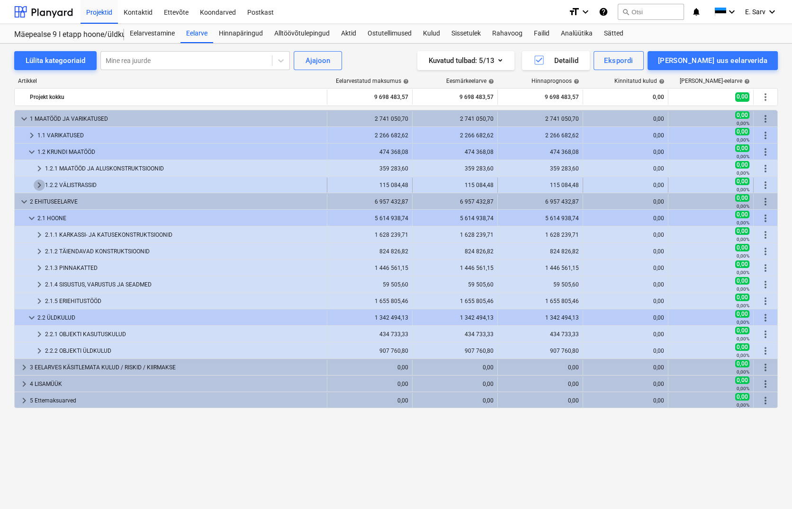
click at [37, 186] on span "keyboard_arrow_right" at bounding box center [39, 185] width 11 height 11
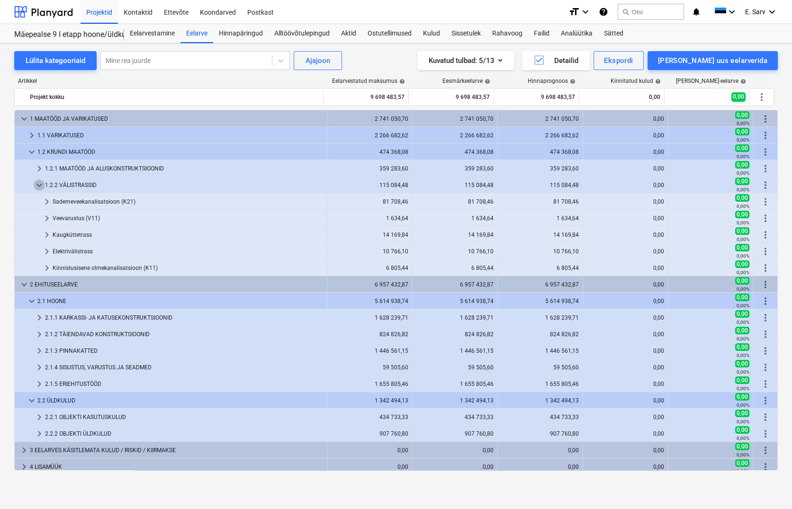
click at [37, 186] on span "keyboard_arrow_down" at bounding box center [39, 185] width 11 height 11
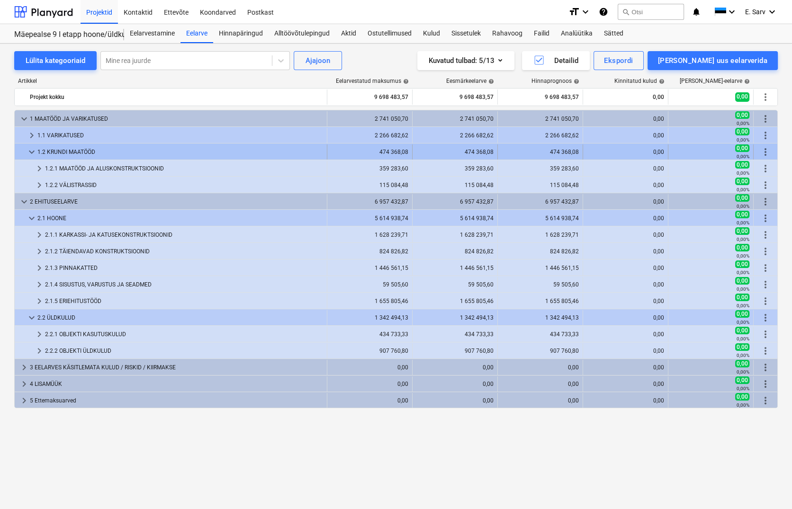
click at [30, 150] on span "keyboard_arrow_down" at bounding box center [31, 151] width 11 height 11
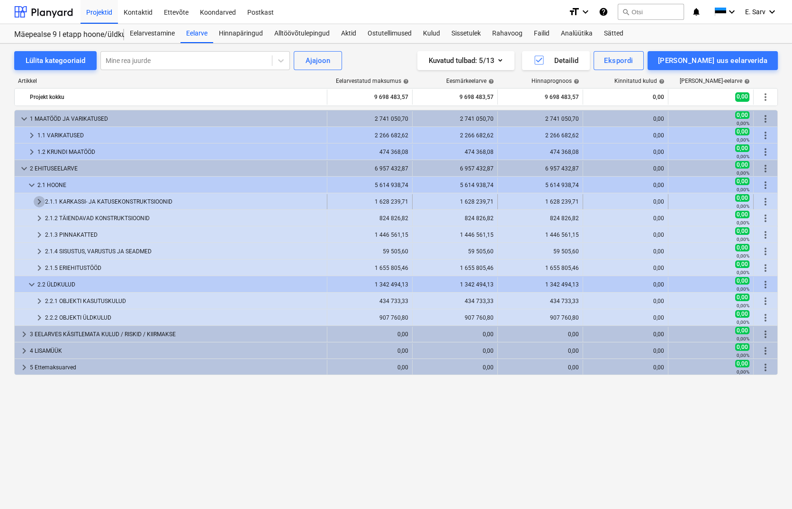
click at [38, 199] on span "keyboard_arrow_right" at bounding box center [39, 201] width 11 height 11
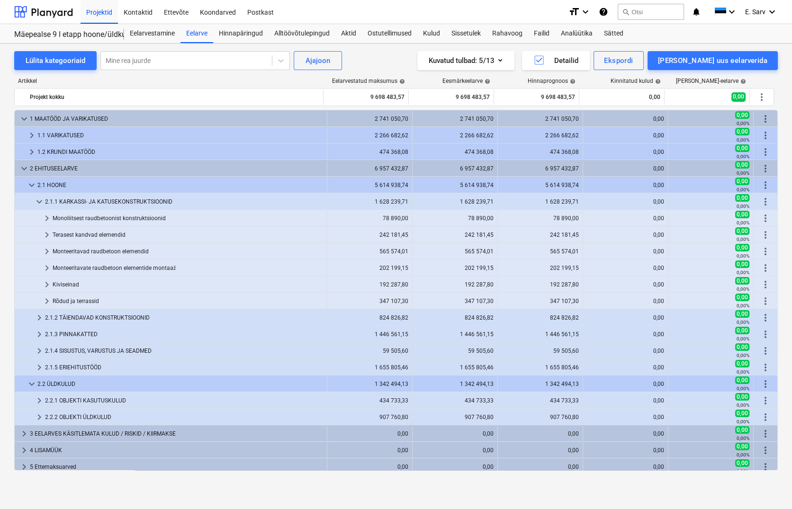
click at [38, 199] on span "keyboard_arrow_down" at bounding box center [39, 201] width 11 height 11
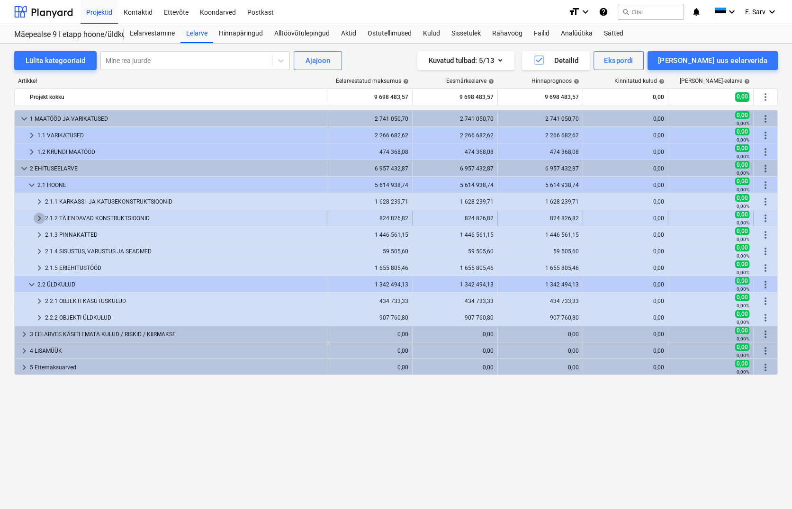
click at [40, 217] on span "keyboard_arrow_right" at bounding box center [39, 218] width 11 height 11
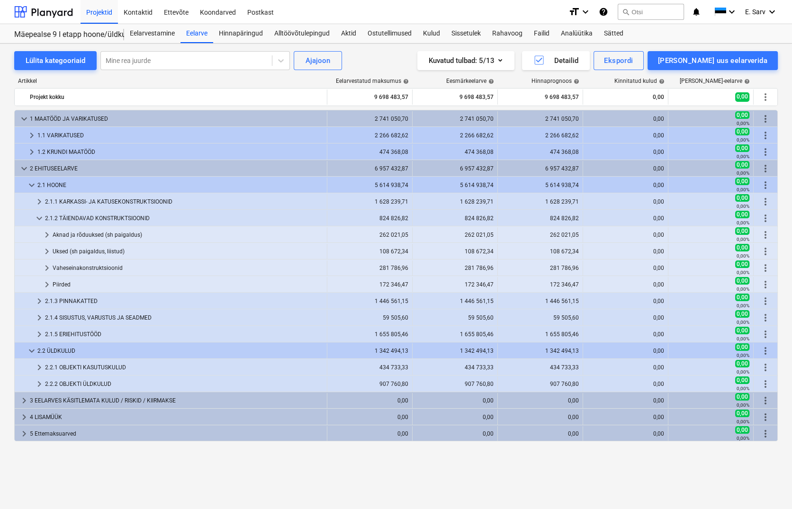
click at [40, 217] on span "keyboard_arrow_down" at bounding box center [39, 218] width 11 height 11
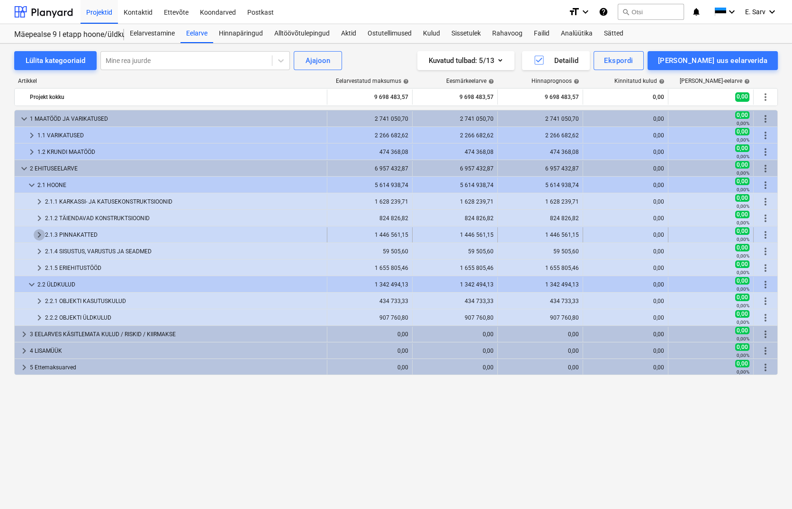
click at [40, 235] on span "keyboard_arrow_right" at bounding box center [39, 234] width 11 height 11
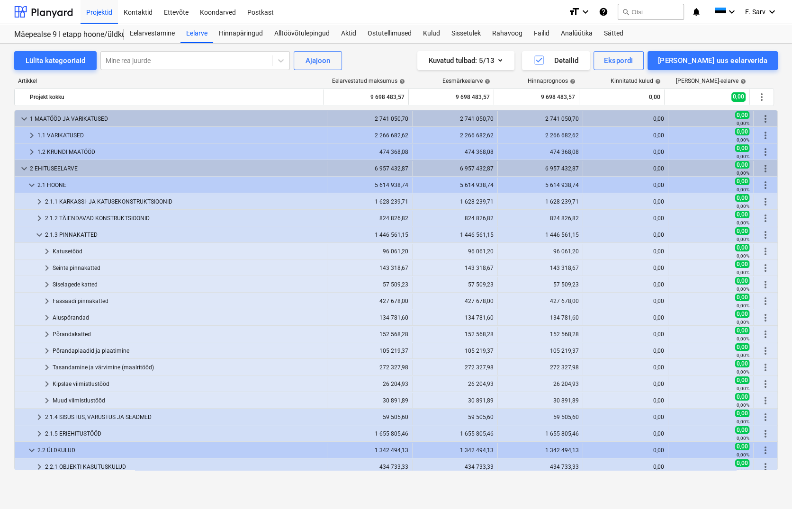
click at [40, 235] on span "keyboard_arrow_down" at bounding box center [39, 234] width 11 height 11
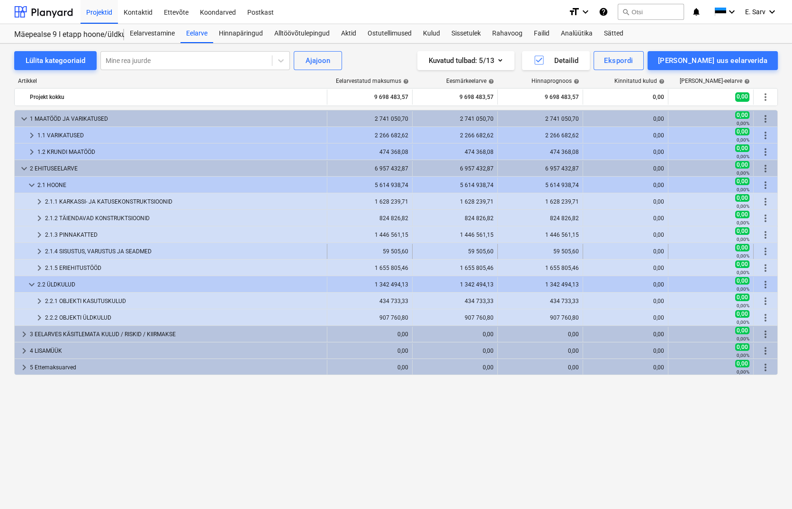
click at [40, 252] on span "keyboard_arrow_right" at bounding box center [39, 251] width 11 height 11
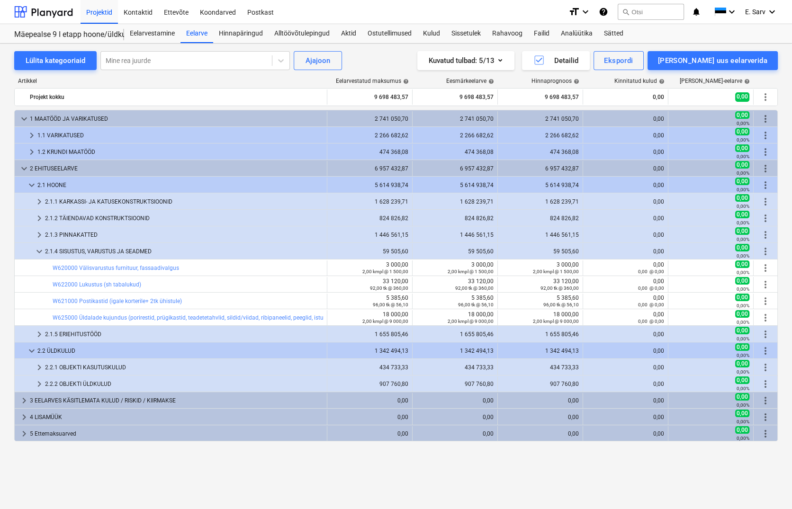
click at [40, 252] on span "keyboard_arrow_down" at bounding box center [39, 251] width 11 height 11
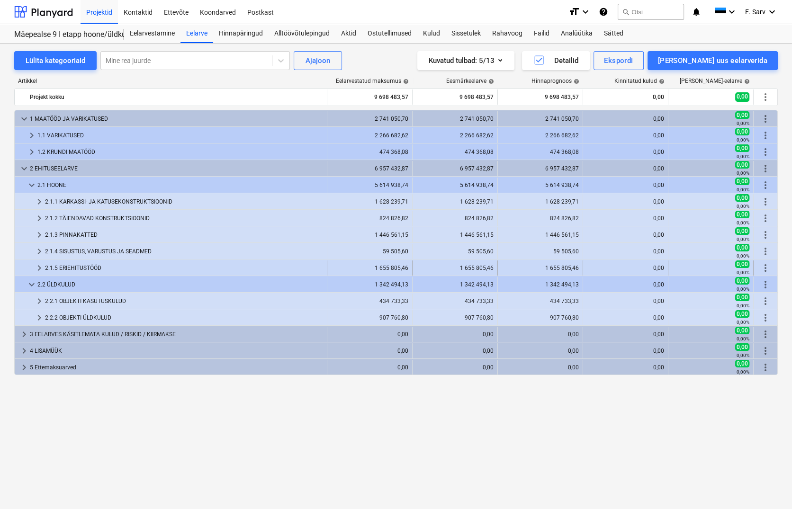
click at [39, 265] on span "keyboard_arrow_right" at bounding box center [39, 267] width 11 height 11
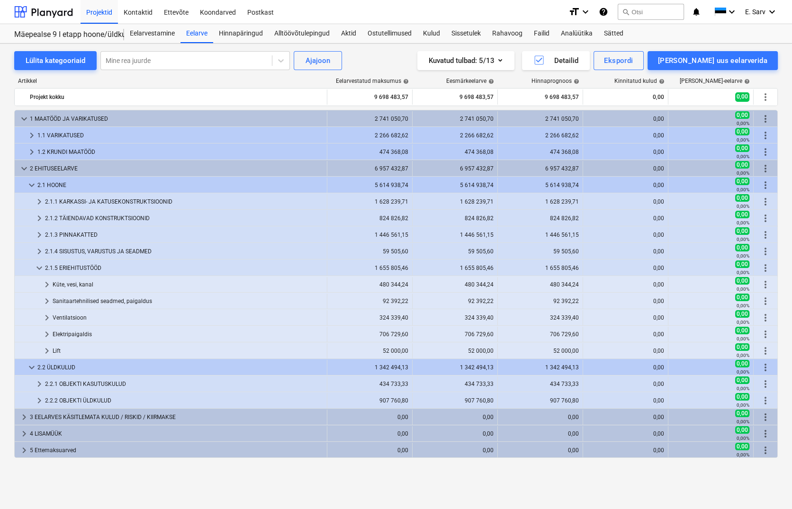
click at [39, 265] on span "keyboard_arrow_down" at bounding box center [39, 267] width 11 height 11
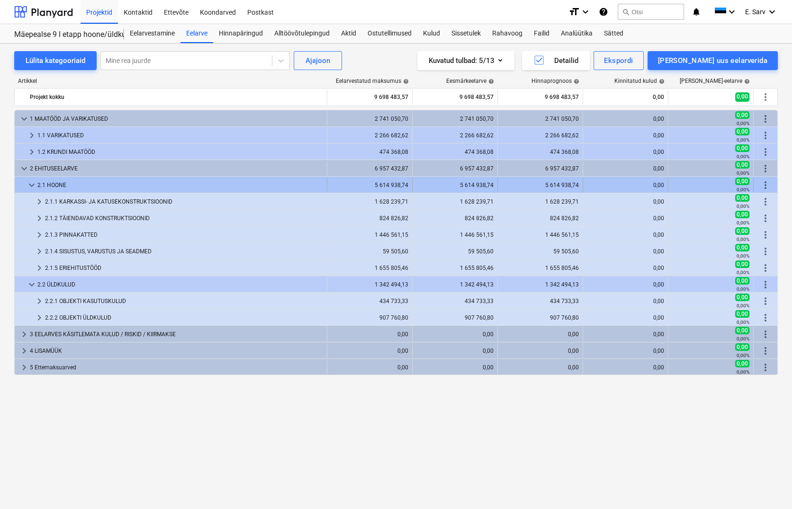
click at [30, 186] on span "keyboard_arrow_down" at bounding box center [31, 185] width 11 height 11
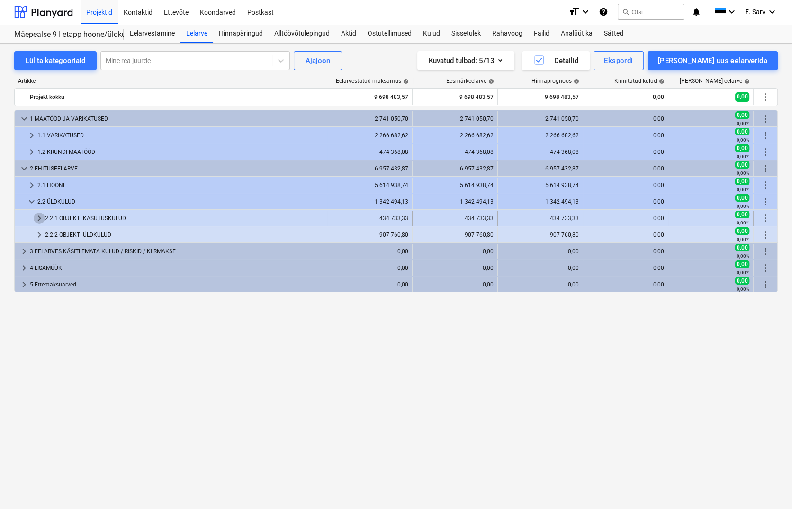
click at [35, 217] on span "keyboard_arrow_right" at bounding box center [39, 218] width 11 height 11
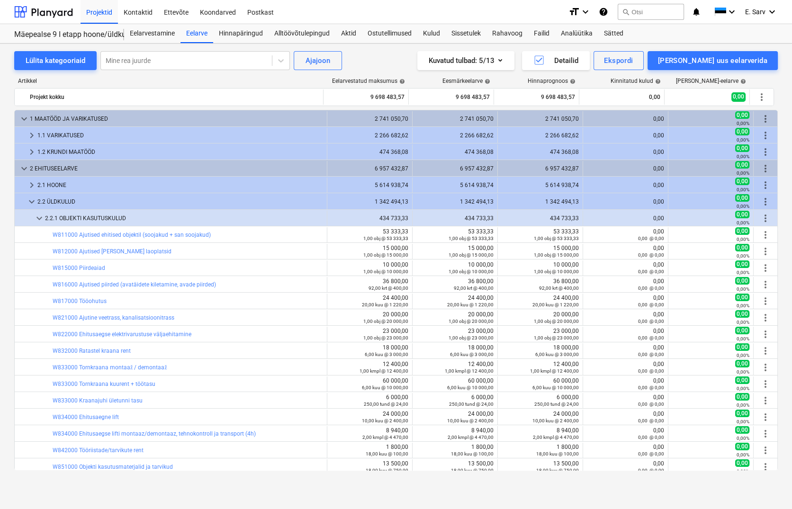
click at [35, 217] on span "keyboard_arrow_down" at bounding box center [39, 218] width 11 height 11
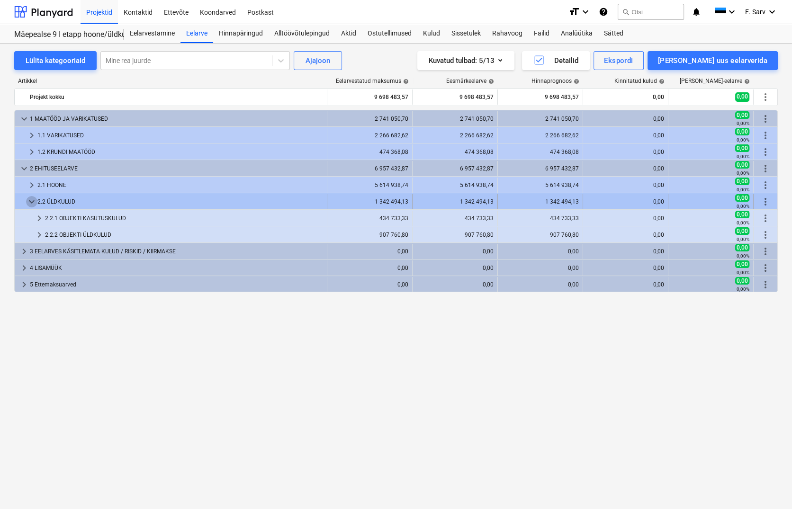
click at [34, 199] on span "keyboard_arrow_down" at bounding box center [31, 201] width 11 height 11
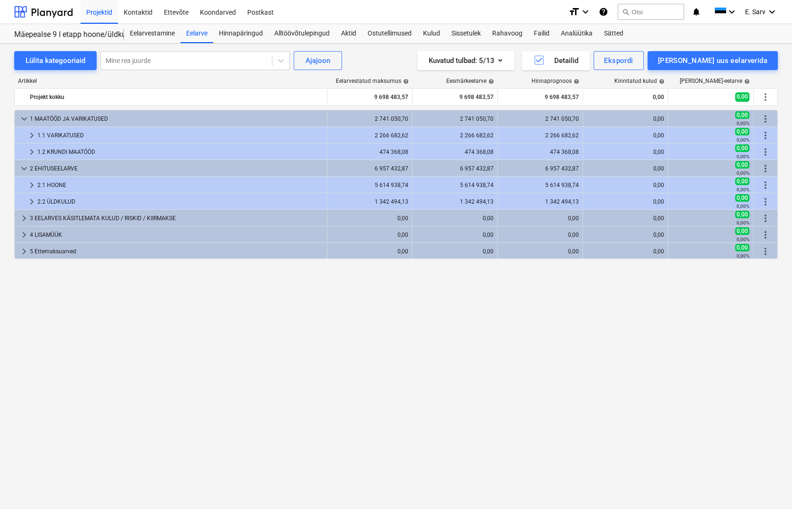
click at [135, 317] on div "keyboard_arrow_down 1 MAATÖÖD JA VARIKATUSED 2 741 050,70 2 741 050,70 2 741 05…" at bounding box center [396, 290] width 764 height 360
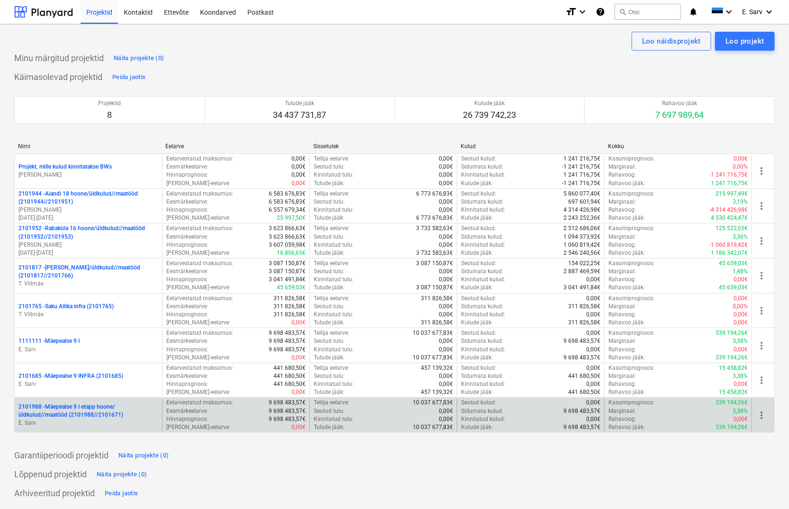
click at [92, 408] on p "2101988 - Mäepealse 9 I etapp hoone/üldkulud//maatööd (2101988//2101671)" at bounding box center [88, 411] width 140 height 16
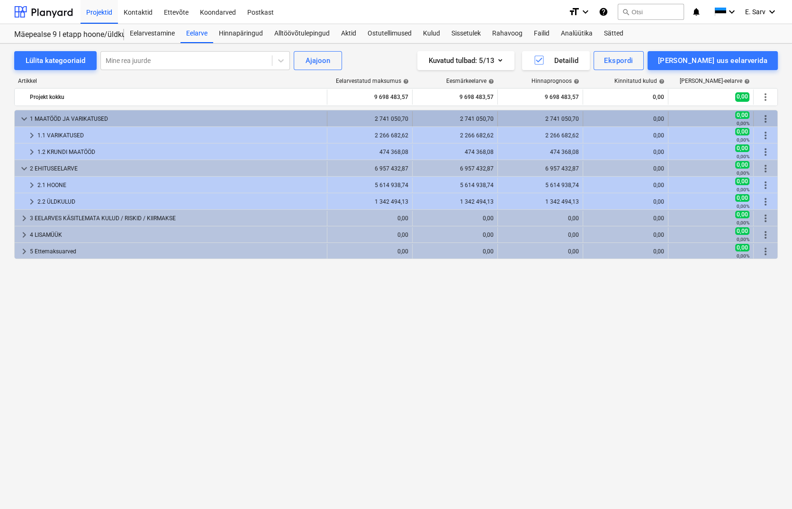
click at [24, 116] on span "keyboard_arrow_down" at bounding box center [23, 118] width 11 height 11
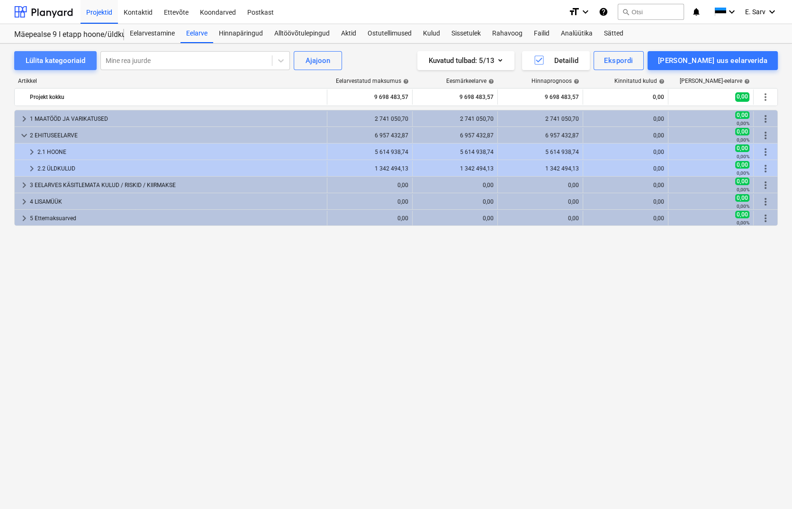
click at [47, 55] on div "Lülita kategooriaid" at bounding box center [56, 60] width 60 height 12
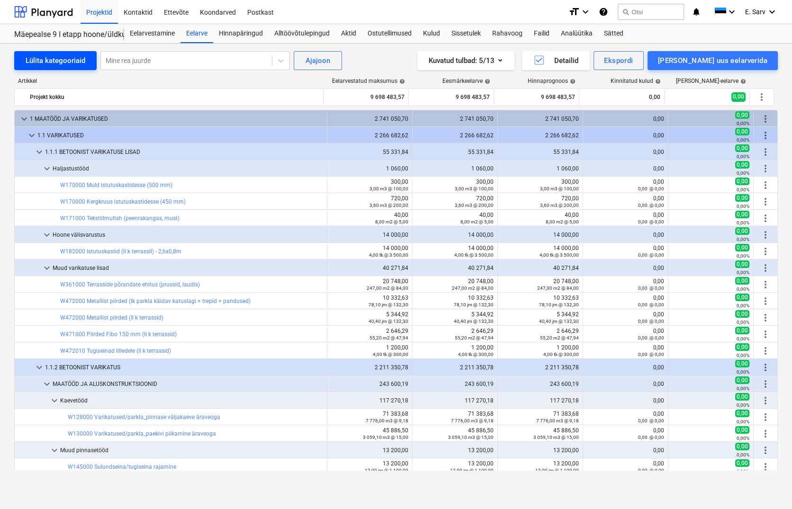
click at [47, 55] on div "Lülita kategooriaid" at bounding box center [56, 60] width 60 height 12
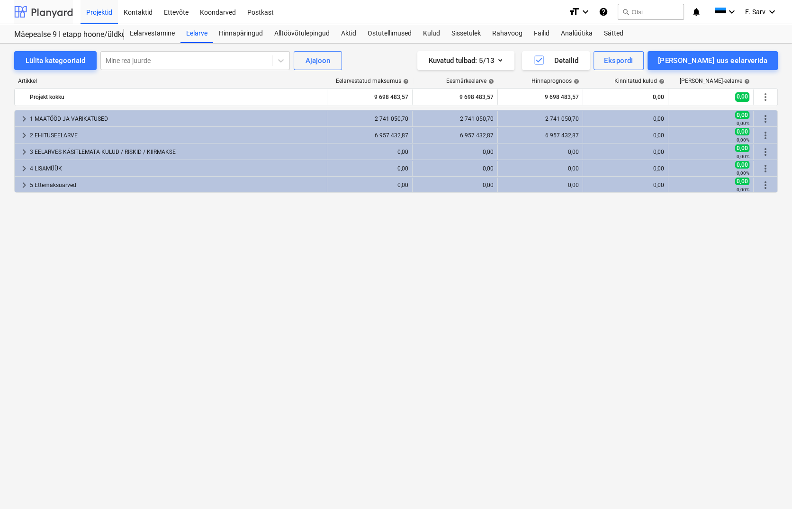
click at [43, 18] on div at bounding box center [43, 12] width 59 height 24
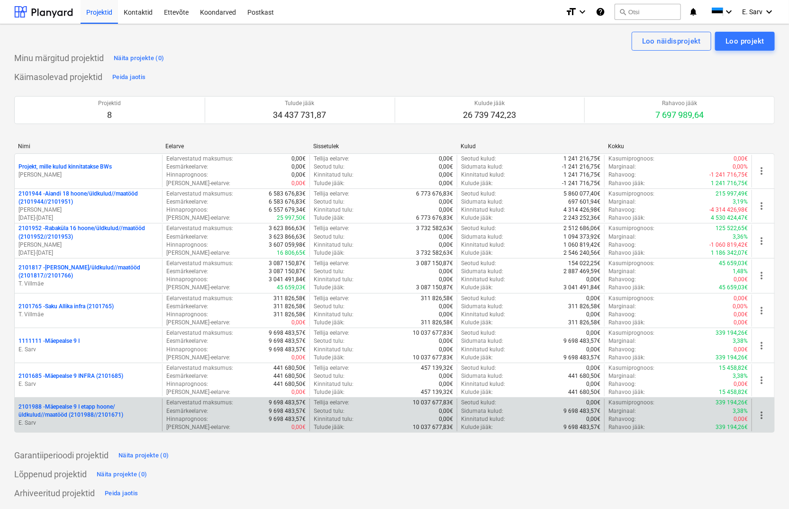
click at [101, 405] on p "2101988 - Mäepealse 9 I etapp hoone/üldkulud//maatööd (2101988//2101671)" at bounding box center [88, 411] width 140 height 16
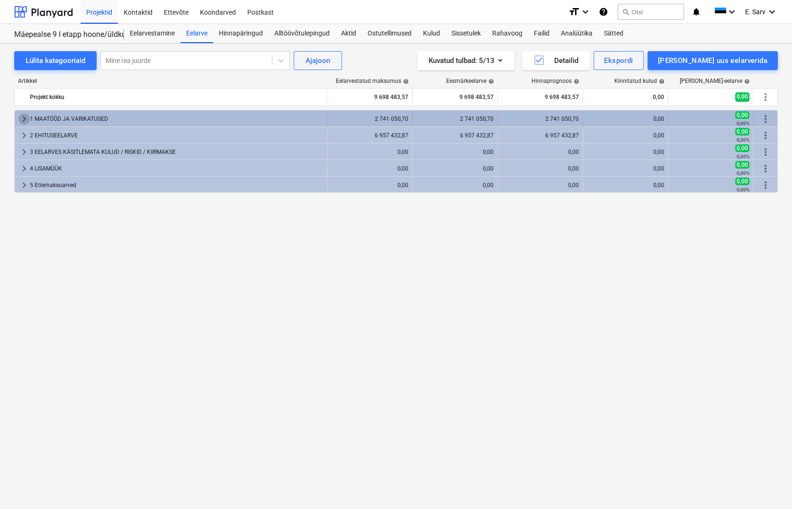
click at [20, 116] on span "keyboard_arrow_right" at bounding box center [23, 118] width 11 height 11
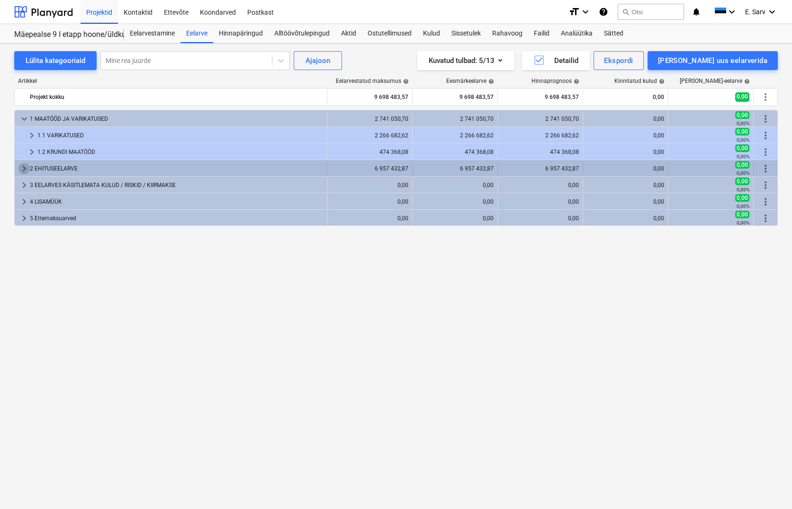
click at [26, 166] on span "keyboard_arrow_right" at bounding box center [23, 168] width 11 height 11
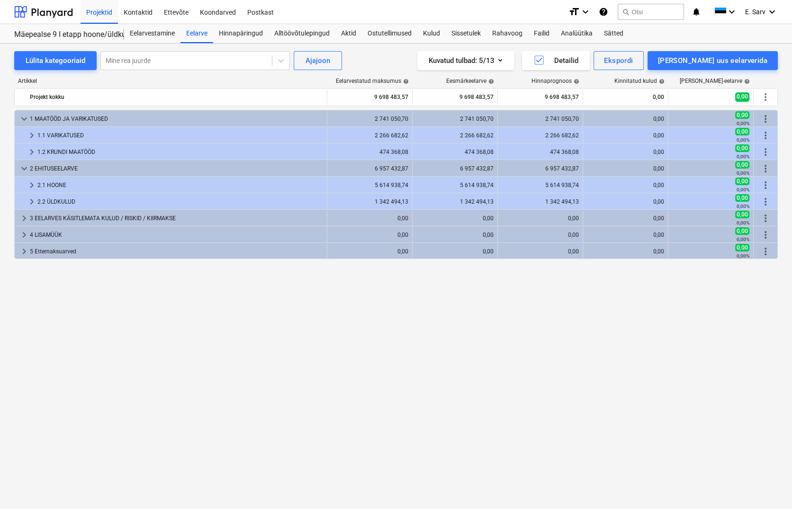
drag, startPoint x: 583, startPoint y: 364, endPoint x: 483, endPoint y: 347, distance: 101.5
click at [583, 364] on div "keyboard_arrow_down 1 MAATÖÖD JA VARIKATUSED 2 741 050,70 2 741 050,70 2 741 05…" at bounding box center [396, 290] width 764 height 360
click at [114, 323] on div "keyboard_arrow_down 1 MAATÖÖD JA VARIKATUSED 2 741 050,70 2 741 050,70 2 741 05…" at bounding box center [396, 290] width 764 height 360
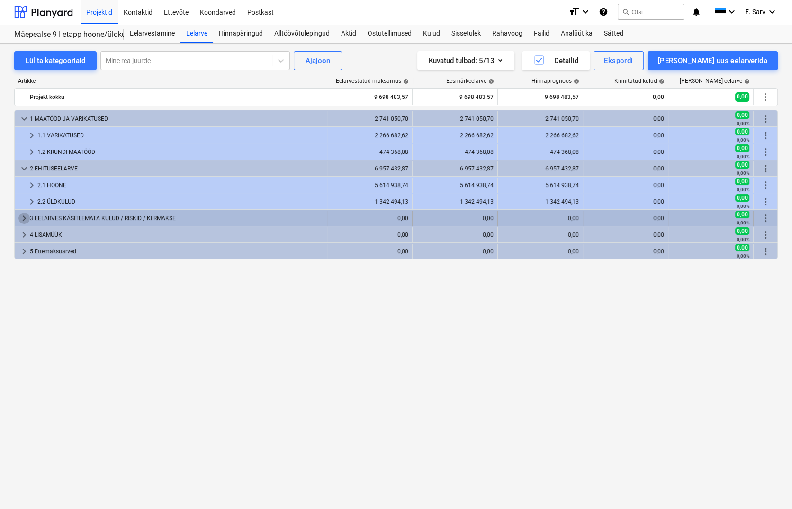
click at [22, 219] on span "keyboard_arrow_right" at bounding box center [23, 218] width 11 height 11
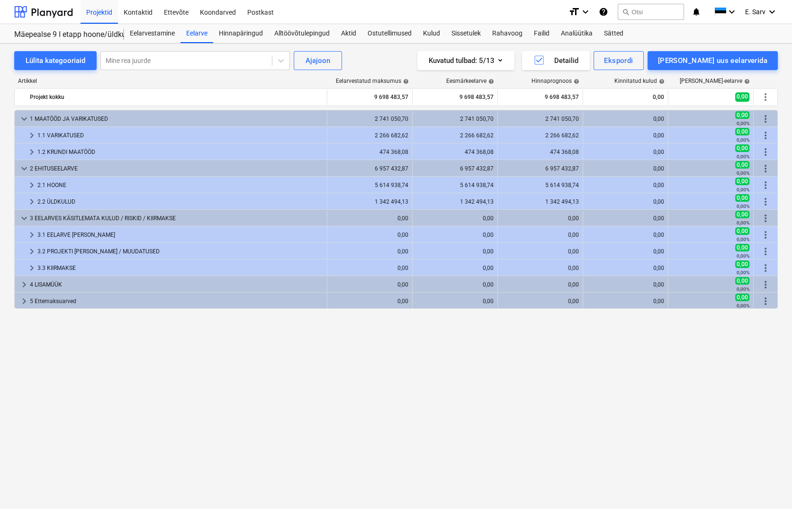
click at [22, 219] on span "keyboard_arrow_down" at bounding box center [23, 218] width 11 height 11
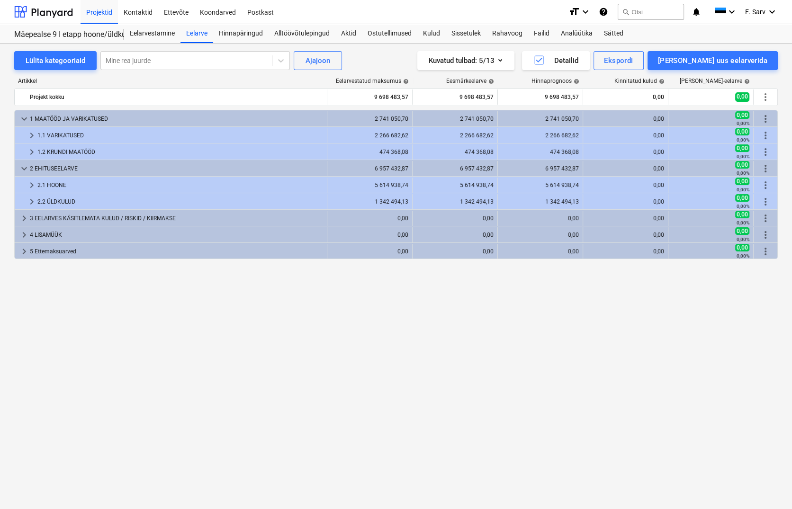
click at [142, 323] on div "keyboard_arrow_down 1 MAATÖÖD JA VARIKATUSED 2 741 050,70 2 741 050,70 2 741 05…" at bounding box center [396, 290] width 764 height 360
click at [47, 10] on div at bounding box center [43, 12] width 59 height 24
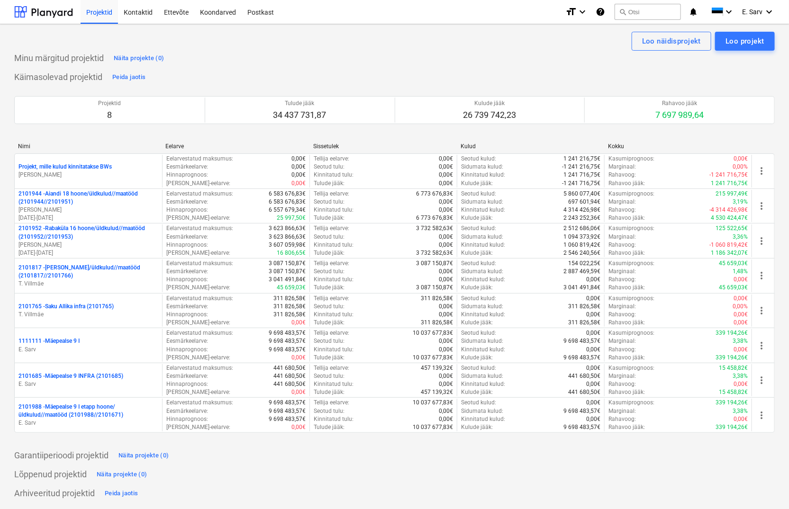
click at [83, 341] on div "1111111 - Mäepealse 9 I" at bounding box center [88, 341] width 140 height 8
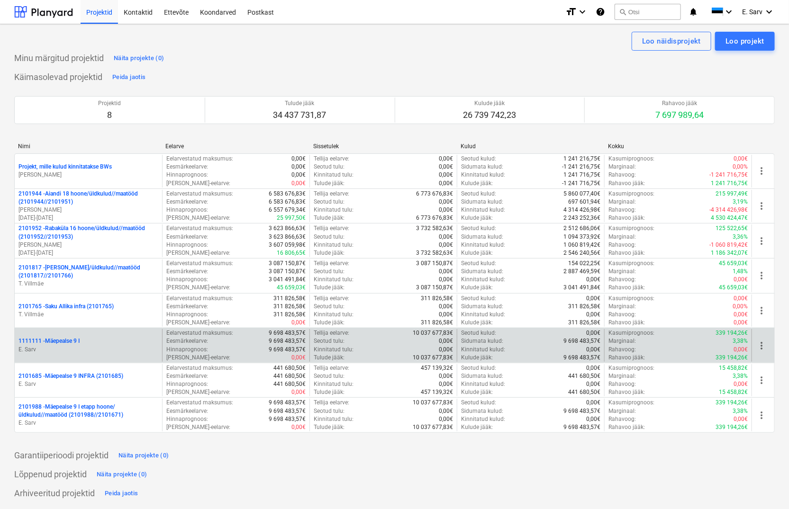
click at [736, 347] on span "more_vert" at bounding box center [760, 345] width 11 height 11
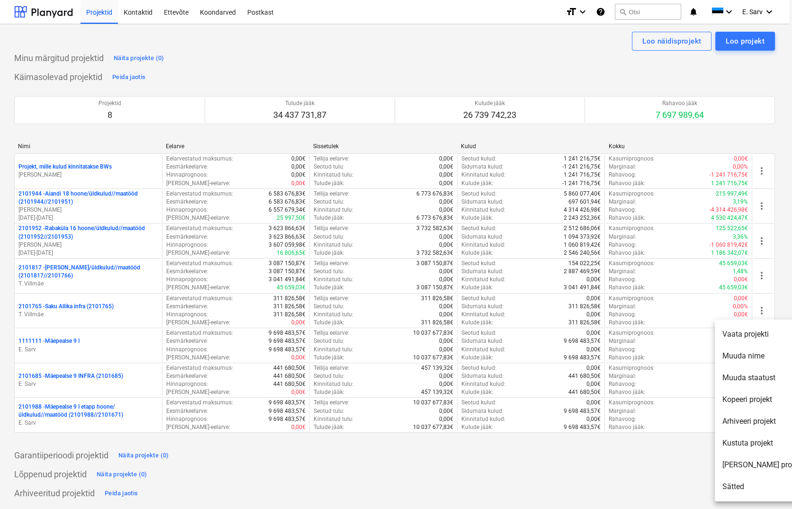
click at [736, 442] on li "Kustuta projekt" at bounding box center [763, 443] width 97 height 22
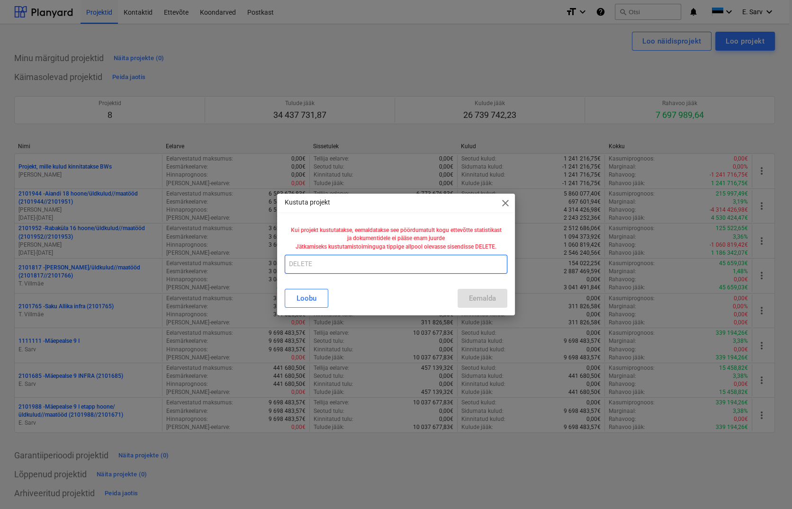
click at [321, 261] on input "text" at bounding box center [396, 264] width 223 height 19
type input "DELETE"
click at [489, 301] on div "Eemalda" at bounding box center [482, 298] width 27 height 12
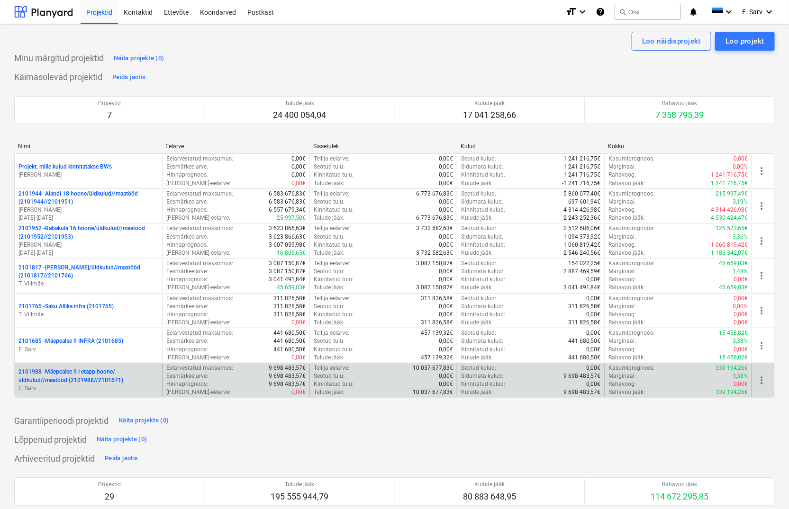
click at [102, 374] on p "2101988 - Mäepealse 9 I etapp hoone/üldkulud//maatööd (2101988//2101671)" at bounding box center [88, 376] width 140 height 16
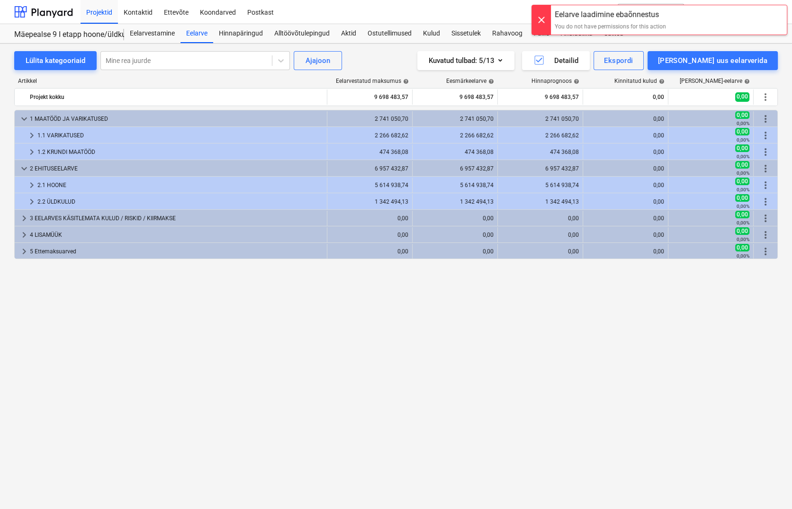
click at [456, 308] on div "keyboard_arrow_down 1 MAATÖÖD JA VARIKATUSED 2 741 050,70 2 741 050,70 2 741 05…" at bounding box center [396, 290] width 764 height 360
click at [496, 12] on div "Projektid Kontaktid Ettevõte Koondarved Postkast" at bounding box center [321, 12] width 480 height 24
click at [540, 18] on div at bounding box center [541, 19] width 19 height 29
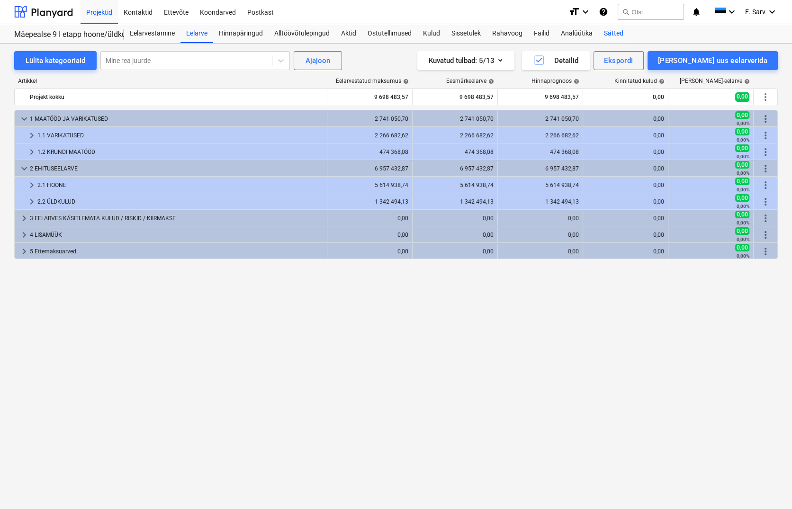
click at [611, 35] on div "Sätted" at bounding box center [613, 33] width 31 height 19
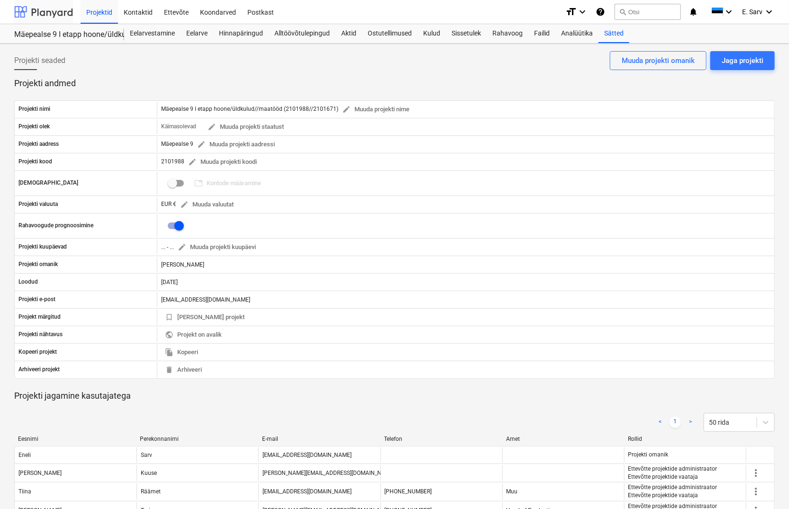
click at [52, 14] on div at bounding box center [43, 12] width 59 height 24
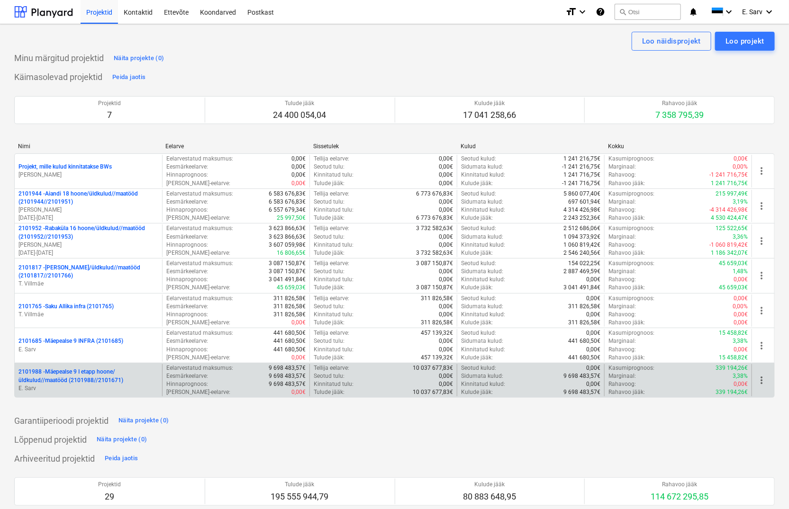
click at [72, 375] on p "2101988 - Mäepealse 9 I etapp hoone/üldkulud//maatööd (2101988//2101671)" at bounding box center [88, 376] width 140 height 16
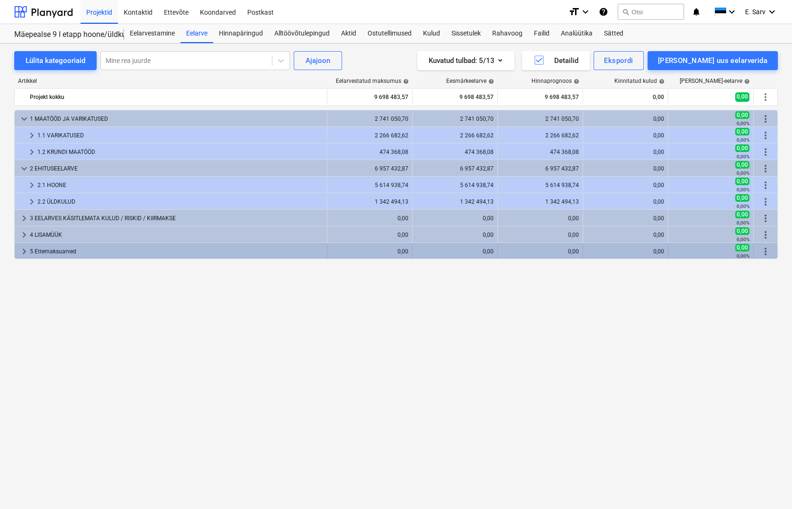
click at [51, 250] on div "5 Ettemaksuarved" at bounding box center [176, 251] width 293 height 15
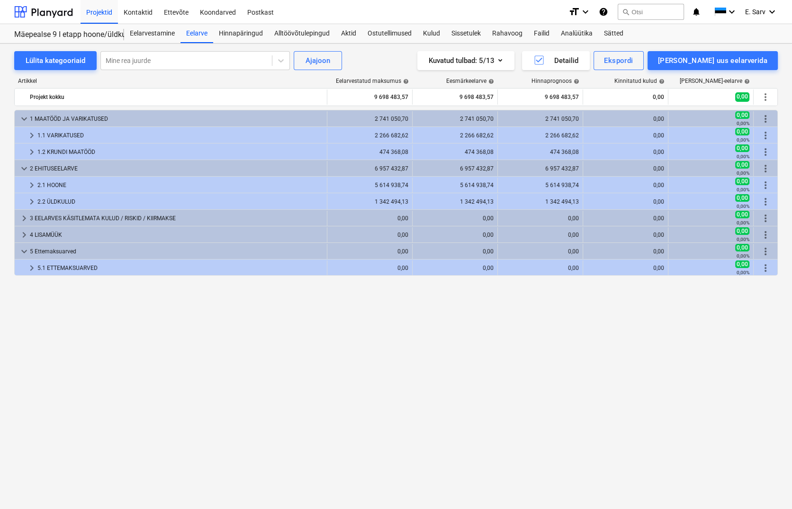
click at [51, 250] on div "5 Ettemaksuarved" at bounding box center [176, 251] width 293 height 15
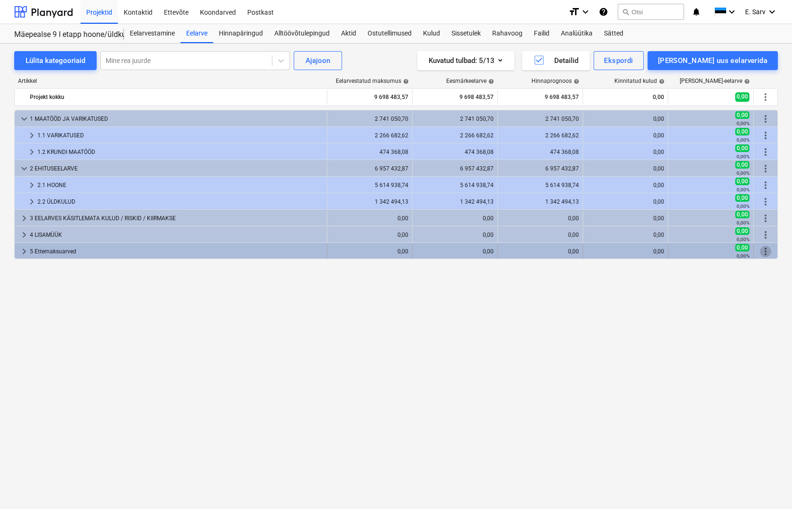
click at [736, 251] on span "more_vert" at bounding box center [765, 251] width 11 height 11
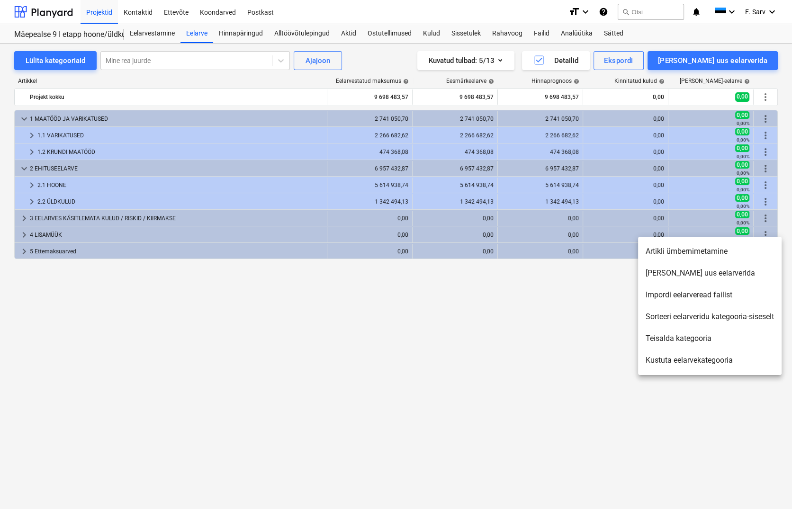
click at [706, 252] on li "Artikli ümbernimetamine" at bounding box center [710, 252] width 144 height 22
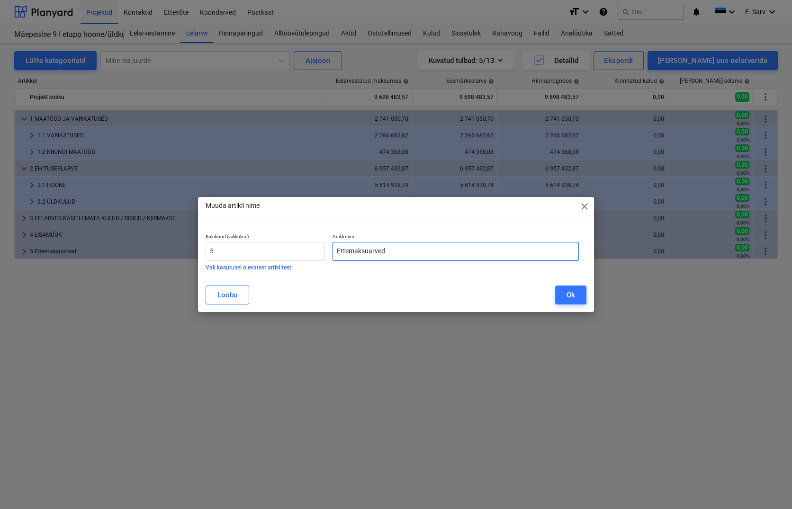
click at [441, 254] on input "Ettemaksuarved" at bounding box center [456, 251] width 246 height 19
type input "Ettemaksuarved ETTEMAKSUARVED"
click at [571, 296] on div "Ok" at bounding box center [571, 295] width 9 height 12
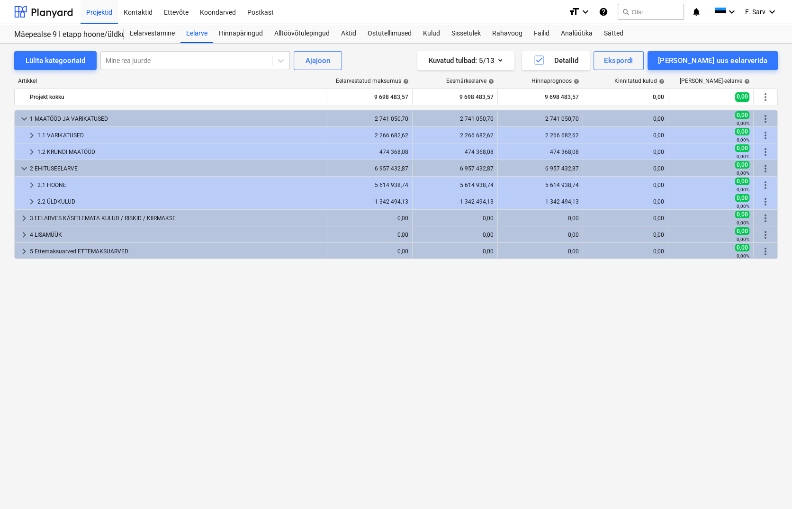
drag, startPoint x: 102, startPoint y: 252, endPoint x: 78, endPoint y: 310, distance: 62.0
click at [78, 310] on div "keyboard_arrow_down 1 MAATÖÖD JA VARIKATUSED 2 741 050,70 2 741 050,70 2 741 05…" at bounding box center [396, 290] width 764 height 360
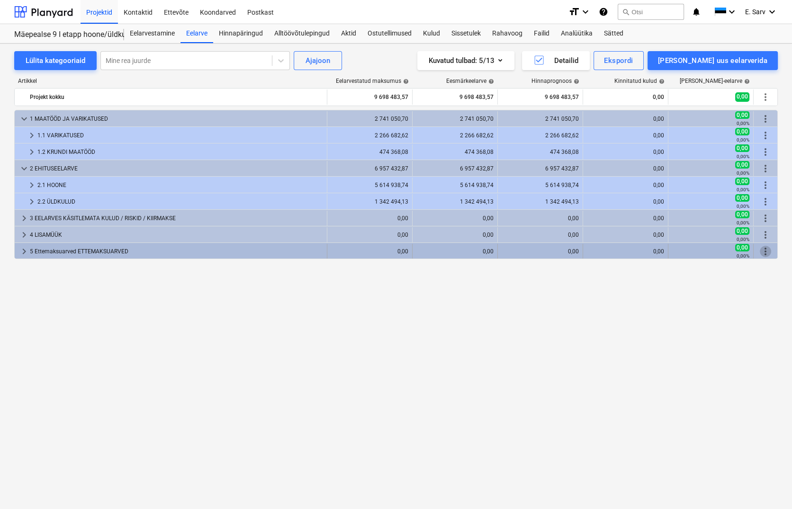
click at [736, 251] on span "more_vert" at bounding box center [765, 251] width 11 height 11
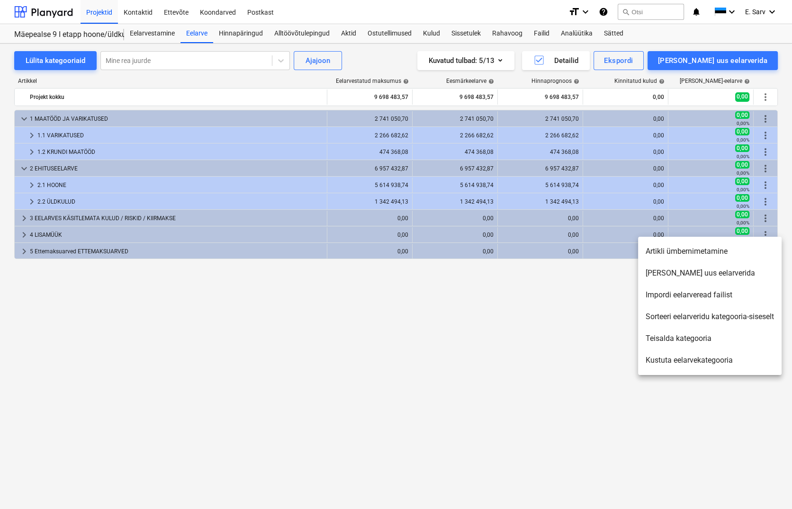
click at [679, 254] on li "Artikli ümbernimetamine" at bounding box center [710, 252] width 144 height 22
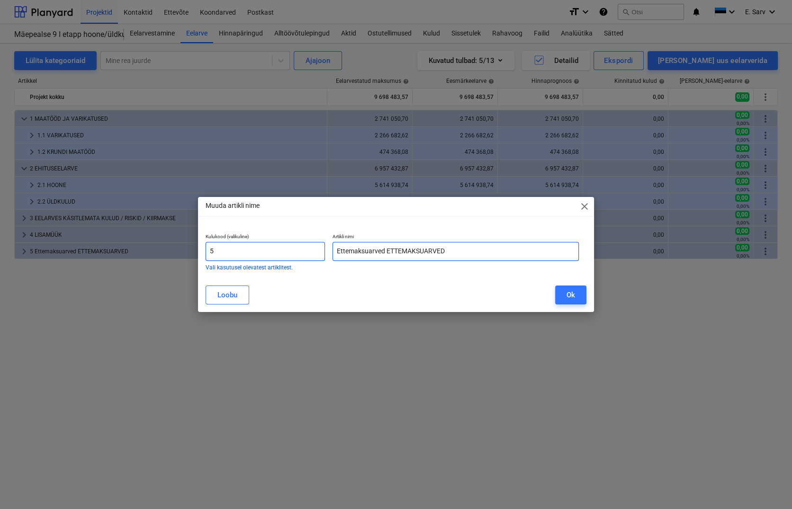
drag, startPoint x: 387, startPoint y: 253, endPoint x: 292, endPoint y: 258, distance: 94.8
click at [292, 258] on div "Kulukood (valikuline) 5 Vali kasutusel olevatest artiklitest. Artikli nimi Ette…" at bounding box center [392, 252] width 381 height 44
type input "ETTEMAKSUARVED"
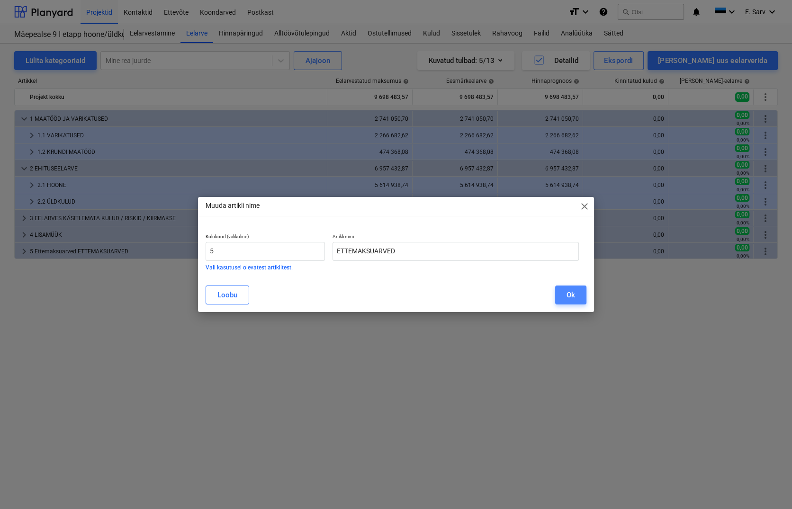
click at [559, 294] on button "Ok" at bounding box center [570, 295] width 31 height 19
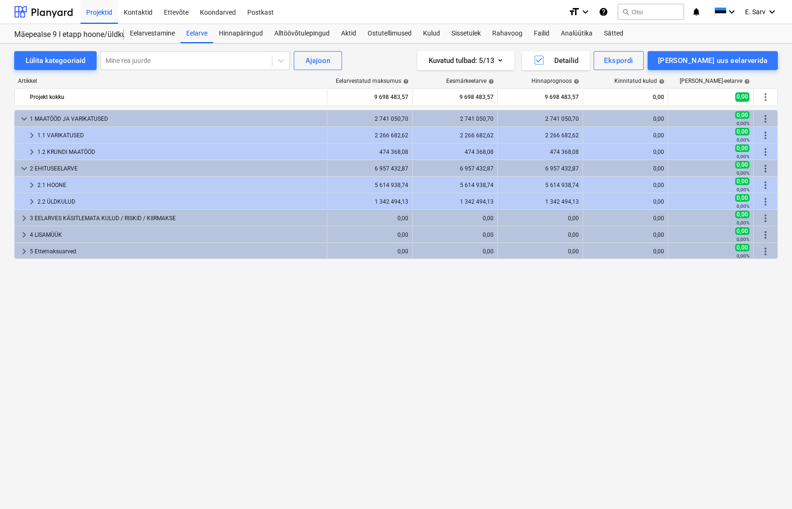
click at [559, 294] on div "keyboard_arrow_down 1 MAATÖÖD JA VARIKATUSED 2 741 050,70 2 741 050,70 2 741 05…" at bounding box center [396, 290] width 764 height 360
click at [444, 318] on div "keyboard_arrow_down 1 MAATÖÖD JA VARIKATUSED 2 741 050,70 2 741 050,70 2 741 05…" at bounding box center [396, 290] width 764 height 360
click at [44, 9] on div at bounding box center [43, 12] width 59 height 24
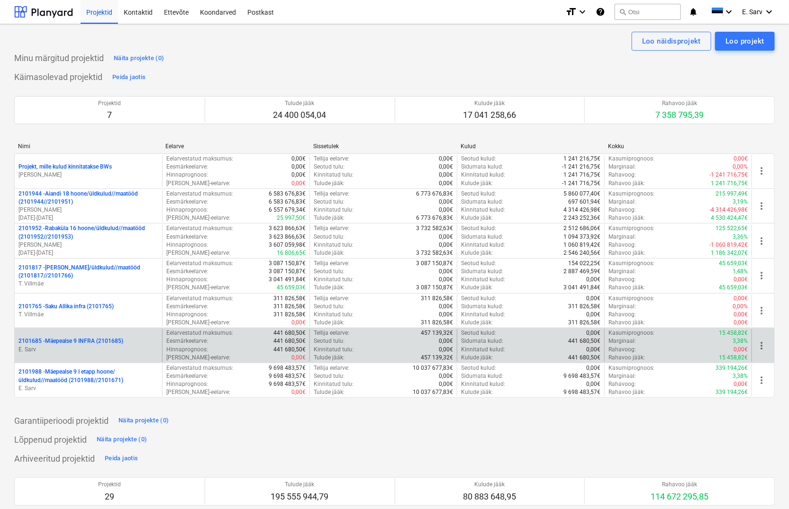
click at [72, 342] on p "2101685 - Mäepealse 9 INFRA (2101685)" at bounding box center [70, 341] width 105 height 8
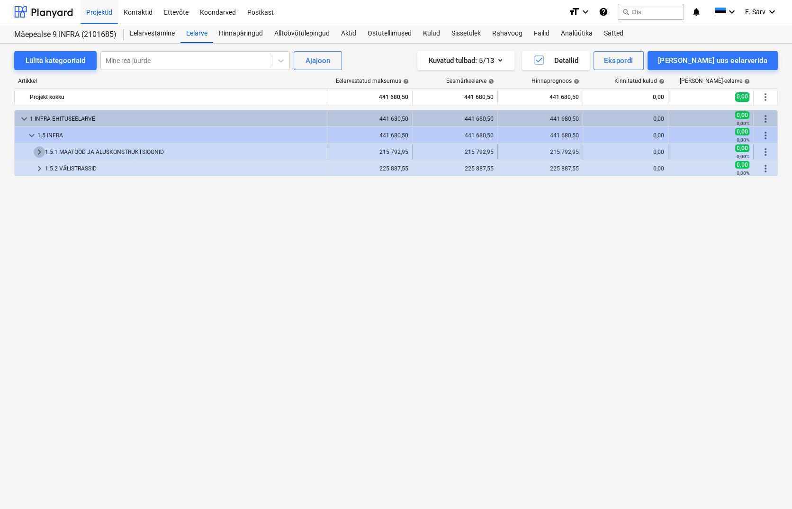
click at [39, 151] on span "keyboard_arrow_right" at bounding box center [39, 151] width 11 height 11
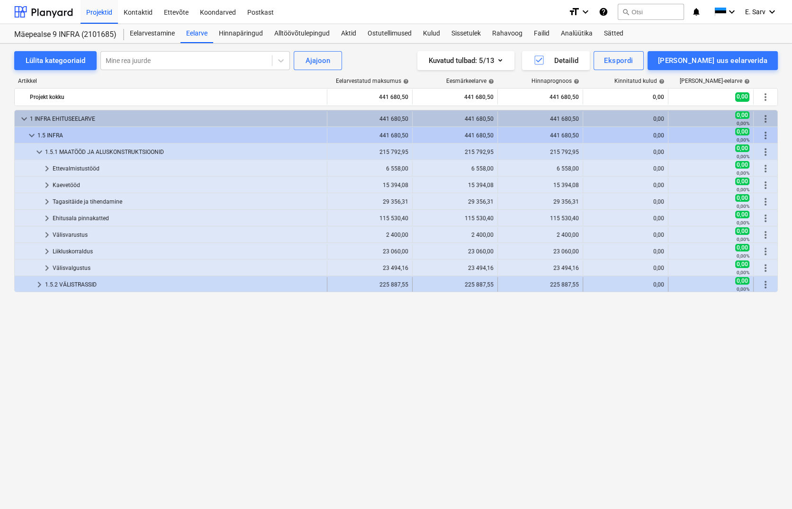
click at [39, 286] on span "keyboard_arrow_right" at bounding box center [39, 284] width 11 height 11
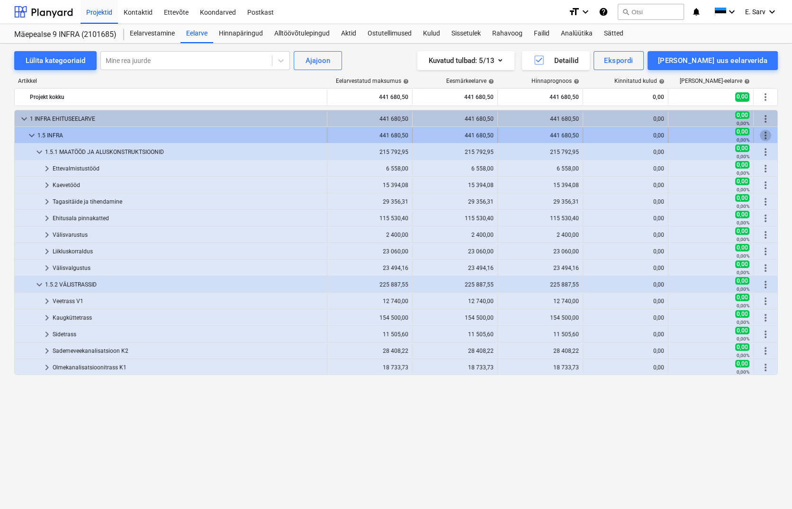
click at [736, 135] on span "more_vert" at bounding box center [765, 135] width 11 height 11
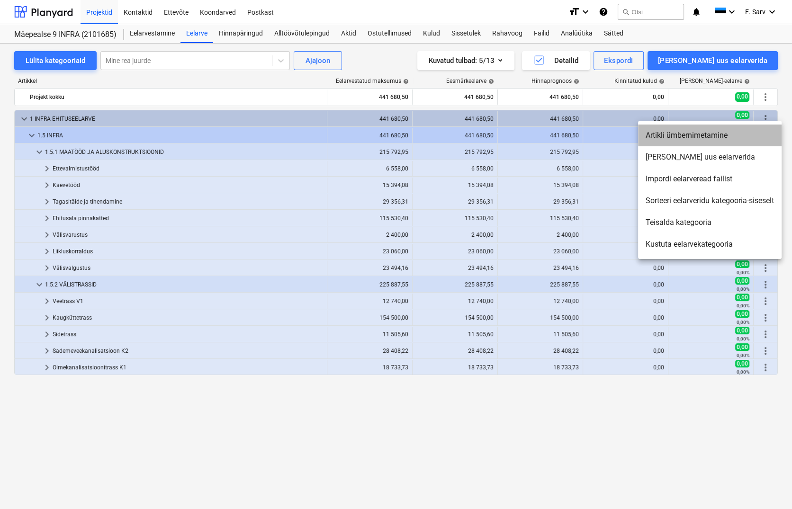
click at [702, 139] on li "Artikli ümbernimetamine" at bounding box center [710, 136] width 144 height 22
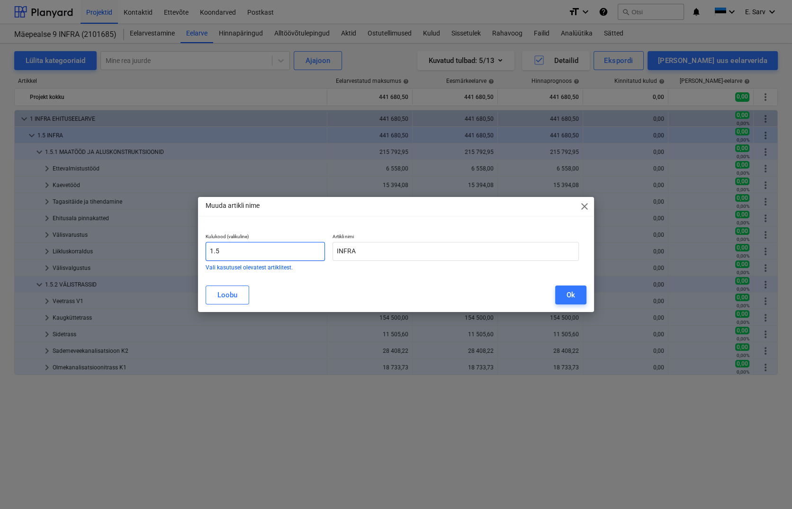
click at [218, 253] on input "1.5" at bounding box center [265, 251] width 119 height 19
type input "1.1"
click at [577, 291] on button "Ok" at bounding box center [570, 295] width 31 height 19
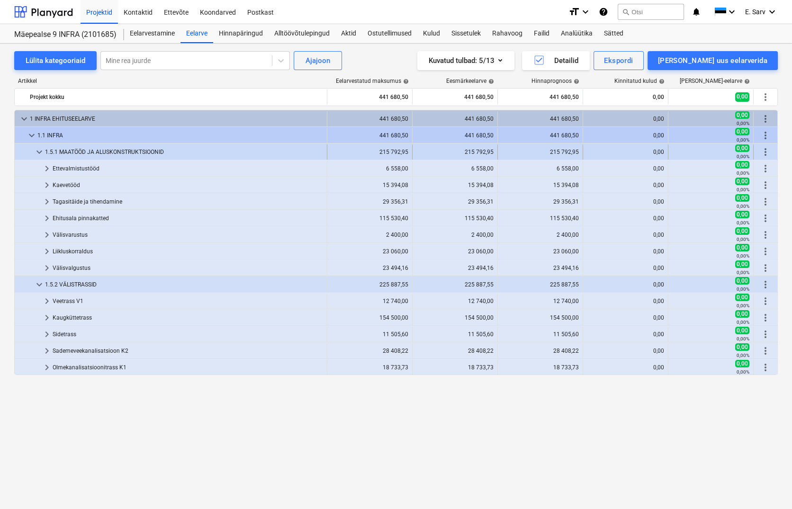
click at [736, 152] on span "more_vert" at bounding box center [765, 151] width 11 height 11
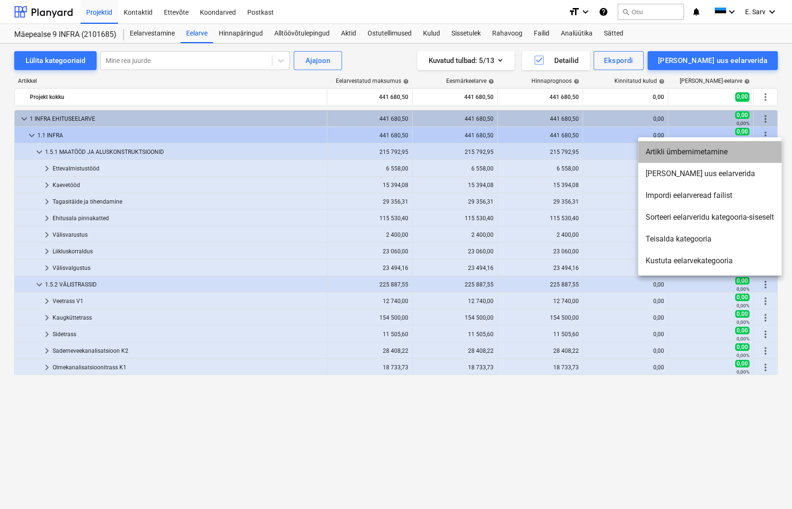
click at [677, 155] on li "Artikli ümbernimetamine" at bounding box center [710, 152] width 144 height 22
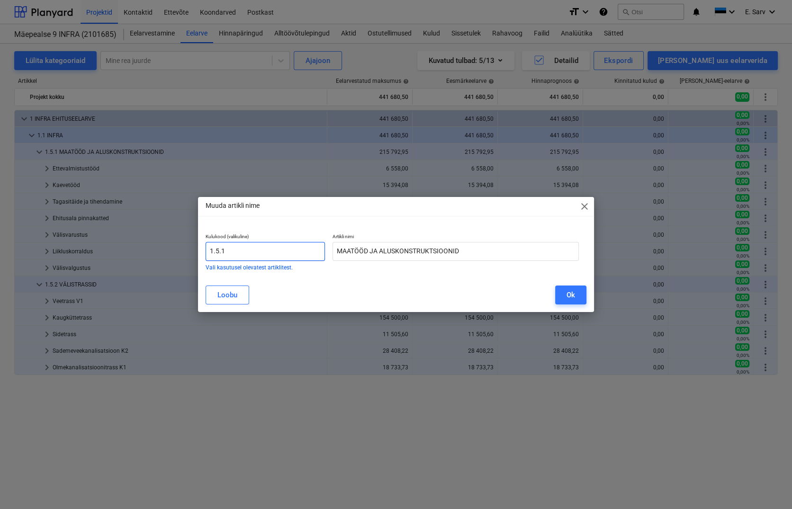
click at [216, 253] on input "1.5.1" at bounding box center [265, 251] width 119 height 19
type input "1.1.1"
click at [567, 297] on div "Ok" at bounding box center [571, 295] width 9 height 12
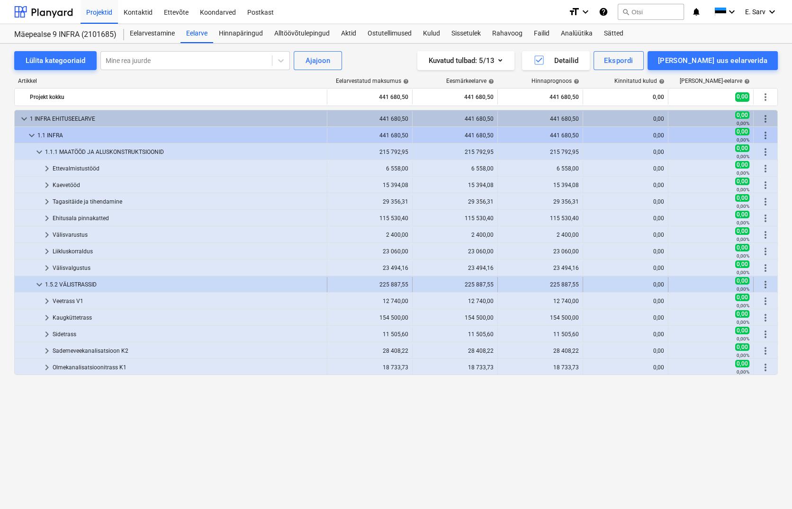
click at [736, 284] on span "more_vert" at bounding box center [765, 284] width 11 height 11
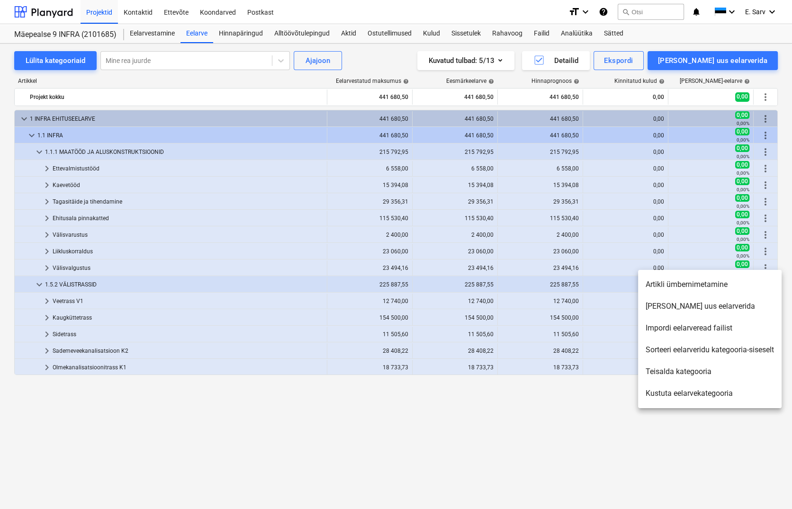
click at [714, 283] on li "Artikli ümbernimetamine" at bounding box center [710, 285] width 144 height 22
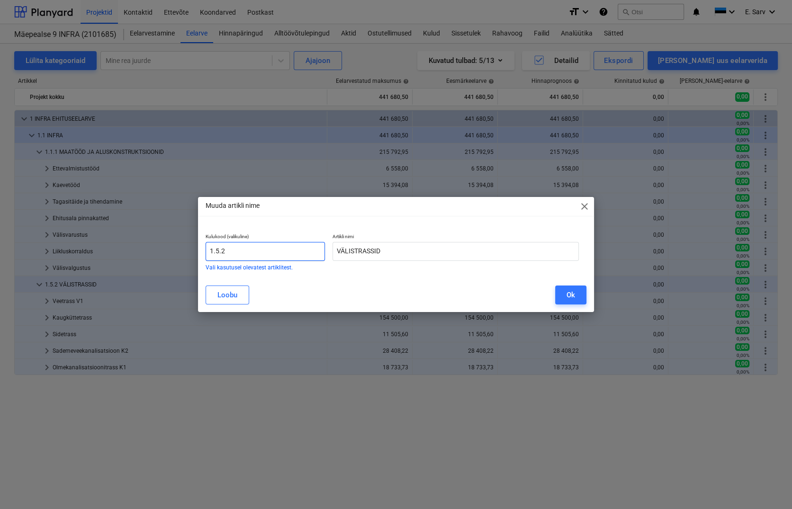
click at [216, 251] on input "1.5.2" at bounding box center [265, 251] width 119 height 19
type input "1.1.2"
click at [562, 295] on button "Ok" at bounding box center [570, 295] width 31 height 19
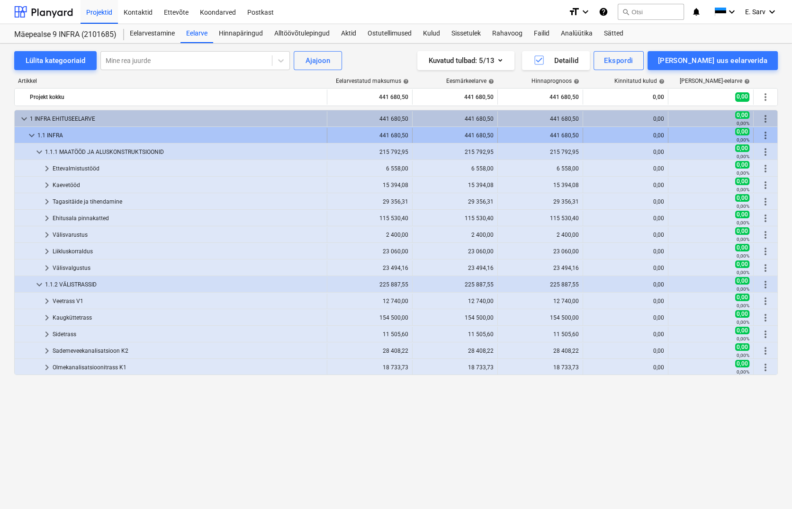
click at [28, 133] on span "keyboard_arrow_down" at bounding box center [31, 135] width 11 height 11
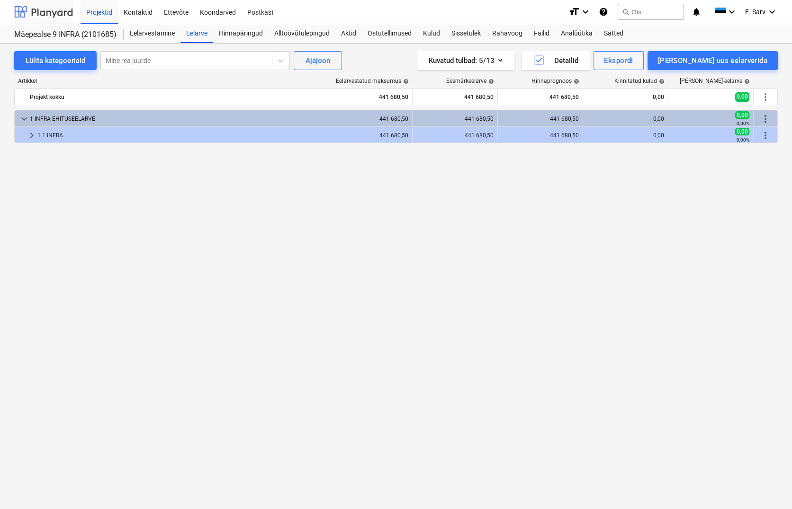
click at [34, 9] on div at bounding box center [43, 12] width 59 height 24
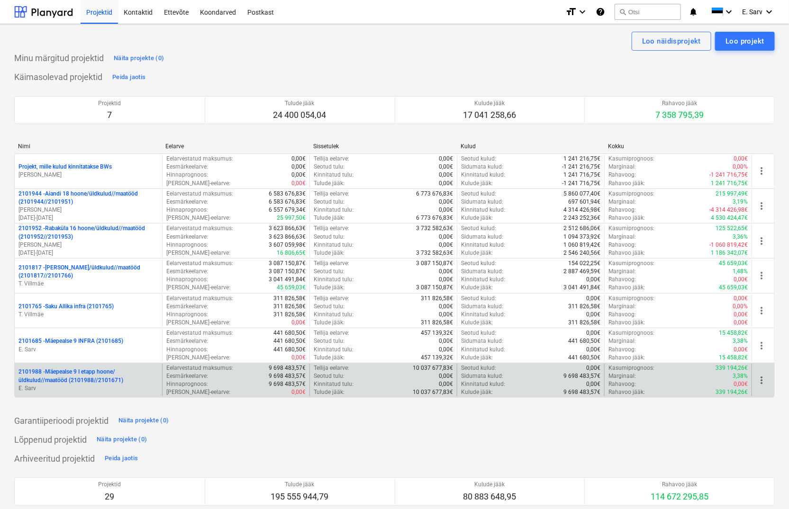
click at [78, 383] on p "2101988 - Mäepealse 9 I etapp hoone/üldkulud//maatööd (2101988//2101671)" at bounding box center [88, 376] width 140 height 16
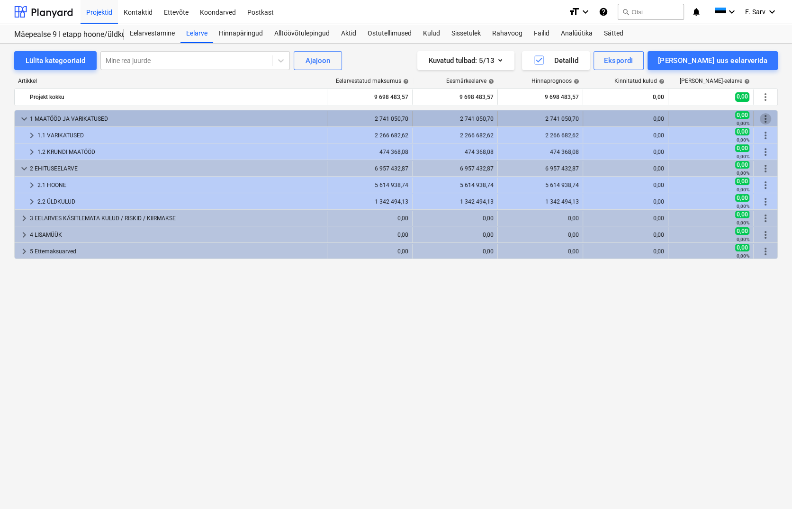
click at [736, 118] on span "more_vert" at bounding box center [765, 118] width 11 height 11
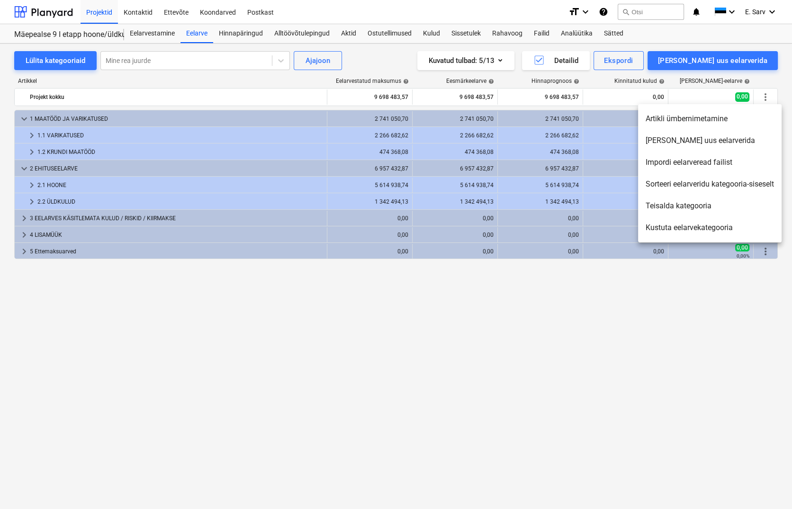
click at [675, 230] on li "Kustuta eelarvekategooria" at bounding box center [710, 228] width 144 height 22
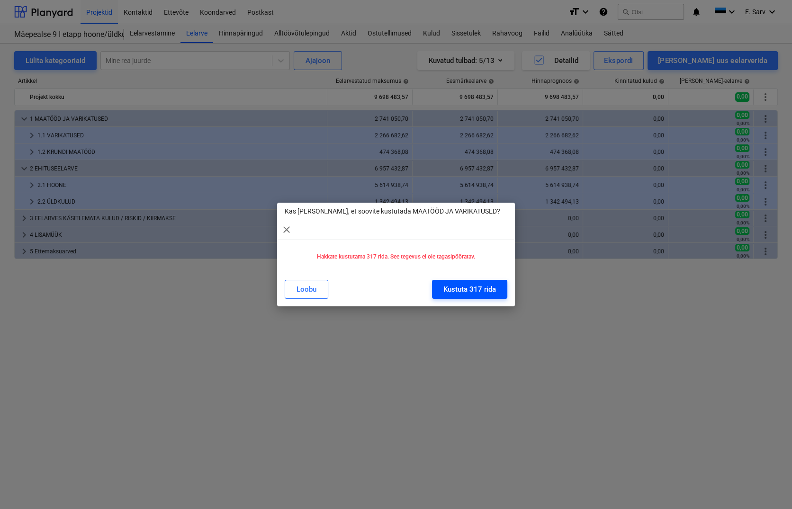
click at [463, 283] on div "Kustuta 317 rida" at bounding box center [469, 289] width 53 height 12
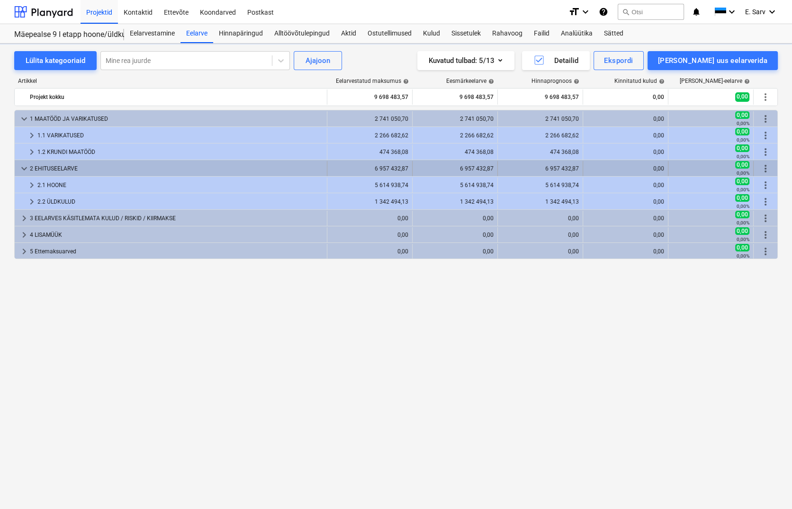
click at [736, 168] on span "more_vert" at bounding box center [765, 168] width 11 height 11
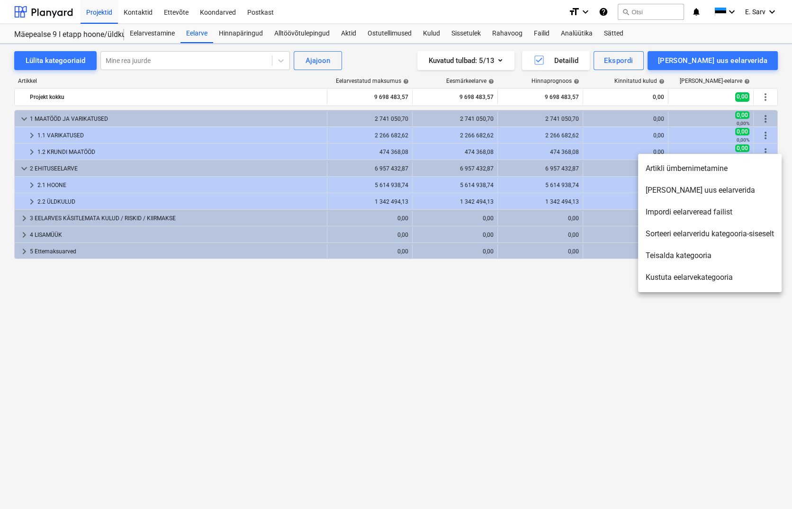
click at [680, 276] on li "Kustuta eelarvekategooria" at bounding box center [710, 278] width 144 height 22
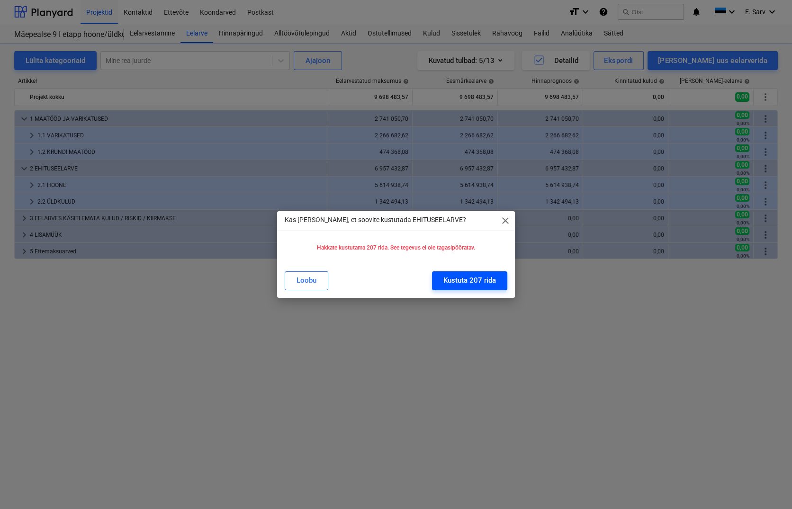
click at [476, 282] on div "Kustuta 207 rida" at bounding box center [469, 280] width 53 height 12
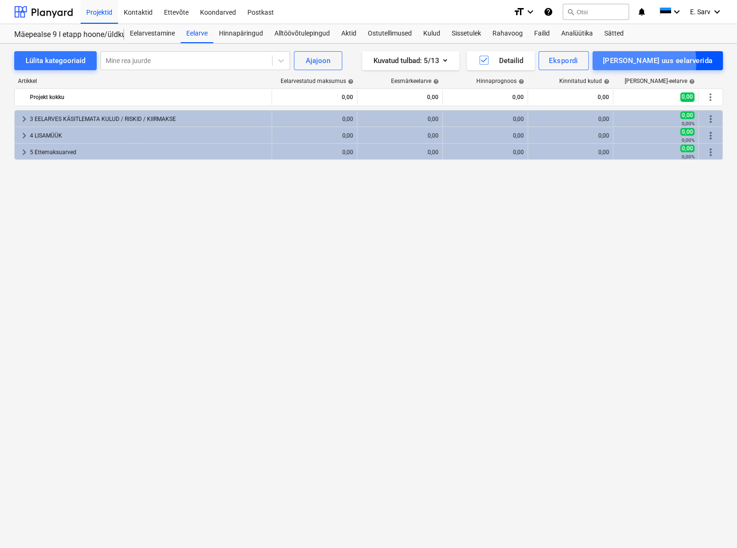
click at [685, 62] on div "[PERSON_NAME] uus eelarverida" at bounding box center [657, 60] width 109 height 12
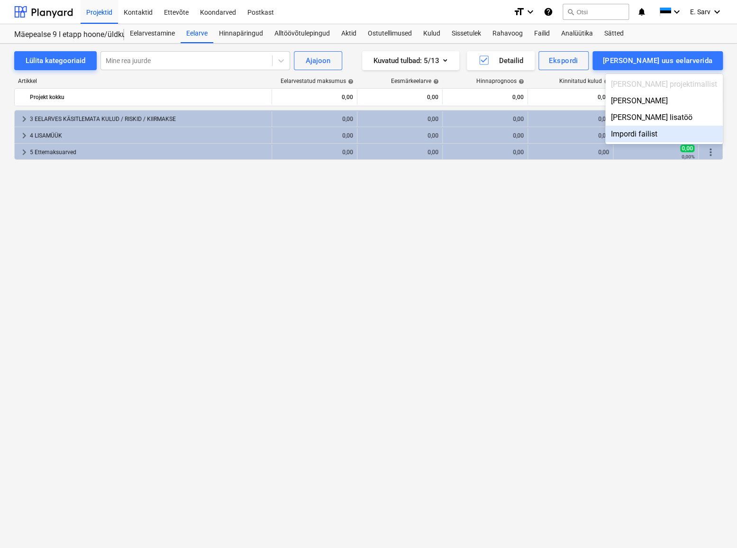
click at [691, 132] on div "Impordi failist" at bounding box center [663, 134] width 117 height 17
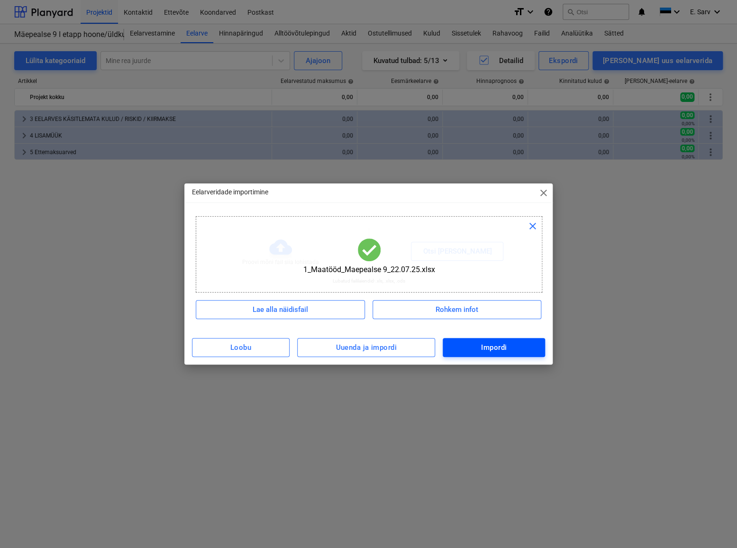
click at [481, 350] on div "Impordi" at bounding box center [494, 347] width 26 height 12
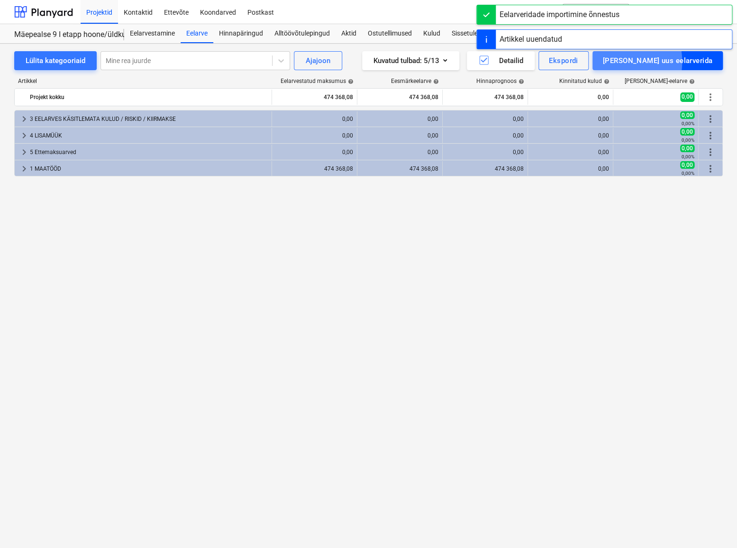
click at [652, 62] on div "[PERSON_NAME] uus eelarverida" at bounding box center [657, 60] width 109 height 12
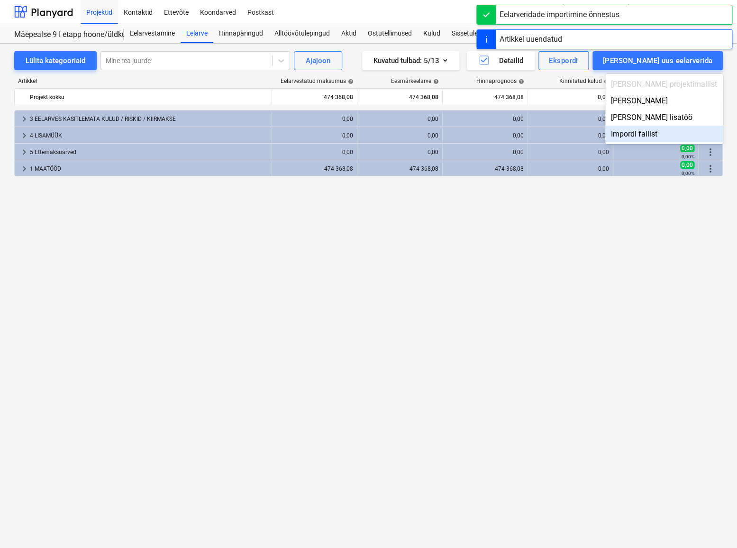
click at [708, 134] on div "Impordi failist" at bounding box center [663, 134] width 117 height 17
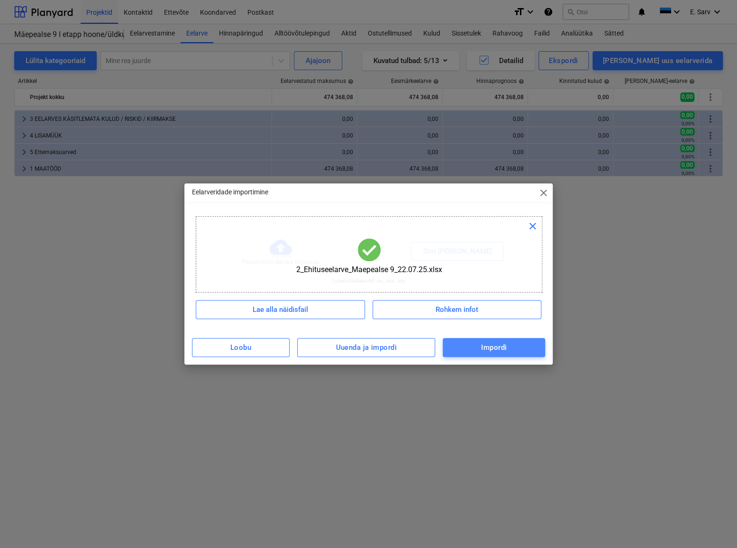
click at [486, 352] on div "Impordi" at bounding box center [494, 347] width 26 height 12
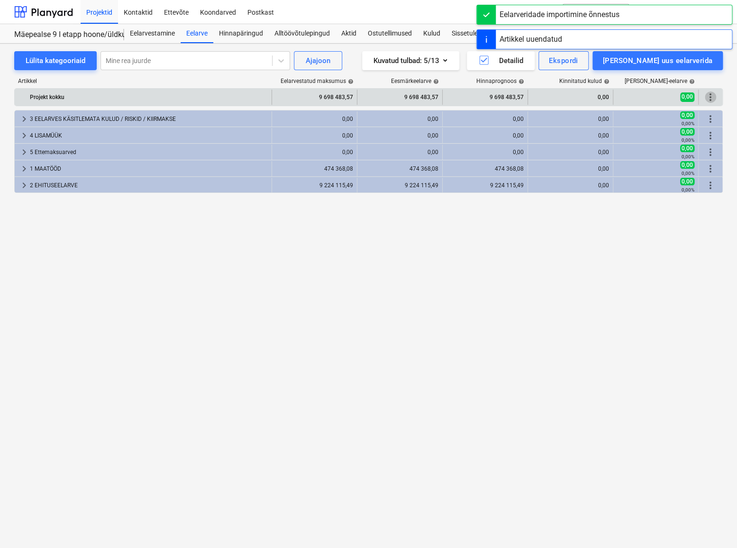
click at [713, 98] on span "more_vert" at bounding box center [709, 96] width 11 height 11
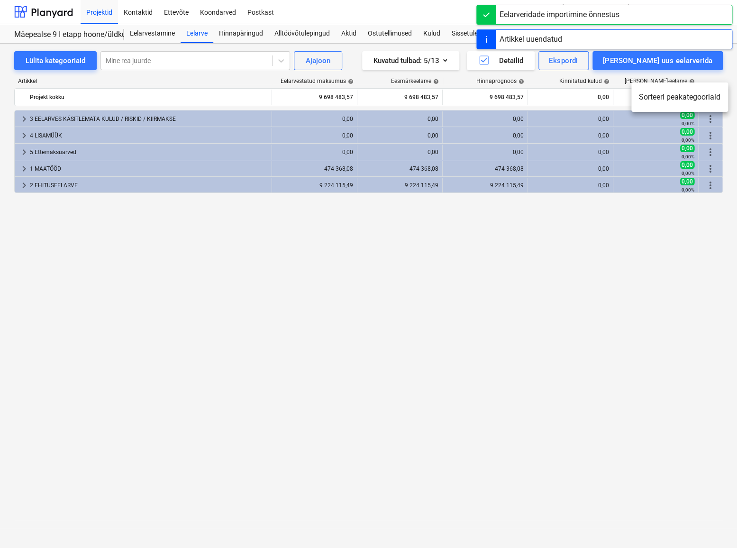
click at [688, 98] on li "Sorteeri peakategooriaid" at bounding box center [679, 97] width 97 height 22
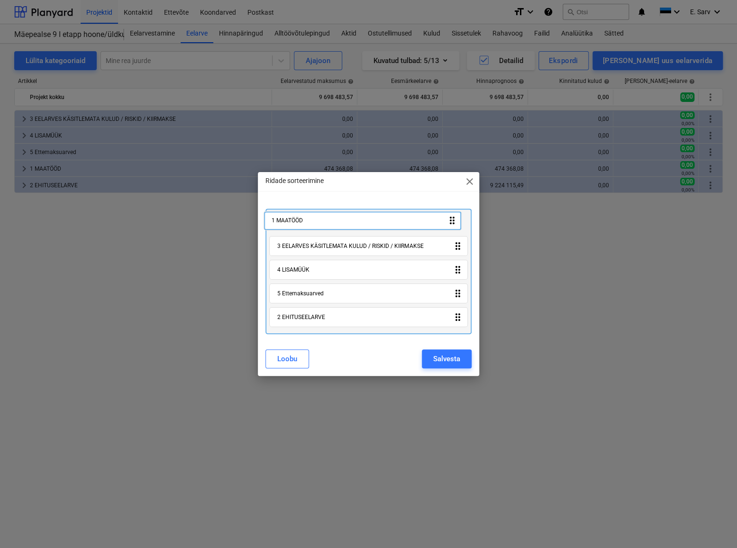
drag, startPoint x: 310, startPoint y: 296, endPoint x: 304, endPoint y: 222, distance: 73.7
click at [304, 222] on div "3 EELARVES KÄSITLEMATA KULUD / RISKID / KIIRMAKSE drag_indicator 4 LISAMÜÜK dra…" at bounding box center [368, 271] width 206 height 126
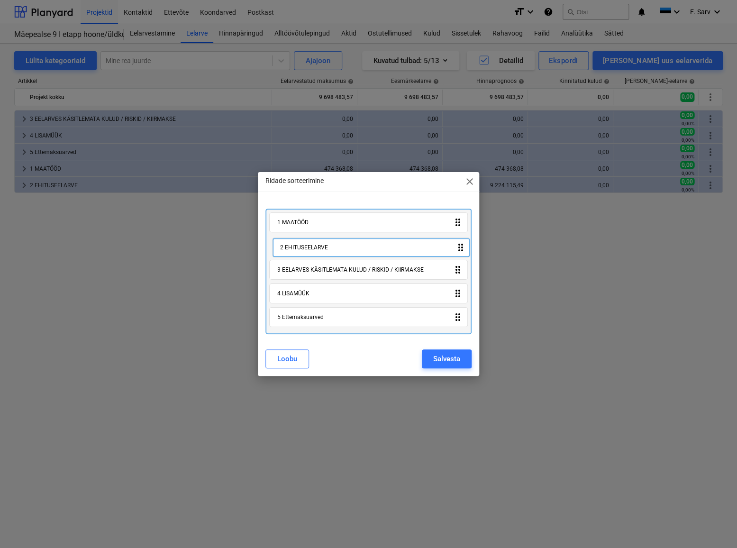
drag, startPoint x: 330, startPoint y: 316, endPoint x: 332, endPoint y: 243, distance: 73.0
click at [332, 243] on div "1 MAATÖÖD drag_indicator 3 EELARVES KÄSITLEMATA KULUD / RISKID / KIIRMAKSE drag…" at bounding box center [368, 271] width 206 height 126
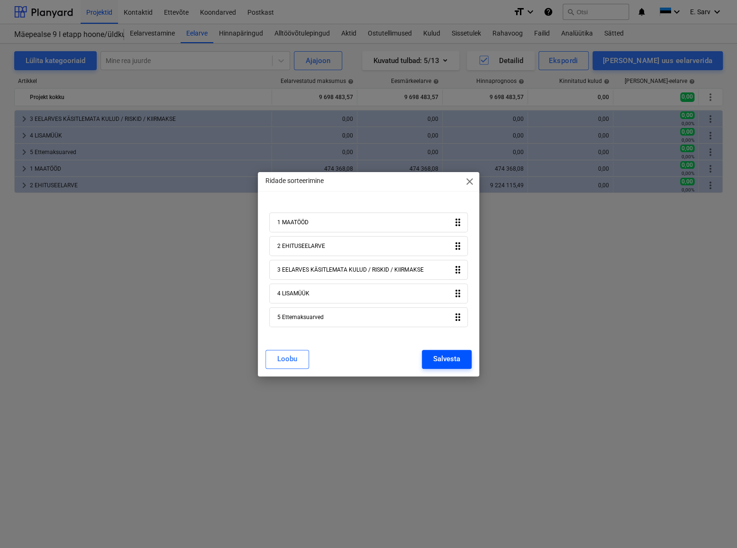
click at [456, 360] on div "Salvesta" at bounding box center [446, 358] width 27 height 12
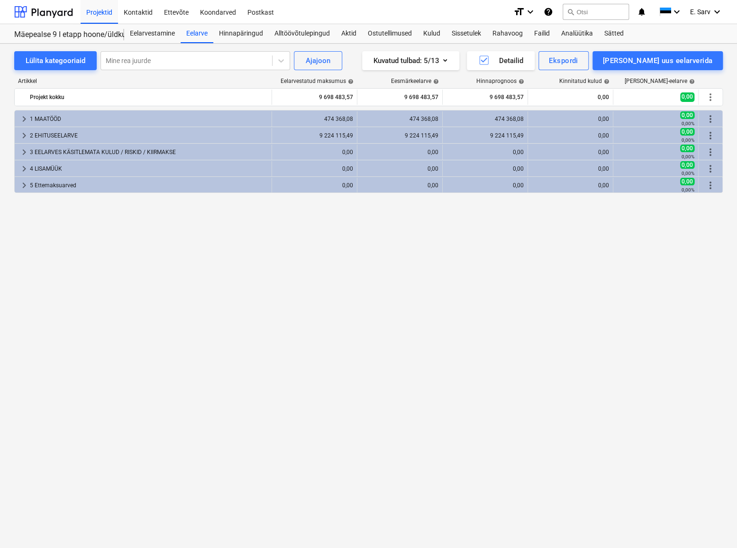
click at [113, 315] on div "keyboard_arrow_right 1 MAATÖÖD 474 368,08 474 368,08 474 368,08 0,00 0,00 0,00%…" at bounding box center [368, 309] width 708 height 399
click at [24, 118] on span "keyboard_arrow_right" at bounding box center [23, 118] width 11 height 11
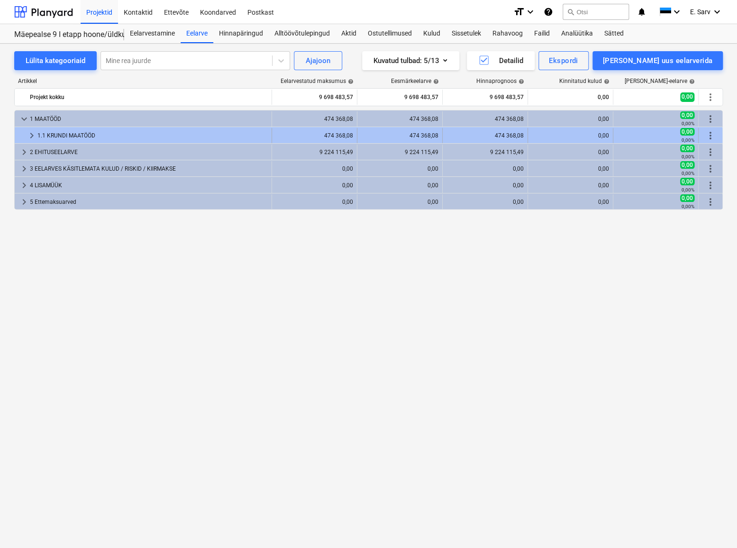
click at [30, 134] on span "keyboard_arrow_right" at bounding box center [31, 135] width 11 height 11
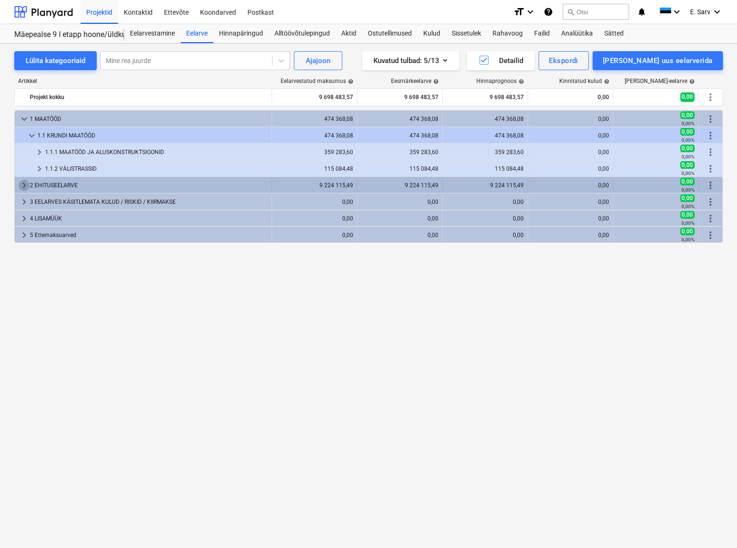
click at [24, 183] on span "keyboard_arrow_right" at bounding box center [23, 185] width 11 height 11
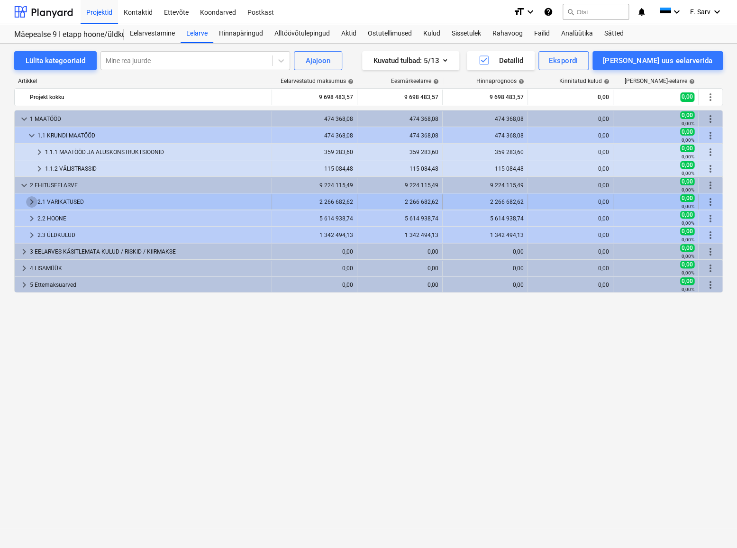
click at [28, 198] on span "keyboard_arrow_right" at bounding box center [31, 201] width 11 height 11
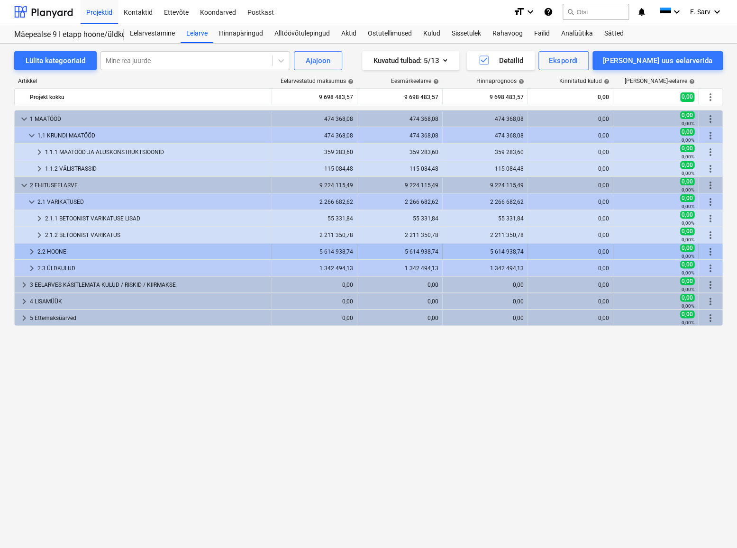
click at [29, 250] on span "keyboard_arrow_right" at bounding box center [31, 251] width 11 height 11
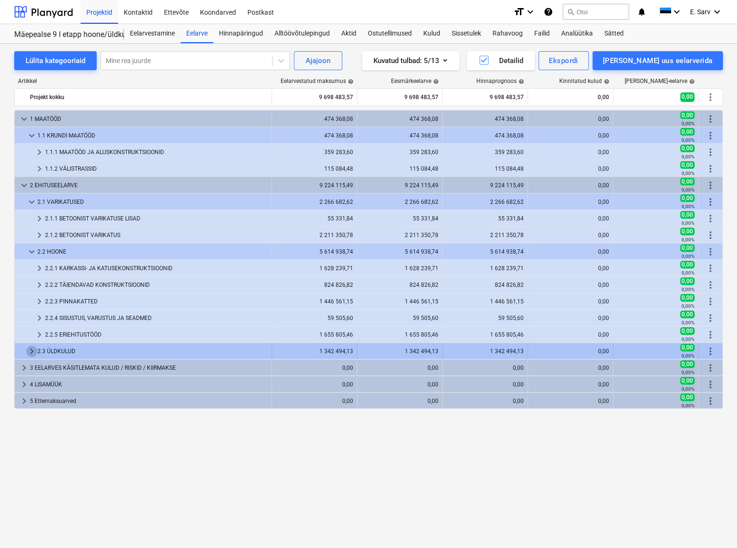
click at [31, 350] on span "keyboard_arrow_right" at bounding box center [31, 350] width 11 height 11
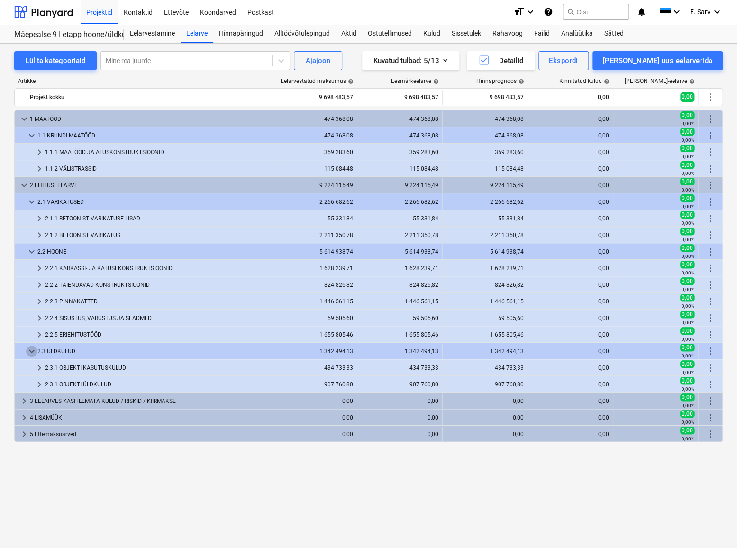
click at [31, 350] on span "keyboard_arrow_down" at bounding box center [31, 350] width 11 height 11
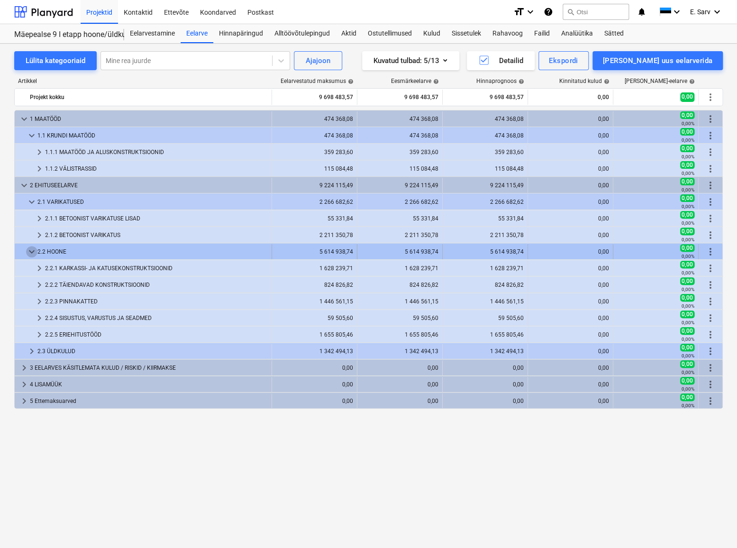
click at [30, 252] on span "keyboard_arrow_down" at bounding box center [31, 251] width 11 height 11
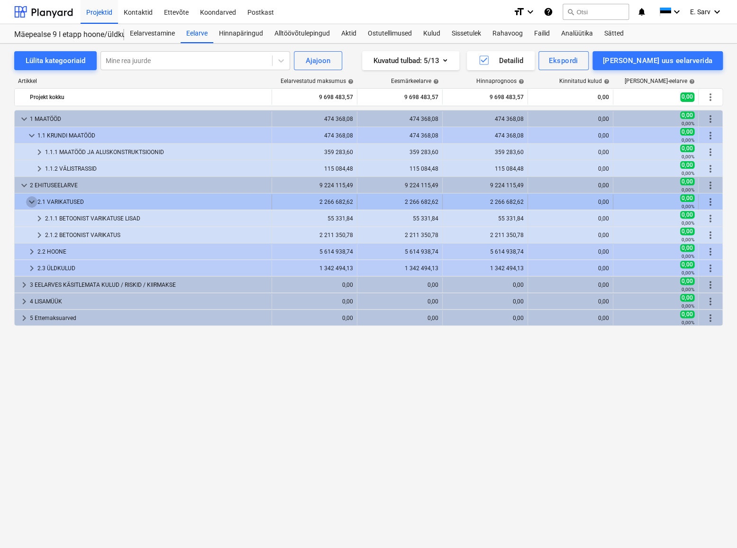
click at [28, 200] on span "keyboard_arrow_down" at bounding box center [31, 201] width 11 height 11
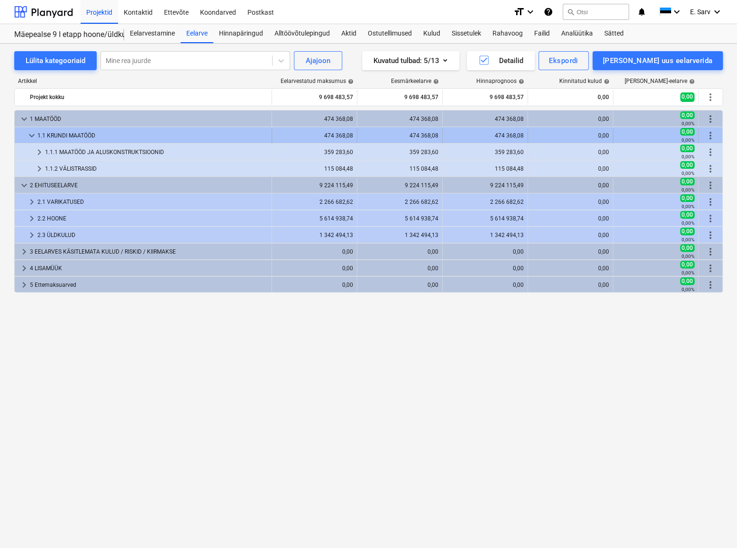
click at [32, 133] on span "keyboard_arrow_down" at bounding box center [31, 135] width 11 height 11
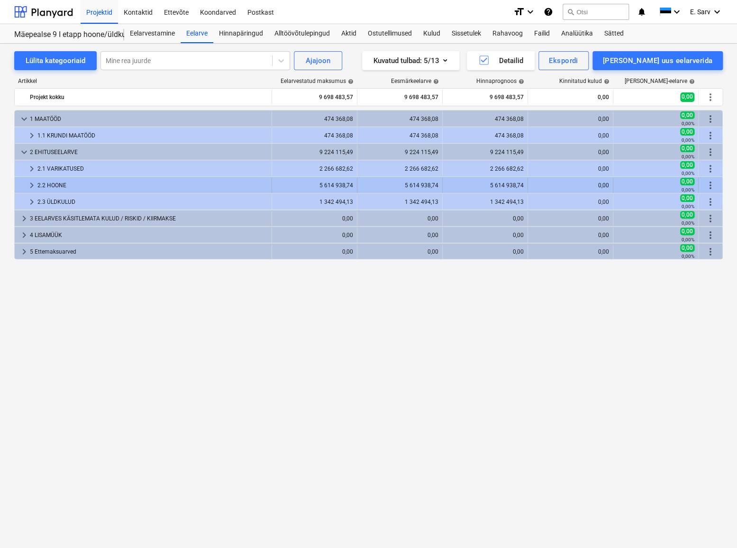
click at [709, 182] on span "more_vert" at bounding box center [709, 185] width 11 height 11
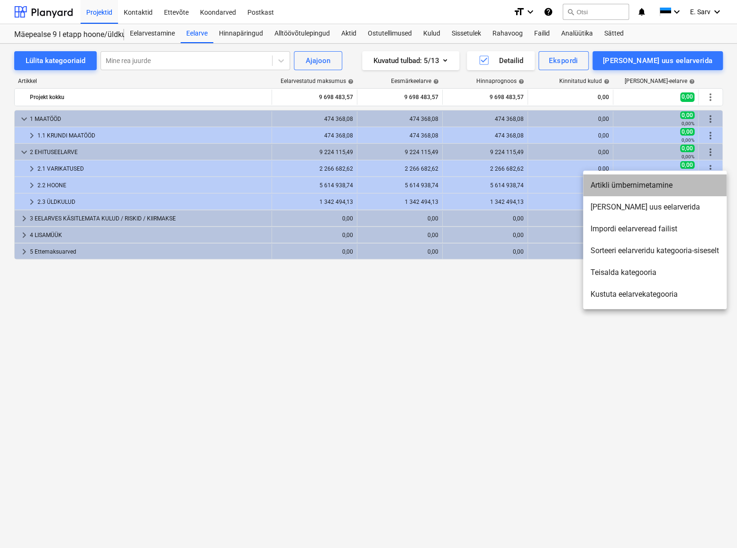
click at [618, 182] on li "Artikli ümbernimetamine" at bounding box center [655, 185] width 144 height 22
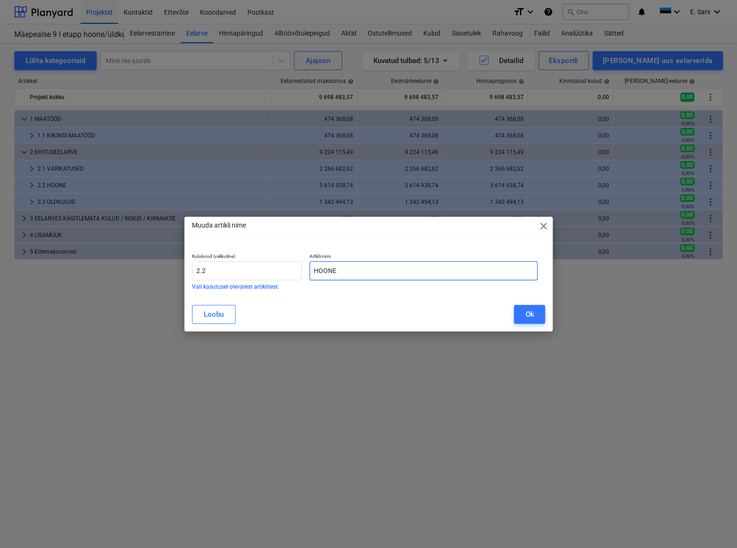
click at [353, 273] on input "HOONE" at bounding box center [423, 270] width 228 height 19
type input "HOONED"
click at [536, 313] on button "Ok" at bounding box center [528, 314] width 31 height 19
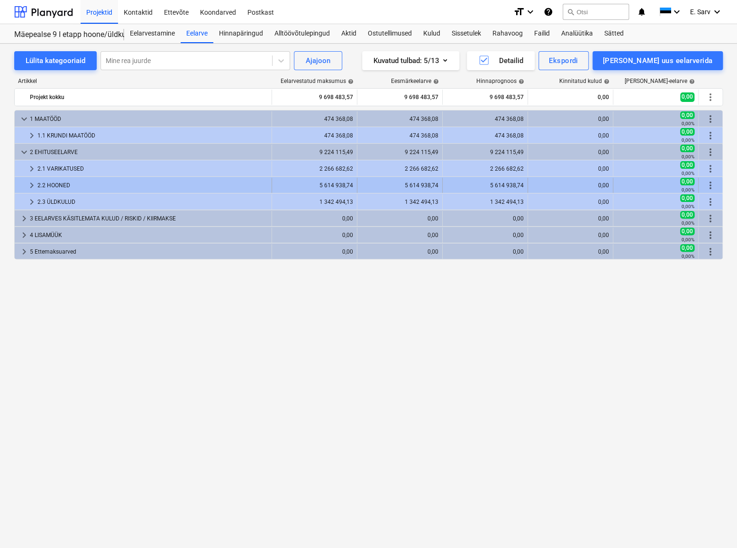
click at [29, 187] on span "keyboard_arrow_right" at bounding box center [31, 185] width 11 height 11
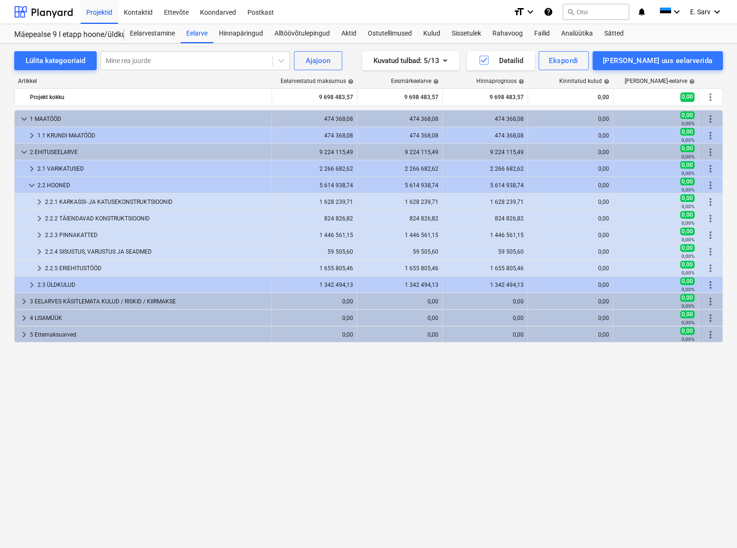
click at [29, 187] on span "keyboard_arrow_down" at bounding box center [31, 185] width 11 height 11
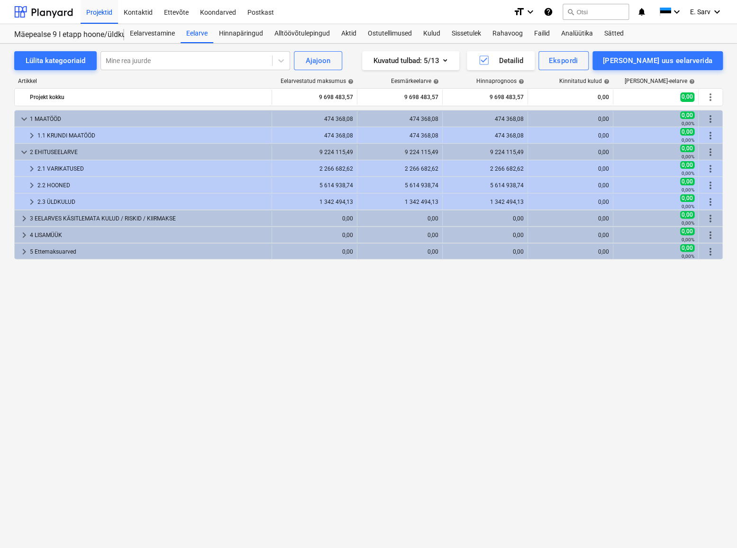
click at [236, 335] on div "keyboard_arrow_down 1 MAATÖÖD 474 368,08 474 368,08 474 368,08 0,00 0,00 0,00% …" at bounding box center [368, 309] width 708 height 399
click at [39, 6] on div at bounding box center [43, 12] width 59 height 24
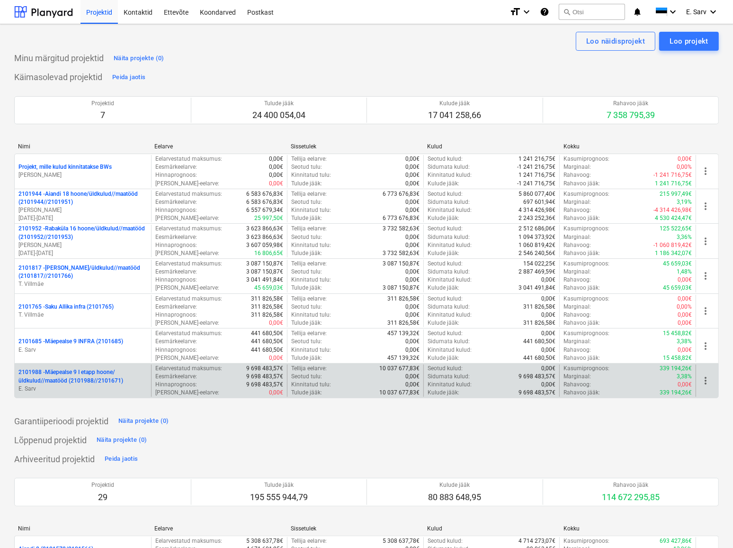
click at [86, 371] on p "2101988 - Mäepealse 9 I etapp hoone/üldkulud//maatööd (2101988//2101671)" at bounding box center [82, 376] width 129 height 16
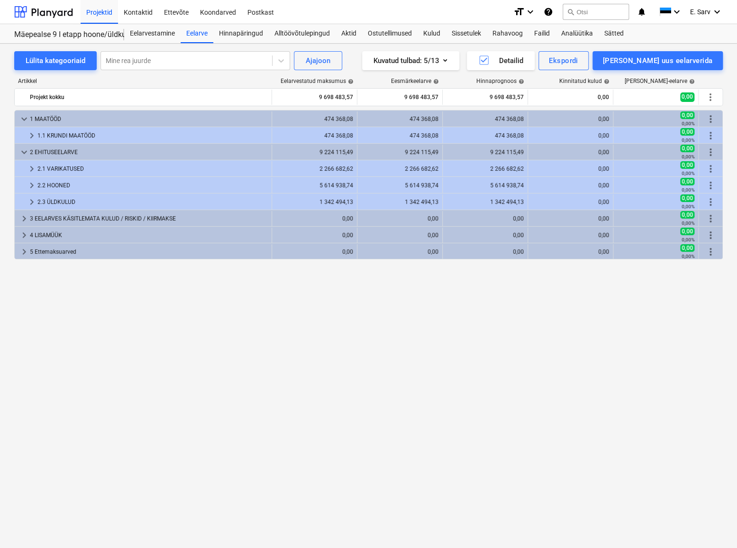
click at [476, 383] on div "keyboard_arrow_down 1 MAATÖÖD 474 368,08 474 368,08 474 368,08 0,00 0,00 0,00% …" at bounding box center [368, 309] width 708 height 399
click at [29, 135] on span "keyboard_arrow_right" at bounding box center [31, 135] width 11 height 11
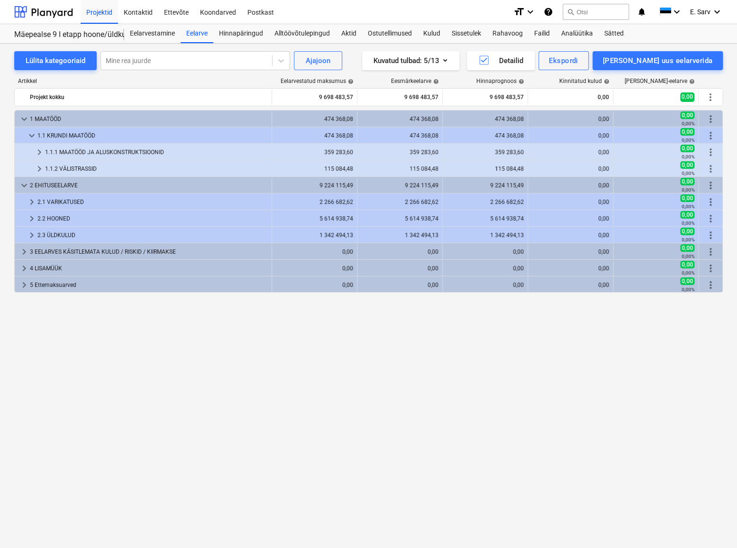
click at [29, 135] on span "keyboard_arrow_down" at bounding box center [31, 135] width 11 height 11
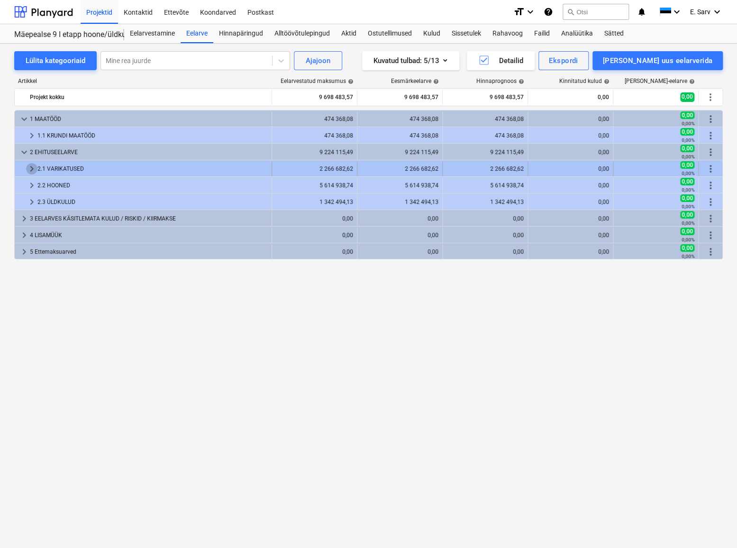
click at [29, 166] on span "keyboard_arrow_right" at bounding box center [31, 168] width 11 height 11
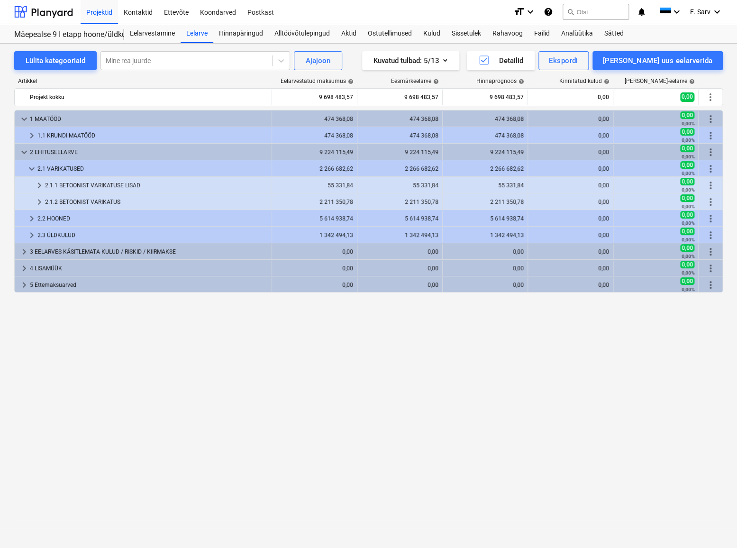
click at [29, 166] on span "keyboard_arrow_down" at bounding box center [31, 168] width 11 height 11
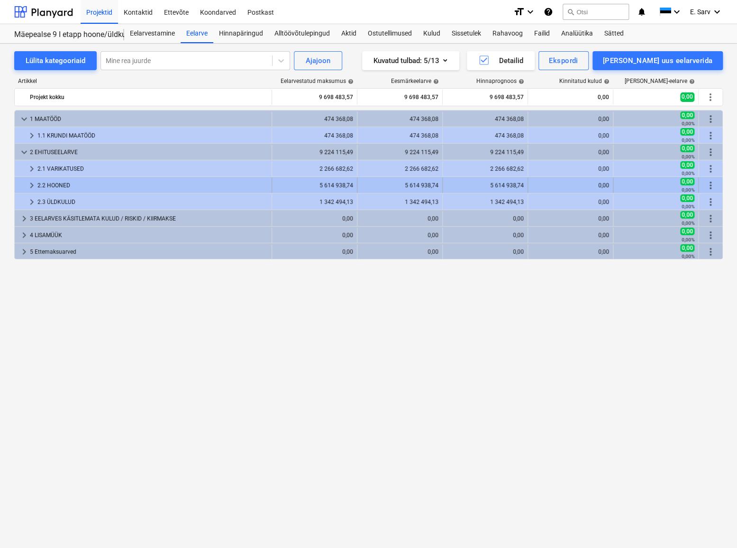
click at [31, 183] on span "keyboard_arrow_right" at bounding box center [31, 185] width 11 height 11
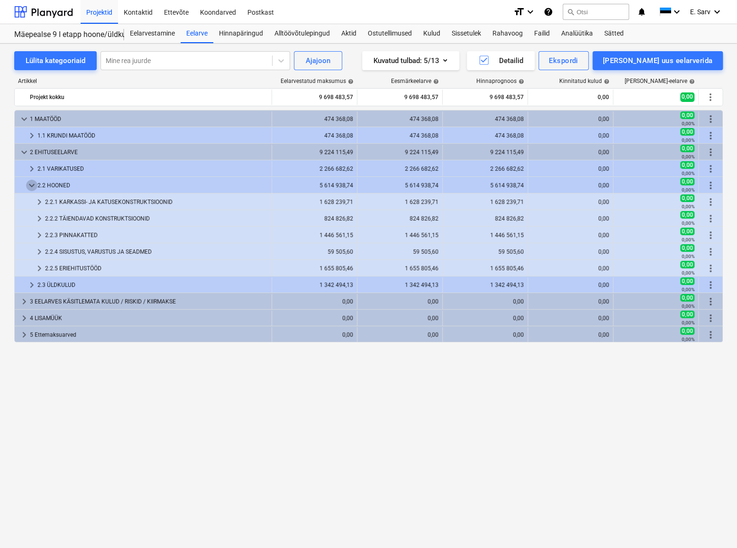
click at [31, 183] on span "keyboard_arrow_down" at bounding box center [31, 185] width 11 height 11
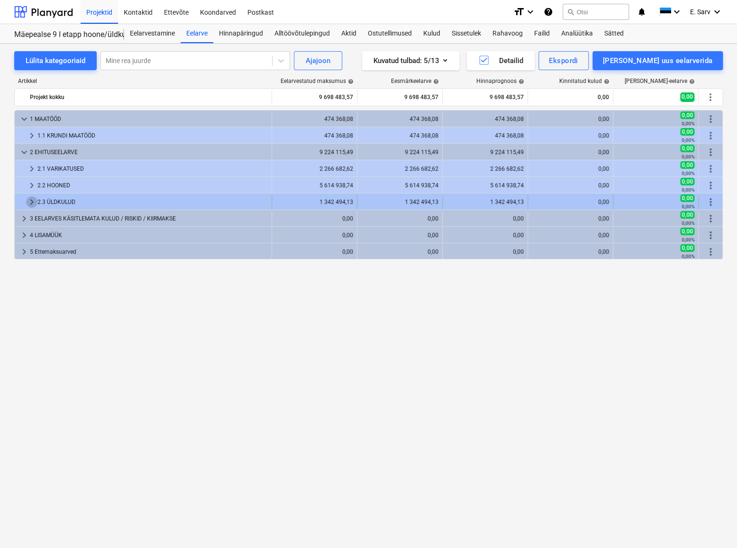
click at [31, 198] on span "keyboard_arrow_right" at bounding box center [31, 201] width 11 height 11
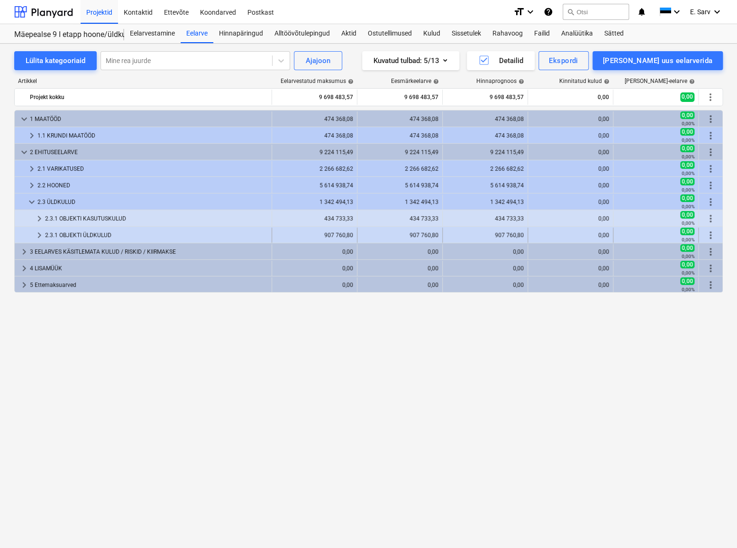
click at [711, 233] on span "more_vert" at bounding box center [709, 234] width 11 height 11
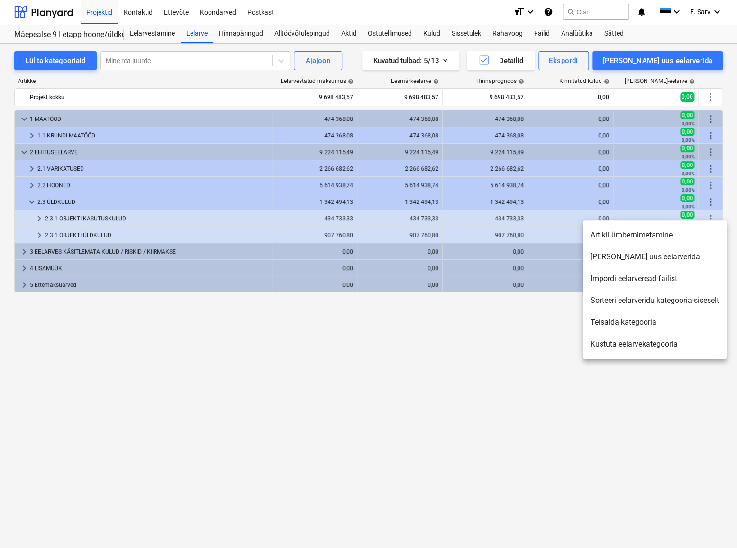
click at [611, 236] on li "Artikli ümbernimetamine" at bounding box center [655, 235] width 144 height 22
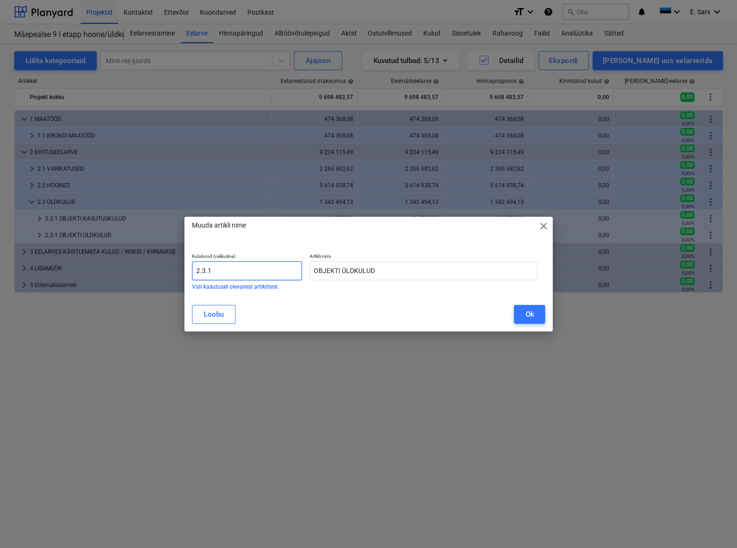
click at [211, 268] on input "2.3.1" at bounding box center [247, 270] width 110 height 19
type input "2.3.2"
drag, startPoint x: 534, startPoint y: 313, endPoint x: 522, endPoint y: 316, distance: 12.3
click at [533, 313] on button "Ok" at bounding box center [528, 314] width 31 height 19
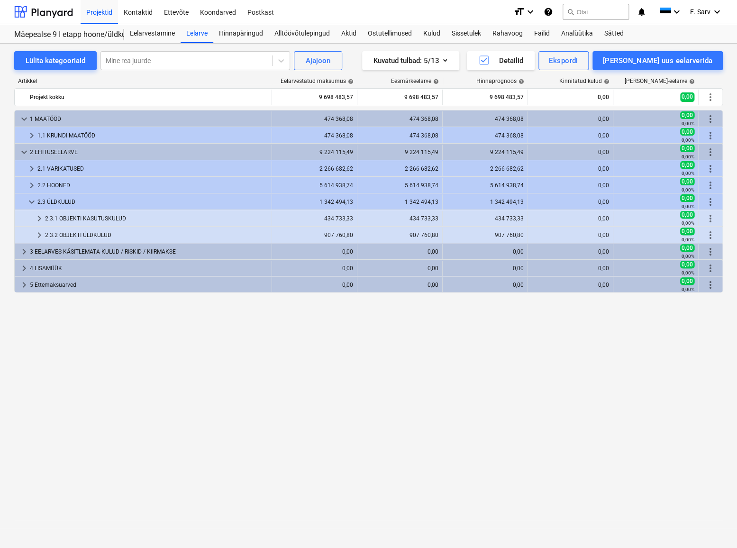
click at [85, 318] on div "keyboard_arrow_down 1 MAATÖÖD 474 368,08 474 368,08 474 368,08 0,00 0,00 0,00% …" at bounding box center [368, 309] width 708 height 399
click at [23, 251] on span "keyboard_arrow_right" at bounding box center [23, 251] width 11 height 11
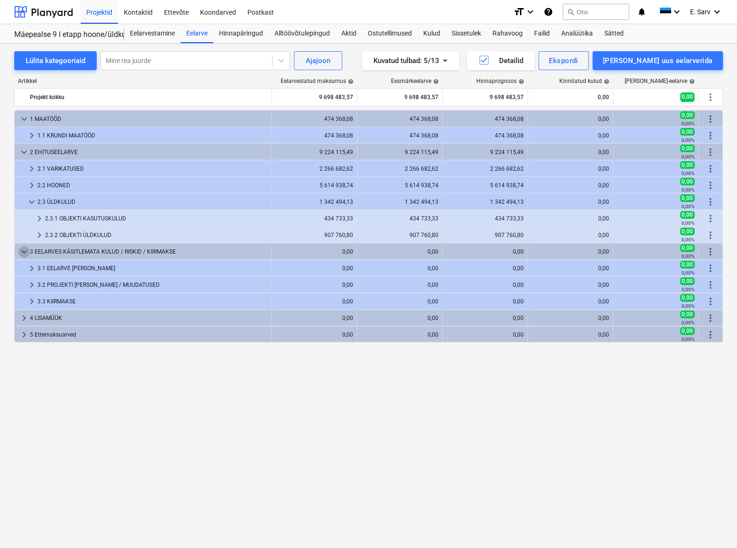
click at [23, 251] on span "keyboard_arrow_down" at bounding box center [23, 251] width 11 height 11
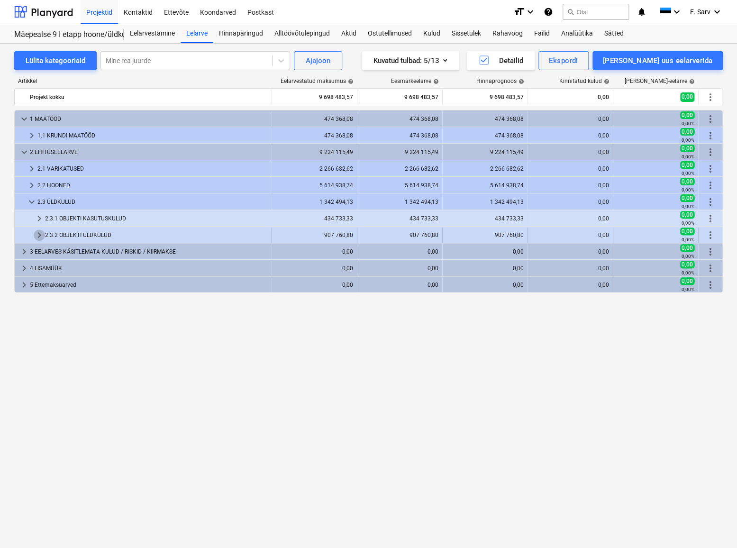
click at [41, 236] on span "keyboard_arrow_right" at bounding box center [39, 234] width 11 height 11
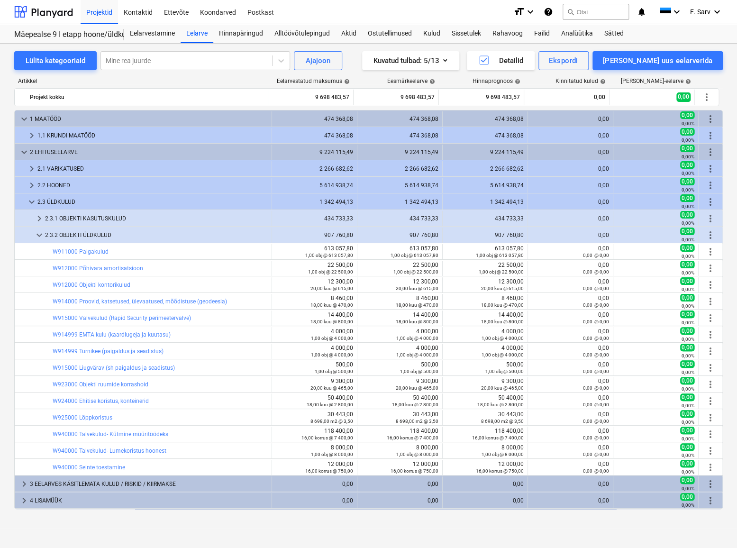
click at [41, 236] on span "keyboard_arrow_down" at bounding box center [39, 234] width 11 height 11
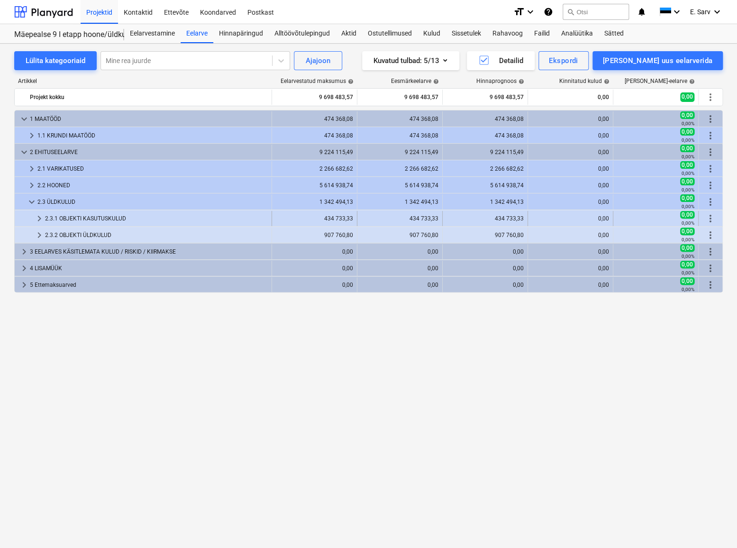
click at [40, 216] on span "keyboard_arrow_right" at bounding box center [39, 218] width 11 height 11
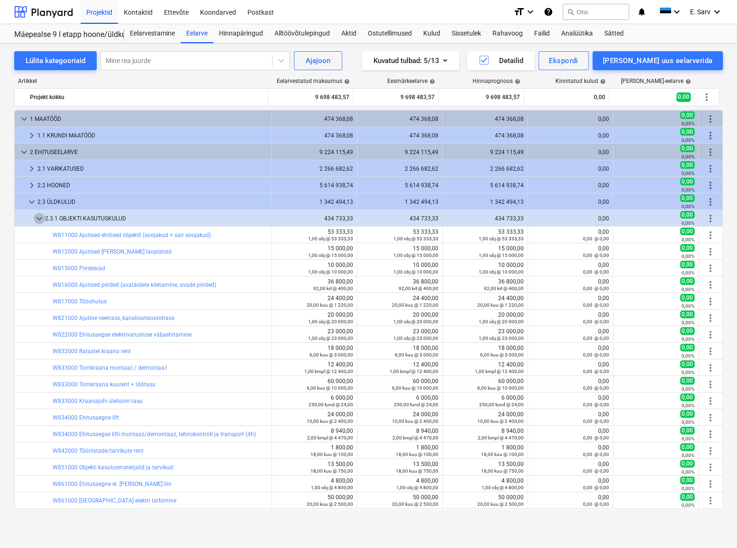
click at [40, 216] on span "keyboard_arrow_down" at bounding box center [39, 218] width 11 height 11
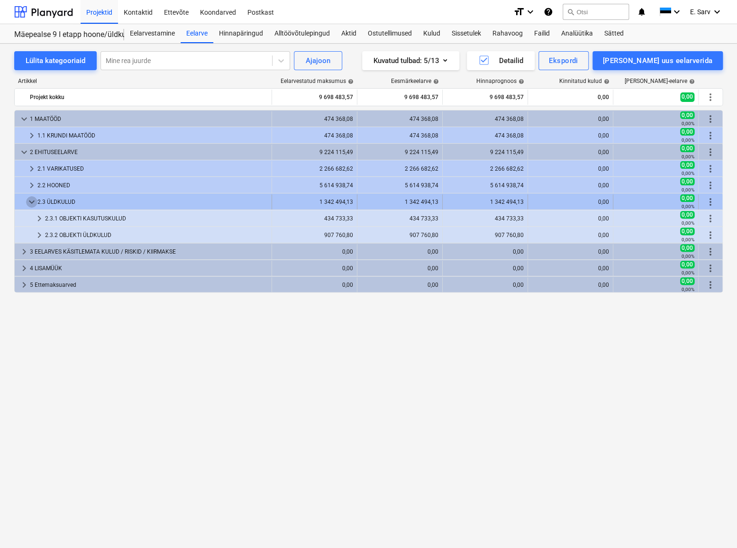
click at [30, 202] on span "keyboard_arrow_down" at bounding box center [31, 201] width 11 height 11
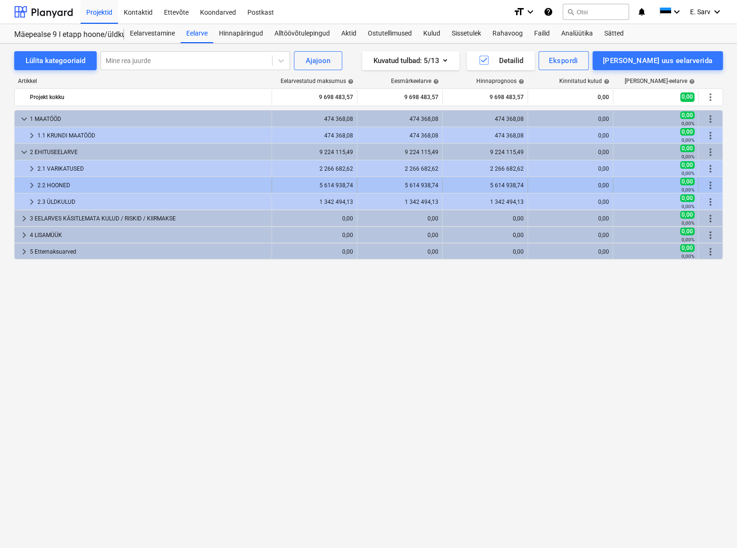
click at [28, 184] on span "keyboard_arrow_right" at bounding box center [31, 185] width 11 height 11
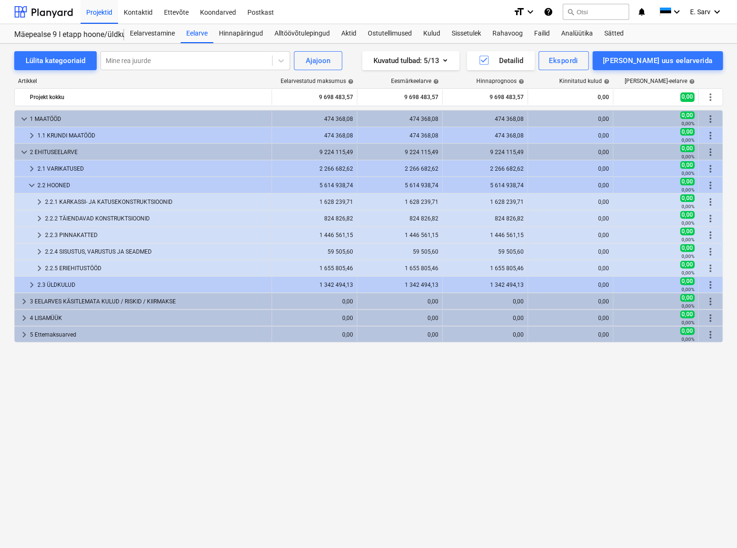
click at [28, 184] on span "keyboard_arrow_down" at bounding box center [31, 185] width 11 height 11
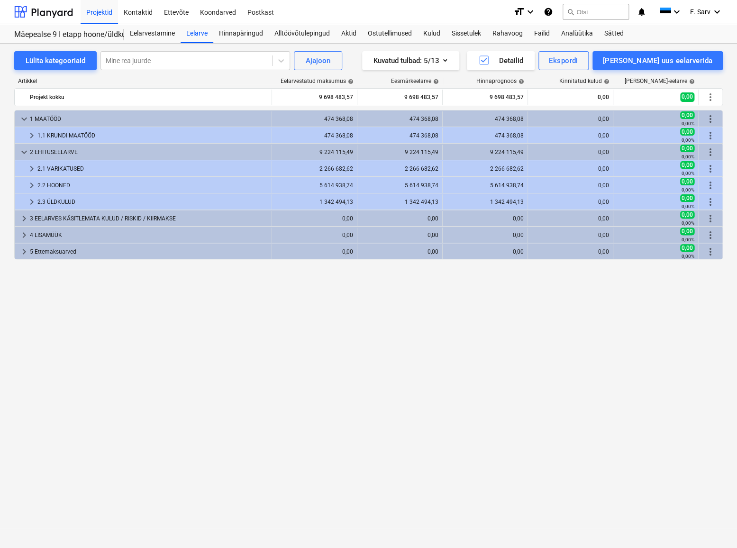
click at [28, 184] on span "keyboard_arrow_right" at bounding box center [31, 185] width 11 height 11
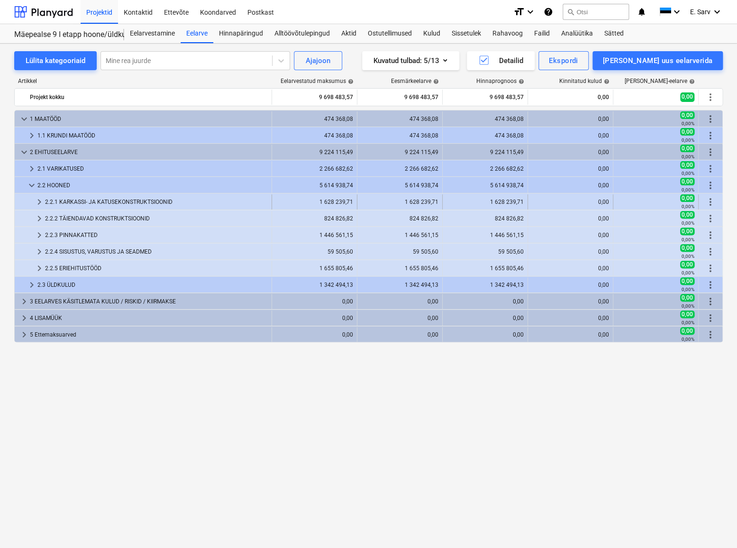
click at [57, 203] on div "2.2.1 KARKASSI- JA KATUSEKONSTRUKTSIOONID" at bounding box center [156, 201] width 223 height 15
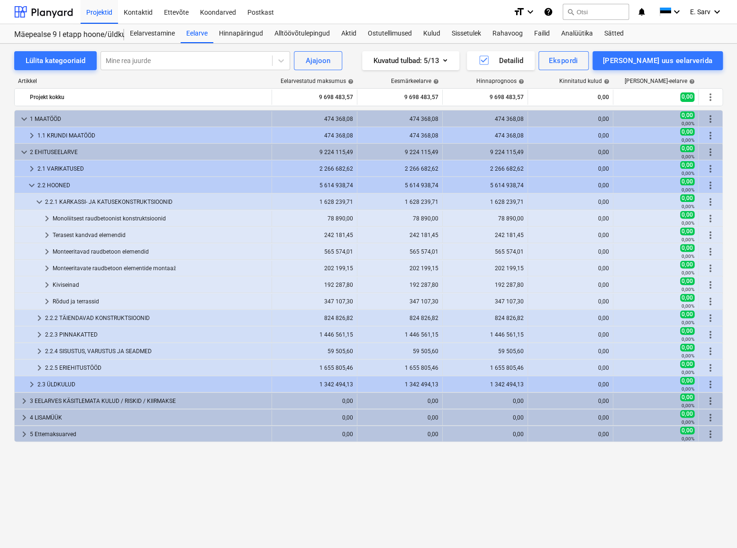
click at [57, 203] on div "2.2.1 KARKASSI- JA KATUSEKONSTRUKTSIOONID" at bounding box center [156, 201] width 223 height 15
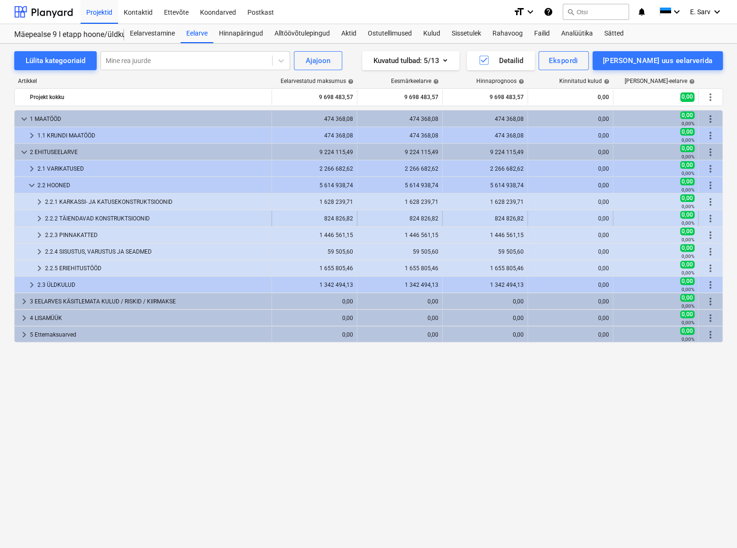
click at [53, 216] on div "2.2.2 TÄIENDAVAD KONSTRUKTSIOONID" at bounding box center [156, 218] width 223 height 15
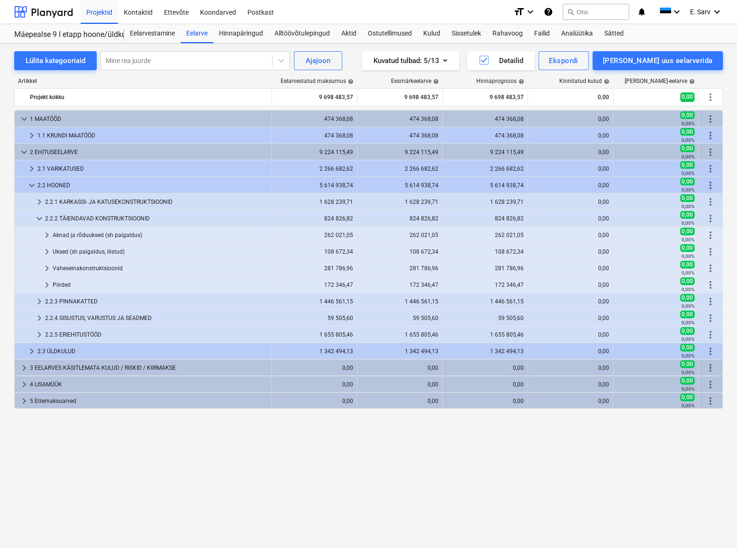
click at [53, 216] on div "2.2.2 TÄIENDAVAD KONSTRUKTSIOONID" at bounding box center [156, 218] width 223 height 15
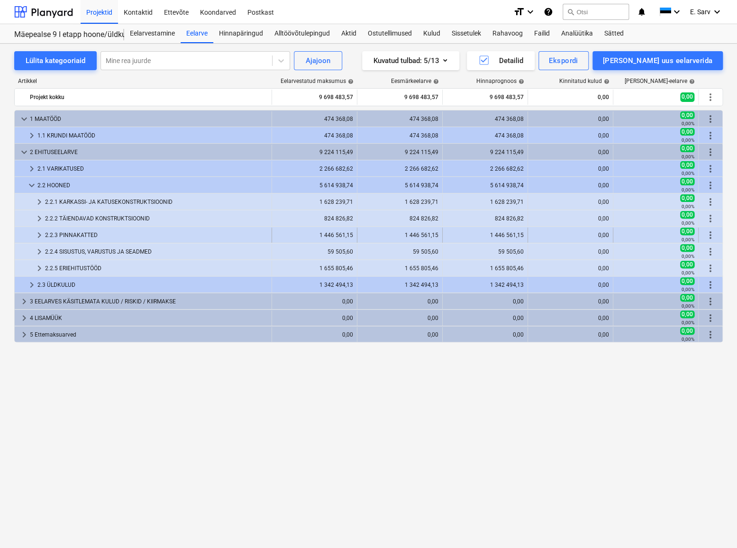
click at [54, 232] on div "2.2.3 PINNAKATTED" at bounding box center [156, 234] width 223 height 15
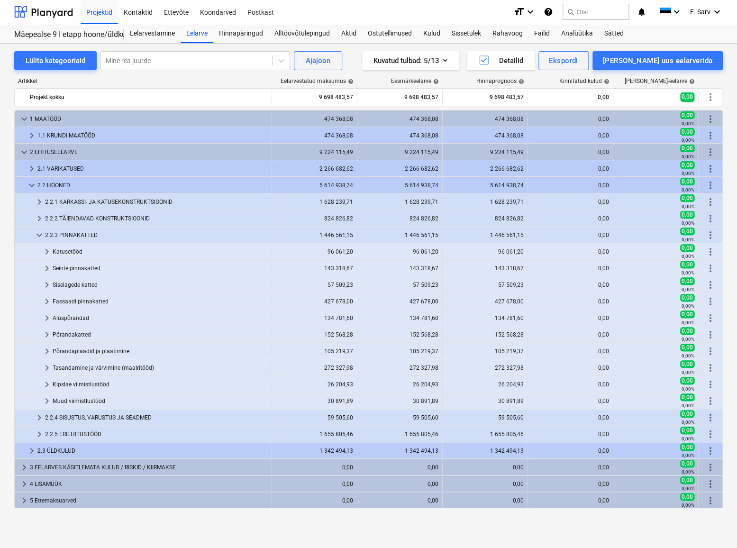
click at [54, 232] on div "2.2.3 PINNAKATTED" at bounding box center [156, 234] width 223 height 15
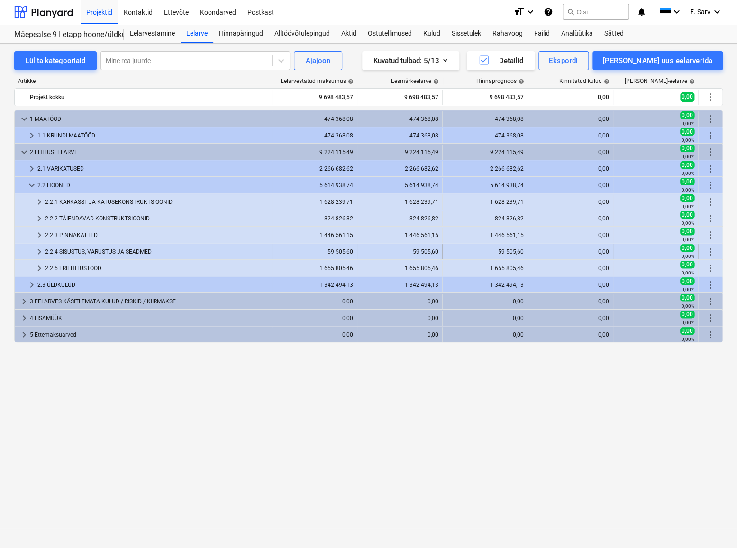
click at [53, 248] on div "2.2.4 SISUSTUS, VARUSTUS JA SEADMED" at bounding box center [156, 251] width 223 height 15
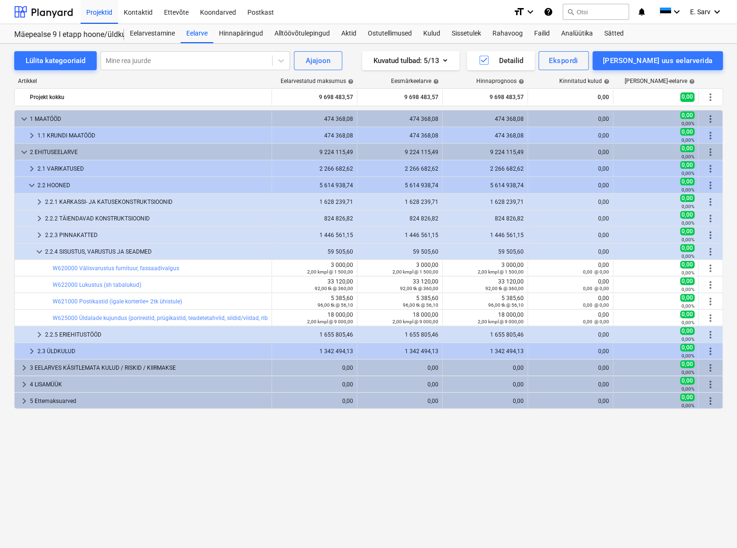
click at [53, 248] on div "2.2.4 SISUSTUS, VARUSTUS JA SEADMED" at bounding box center [156, 251] width 223 height 15
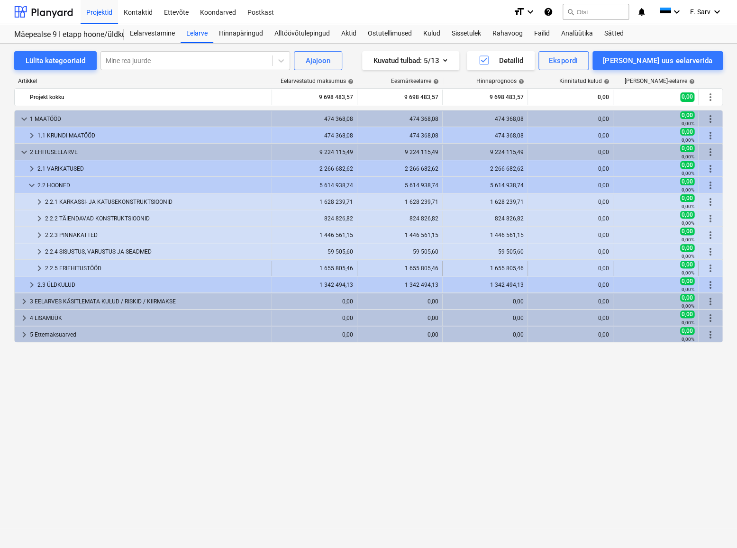
click at [54, 265] on div "2.2.5 ERIEHITUSTÖÖD" at bounding box center [156, 268] width 223 height 15
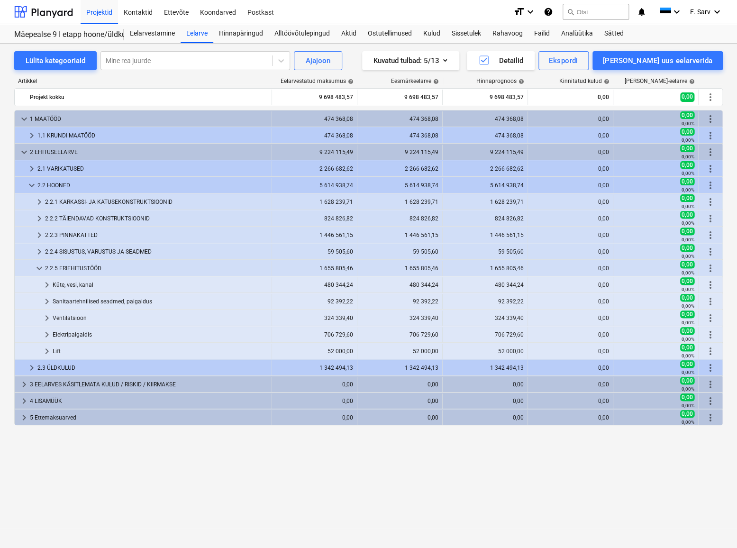
click at [54, 265] on div "2.2.5 ERIEHITUSTÖÖD" at bounding box center [156, 268] width 223 height 15
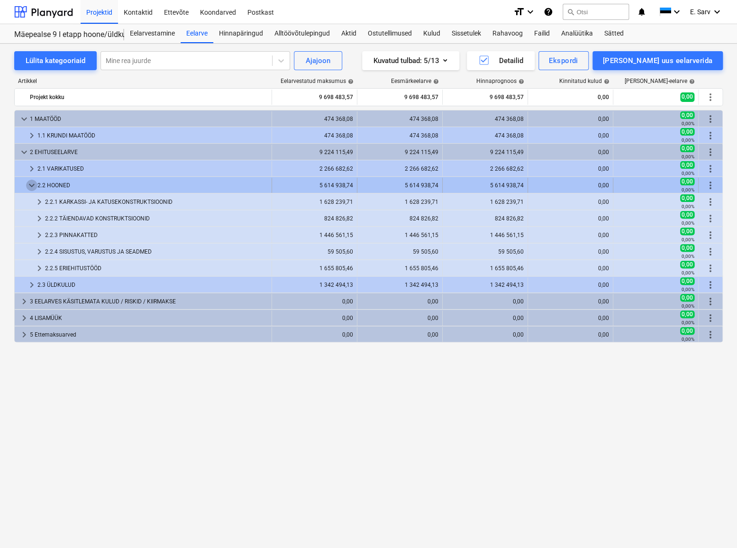
click at [32, 185] on span "keyboard_arrow_down" at bounding box center [31, 185] width 11 height 11
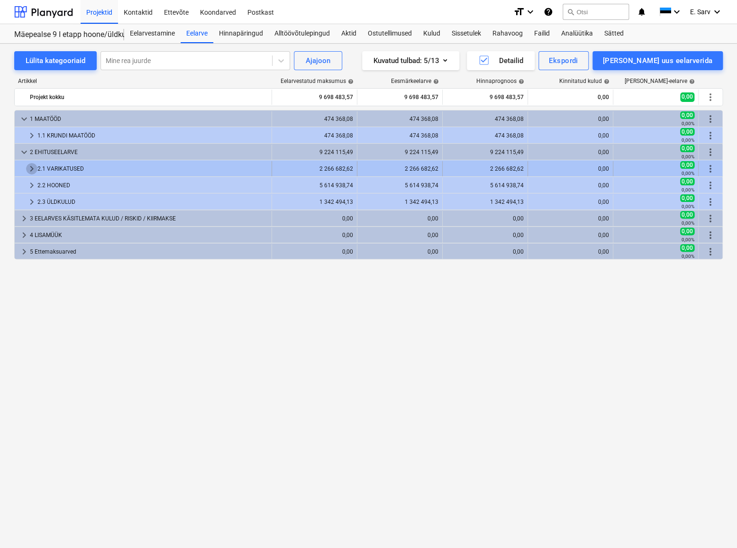
click at [32, 167] on span "keyboard_arrow_right" at bounding box center [31, 168] width 11 height 11
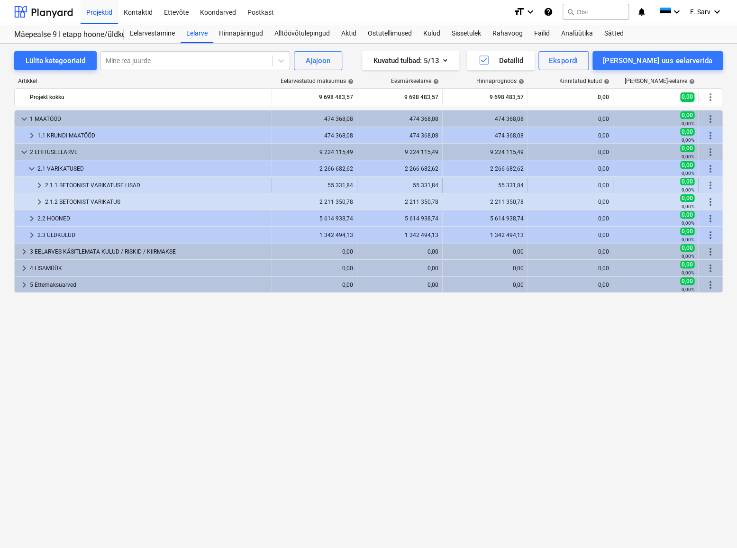
click at [47, 186] on div "2.1.1 BETOONIST VARIKATUSE LISAD" at bounding box center [156, 185] width 223 height 15
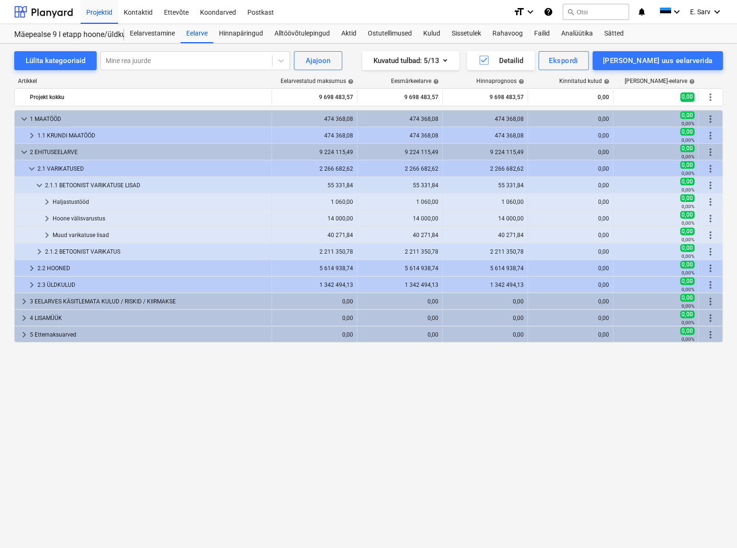
click at [47, 186] on div "2.1.1 BETOONIST VARIKATUSE LISAD" at bounding box center [156, 185] width 223 height 15
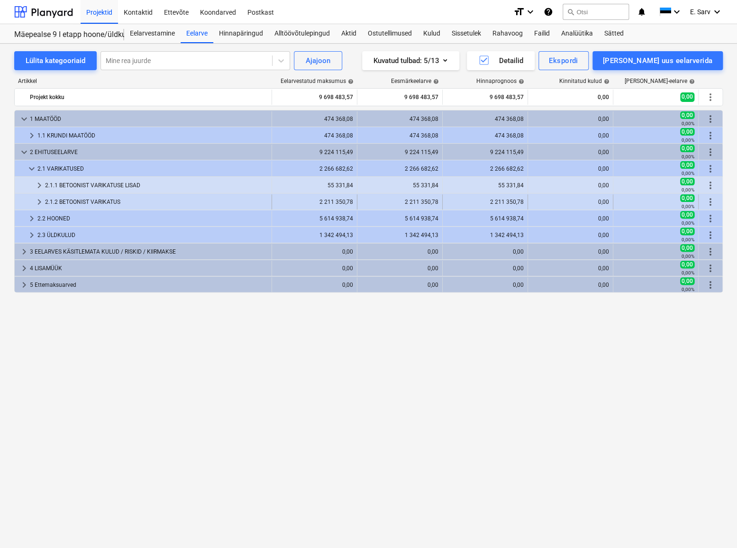
click at [47, 199] on div "2.1.2 BETOONIST VARIKATUS" at bounding box center [156, 201] width 223 height 15
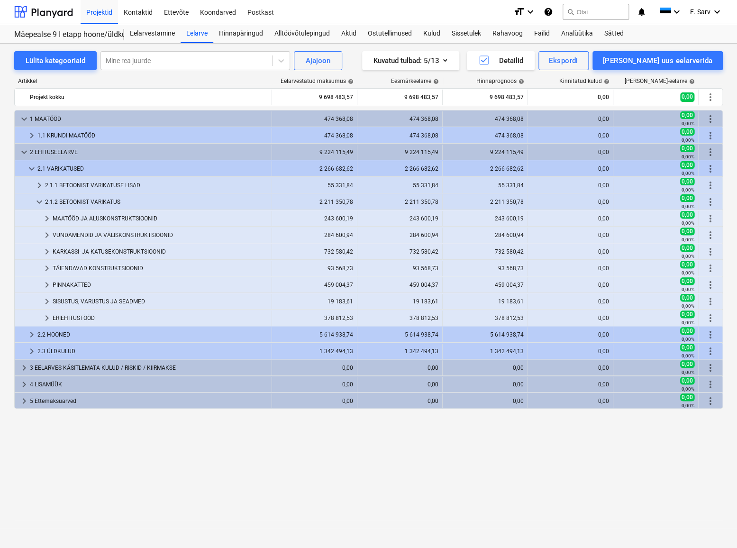
click at [47, 199] on div "2.1.2 BETOONIST VARIKATUS" at bounding box center [156, 201] width 223 height 15
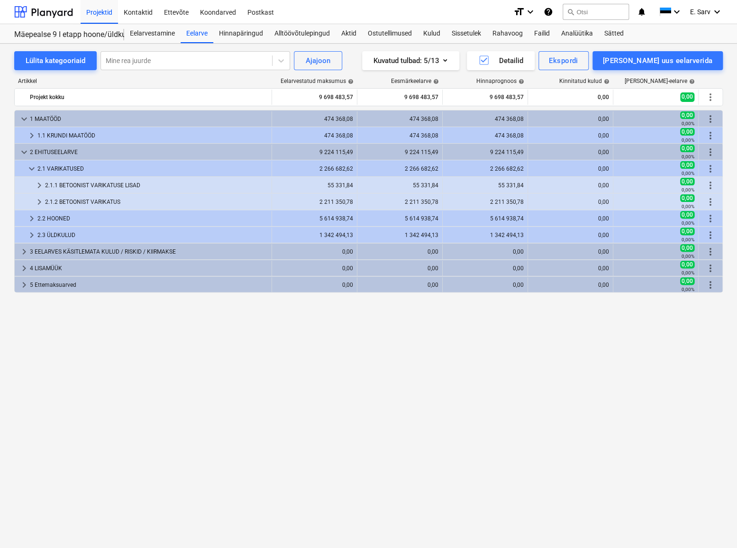
click at [47, 199] on div "2.1.2 BETOONIST VARIKATUS" at bounding box center [156, 201] width 223 height 15
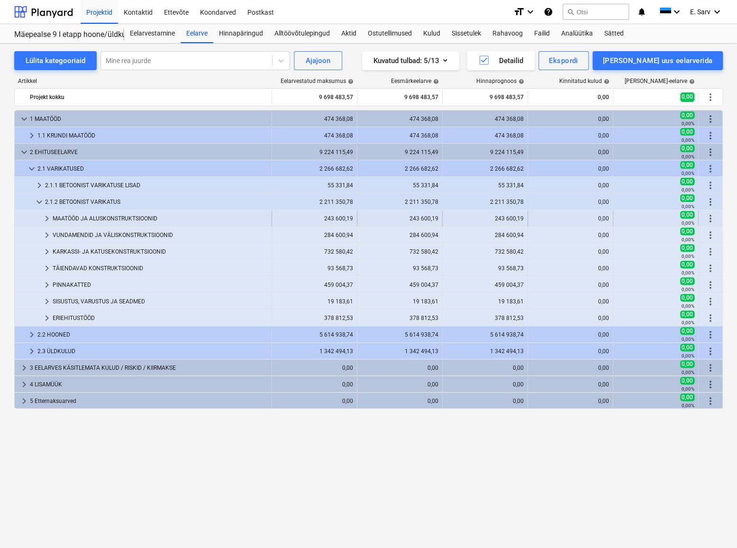
click at [61, 217] on div "MAATÖÖD JA ALUSKONSTRUKTSIOONID" at bounding box center [160, 218] width 215 height 15
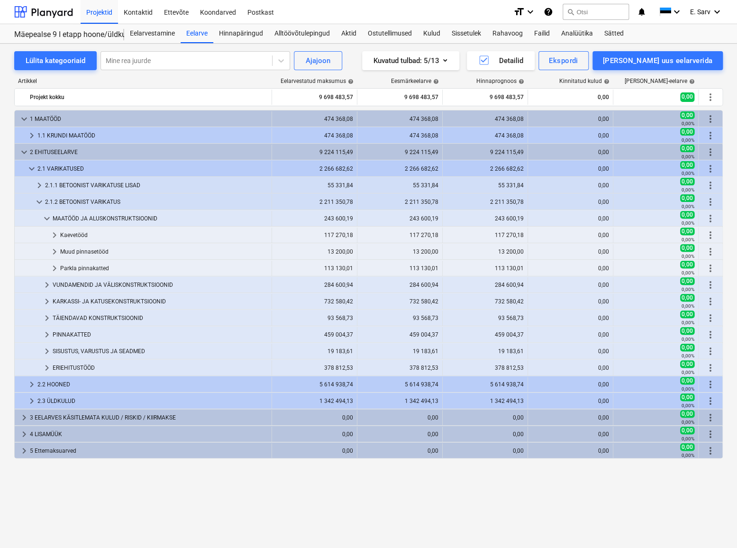
click at [61, 217] on div "MAATÖÖD JA ALUSKONSTRUKTSIOONID" at bounding box center [160, 218] width 215 height 15
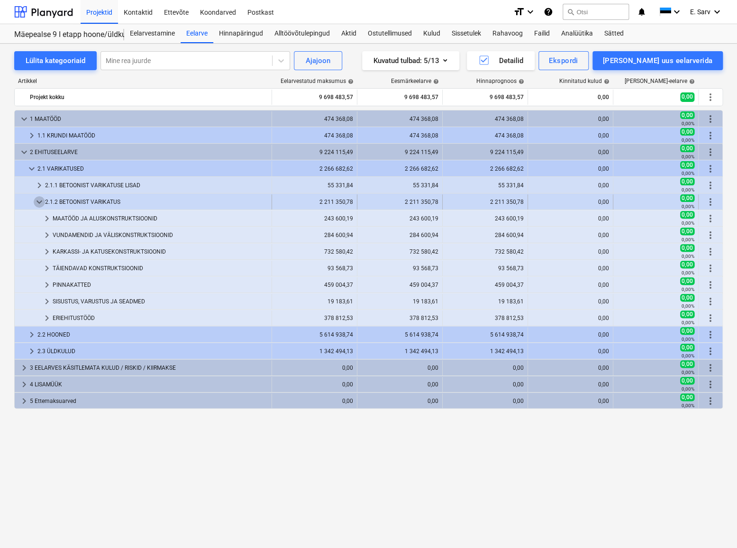
click at [36, 199] on span "keyboard_arrow_down" at bounding box center [39, 201] width 11 height 11
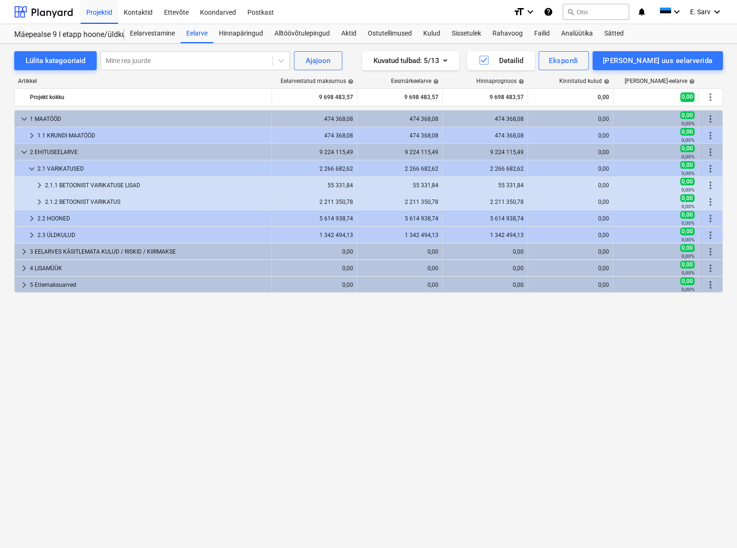
click at [230, 323] on div "keyboard_arrow_down 1 MAATÖÖD 474 368,08 474 368,08 474 368,08 0,00 0,00 0,00% …" at bounding box center [368, 309] width 708 height 399
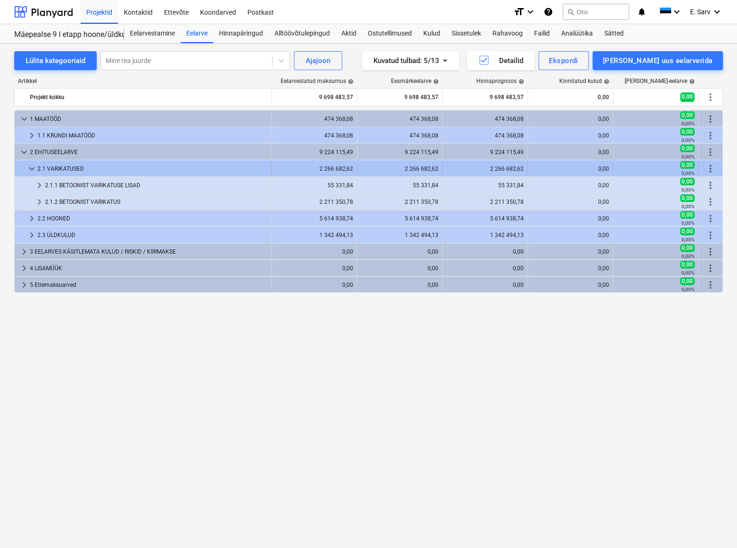
click at [28, 168] on span "keyboard_arrow_down" at bounding box center [31, 168] width 11 height 11
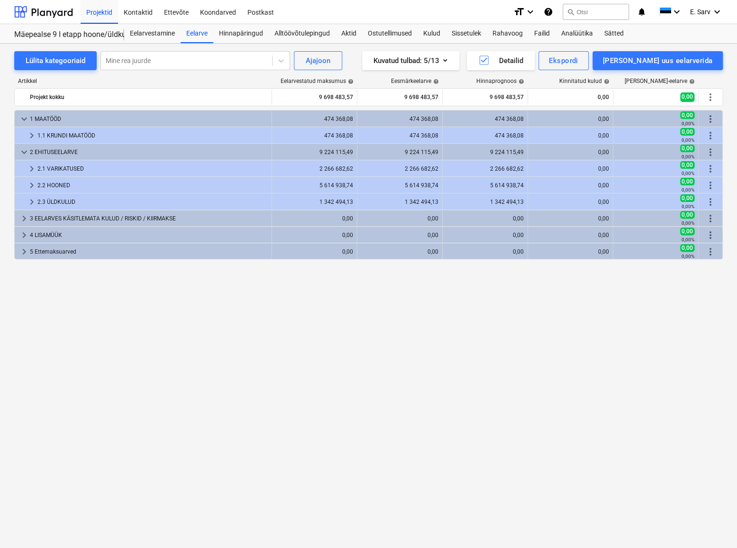
click at [272, 345] on div "keyboard_arrow_down 1 MAATÖÖD 474 368,08 474 368,08 474 368,08 0,00 0,00 0,00% …" at bounding box center [368, 309] width 708 height 399
click at [615, 32] on div "Sätted" at bounding box center [613, 33] width 31 height 19
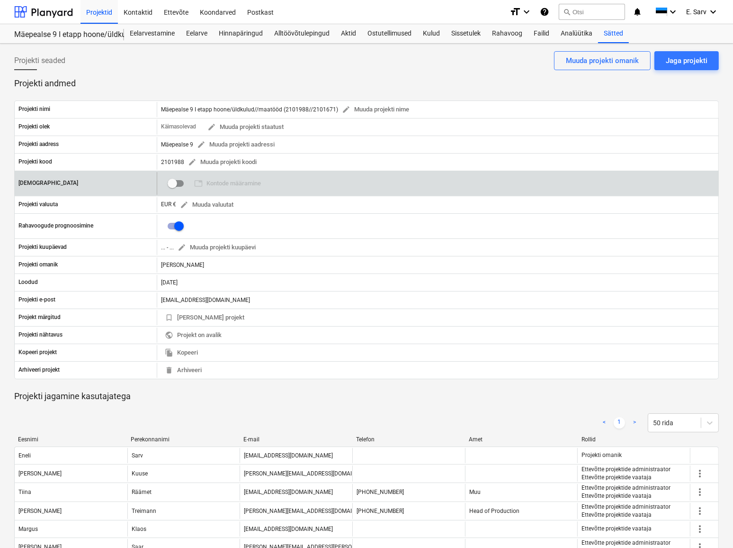
click at [175, 180] on input "checkbox" at bounding box center [172, 183] width 23 height 23
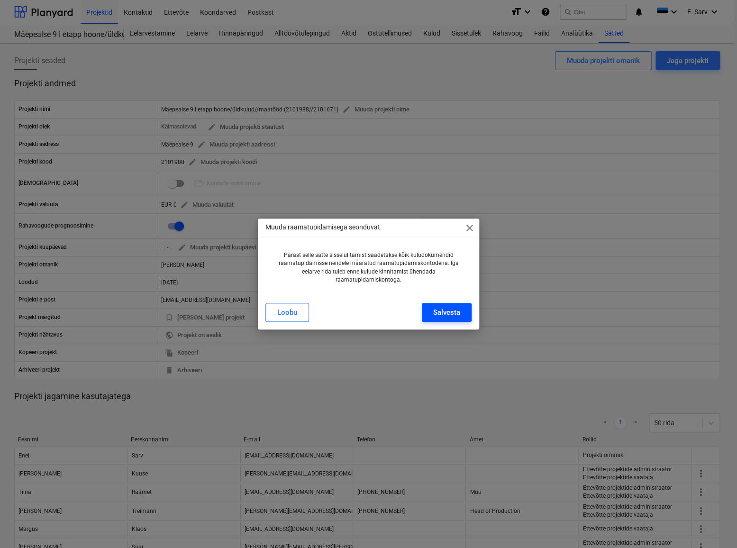
click at [450, 309] on div "Salvesta" at bounding box center [446, 312] width 27 height 12
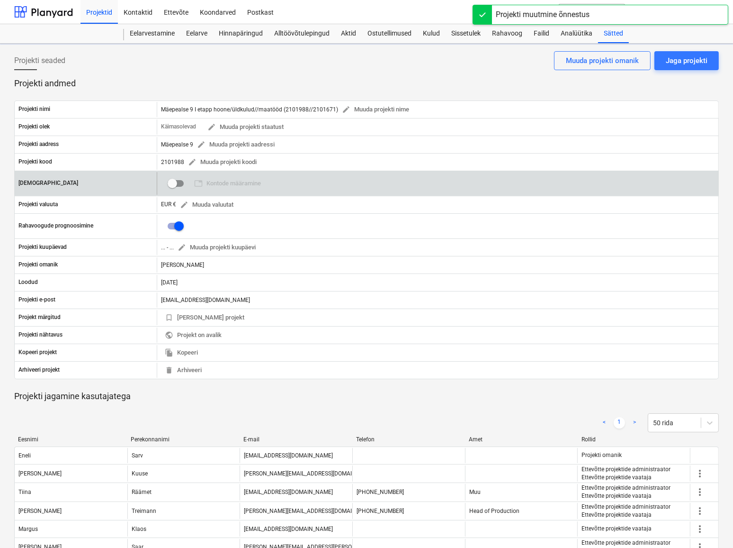
checkbox input "true"
click at [231, 184] on span "table Kontode määramine" at bounding box center [227, 183] width 67 height 11
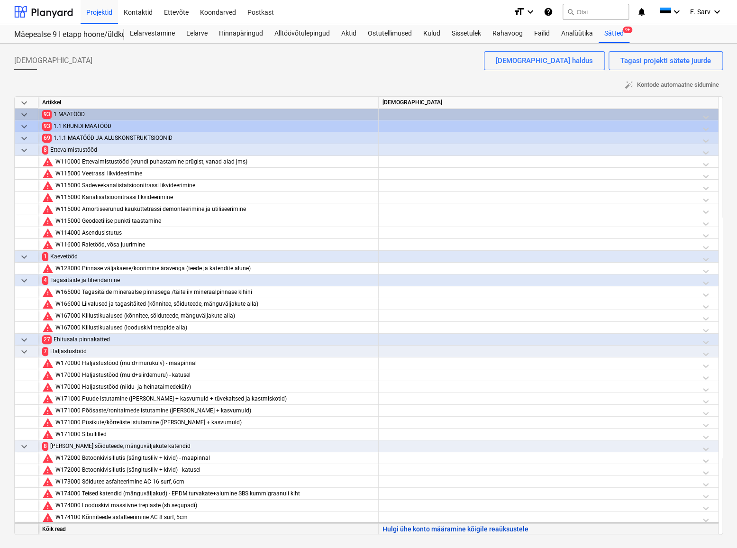
click at [469, 529] on button "Hulgi ühe konto määramine kõigile reaüksustele" at bounding box center [455, 529] width 146 height 12
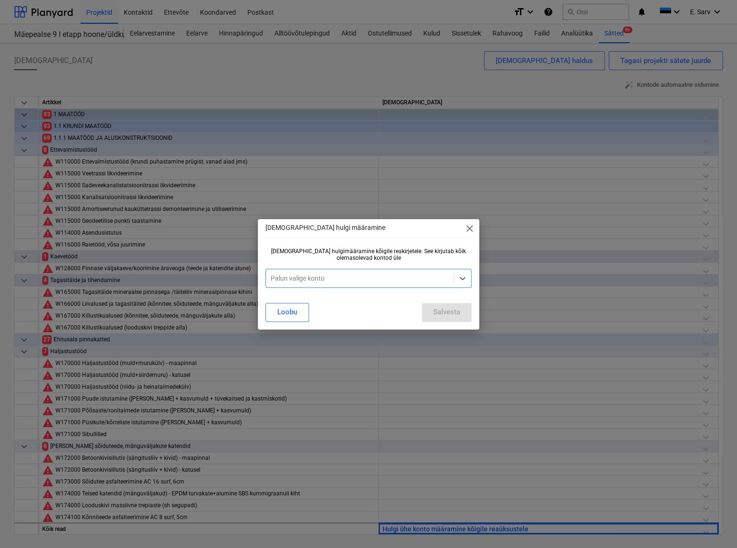
click at [472, 229] on span "close" at bounding box center [469, 228] width 11 height 11
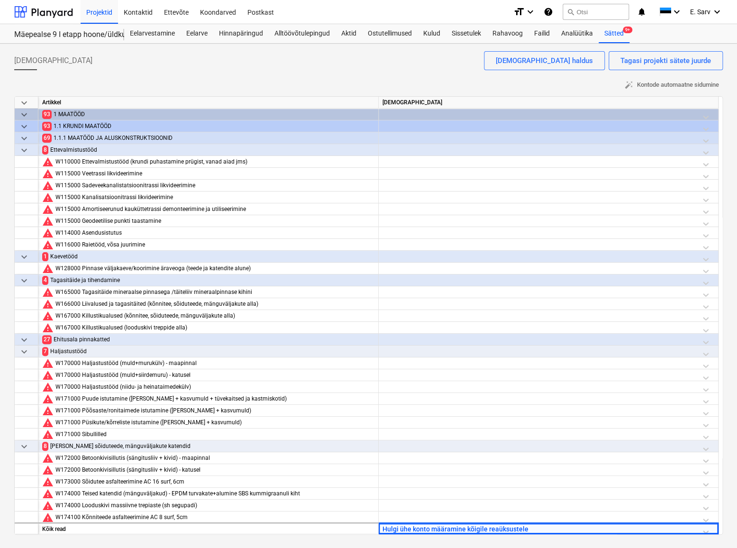
click at [22, 146] on span "keyboard_arrow_down" at bounding box center [23, 149] width 11 height 11
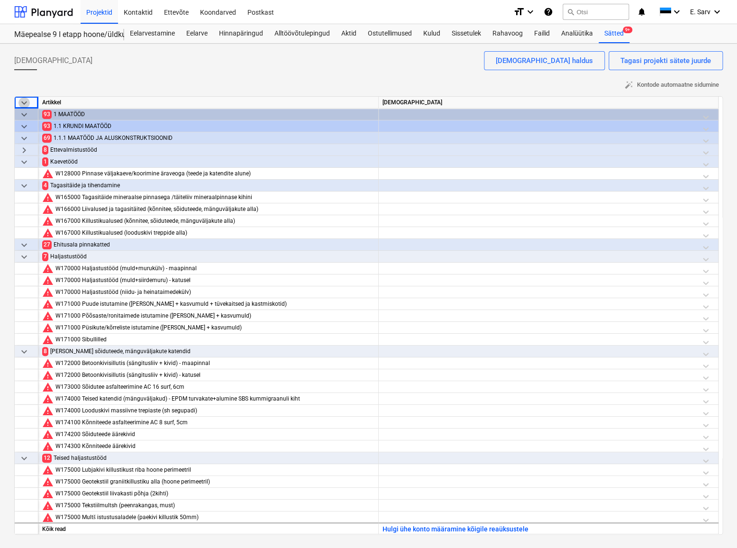
click at [24, 103] on span "keyboard_arrow_down" at bounding box center [23, 102] width 11 height 11
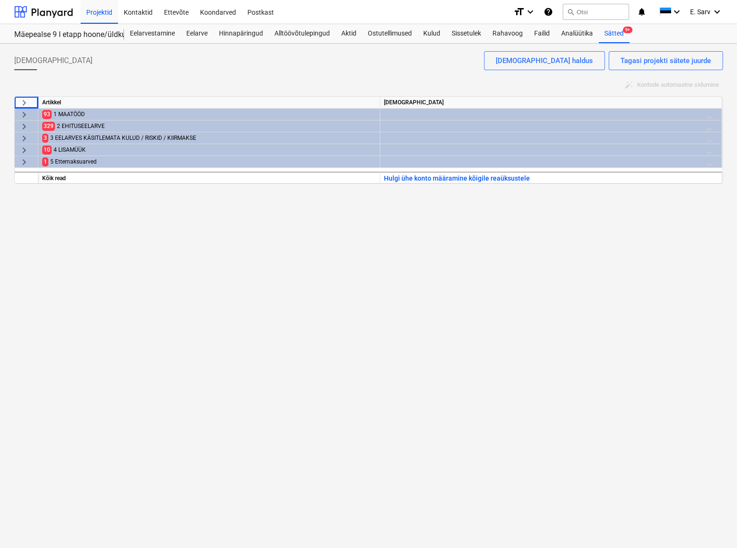
click at [425, 113] on div at bounding box center [550, 116] width 333 height 17
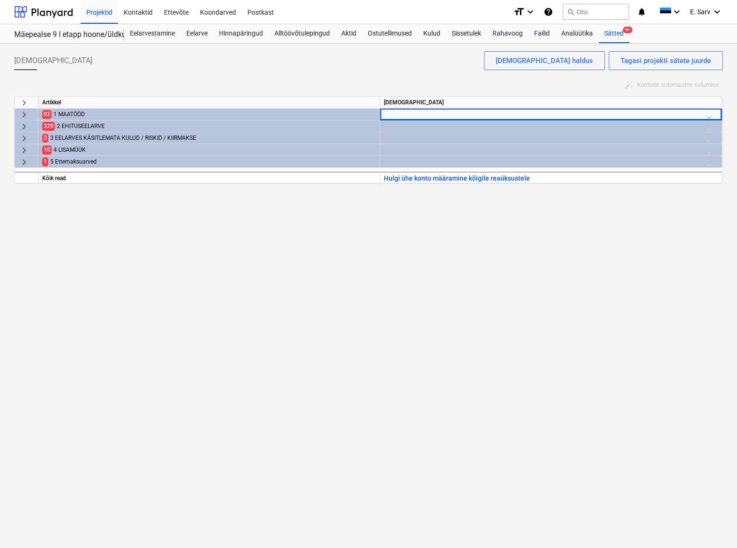
click at [709, 113] on div at bounding box center [550, 116] width 333 height 17
click at [707, 116] on div at bounding box center [550, 116] width 333 height 17
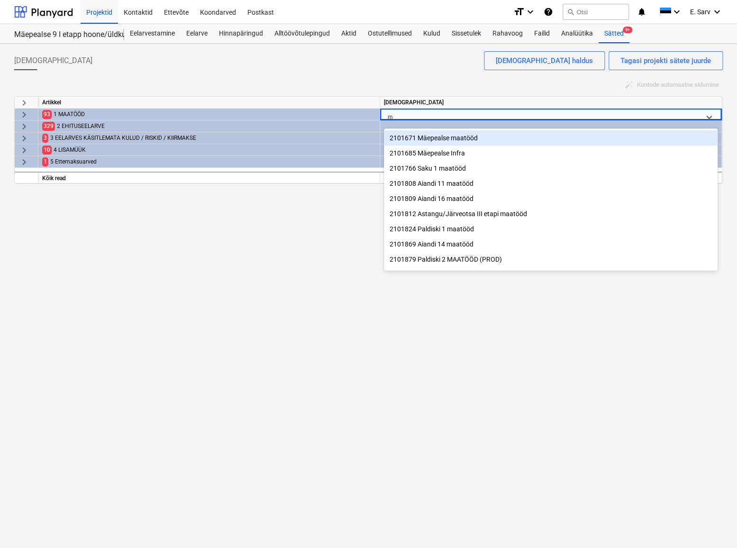
click at [441, 136] on div "2101671 Mäepealse maatööd" at bounding box center [550, 137] width 333 height 15
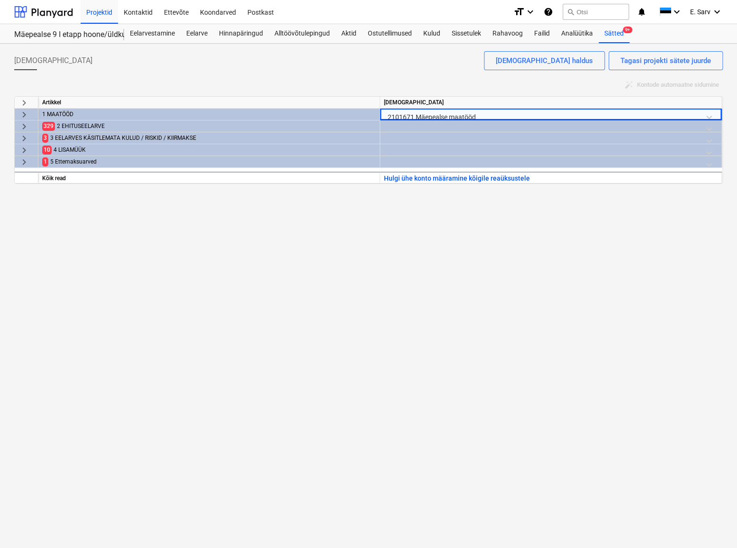
click at [417, 126] on div at bounding box center [550, 128] width 333 height 17
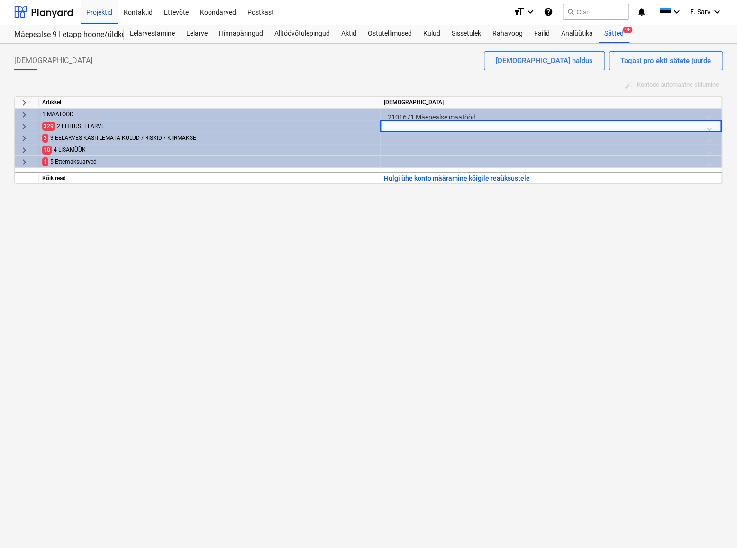
click at [26, 123] on span "keyboard_arrow_right" at bounding box center [23, 126] width 11 height 11
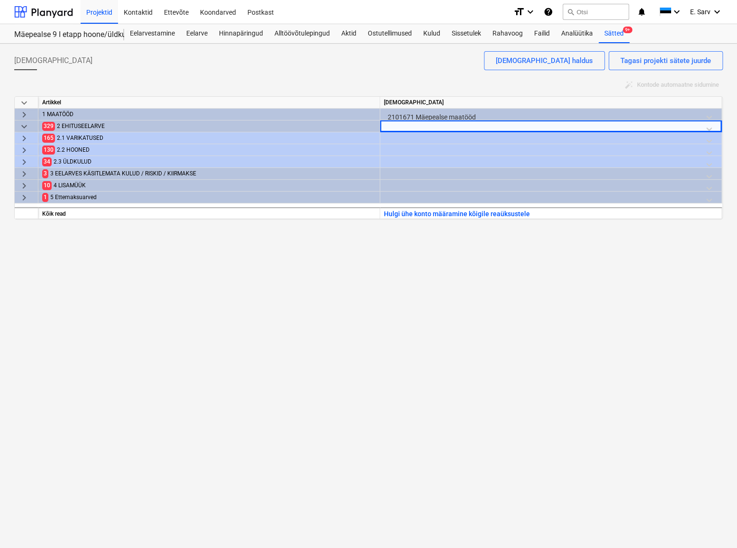
click at [451, 137] on div at bounding box center [550, 140] width 333 height 17
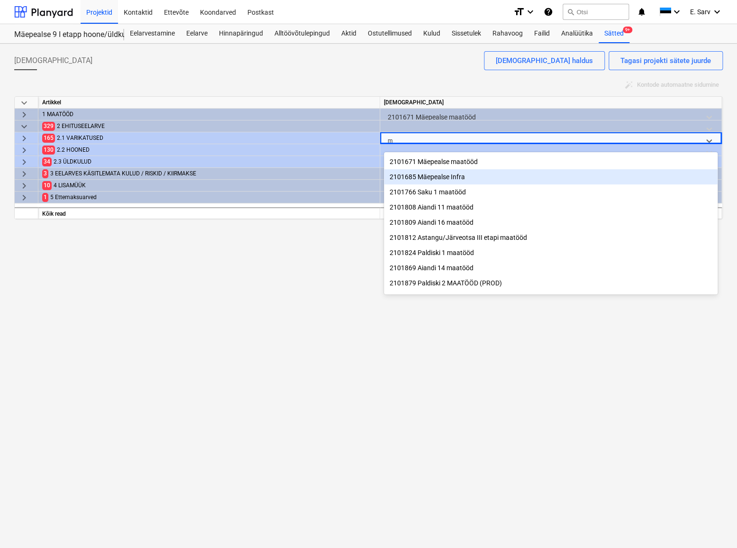
type input "mä"
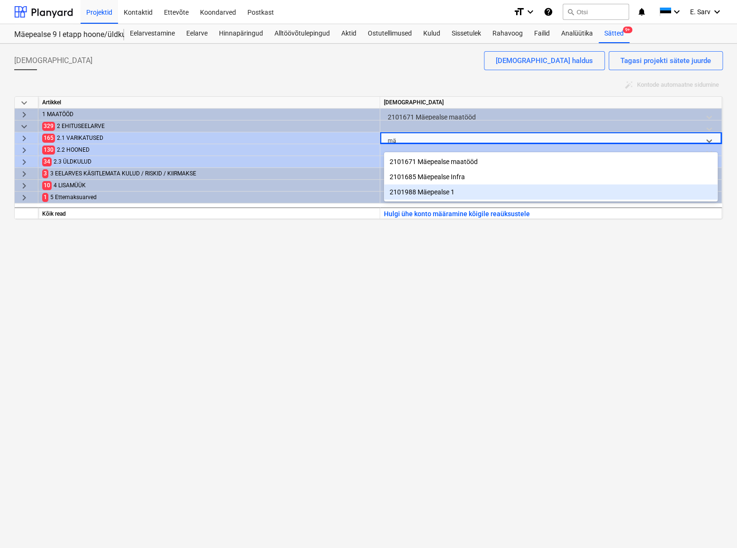
click at [440, 193] on div "2101988 Mäepealse 1" at bounding box center [550, 191] width 333 height 15
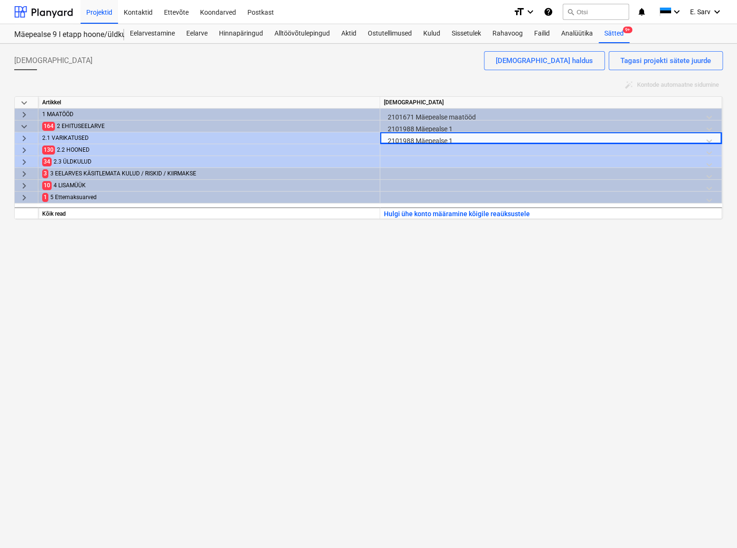
click at [424, 148] on div at bounding box center [550, 152] width 333 height 17
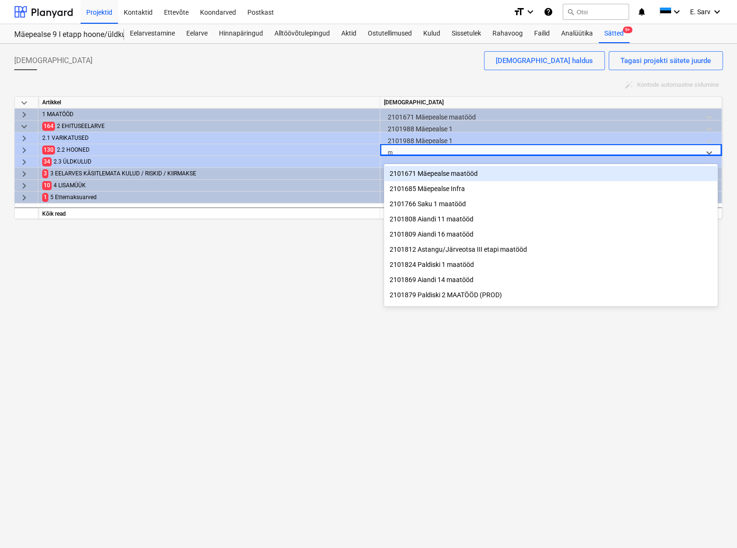
type input "mä"
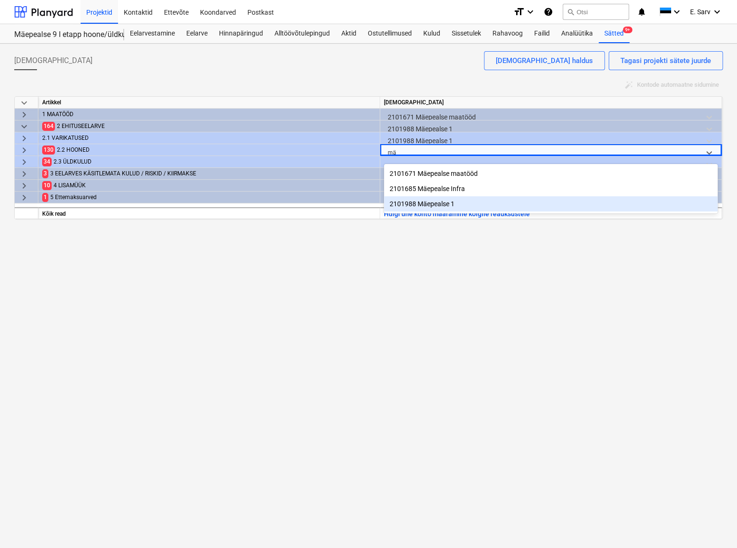
click at [428, 205] on div "2101988 Mäepealse 1" at bounding box center [550, 203] width 333 height 15
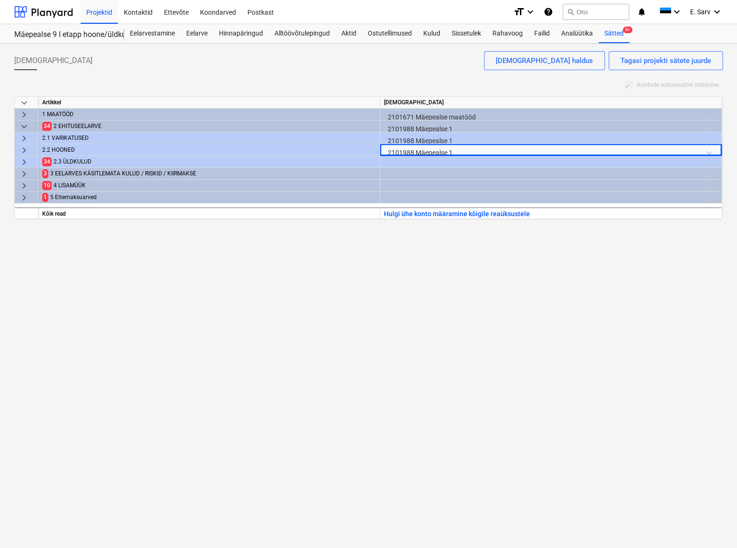
click at [430, 160] on div at bounding box center [550, 164] width 333 height 17
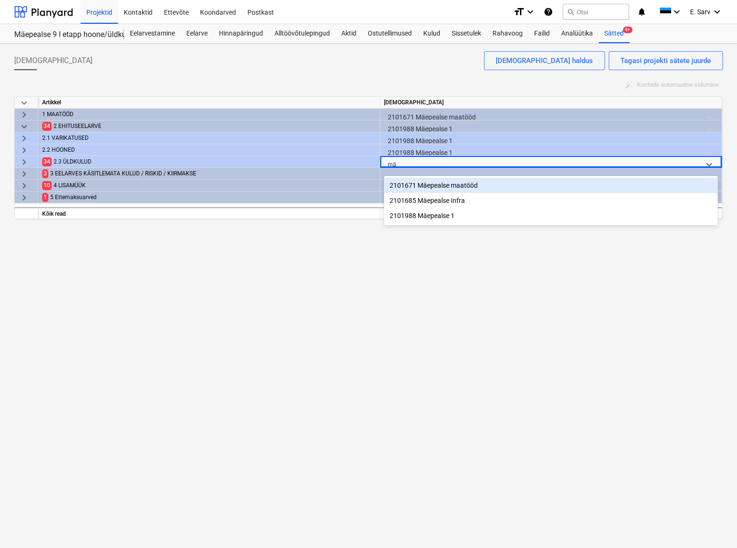
type input "mäe"
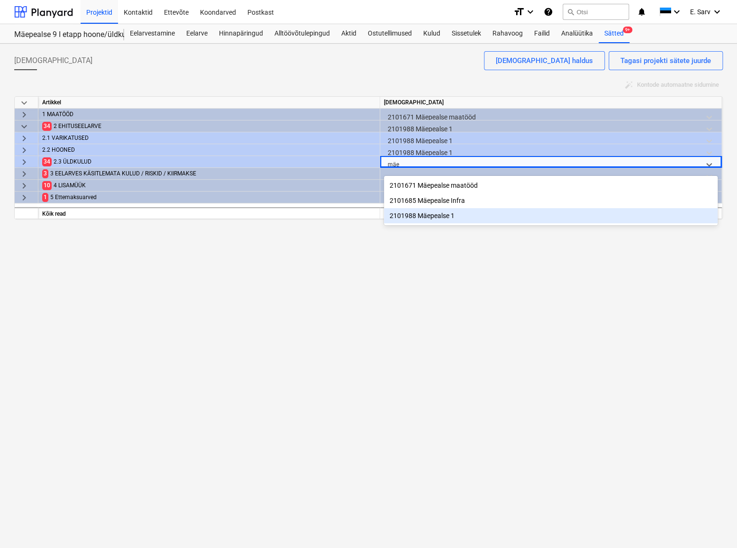
click at [437, 218] on div "2101988 Mäepealse 1" at bounding box center [550, 215] width 333 height 15
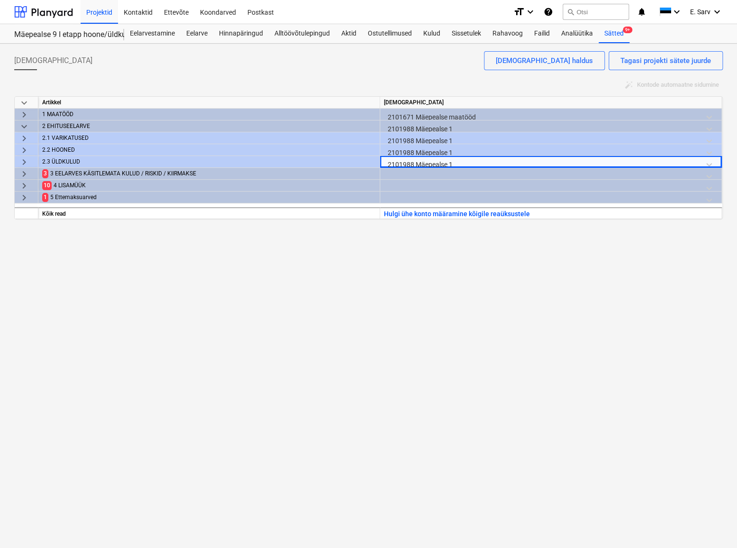
click at [428, 173] on div at bounding box center [550, 176] width 333 height 17
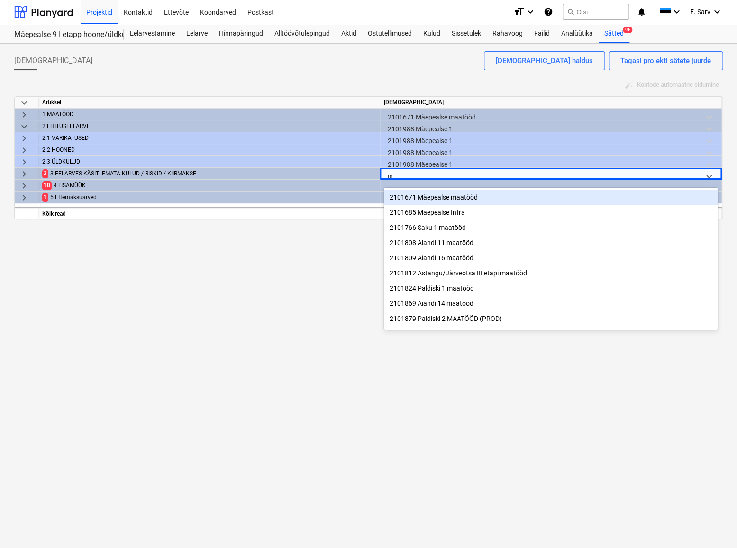
type input "mä"
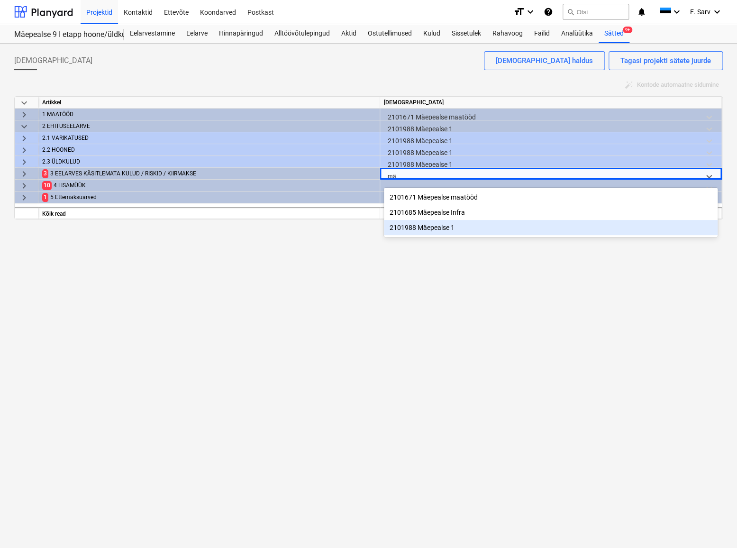
click at [440, 227] on div "2101988 Mäepealse 1" at bounding box center [550, 227] width 333 height 15
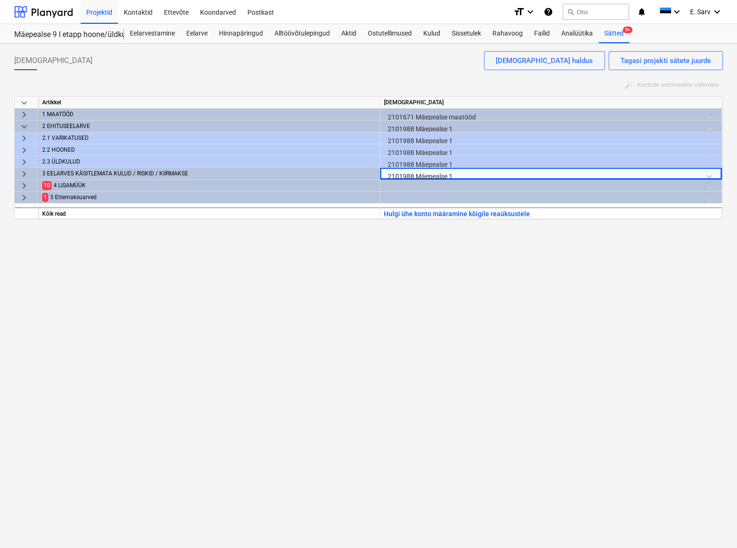
click at [432, 185] on div at bounding box center [550, 188] width 333 height 17
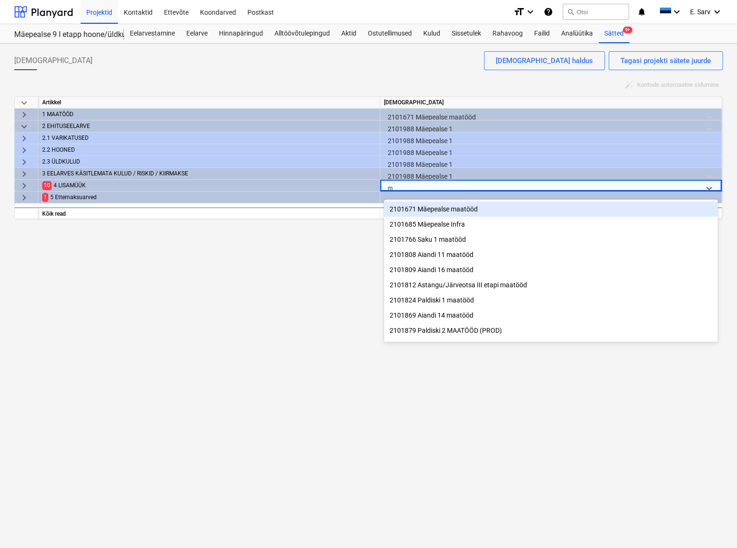
type input "mä"
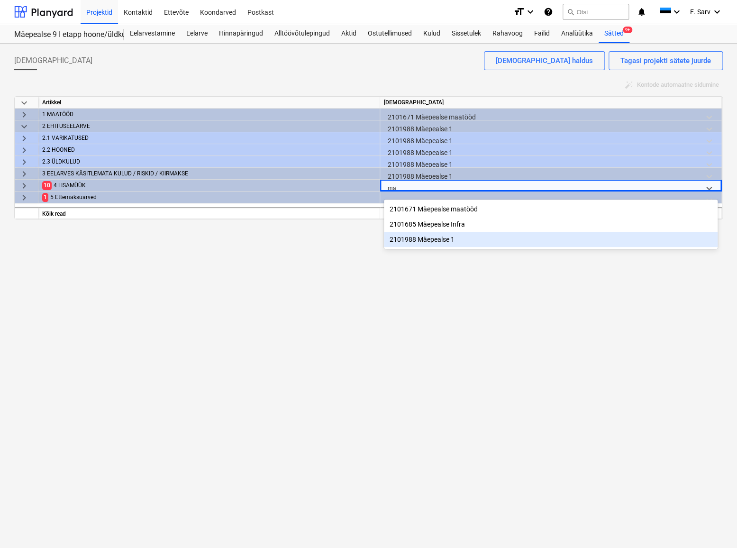
click at [438, 239] on div "2101988 Mäepealse 1" at bounding box center [550, 239] width 333 height 15
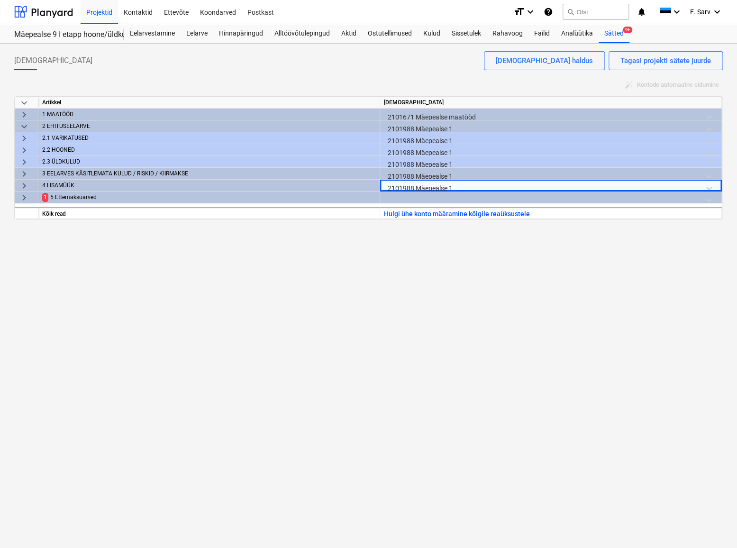
click at [432, 196] on div at bounding box center [550, 199] width 333 height 17
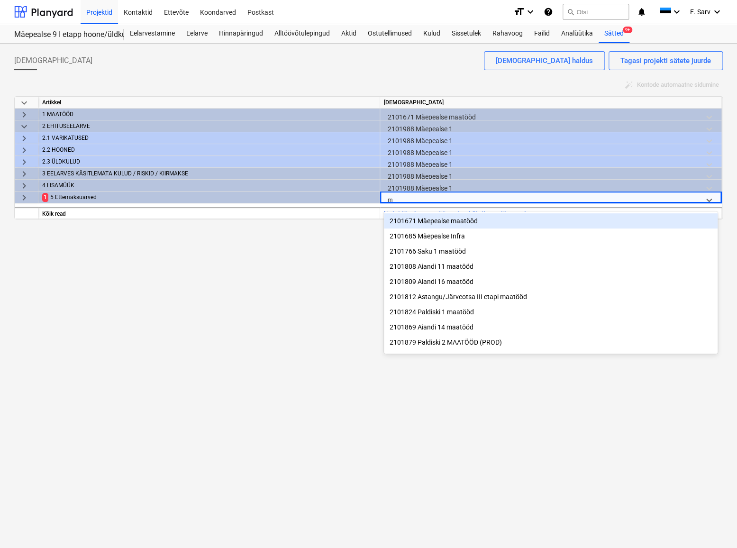
type input "mä"
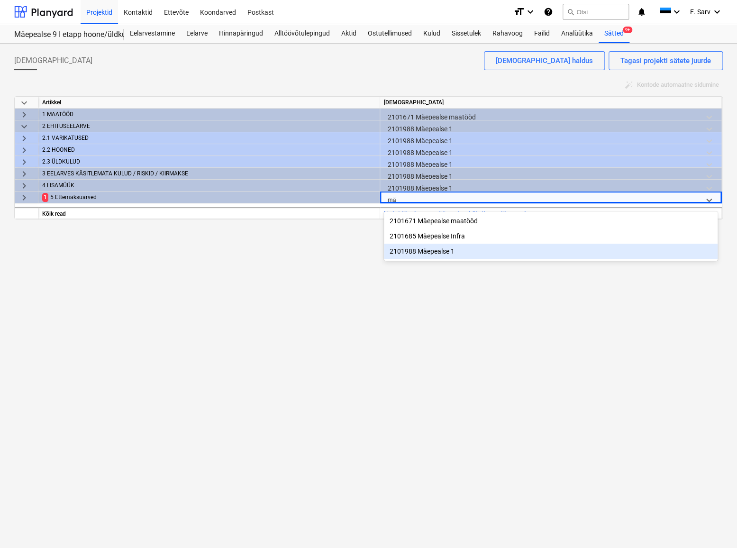
click at [431, 250] on div "2101988 Mäepealse 1" at bounding box center [550, 250] width 333 height 15
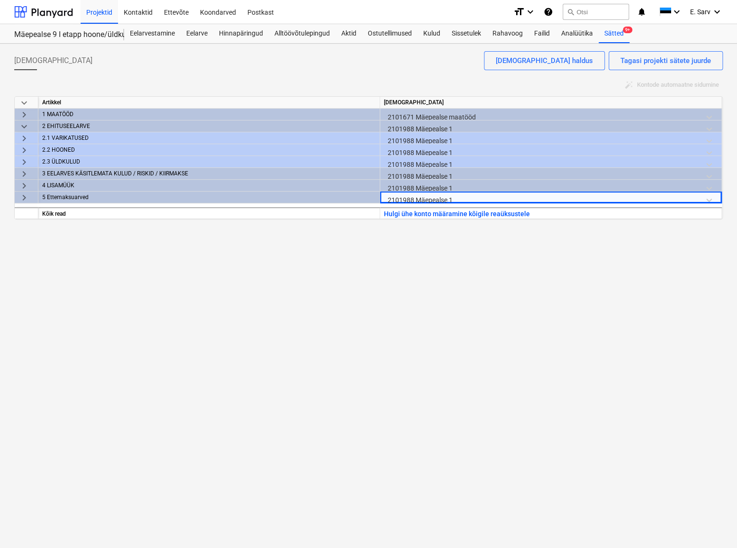
click at [431, 316] on div "Raamatupidamiskontod Tagasi projekti sätete juurde Raamatupidamiskontode haldus…" at bounding box center [368, 296] width 737 height 504
click at [283, 289] on div "Raamatupidamiskontod Tagasi projekti sätete juurde Raamatupidamiskontode haldus…" at bounding box center [368, 296] width 737 height 504
click at [549, 231] on div "Raamatupidamiskontod Tagasi projekti sätete juurde Raamatupidamiskontode haldus…" at bounding box center [368, 296] width 737 height 504
click at [607, 33] on div "Sätted 9+" at bounding box center [613, 33] width 31 height 19
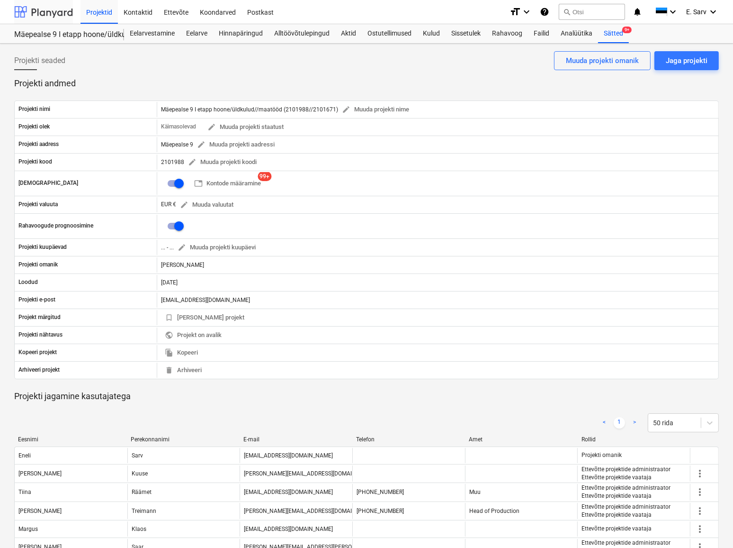
click at [43, 9] on div at bounding box center [43, 12] width 59 height 24
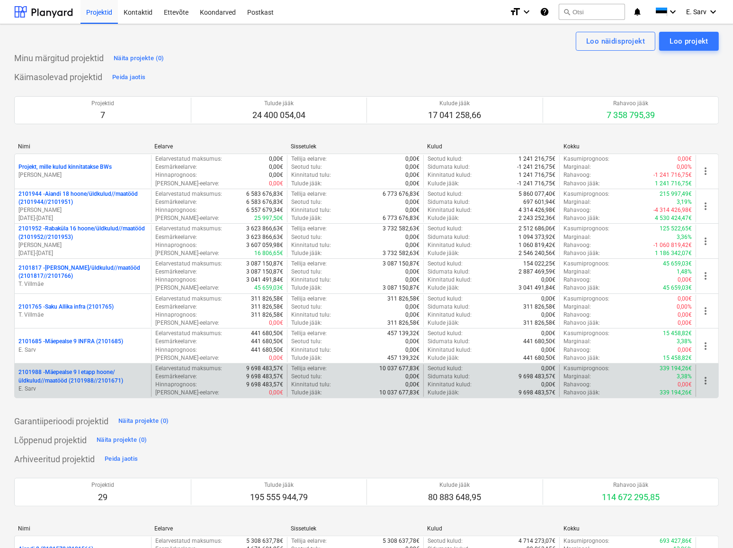
click at [83, 376] on p "2101988 - Mäepealse 9 I etapp hoone/üldkulud//maatööd (2101988//2101671)" at bounding box center [82, 376] width 129 height 16
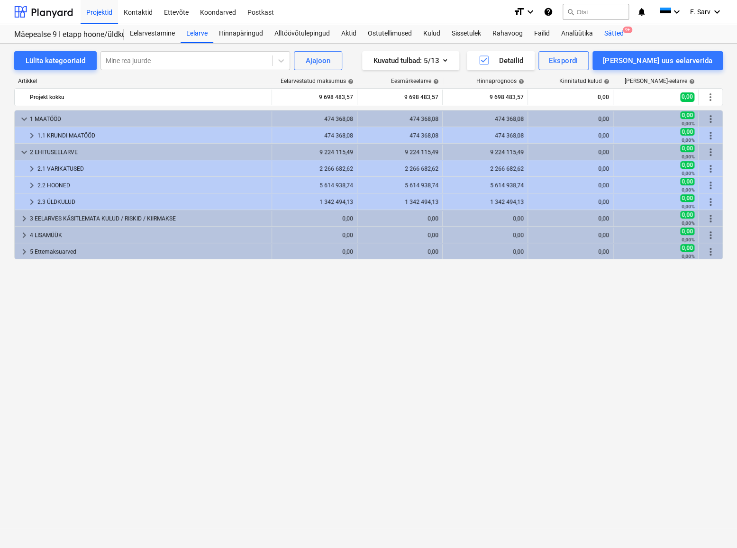
click at [614, 34] on div "Sätted 9+" at bounding box center [613, 33] width 31 height 19
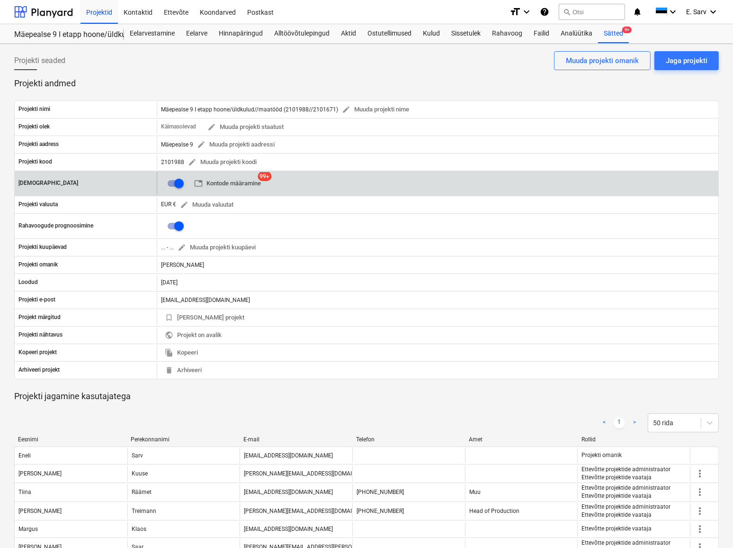
click at [243, 183] on span "table Kontode määramine" at bounding box center [227, 183] width 67 height 11
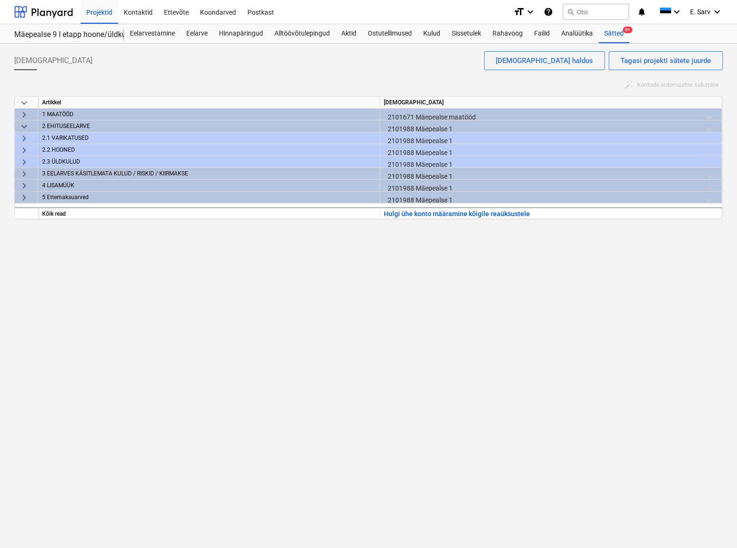
click at [320, 340] on div "Raamatupidamiskontod Tagasi projekti sätete juurde Raamatupidamiskontode haldus…" at bounding box center [368, 296] width 737 height 504
click at [27, 137] on span "keyboard_arrow_right" at bounding box center [23, 138] width 11 height 11
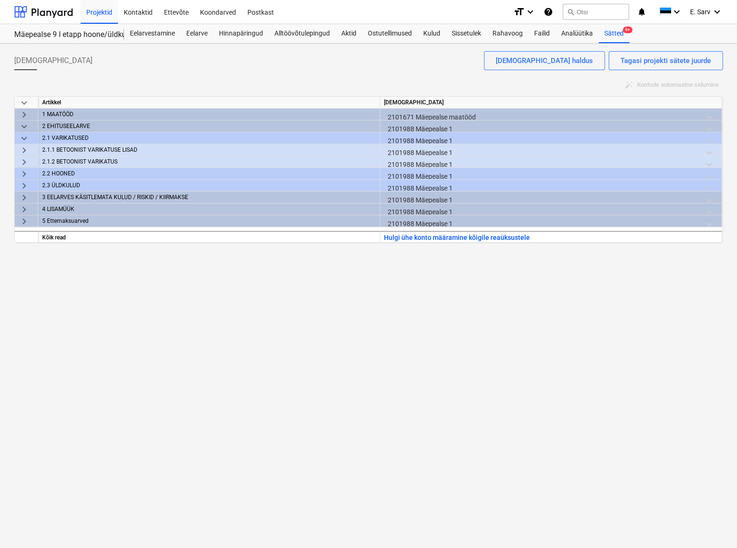
click at [31, 147] on div "keyboard_arrow_down Artikkel Raamatupidamiskonto keyboard_arrow_right 1 MAATÖÖD…" at bounding box center [368, 169] width 708 height 147
click at [27, 150] on span "keyboard_arrow_right" at bounding box center [23, 149] width 11 height 11
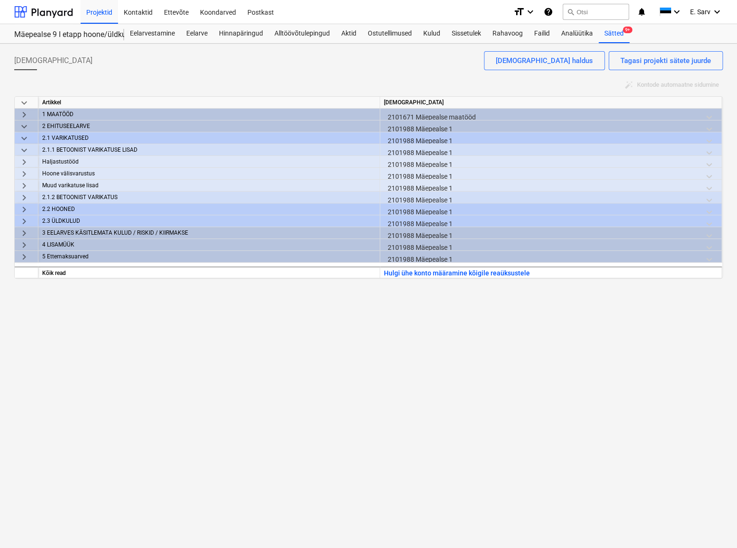
click at [21, 149] on span "keyboard_arrow_down" at bounding box center [23, 149] width 11 height 11
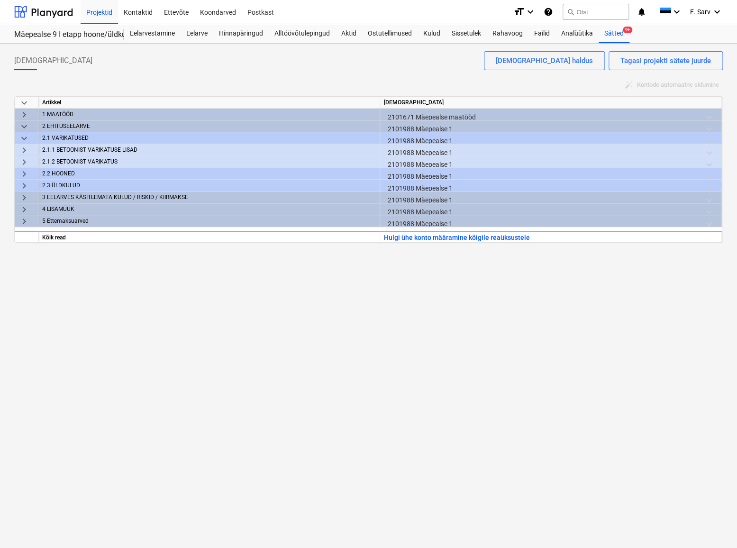
click at [320, 391] on div "Raamatupidamiskontod Tagasi projekti sätete juurde Raamatupidamiskontode haldus…" at bounding box center [368, 296] width 737 height 504
click at [457, 285] on div "Raamatupidamiskontod Tagasi projekti sätete juurde Raamatupidamiskontode haldus…" at bounding box center [368, 296] width 737 height 504
click at [469, 236] on button "Hulgi ühe konto määramine kõigile reaüksustele" at bounding box center [457, 238] width 146 height 12
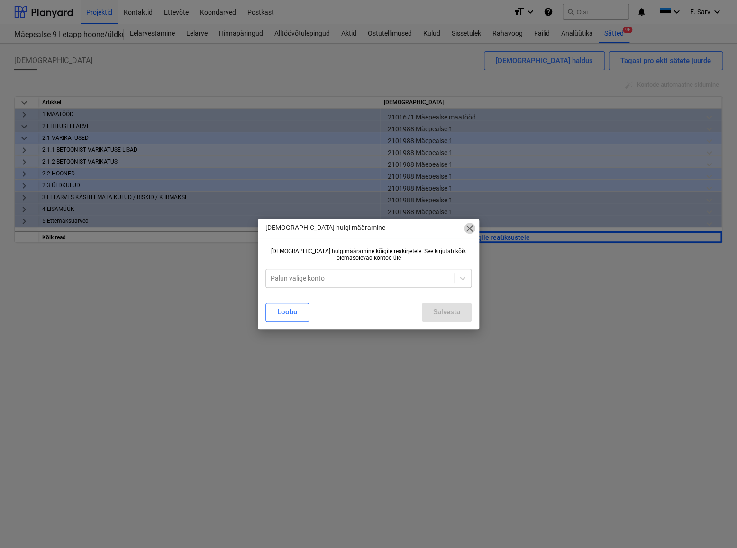
click at [470, 230] on span "close" at bounding box center [469, 228] width 11 height 11
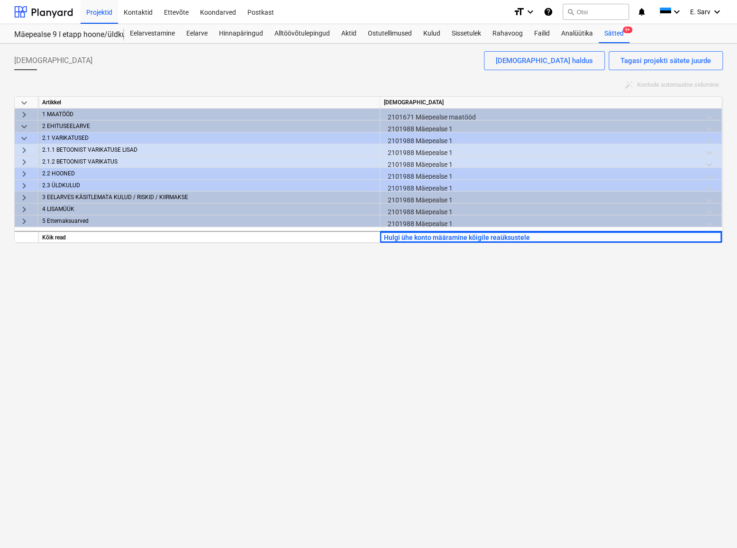
click at [449, 349] on div "Raamatupidamiskontod Tagasi projekti sätete juurde Raamatupidamiskontode haldus…" at bounding box center [368, 296] width 737 height 504
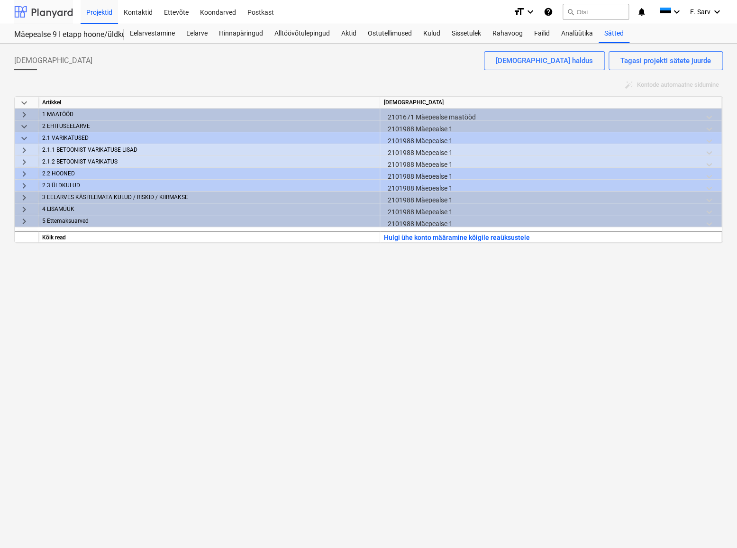
click at [51, 9] on div at bounding box center [43, 12] width 59 height 24
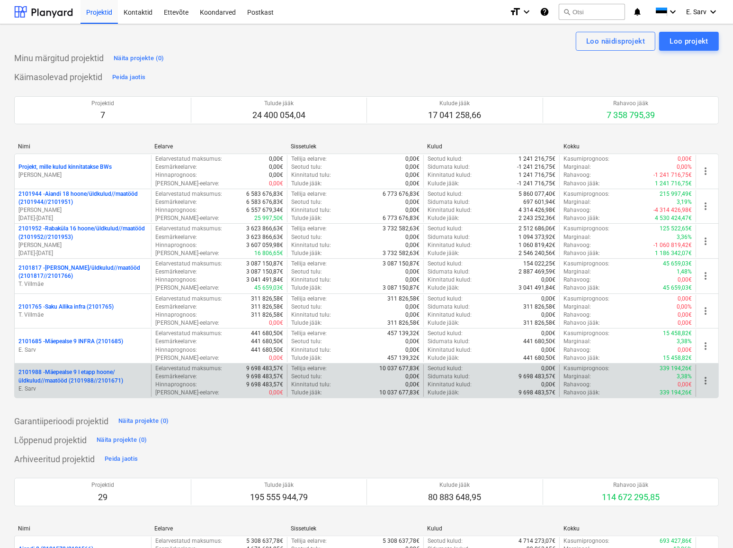
click at [92, 384] on p "2101988 - Mäepealse 9 I etapp hoone/üldkulud//maatööd (2101988//2101671)" at bounding box center [82, 376] width 129 height 16
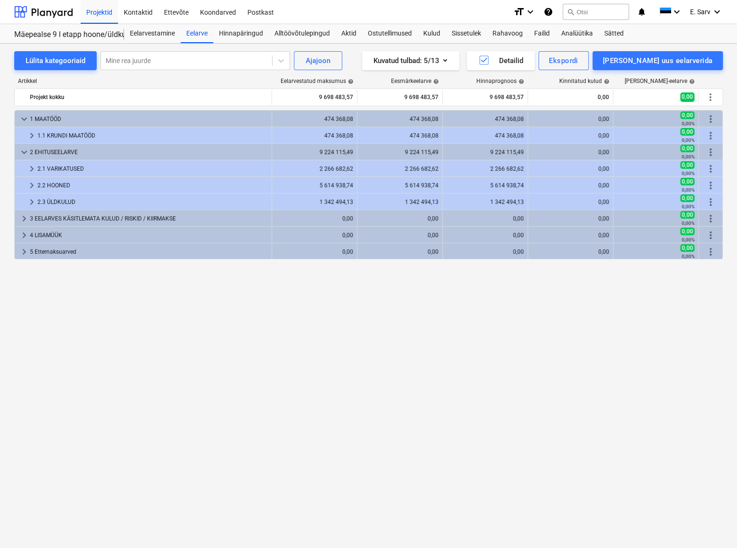
click at [221, 292] on div "keyboard_arrow_down 1 MAATÖÖD 474 368,08 474 368,08 474 368,08 0,00 0,00 0,00% …" at bounding box center [368, 309] width 708 height 399
click at [49, 9] on div at bounding box center [43, 12] width 59 height 24
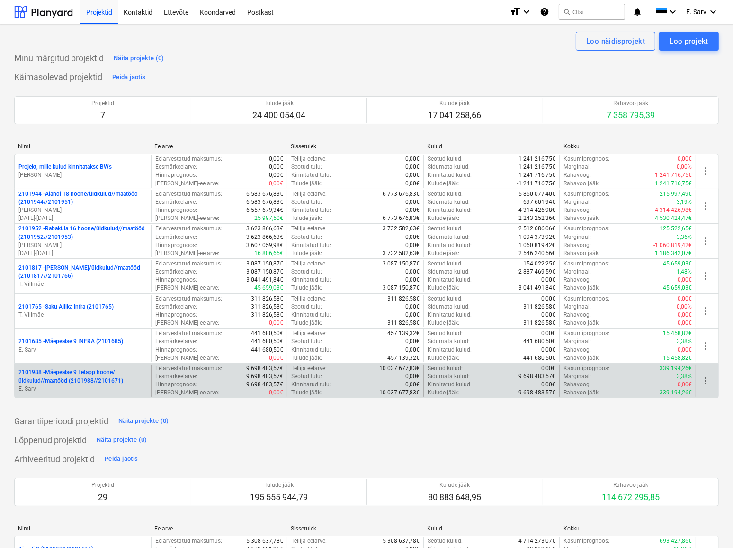
click at [66, 374] on p "2101988 - Mäepealse 9 I etapp hoone/üldkulud//maatööd (2101988//2101671)" at bounding box center [82, 376] width 129 height 16
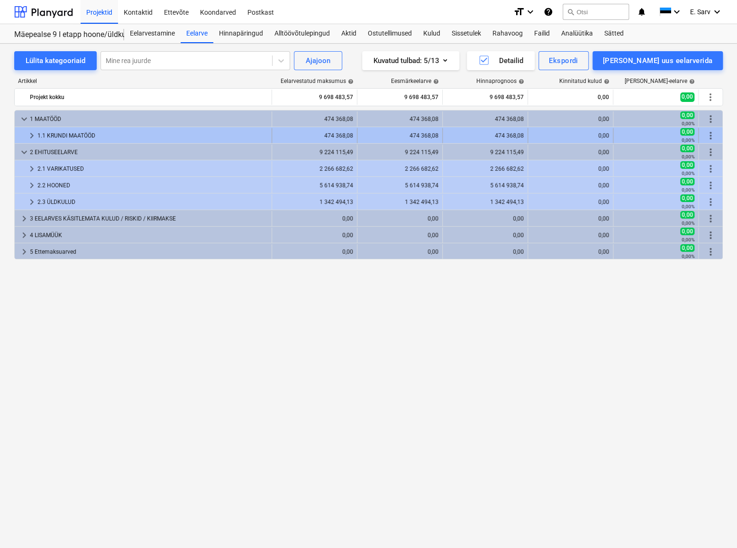
click at [47, 137] on div "1.1 KRUNDI MAATÖÖD" at bounding box center [152, 135] width 230 height 15
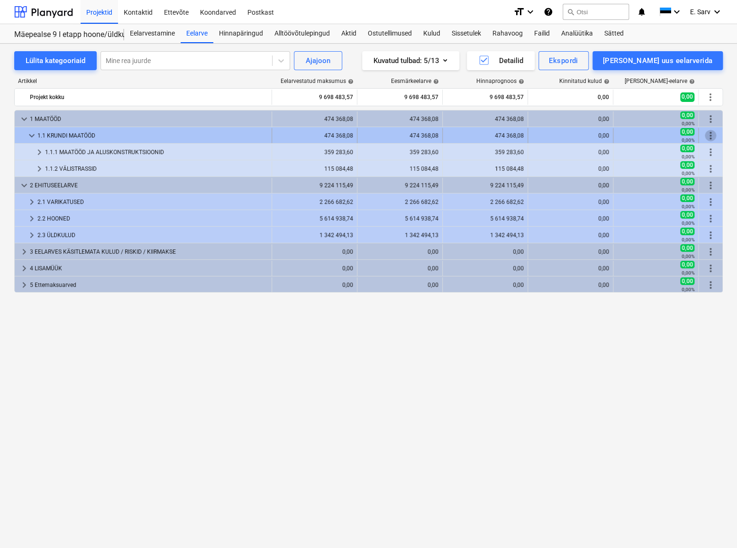
click at [711, 134] on span "more_vert" at bounding box center [709, 135] width 11 height 11
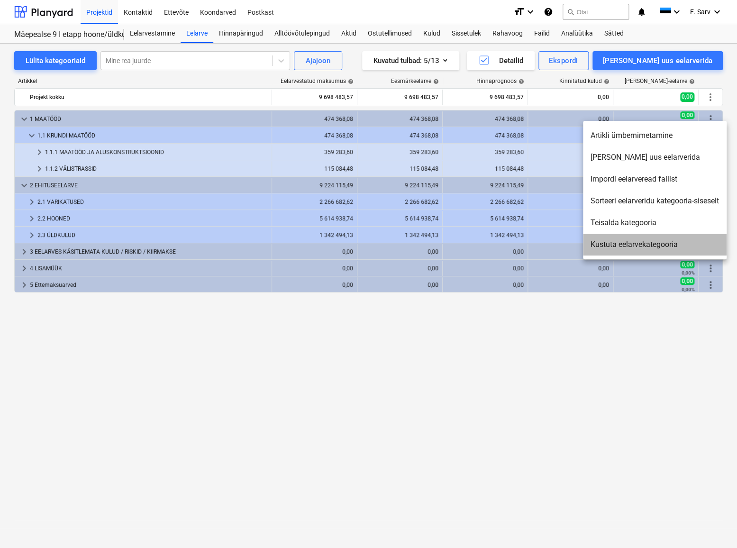
click at [642, 242] on li "Kustuta eelarvekategooria" at bounding box center [655, 245] width 144 height 22
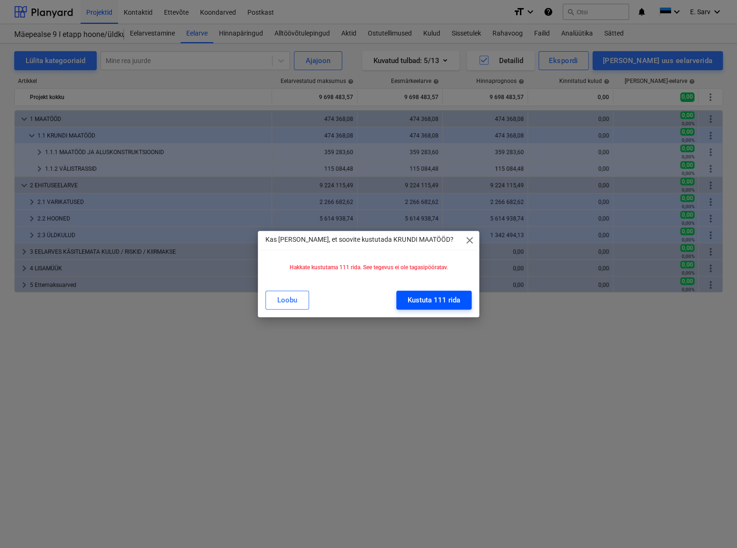
click at [438, 299] on div "Kustuta 111 rida" at bounding box center [433, 300] width 53 height 12
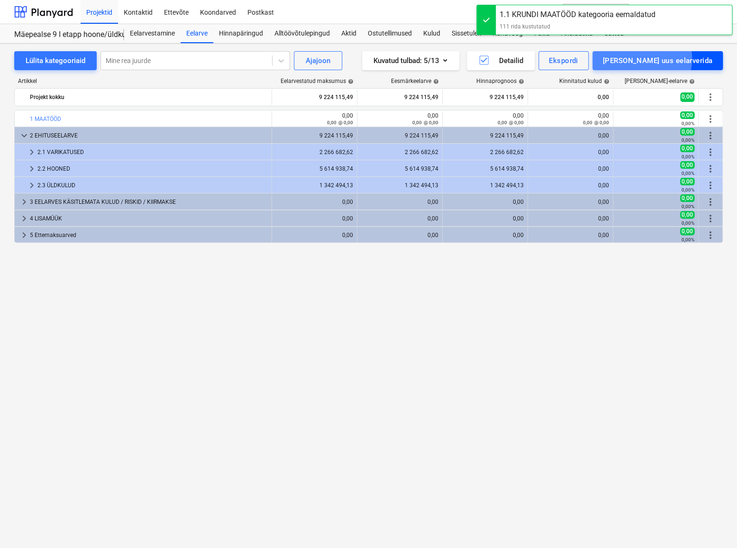
click at [683, 59] on div "[PERSON_NAME] uus eelarverida" at bounding box center [657, 60] width 109 height 12
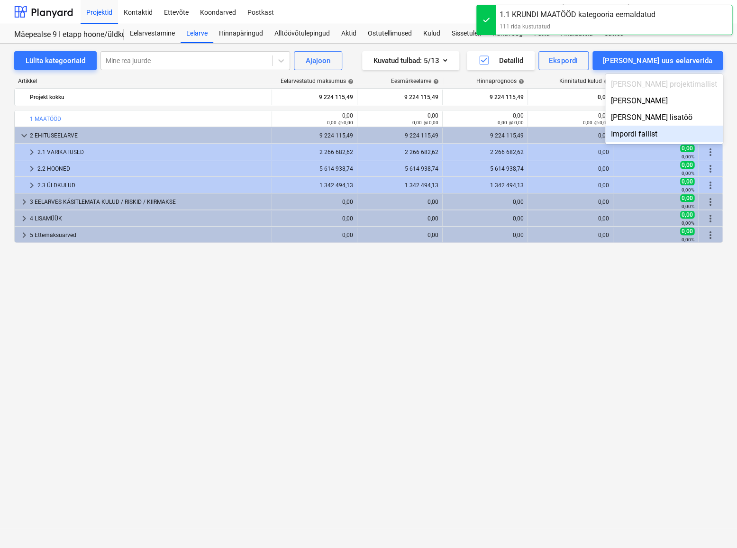
click at [668, 131] on div "Impordi failist" at bounding box center [663, 134] width 117 height 17
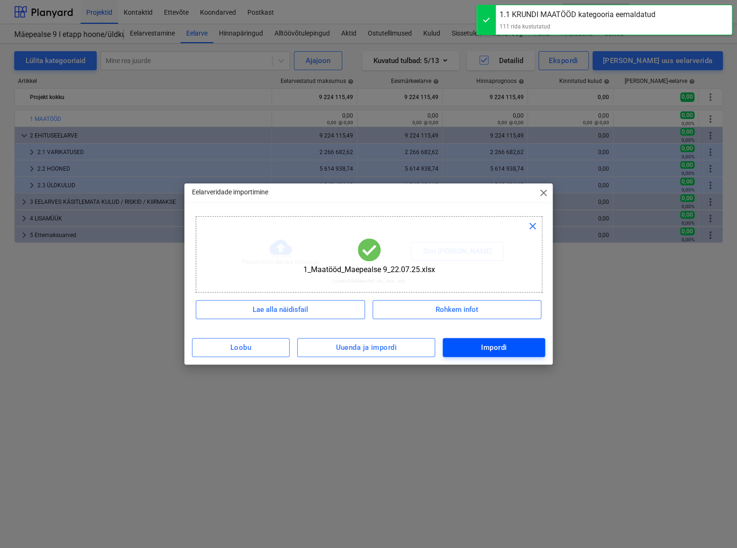
click at [500, 342] on div "Impordi" at bounding box center [494, 347] width 26 height 12
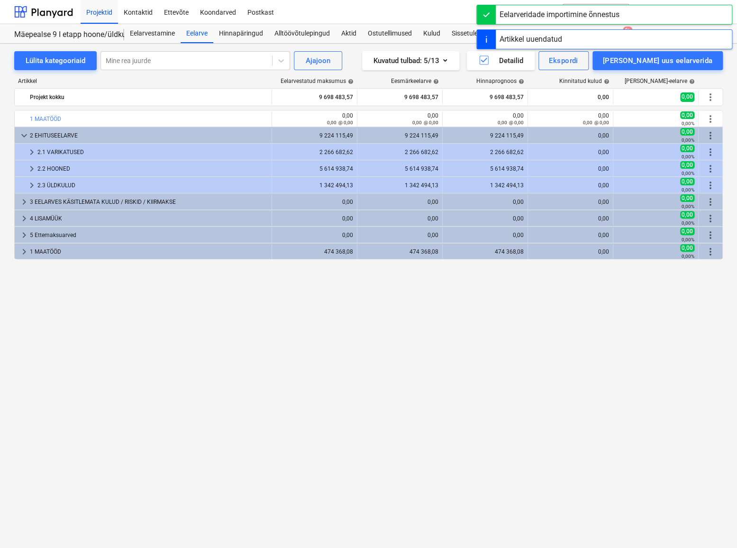
click at [350, 361] on div "bar_chart 1 MAATÖÖD edit 0,00 0,00 @ 0,00 edit 0,00 0,00 @ 0,00 edit 0,00 0,00 …" at bounding box center [368, 309] width 708 height 399
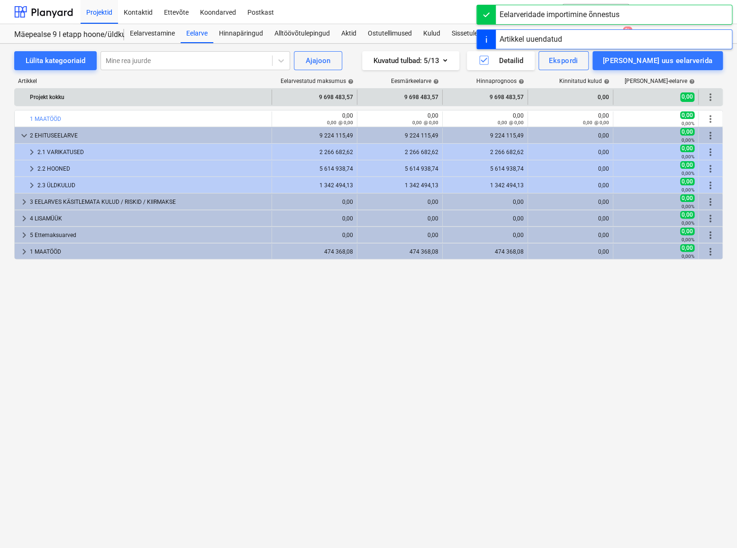
click at [711, 97] on span "more_vert" at bounding box center [709, 96] width 11 height 11
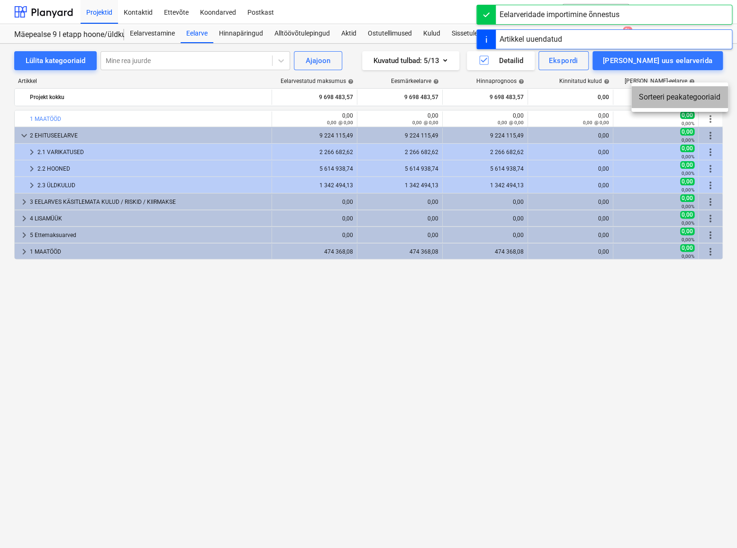
click at [683, 95] on li "Sorteeri peakategooriaid" at bounding box center [679, 97] width 97 height 22
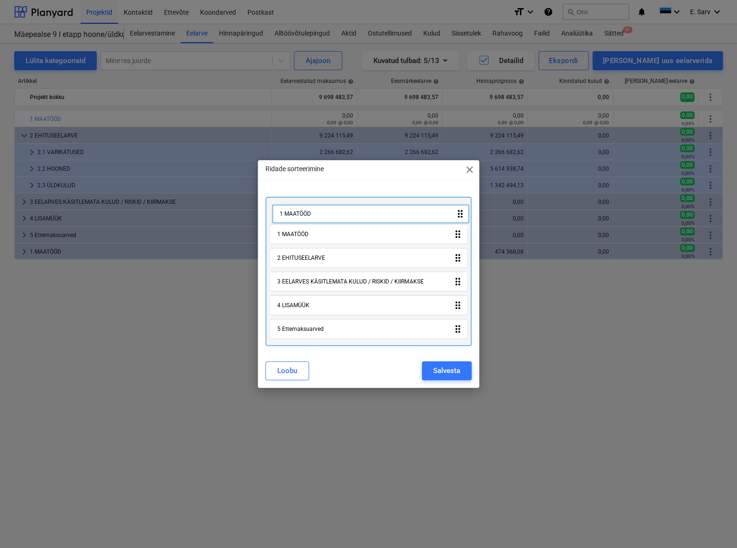
drag, startPoint x: 292, startPoint y: 331, endPoint x: 294, endPoint y: 212, distance: 118.9
click at [294, 212] on div "1 MAATÖÖD drag_indicator 2 EHITUSEELARVE drag_indicator 3 EELARVES KÄSITLEMATA …" at bounding box center [368, 272] width 206 height 150
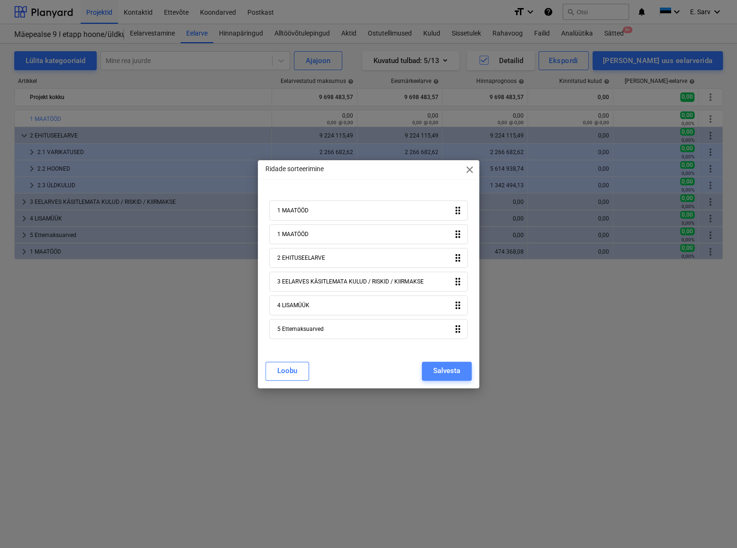
click at [450, 371] on div "Salvesta" at bounding box center [446, 370] width 27 height 12
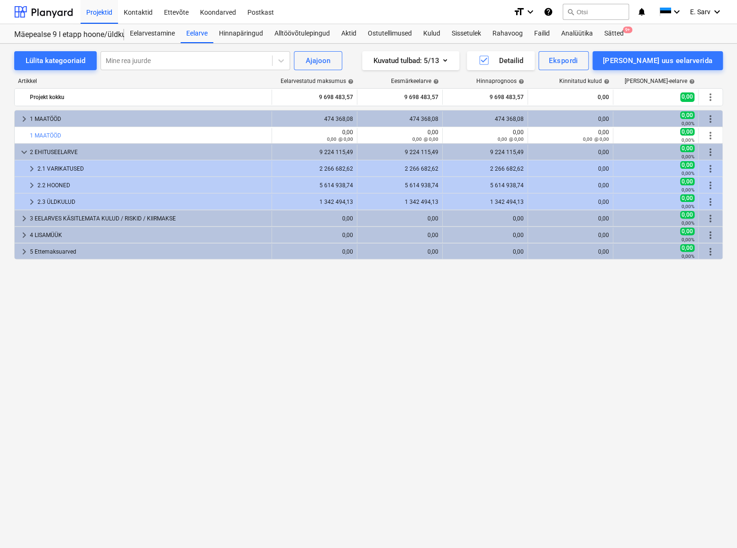
click at [568, 403] on div "keyboard_arrow_right 1 MAATÖÖD 474 368,08 474 368,08 474 368,08 0,00 0,00 0,00%…" at bounding box center [368, 309] width 708 height 399
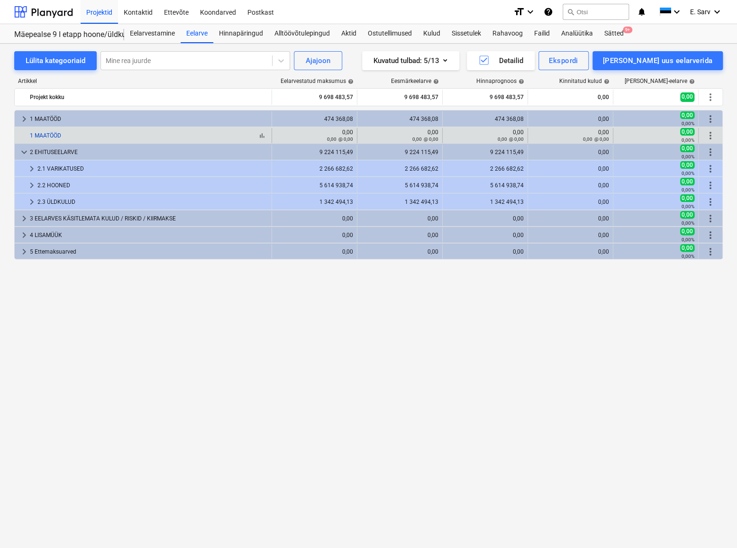
click at [56, 135] on link "1 MAATÖÖD" at bounding box center [45, 135] width 31 height 7
click at [710, 135] on span "more_vert" at bounding box center [709, 135] width 11 height 11
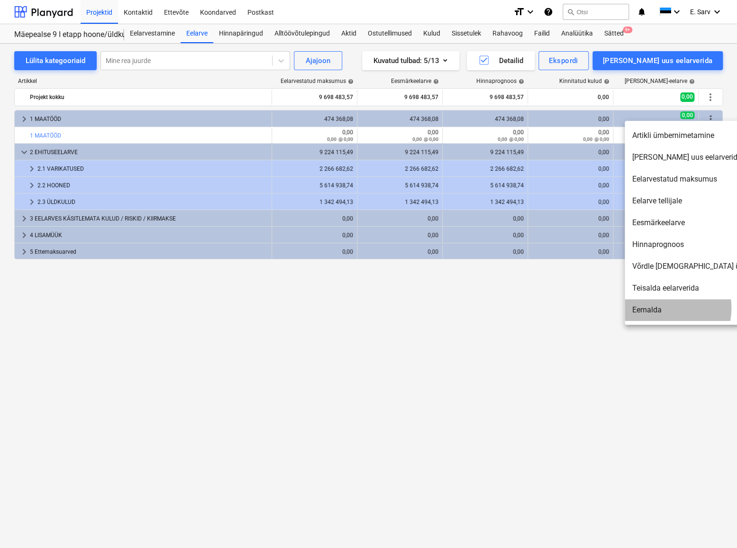
click at [662, 308] on li "Eemalda" at bounding box center [705, 310] width 163 height 22
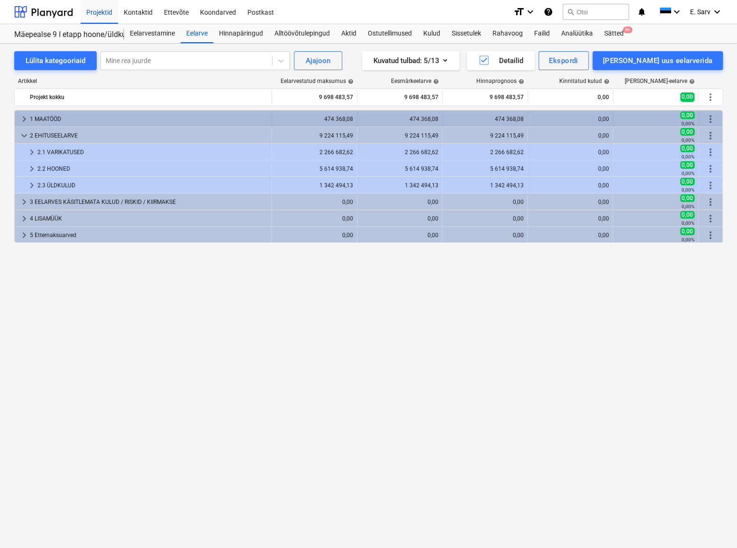
click at [26, 119] on span "keyboard_arrow_right" at bounding box center [23, 118] width 11 height 11
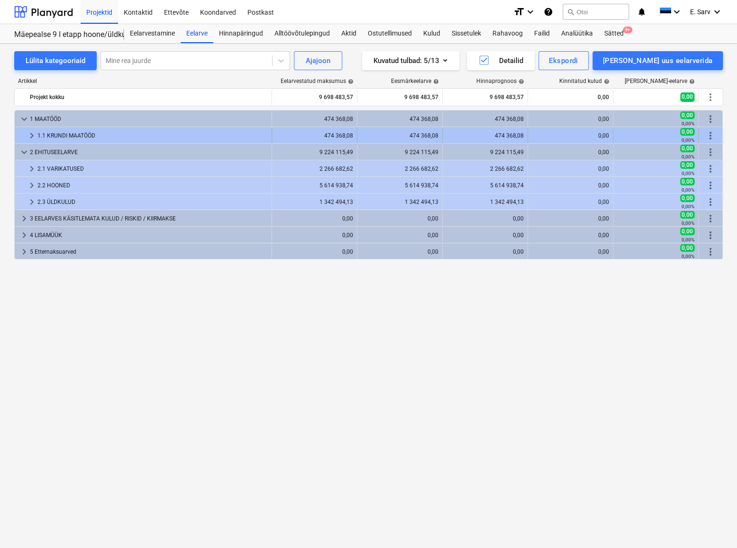
click at [27, 132] on span "keyboard_arrow_right" at bounding box center [31, 135] width 11 height 11
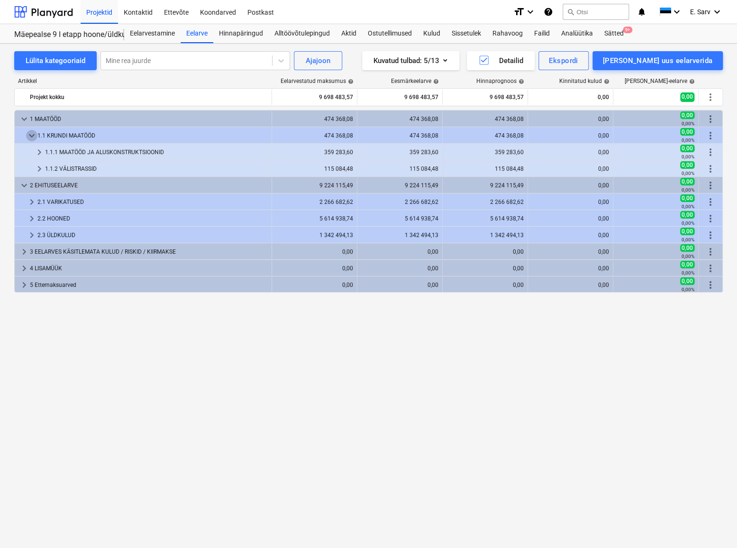
click at [27, 132] on span "keyboard_arrow_down" at bounding box center [31, 135] width 11 height 11
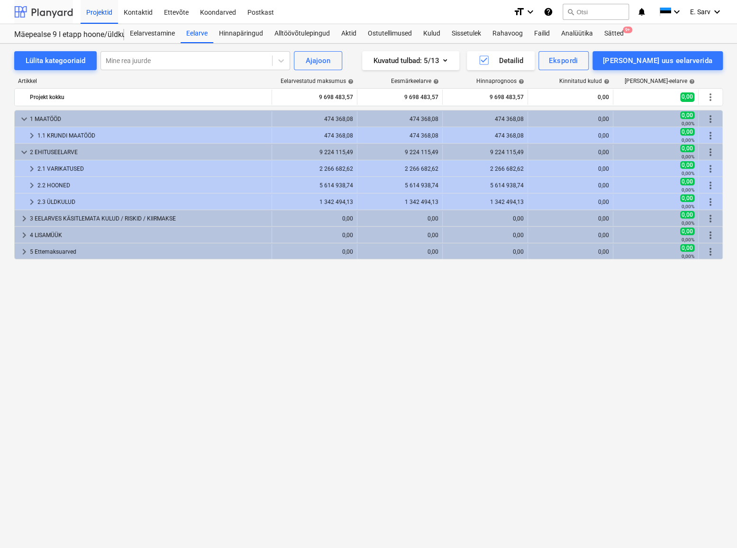
click at [38, 13] on div at bounding box center [43, 12] width 59 height 24
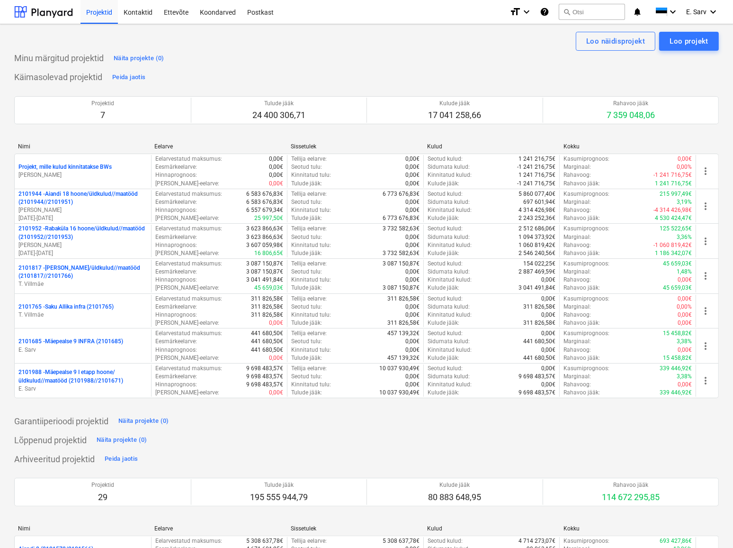
click at [588, 435] on div "Lõppenud projektid Näita projekte (0)" at bounding box center [366, 439] width 705 height 15
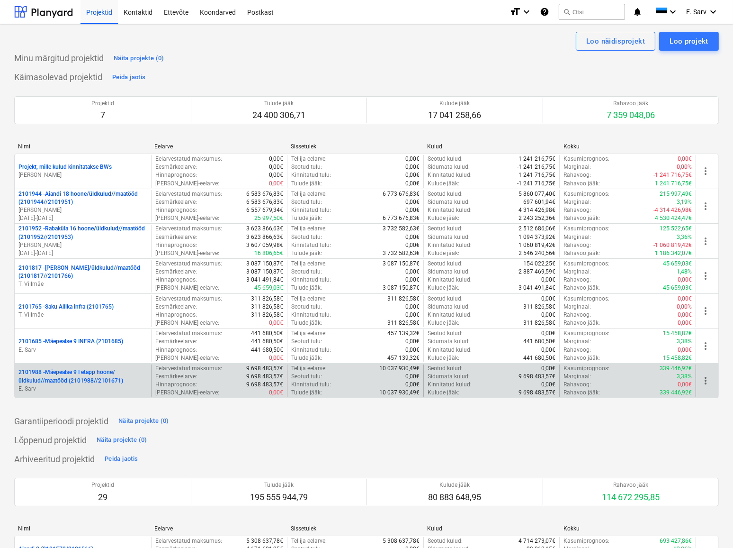
click at [65, 377] on p "2101988 - Mäepealse 9 I etapp hoone/üldkulud//maatööd (2101988//2101671)" at bounding box center [82, 376] width 129 height 16
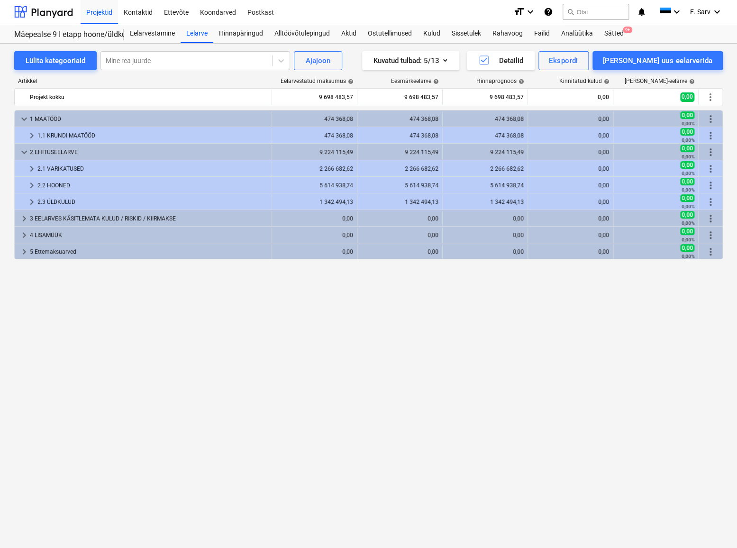
click at [625, 448] on div "keyboard_arrow_down 1 MAATÖÖD 474 368,08 474 368,08 474 368,08 0,00 0,00 0,00% …" at bounding box center [368, 309] width 708 height 399
click at [542, 355] on div "keyboard_arrow_down 1 MAATÖÖD 474 368,08 474 368,08 474 368,08 0,00 0,00 0,00% …" at bounding box center [368, 309] width 708 height 399
click at [217, 335] on div "keyboard_arrow_down 1 MAATÖÖD 474 368,08 474 368,08 474 368,08 0,00 0,00 0,00% …" at bounding box center [368, 309] width 708 height 399
click at [32, 9] on div at bounding box center [43, 12] width 59 height 24
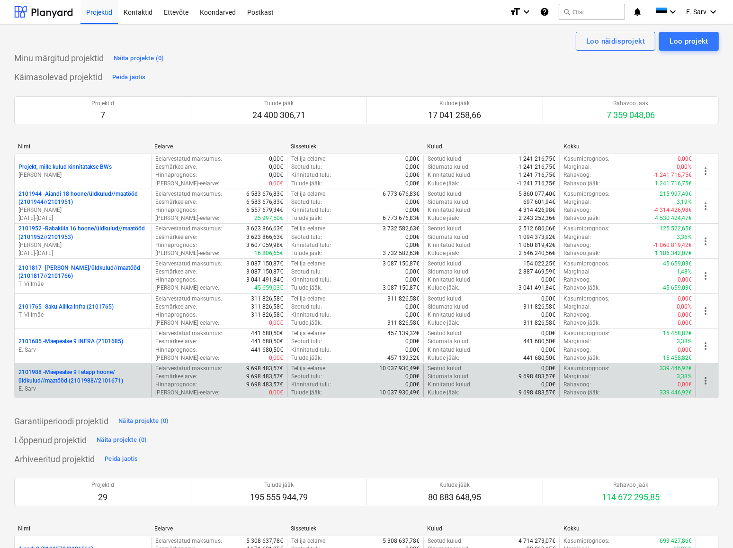
click at [71, 378] on p "2101988 - Mäepealse 9 I etapp hoone/üldkulud//maatööd (2101988//2101671)" at bounding box center [82, 376] width 129 height 16
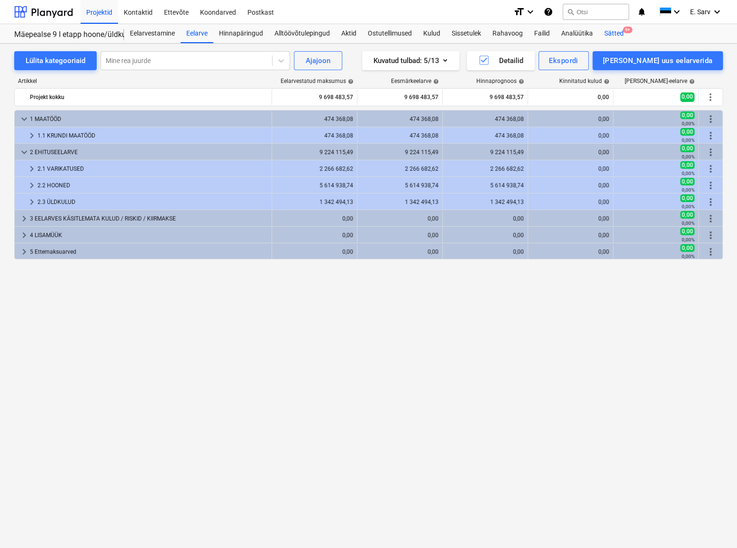
click at [612, 33] on div "Sätted 9+" at bounding box center [613, 33] width 31 height 19
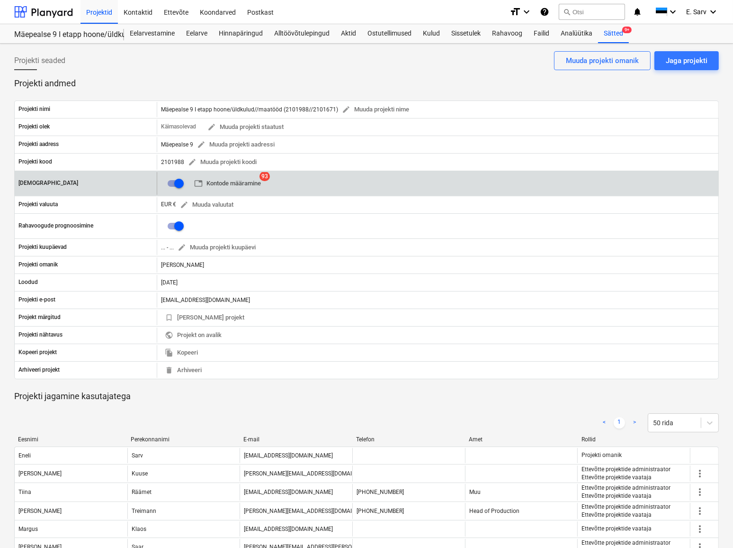
click at [220, 180] on span "table Kontode määramine" at bounding box center [227, 183] width 67 height 11
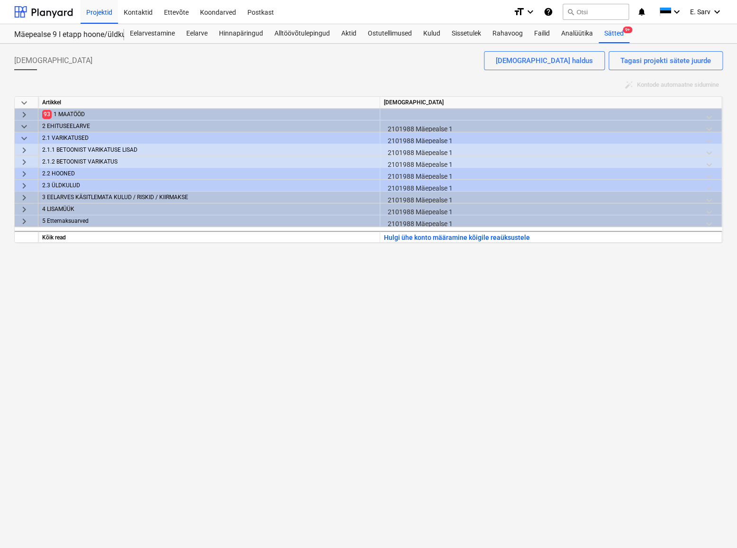
click at [21, 113] on span "keyboard_arrow_right" at bounding box center [23, 114] width 11 height 11
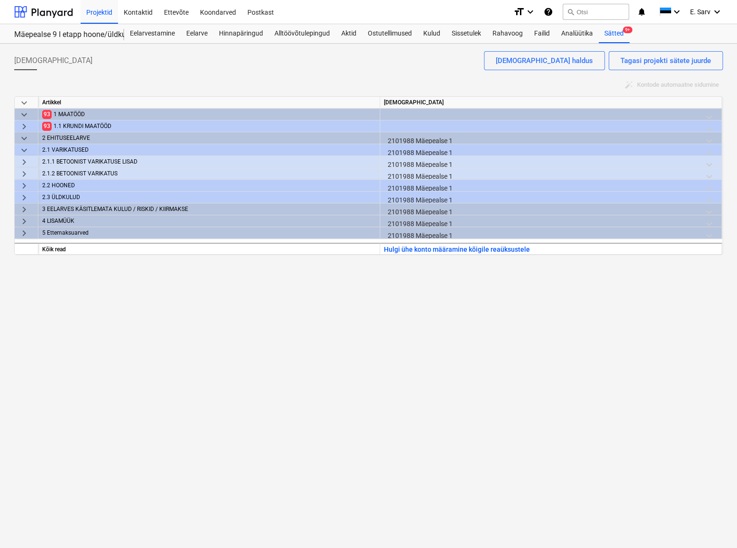
click at [81, 123] on div "1.1 KRUNDI MAATÖÖD" at bounding box center [215, 126] width 322 height 12
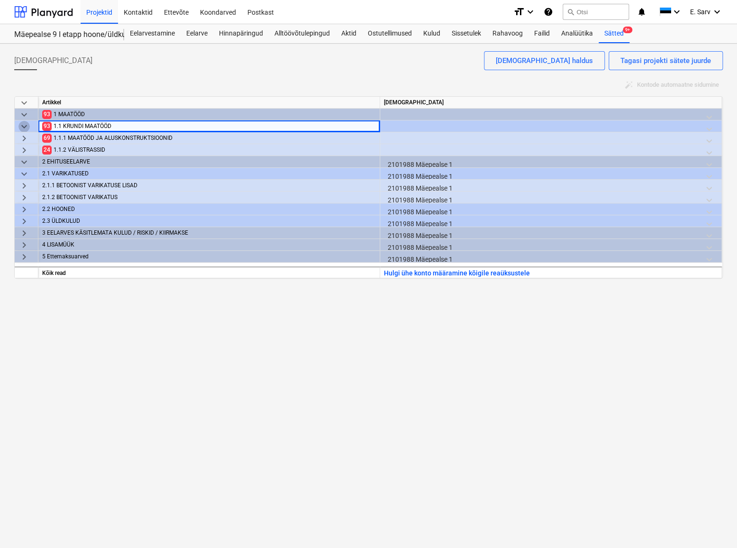
click at [25, 125] on span "keyboard_arrow_down" at bounding box center [23, 126] width 11 height 11
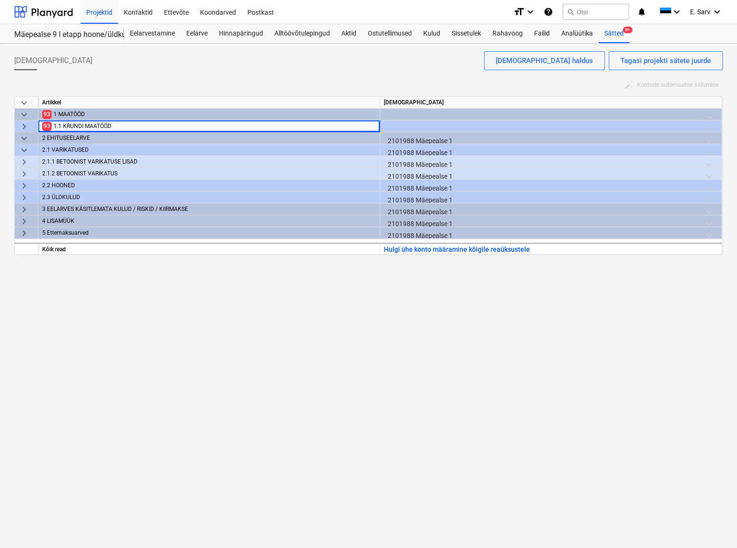
click at [438, 126] on div at bounding box center [550, 128] width 333 height 17
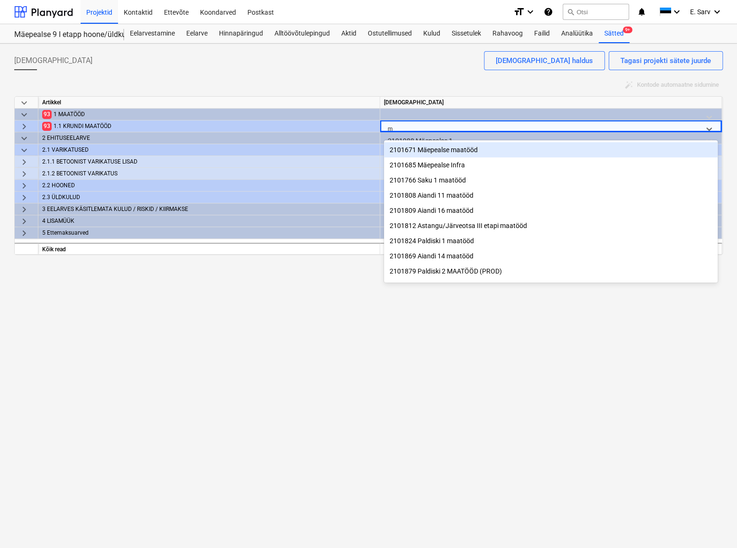
type input "mä"
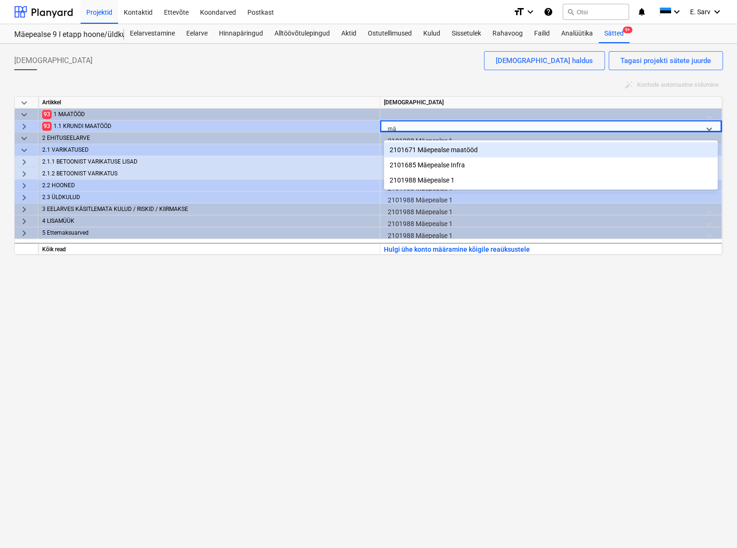
click at [441, 152] on div "2101671 Mäepealse maatööd" at bounding box center [550, 149] width 333 height 15
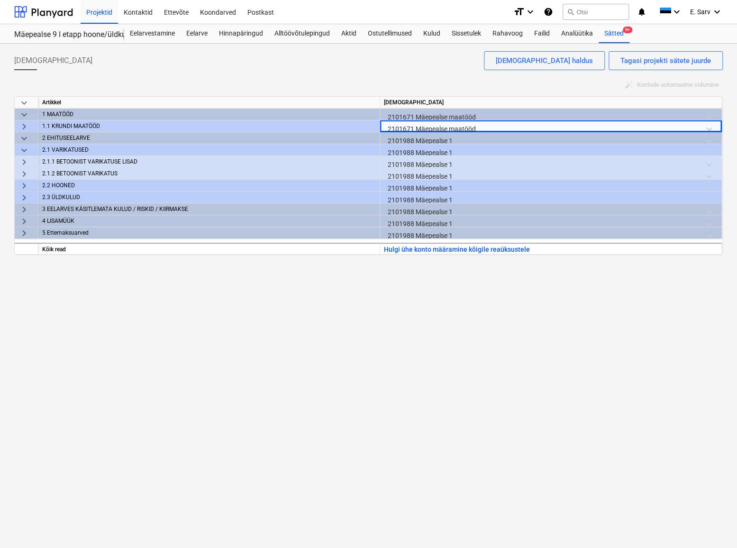
click at [336, 337] on div "Raamatupidamiskontod Tagasi projekti sätete juurde Raamatupidamiskontode haldus…" at bounding box center [368, 296] width 737 height 504
click at [25, 151] on span "keyboard_arrow_down" at bounding box center [23, 149] width 11 height 11
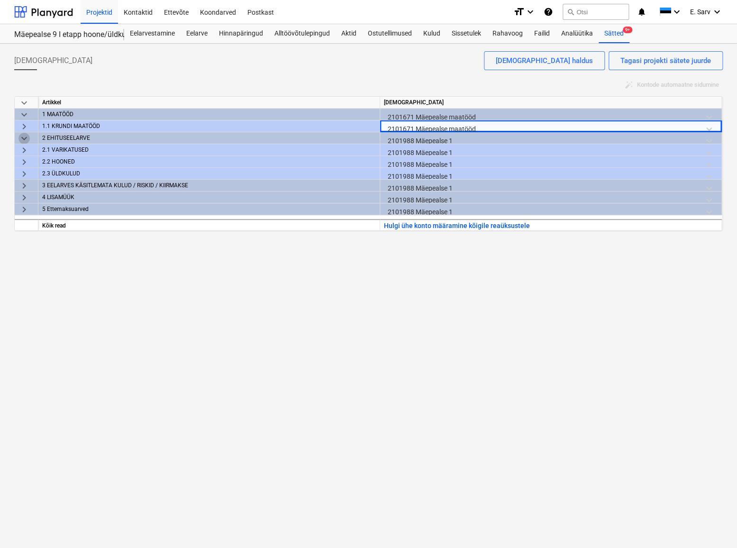
click at [22, 139] on span "keyboard_arrow_down" at bounding box center [23, 138] width 11 height 11
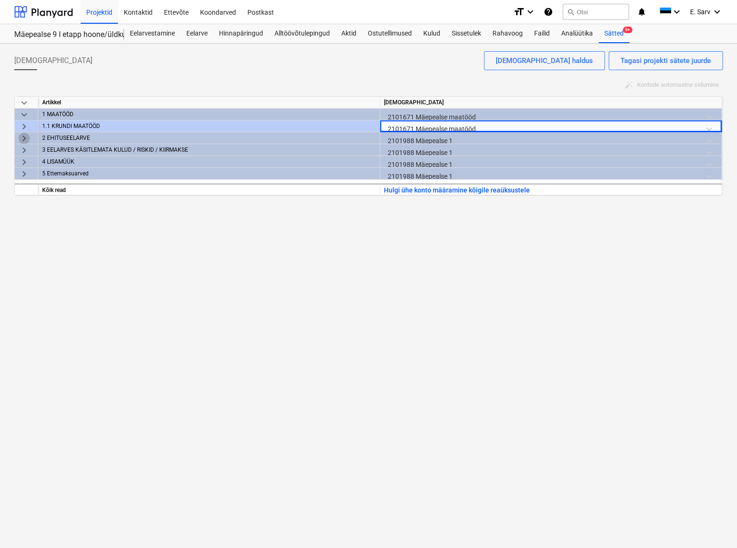
click at [24, 135] on span "keyboard_arrow_right" at bounding box center [23, 138] width 11 height 11
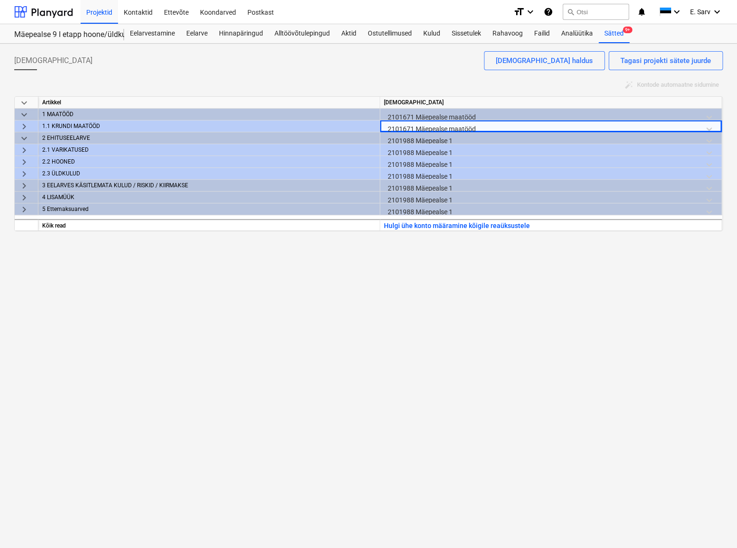
click at [236, 321] on div "Raamatupidamiskontod Tagasi projekti sätete juurde Raamatupidamiskontode haldus…" at bounding box center [368, 296] width 737 height 504
click at [386, 347] on div "Raamatupidamiskontod Tagasi projekti sätete juurde Raamatupidamiskontode haldus…" at bounding box center [368, 296] width 737 height 504
click at [433, 103] on div "[DEMOGRAPHIC_DATA]" at bounding box center [551, 103] width 342 height 12
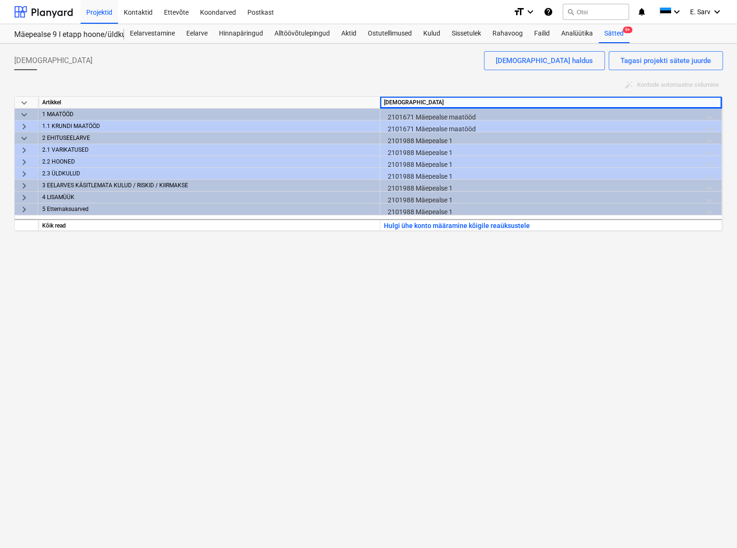
click at [338, 313] on div "Raamatupidamiskontod Tagasi projekti sätete juurde Raamatupidamiskontode haldus…" at bounding box center [368, 296] width 737 height 504
click at [332, 349] on div "Raamatupidamiskontod Tagasi projekti sätete juurde Raamatupidamiskontode haldus…" at bounding box center [368, 296] width 737 height 504
click at [62, 348] on div "Raamatupidamiskontod Tagasi projekti sätete juurde Raamatupidamiskontode haldus…" at bounding box center [368, 296] width 737 height 504
click at [54, 13] on div at bounding box center [43, 12] width 59 height 24
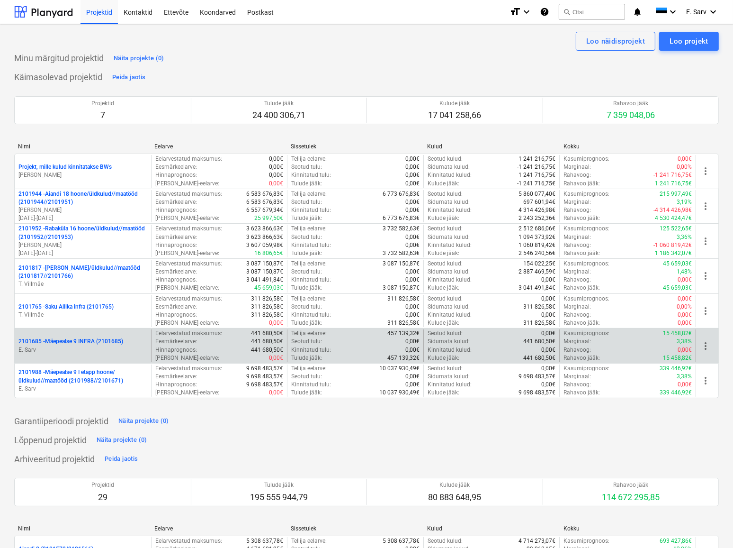
click at [60, 344] on p "2101685 - Mäepealse 9 INFRA (2101685)" at bounding box center [70, 341] width 105 height 8
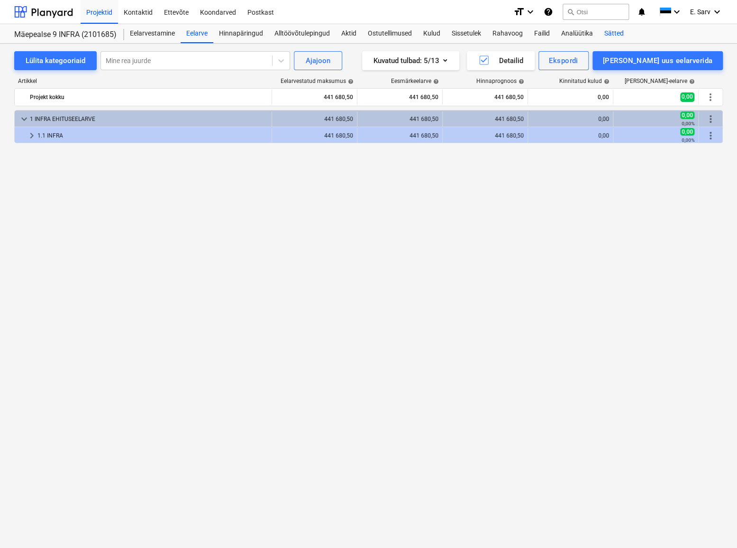
click at [608, 33] on div "Sätted" at bounding box center [613, 33] width 31 height 19
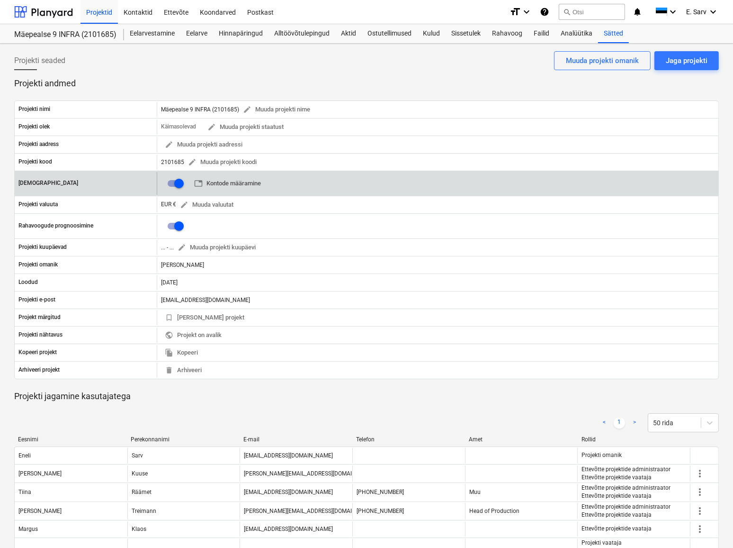
click at [228, 185] on span "table Kontode määramine" at bounding box center [227, 183] width 67 height 11
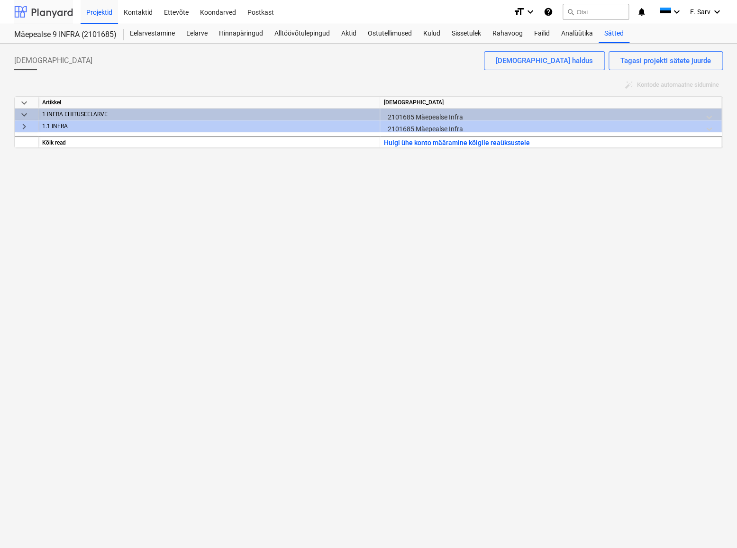
click at [38, 13] on div at bounding box center [43, 12] width 59 height 24
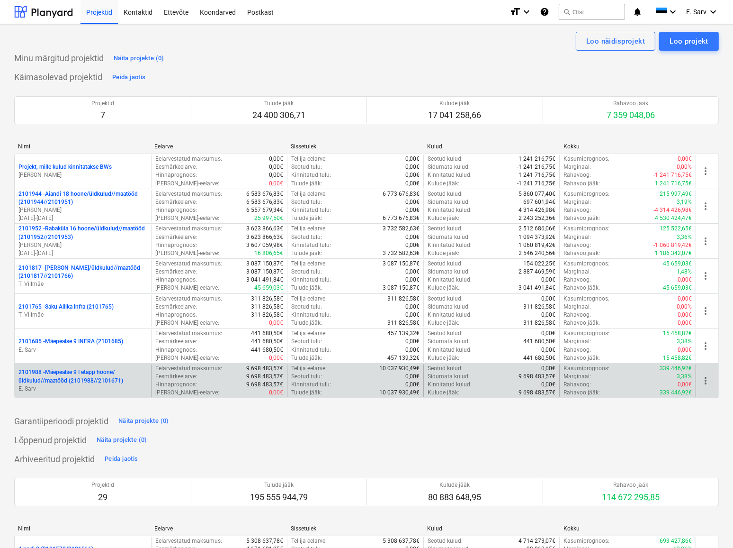
click at [82, 375] on p "2101988 - Mäepealse 9 I etapp hoone/üldkulud//maatööd (2101988//2101671)" at bounding box center [82, 376] width 129 height 16
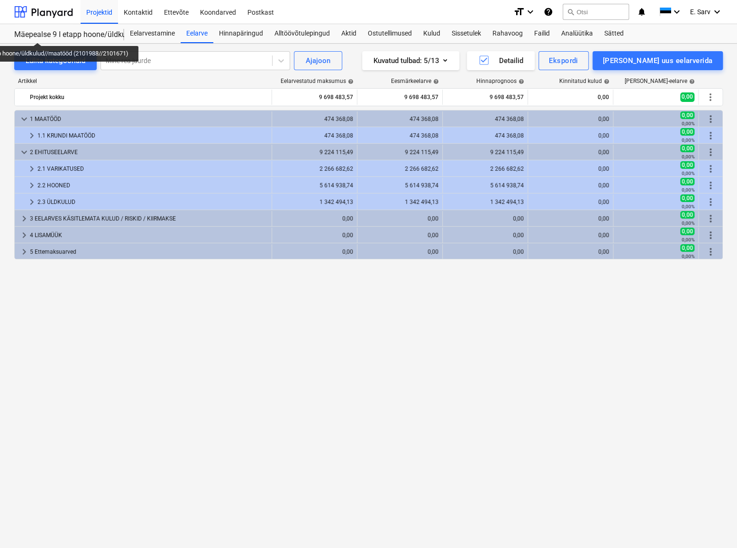
click at [40, 34] on div "Mäepealse 9 I etapp hoone/üldkulud//maatööd (2101988//2101671)" at bounding box center [63, 35] width 99 height 10
click at [64, 14] on div at bounding box center [43, 12] width 59 height 24
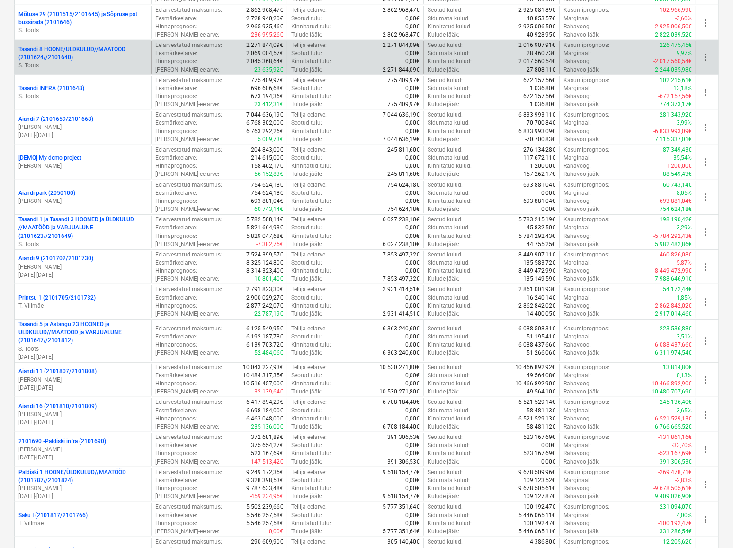
scroll to position [646, 0]
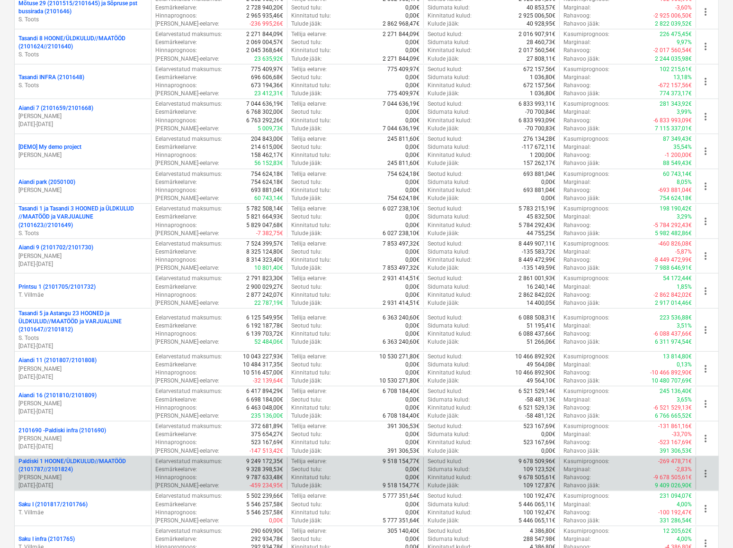
click at [95, 466] on p "Paldiski 1 HOONE/ÜLDKULUD//MAATÖÖD (2101787//2101824)" at bounding box center [82, 465] width 129 height 16
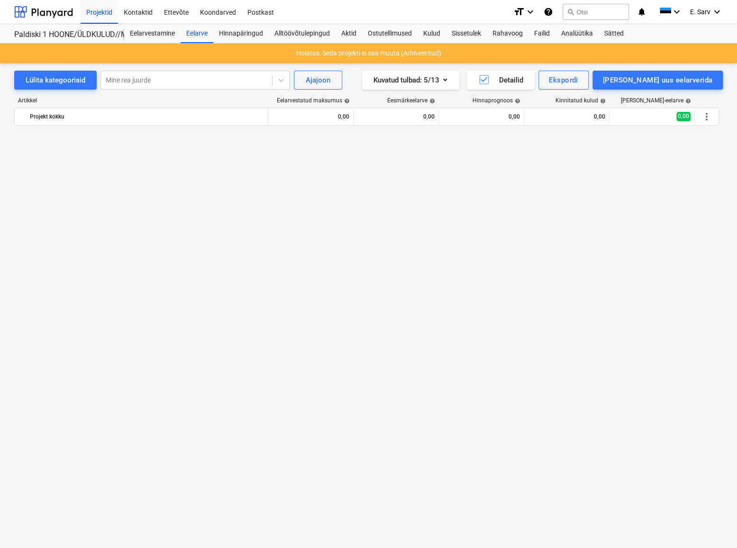
scroll to position [1042, 0]
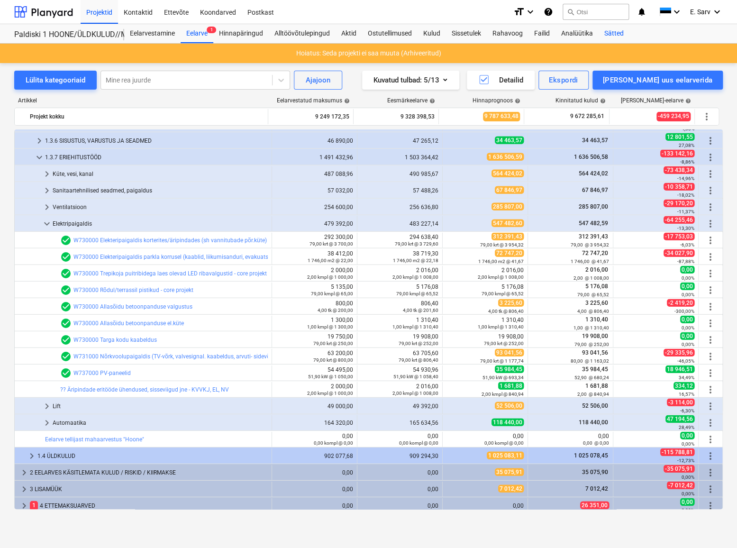
click at [608, 32] on div "Sätted" at bounding box center [613, 33] width 31 height 19
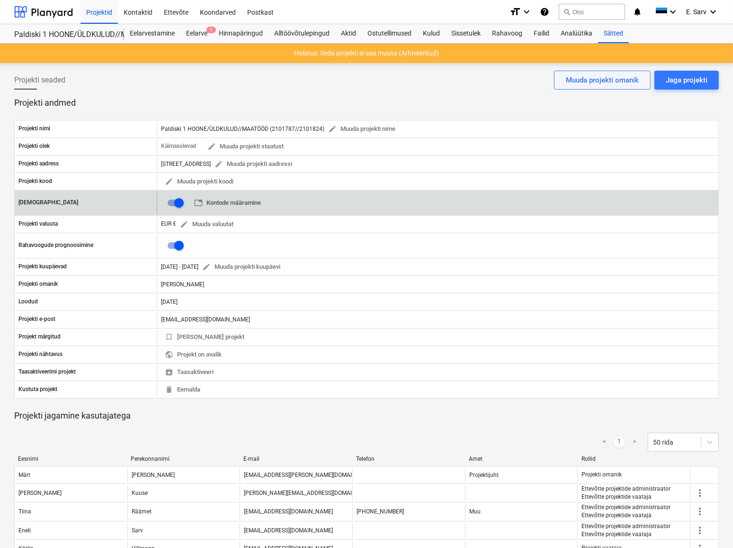
click at [246, 204] on span "table Kontode määramine" at bounding box center [227, 203] width 67 height 11
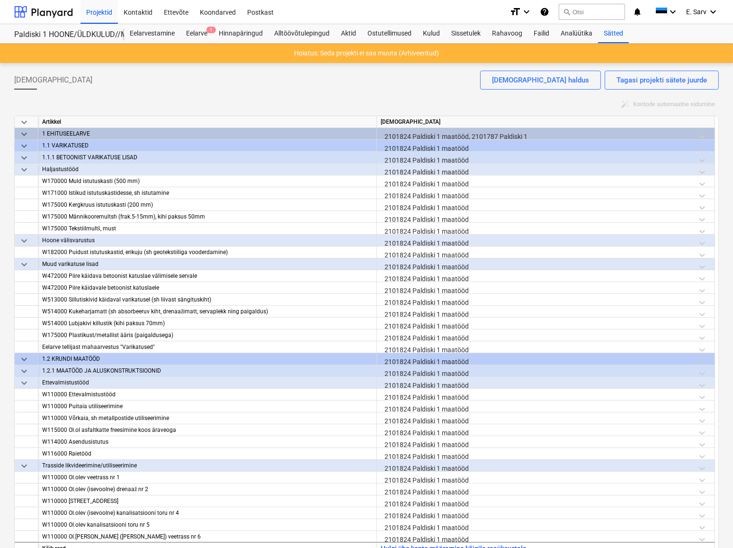
click at [25, 122] on span "keyboard_arrow_down" at bounding box center [23, 122] width 11 height 11
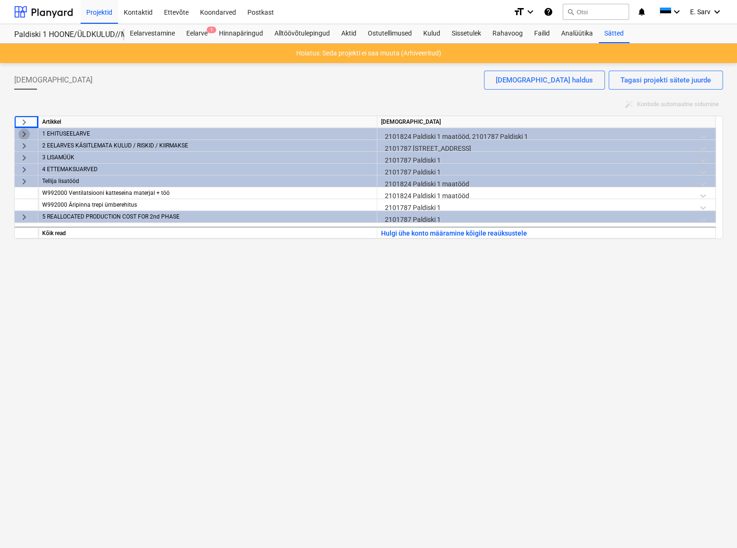
click at [25, 132] on span "keyboard_arrow_right" at bounding box center [23, 133] width 11 height 11
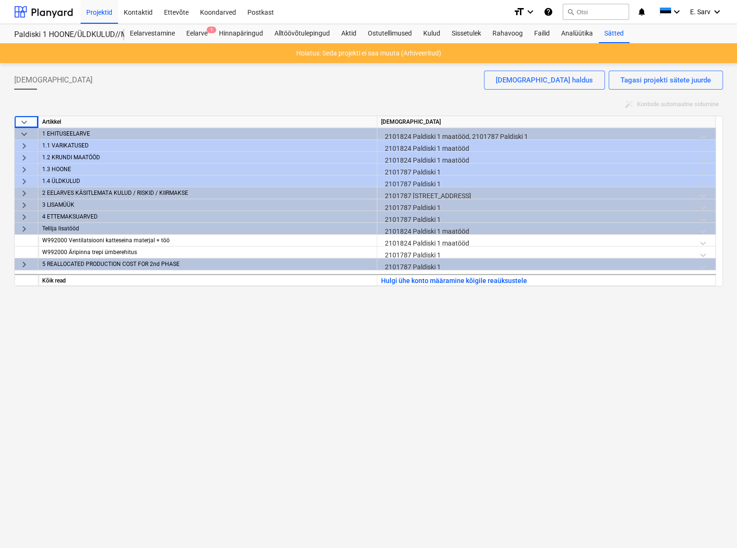
click at [663, 394] on div "Raamatupidamiskontod Tagasi projekti sätete juurde Raamatupidamiskontode haldus…" at bounding box center [368, 305] width 737 height 485
